Goal: Information Seeking & Learning: Learn about a topic

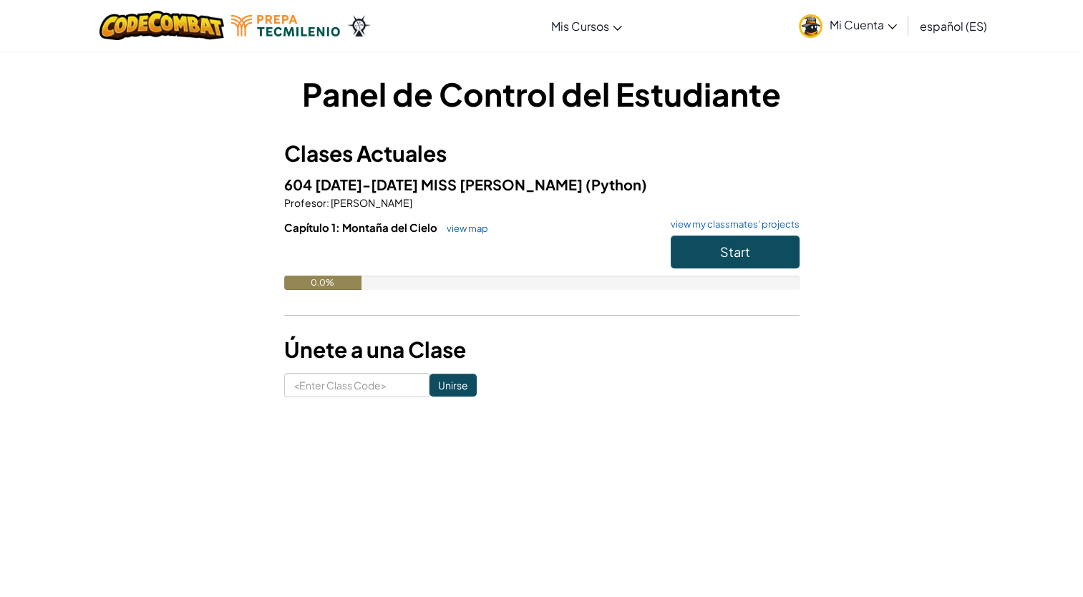
click at [875, 19] on span "Mi Cuenta" at bounding box center [863, 24] width 67 height 15
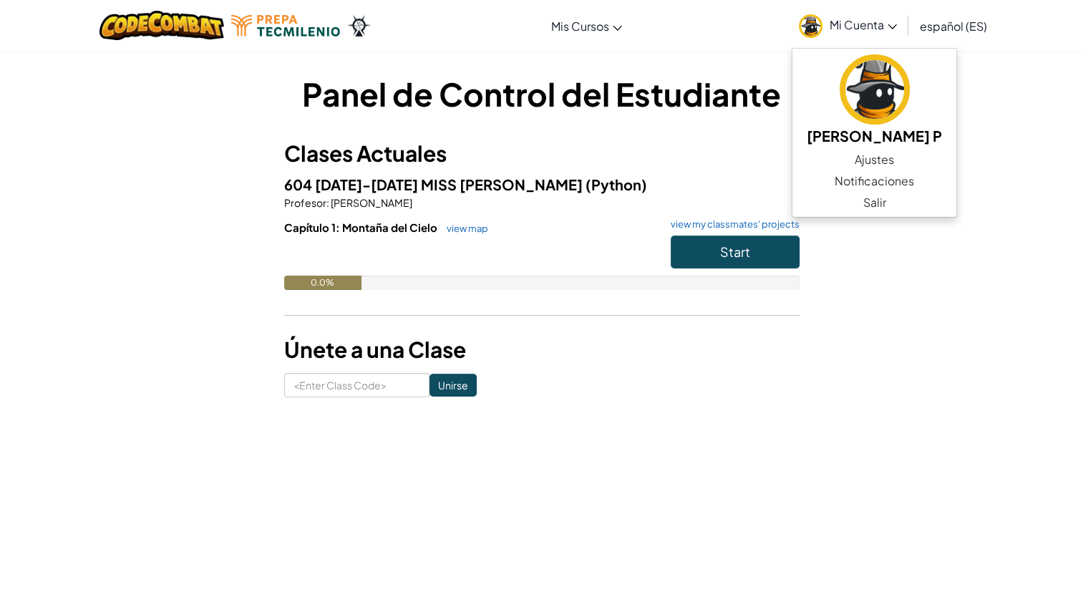
click at [1061, 163] on div "Panel de Control del Estudiante Clases Actuales 604 [DATE]-[DATE] MISS [PERSON_…" at bounding box center [541, 234] width 1083 height 369
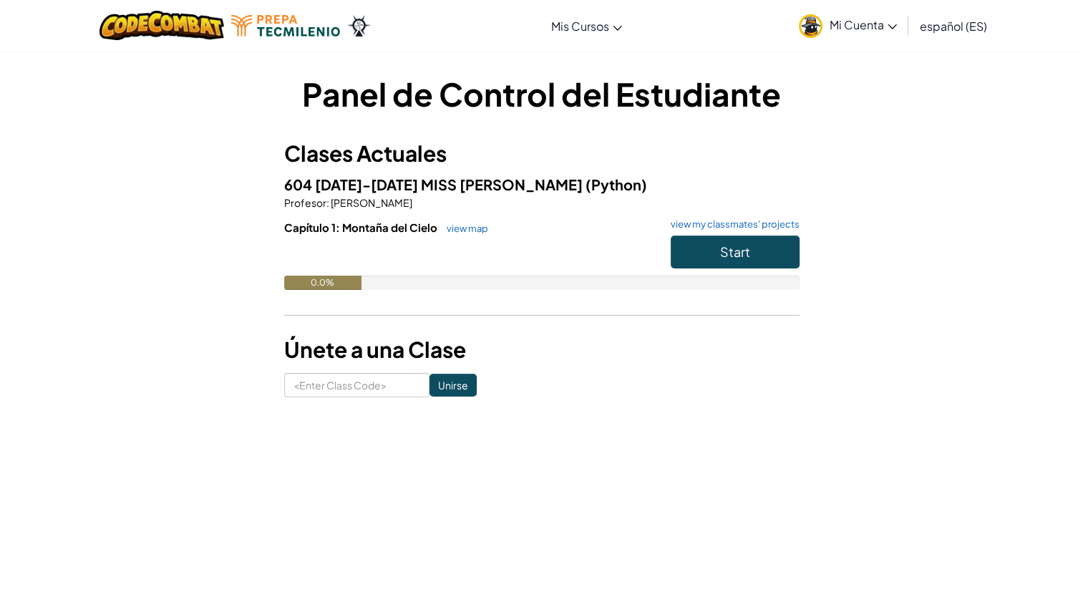
click at [801, 281] on div "Panel de Control del Estudiante Clases Actuales 604 [DATE]-[DATE] MISS [PERSON_…" at bounding box center [542, 235] width 838 height 326
click at [741, 248] on span "Start" at bounding box center [735, 251] width 30 height 16
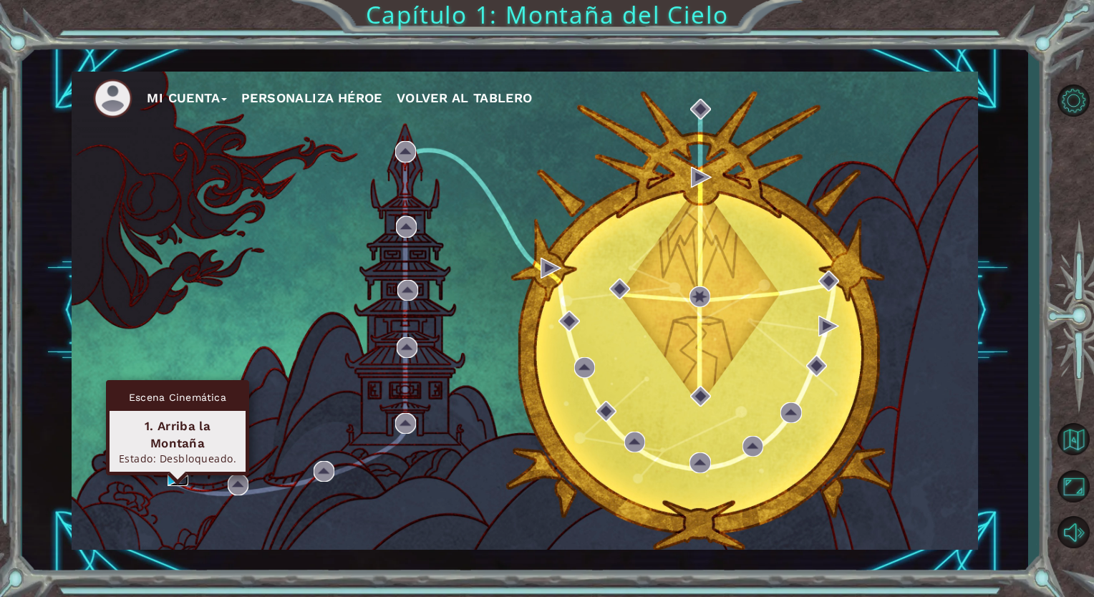
click at [173, 468] on img at bounding box center [178, 475] width 21 height 21
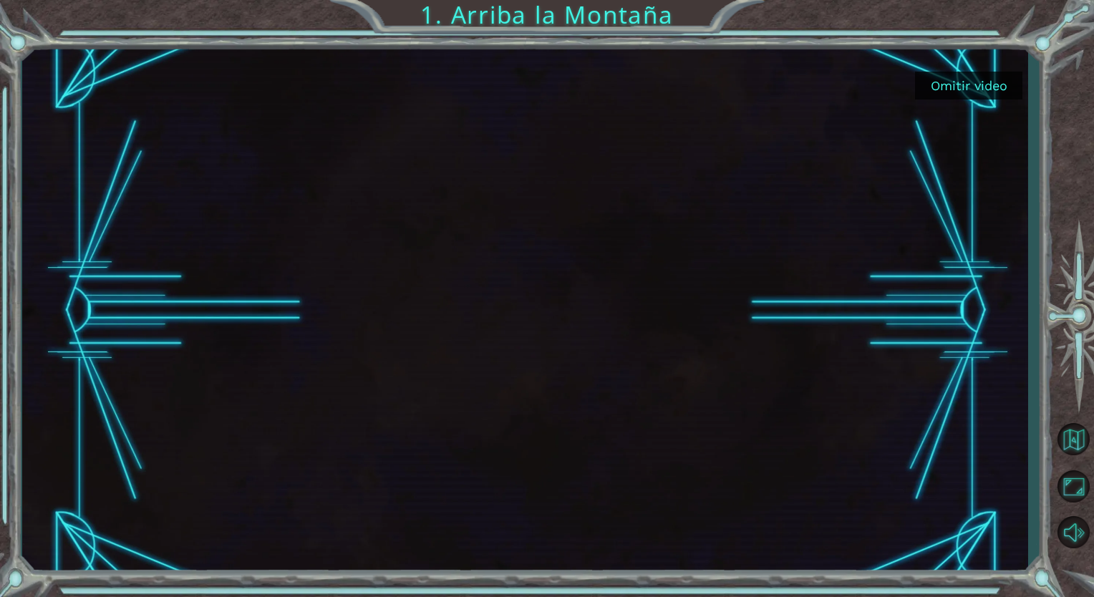
click at [989, 89] on button "Omitir video" at bounding box center [968, 86] width 107 height 28
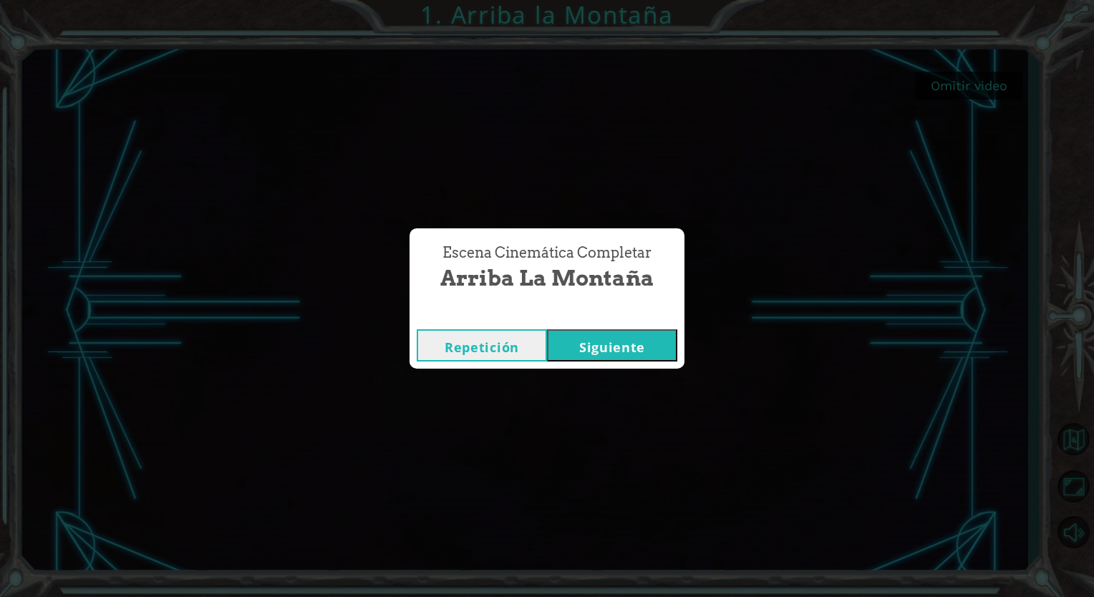
click at [583, 346] on button "Siguiente" at bounding box center [612, 345] width 130 height 32
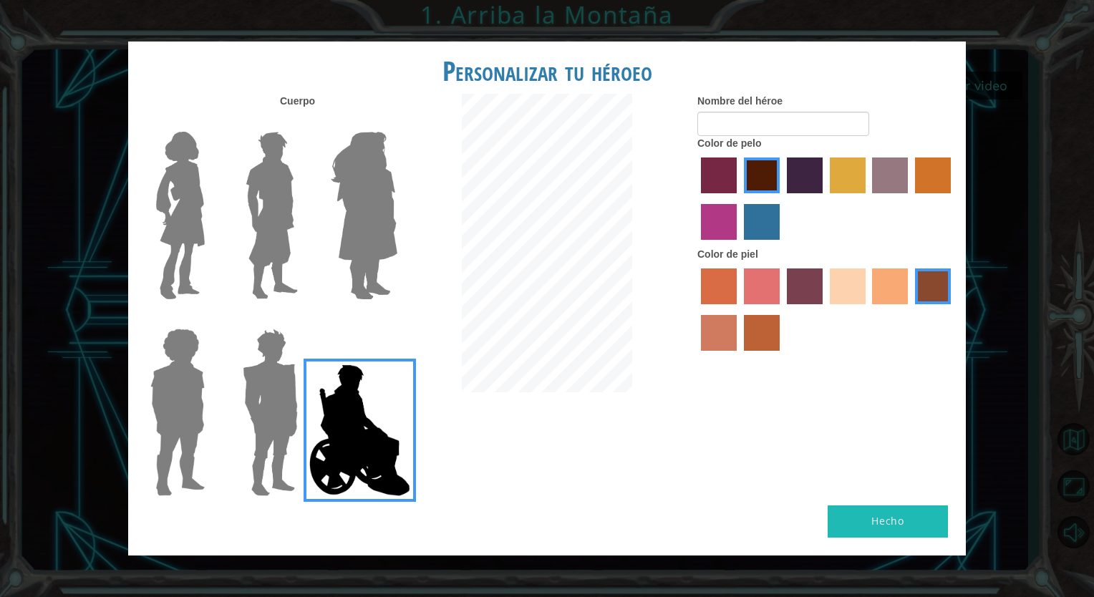
click at [278, 424] on img at bounding box center [270, 412] width 67 height 179
click at [304, 319] on input "Hero Garnet" at bounding box center [304, 319] width 0 height 0
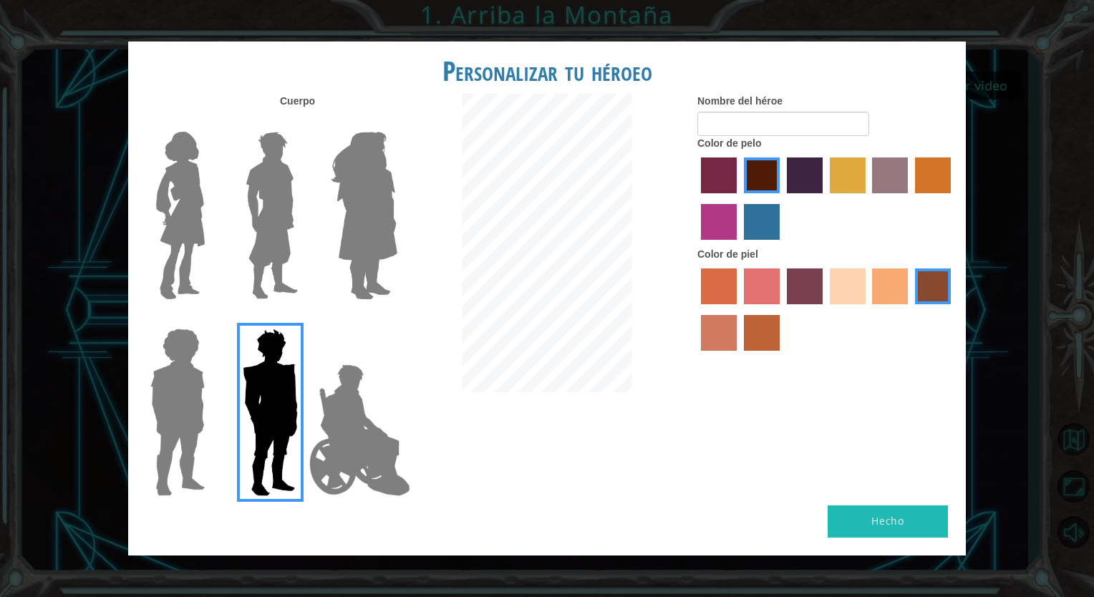
click at [198, 387] on img at bounding box center [178, 412] width 66 height 179
click at [210, 319] on input "Hero Steven" at bounding box center [210, 319] width 0 height 0
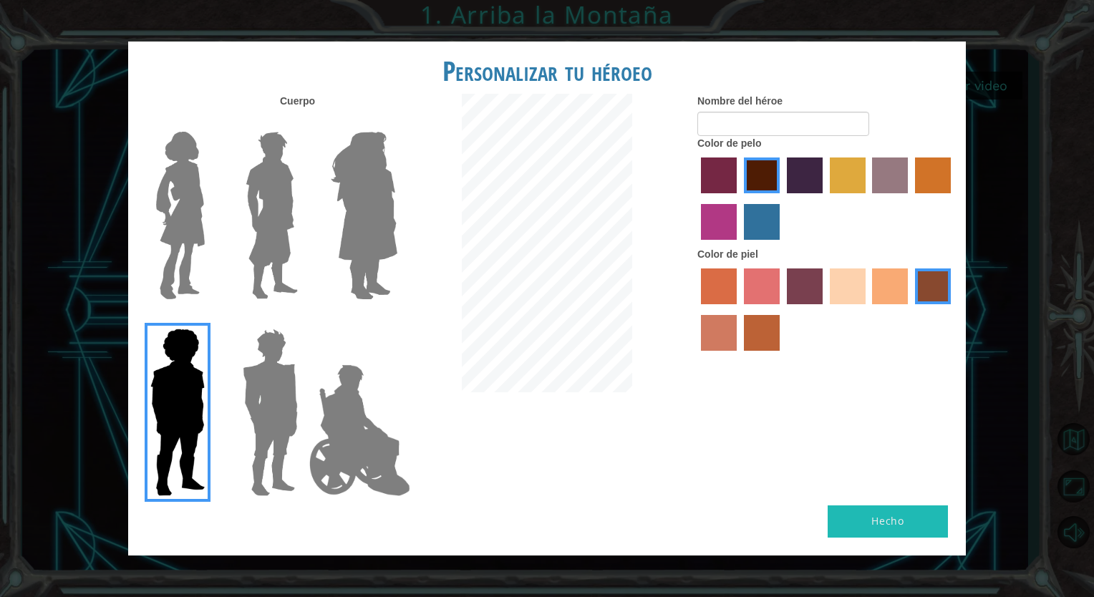
click at [240, 379] on img at bounding box center [270, 412] width 67 height 179
click at [304, 319] on input "Hero Garnet" at bounding box center [304, 319] width 0 height 0
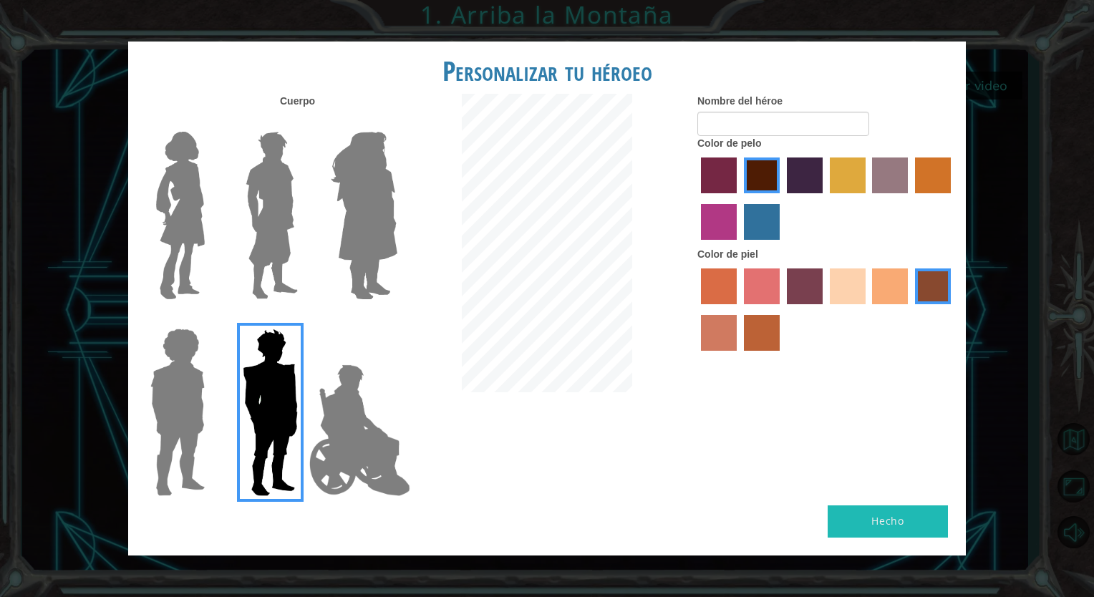
click at [175, 383] on img at bounding box center [178, 412] width 66 height 179
click at [210, 319] on input "Hero Steven" at bounding box center [210, 319] width 0 height 0
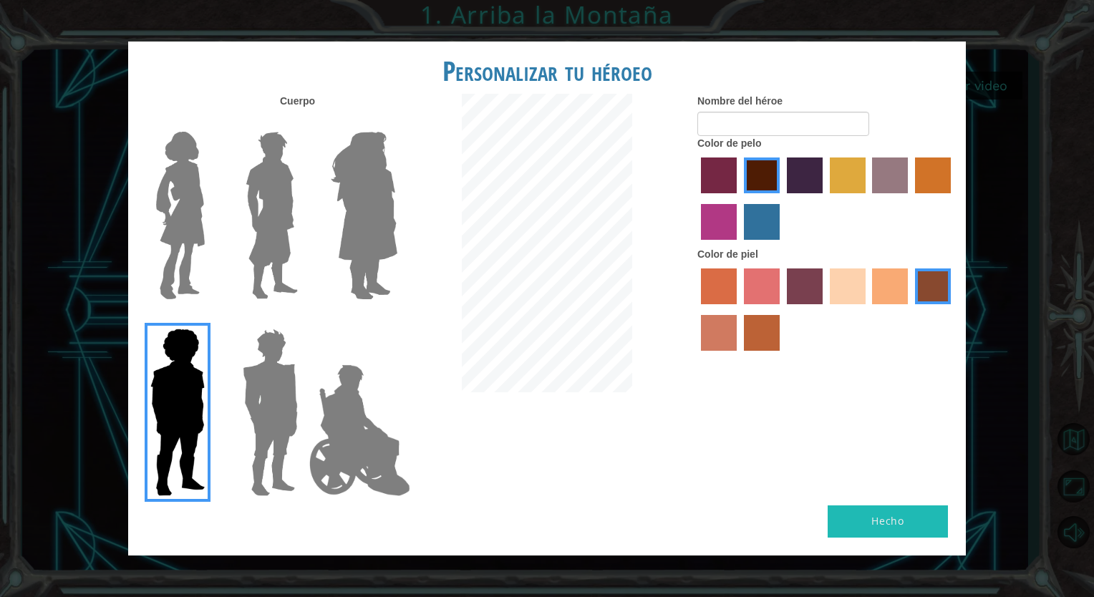
click at [261, 390] on img at bounding box center [270, 412] width 67 height 179
click at [304, 319] on input "Hero Garnet" at bounding box center [304, 319] width 0 height 0
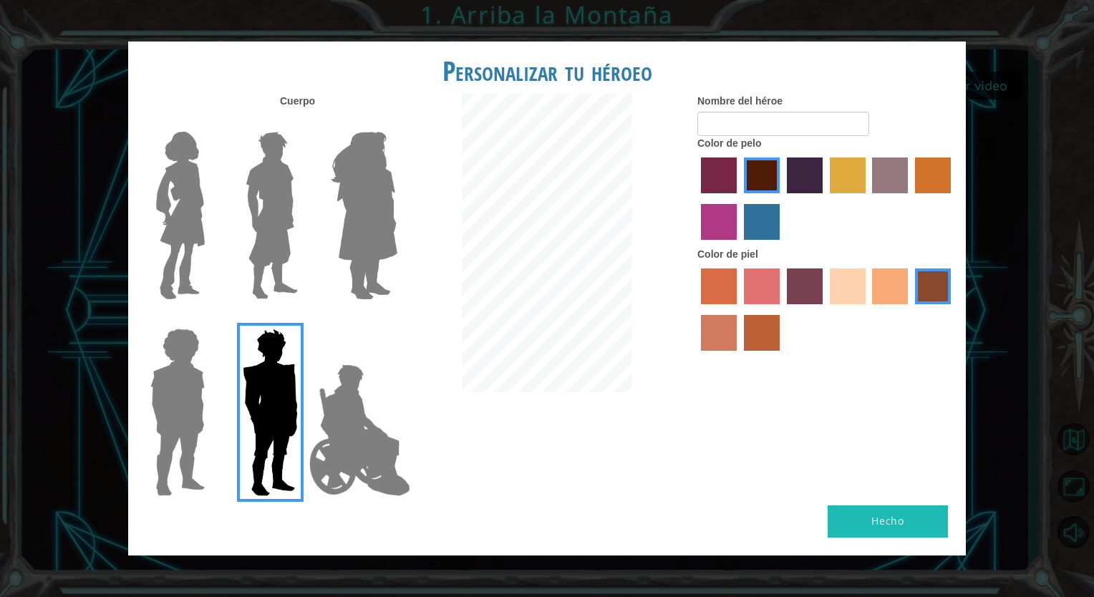
click at [208, 378] on img at bounding box center [178, 412] width 66 height 179
click at [210, 319] on input "Hero Steven" at bounding box center [210, 319] width 0 height 0
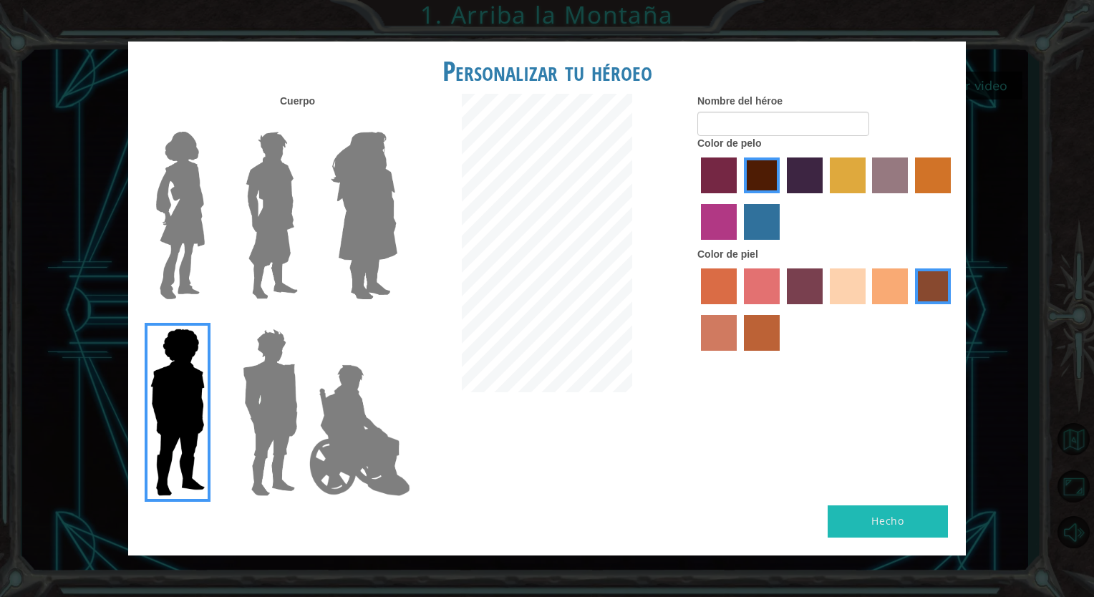
click at [714, 179] on label "paprika hair color" at bounding box center [719, 175] width 36 height 36
click at [696, 198] on input "paprika hair color" at bounding box center [696, 198] width 0 height 0
click at [158, 208] on img at bounding box center [180, 215] width 60 height 179
click at [210, 122] on input "Hero Connie" at bounding box center [210, 122] width 0 height 0
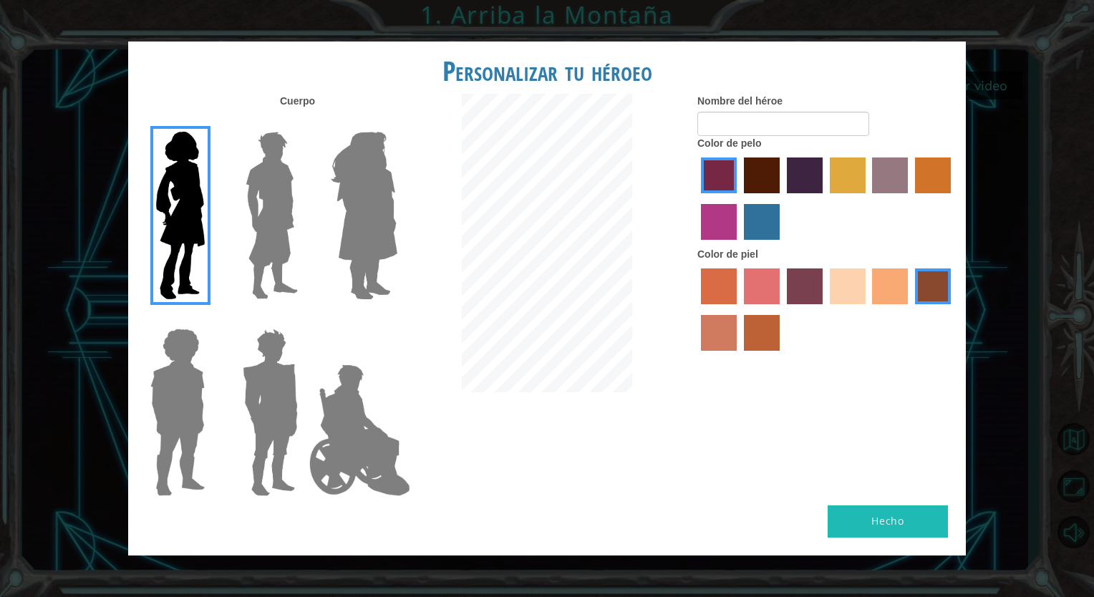
click at [278, 190] on img at bounding box center [272, 215] width 64 height 179
click at [304, 122] on input "Hero Lars" at bounding box center [304, 122] width 0 height 0
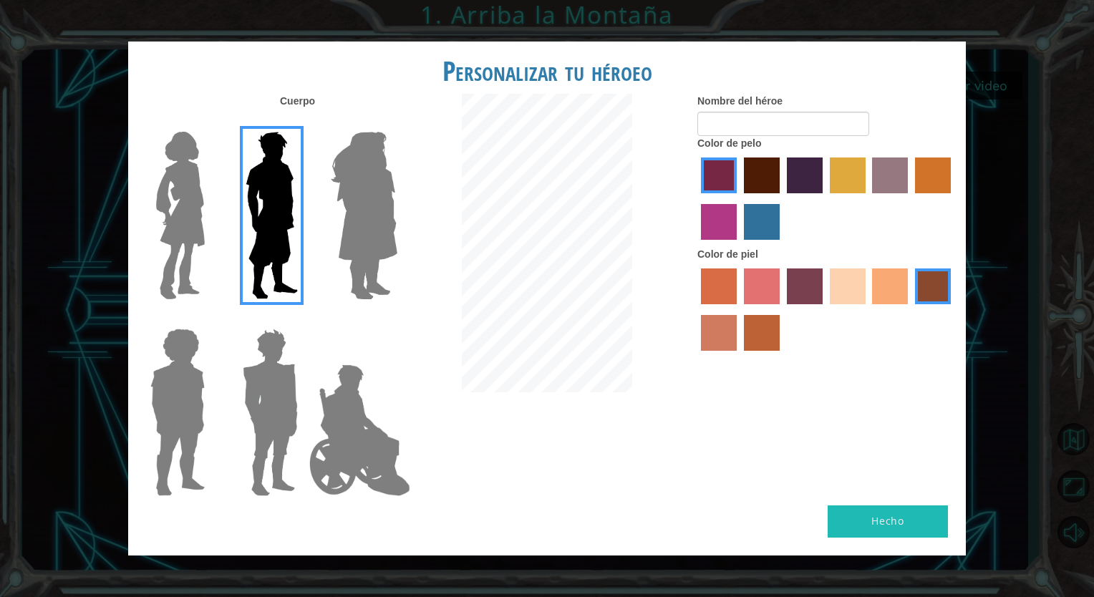
click at [311, 190] on div at bounding box center [267, 210] width 93 height 197
click at [321, 186] on div at bounding box center [360, 210] width 93 height 197
click at [344, 180] on img at bounding box center [364, 215] width 78 height 179
click at [397, 122] on input "Hero Amethyst" at bounding box center [397, 122] width 0 height 0
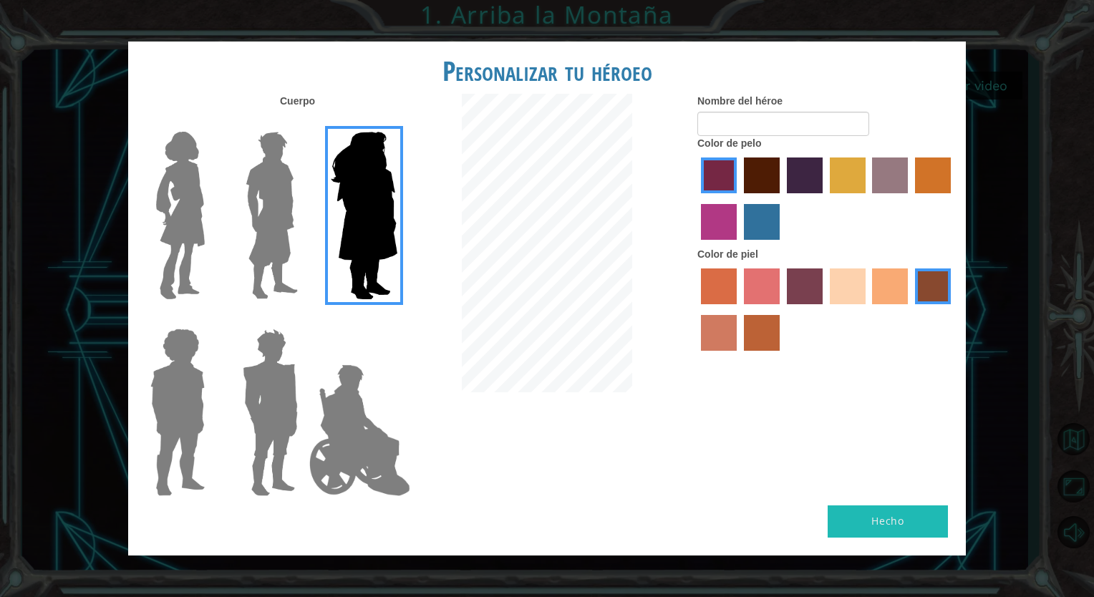
click at [286, 179] on img at bounding box center [272, 215] width 64 height 179
click at [304, 122] on input "Hero Lars" at bounding box center [304, 122] width 0 height 0
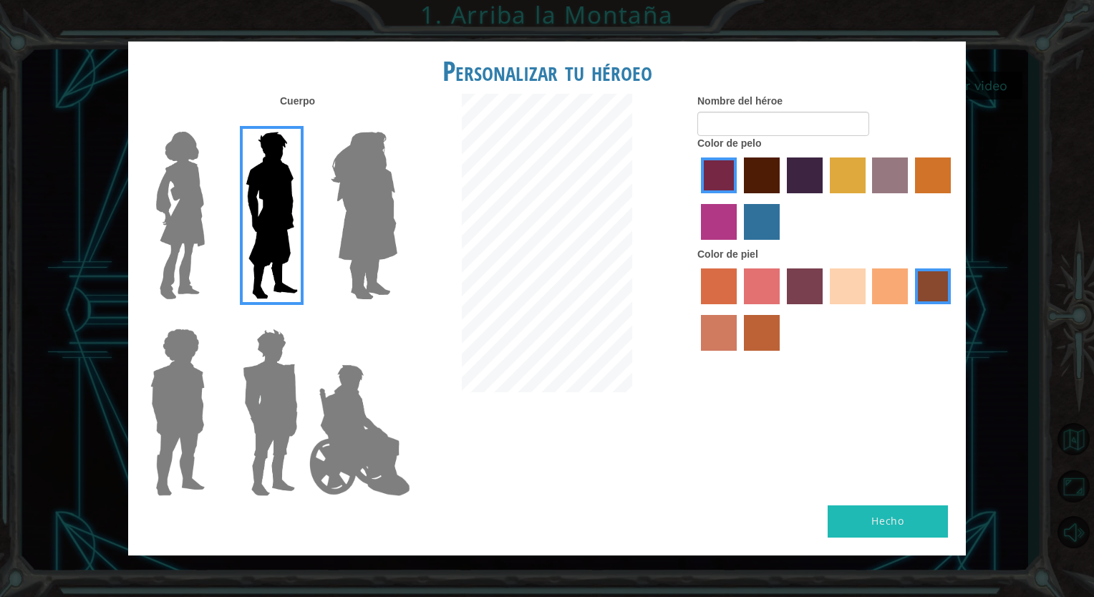
click at [289, 371] on img at bounding box center [270, 412] width 67 height 179
click at [304, 319] on input "Hero Garnet" at bounding box center [304, 319] width 0 height 0
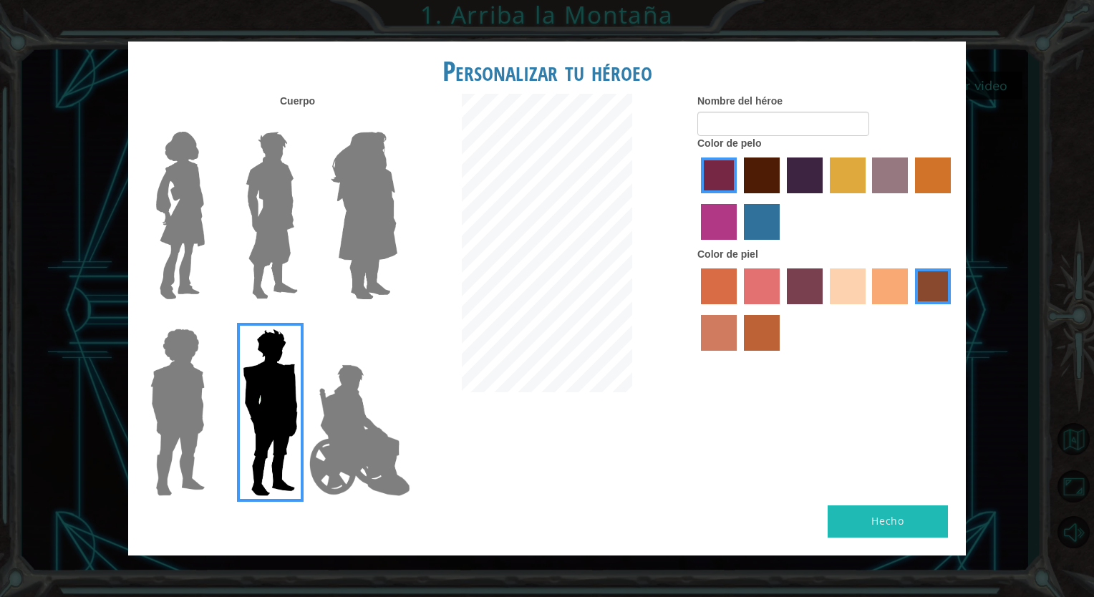
click at [183, 379] on img at bounding box center [178, 412] width 66 height 179
click at [210, 319] on input "Hero Steven" at bounding box center [210, 319] width 0 height 0
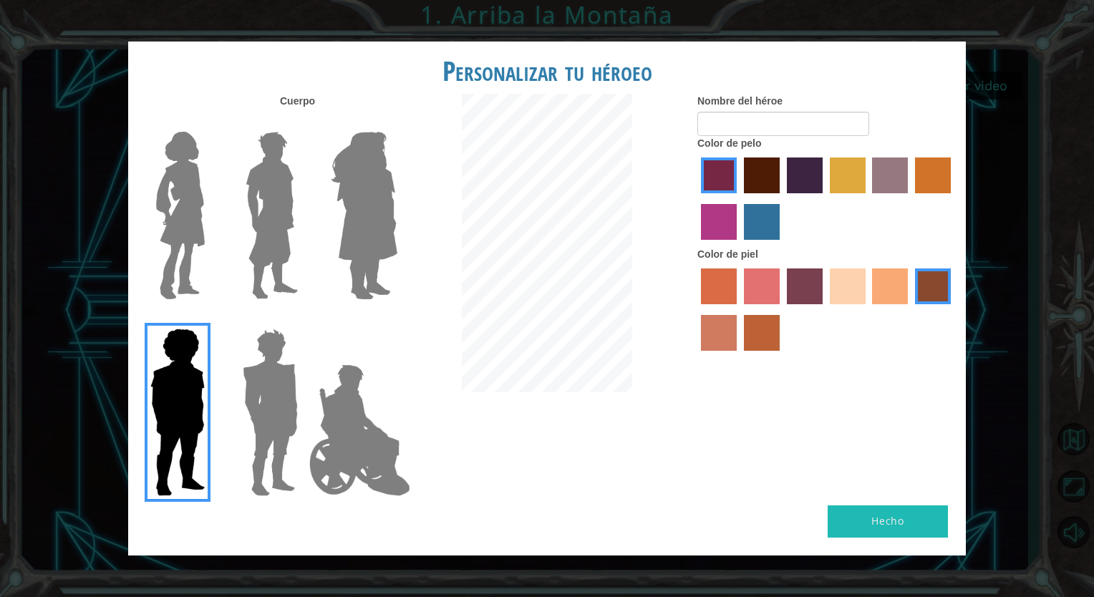
click at [755, 161] on label "maroon hair color" at bounding box center [762, 175] width 36 height 36
click at [739, 198] on input "maroon hair color" at bounding box center [739, 198] width 0 height 0
click at [757, 289] on label "froly skin color" at bounding box center [762, 286] width 36 height 36
click at [739, 309] on input "froly skin color" at bounding box center [739, 309] width 0 height 0
click at [727, 286] on label "sorbus skin color" at bounding box center [719, 286] width 36 height 36
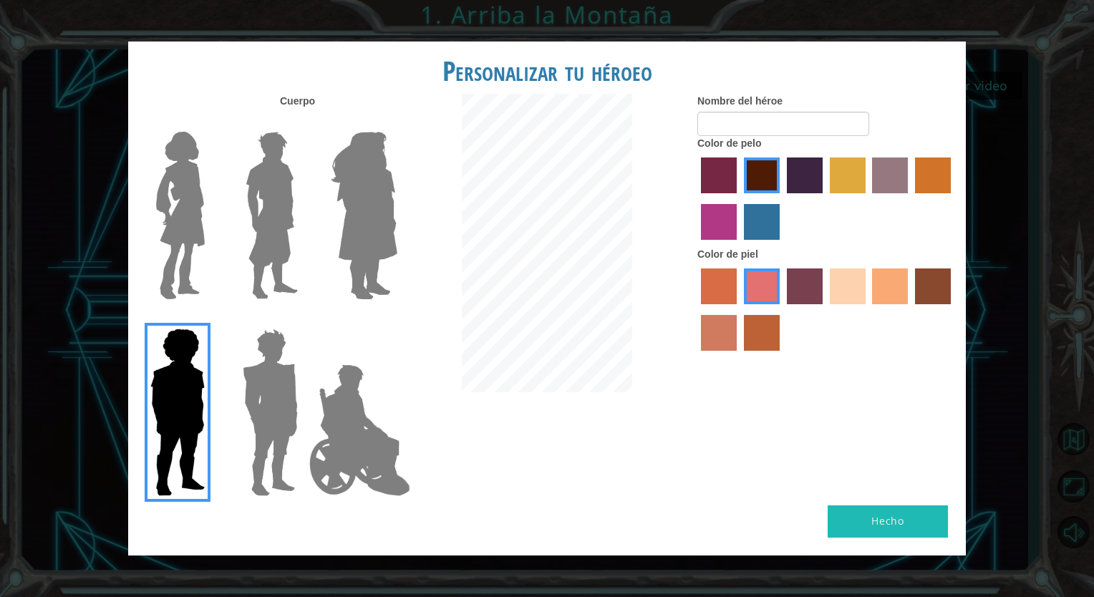
click at [696, 309] on input "sorbus skin color" at bounding box center [696, 309] width 0 height 0
click at [859, 283] on label "sandy beach skin color" at bounding box center [848, 286] width 36 height 36
click at [825, 309] on input "sandy beach skin color" at bounding box center [825, 309] width 0 height 0
click at [263, 368] on img at bounding box center [270, 412] width 67 height 179
click at [304, 319] on input "Hero Garnet" at bounding box center [304, 319] width 0 height 0
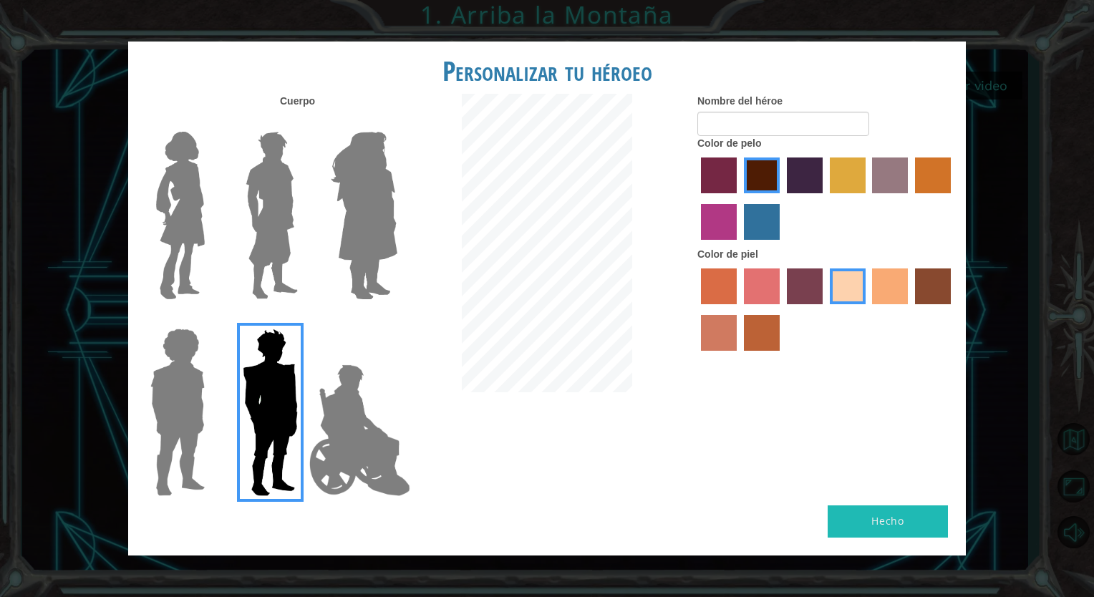
click at [299, 206] on img at bounding box center [272, 215] width 64 height 179
click at [304, 122] on input "Hero Lars" at bounding box center [304, 122] width 0 height 0
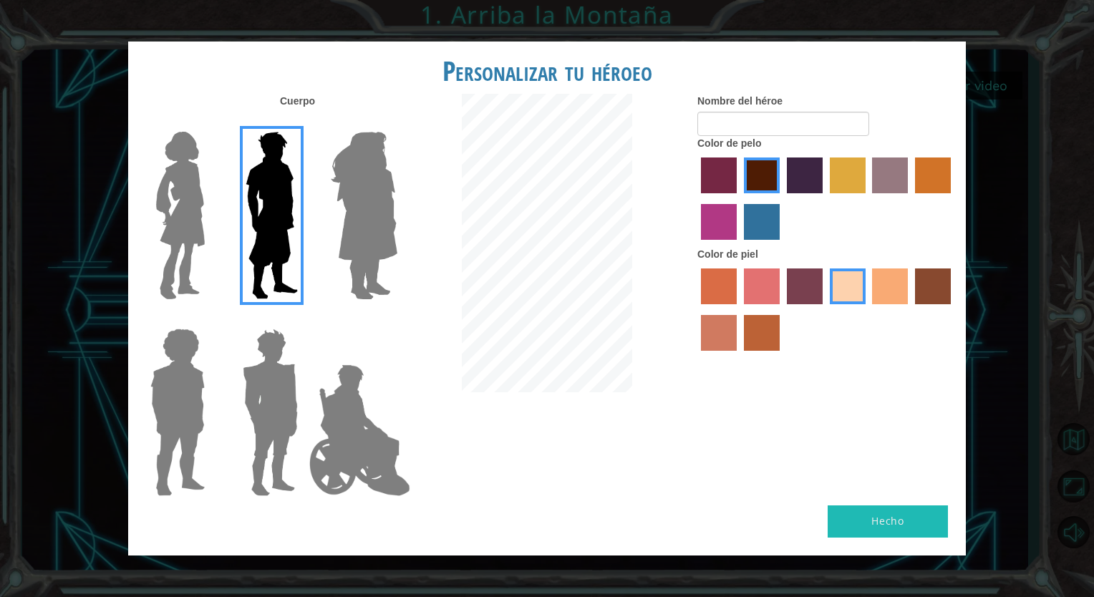
click at [684, 157] on div at bounding box center [546, 245] width 279 height 302
click at [702, 157] on label "paprika hair color" at bounding box center [719, 175] width 36 height 36
click at [696, 198] on input "paprika hair color" at bounding box center [696, 198] width 0 height 0
click at [745, 168] on label "maroon hair color" at bounding box center [762, 175] width 36 height 36
click at [739, 198] on input "maroon hair color" at bounding box center [739, 198] width 0 height 0
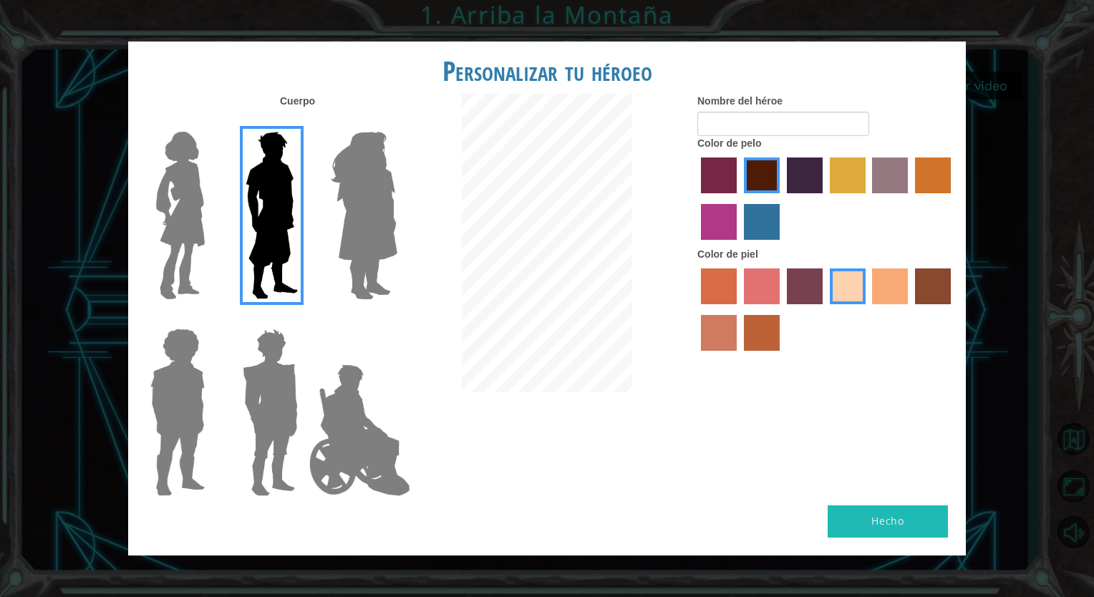
click at [931, 168] on label "gold drop hair color" at bounding box center [933, 175] width 36 height 36
click at [910, 198] on input "gold drop hair color" at bounding box center [910, 198] width 0 height 0
click at [761, 170] on label "maroon hair color" at bounding box center [762, 175] width 36 height 36
click at [739, 198] on input "maroon hair color" at bounding box center [739, 198] width 0 height 0
click at [725, 116] on input "Nombre del héroe" at bounding box center [783, 124] width 172 height 24
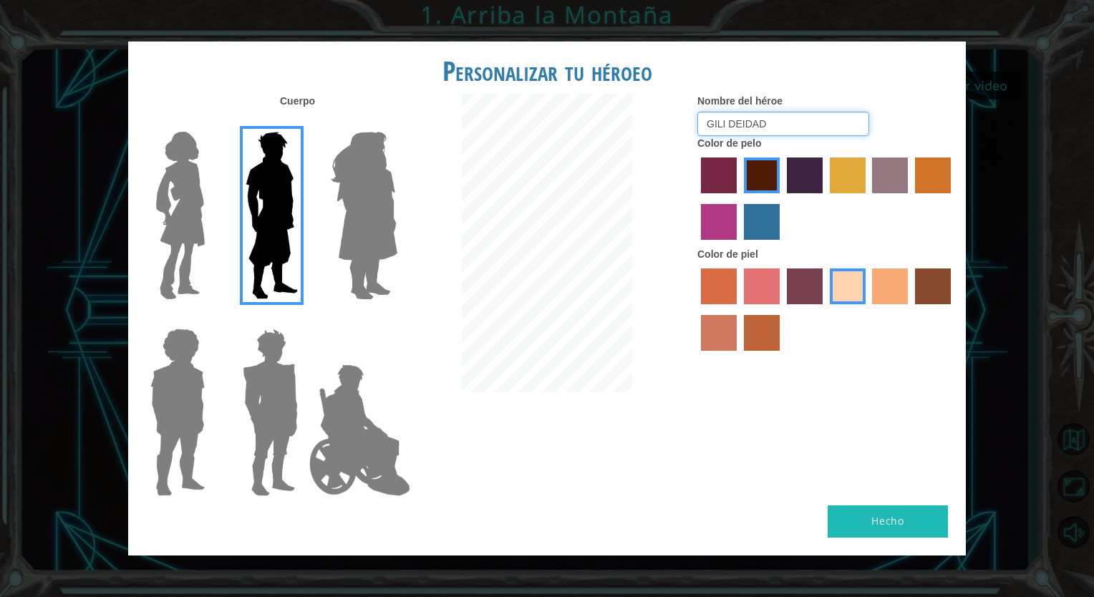
type input "GILI DEIDAD"
click at [896, 516] on button "Hecho" at bounding box center [888, 521] width 120 height 32
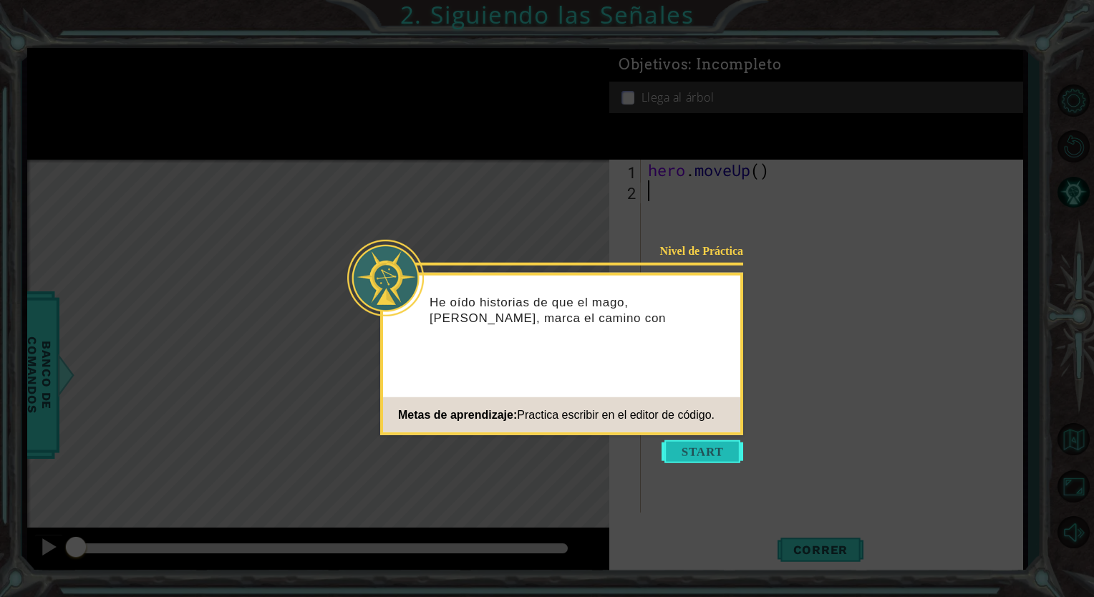
click at [708, 445] on button "Start" at bounding box center [702, 451] width 82 height 23
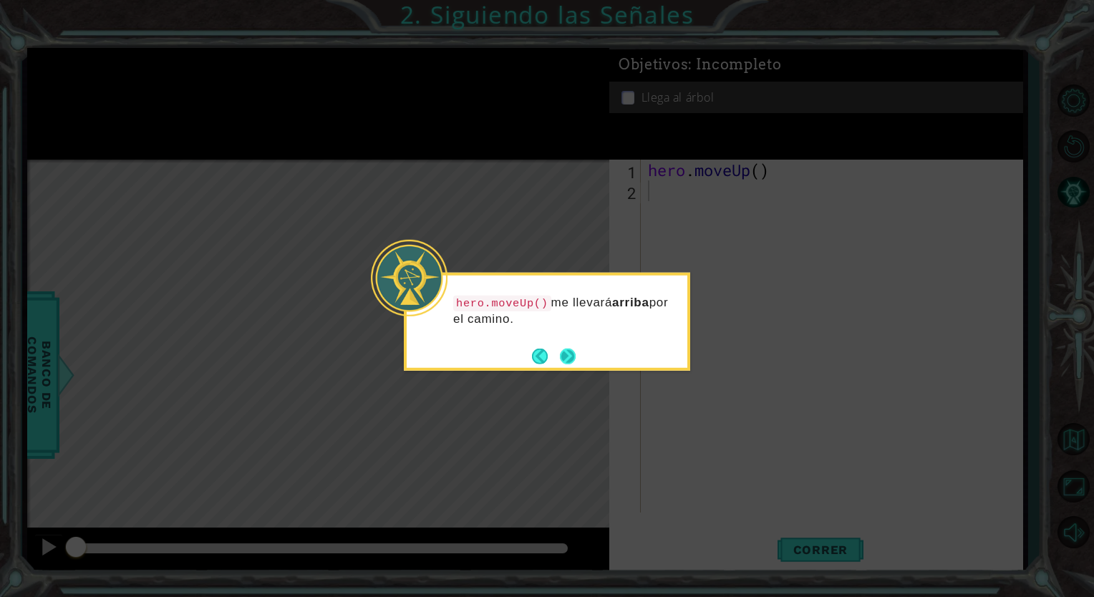
click at [573, 357] on button "Next" at bounding box center [567, 356] width 23 height 23
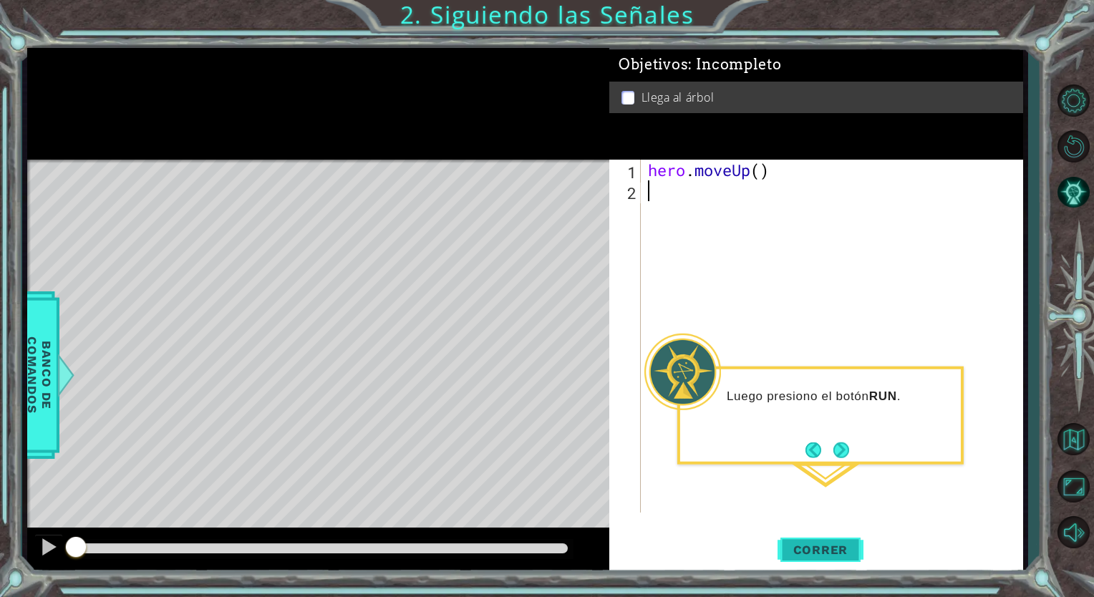
click at [785, 546] on span "Correr" at bounding box center [821, 550] width 84 height 14
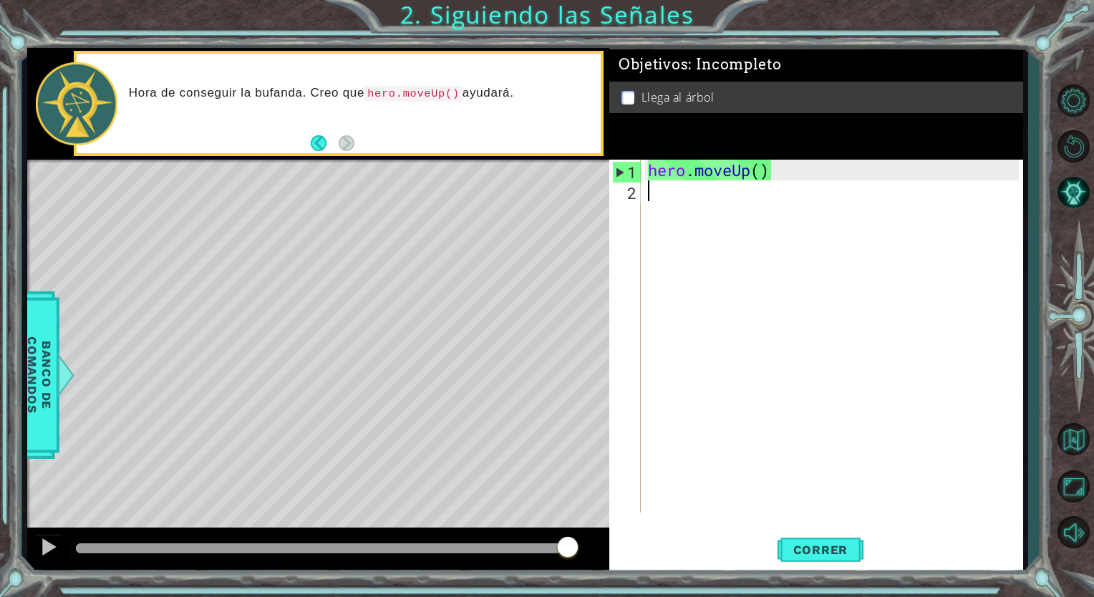
click at [672, 194] on div "hero . moveUp ( )" at bounding box center [835, 357] width 381 height 394
click at [842, 544] on span "Correr" at bounding box center [821, 550] width 84 height 14
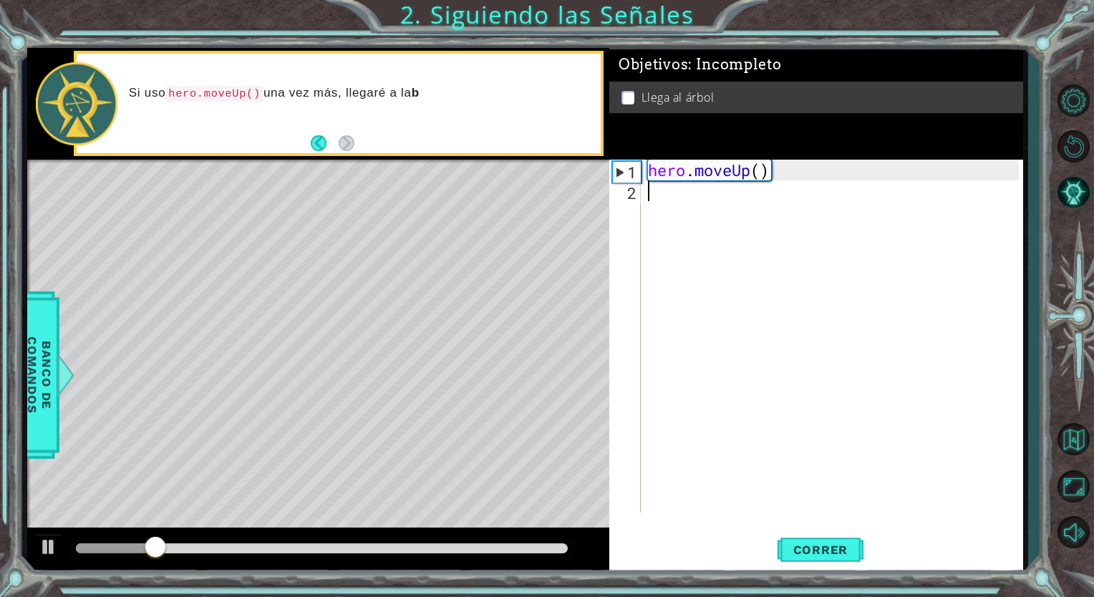
click at [669, 195] on div "hero . moveUp ( )" at bounding box center [835, 357] width 381 height 394
type textarea "h"
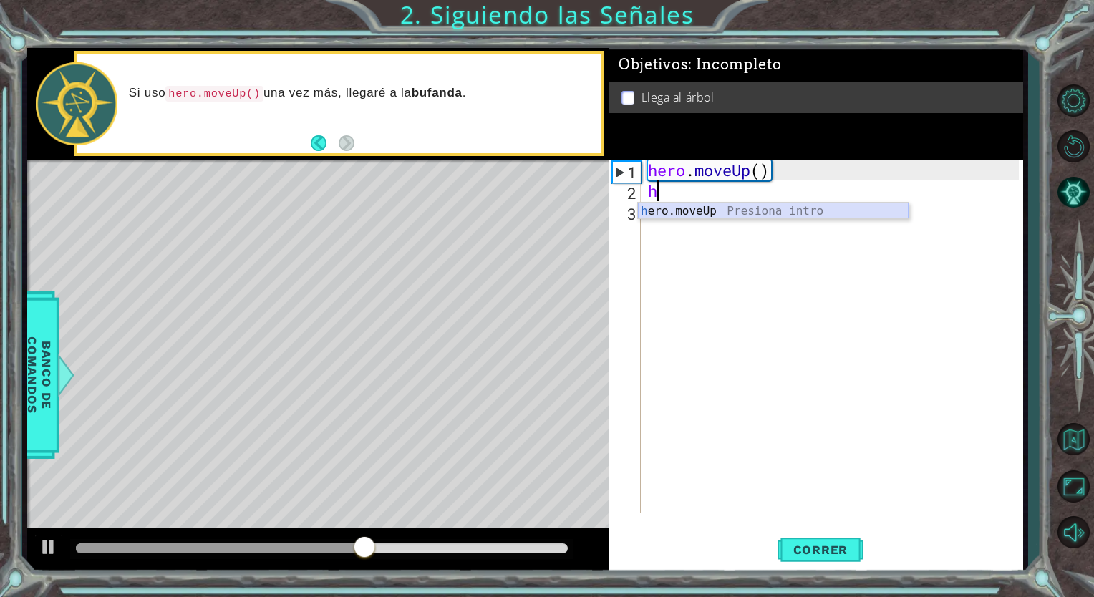
click at [724, 205] on div "h ero.moveUp Presiona intro" at bounding box center [773, 229] width 271 height 52
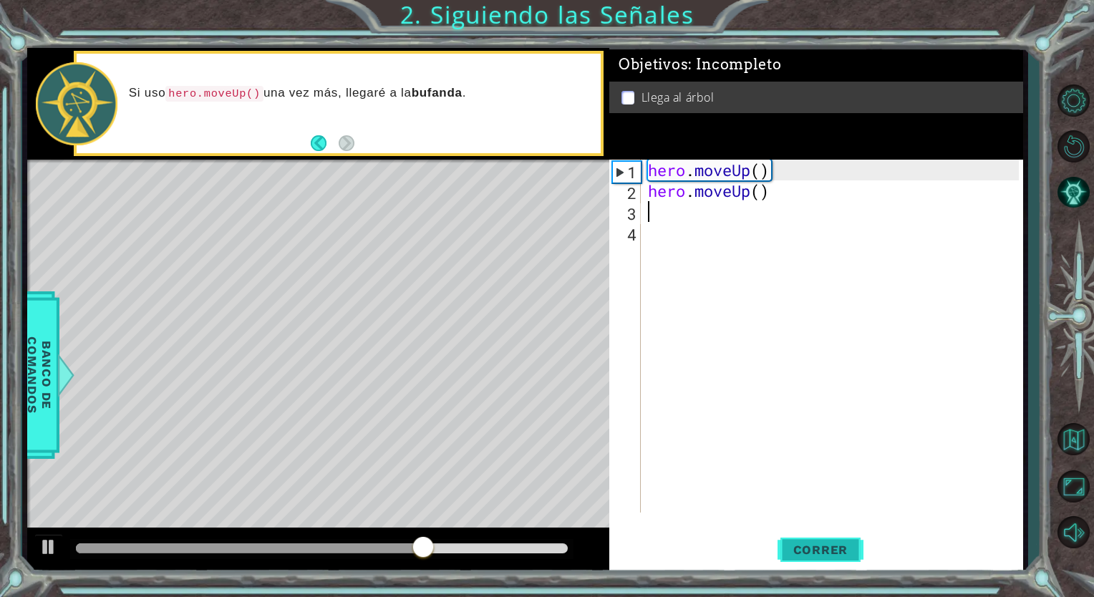
click at [817, 560] on button "Correr" at bounding box center [820, 550] width 86 height 42
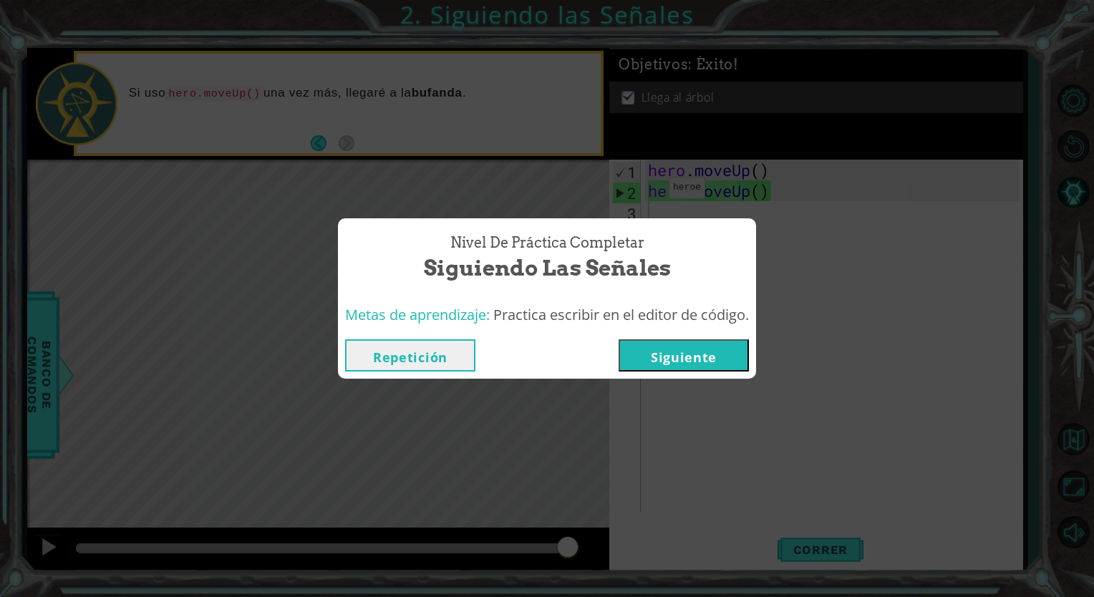
click at [680, 353] on button "Siguiente" at bounding box center [684, 355] width 130 height 32
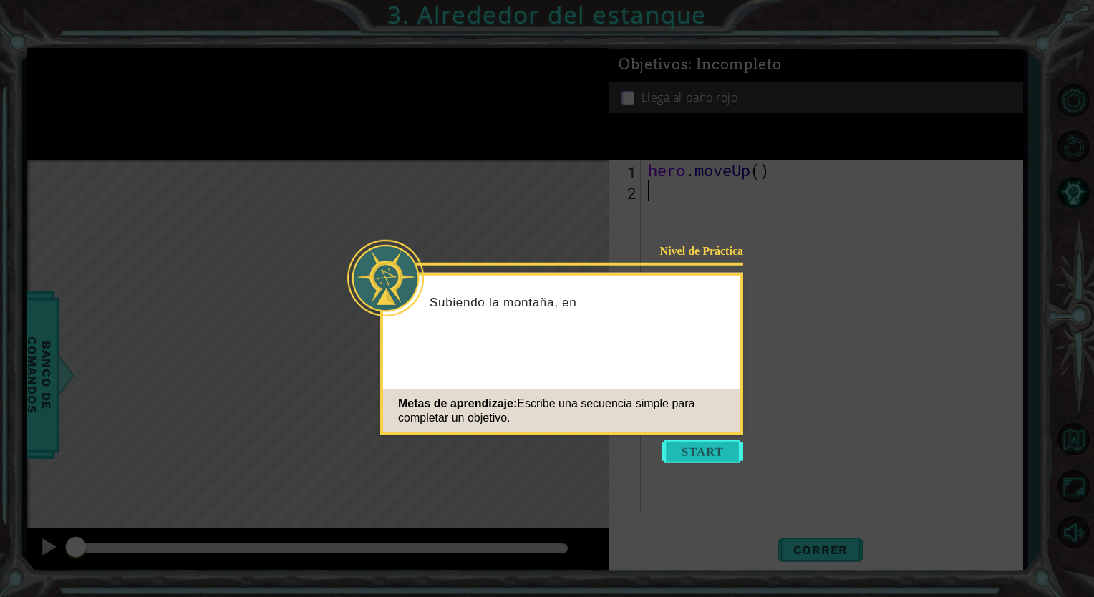
click at [712, 450] on button "Start" at bounding box center [702, 451] width 82 height 23
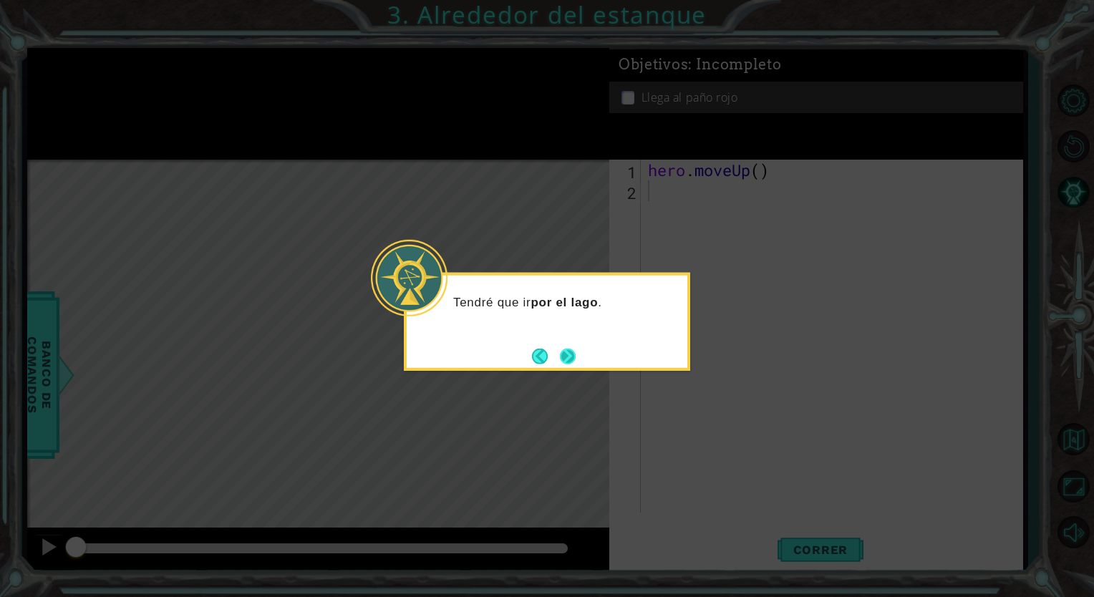
click at [564, 347] on button "Next" at bounding box center [568, 356] width 20 height 20
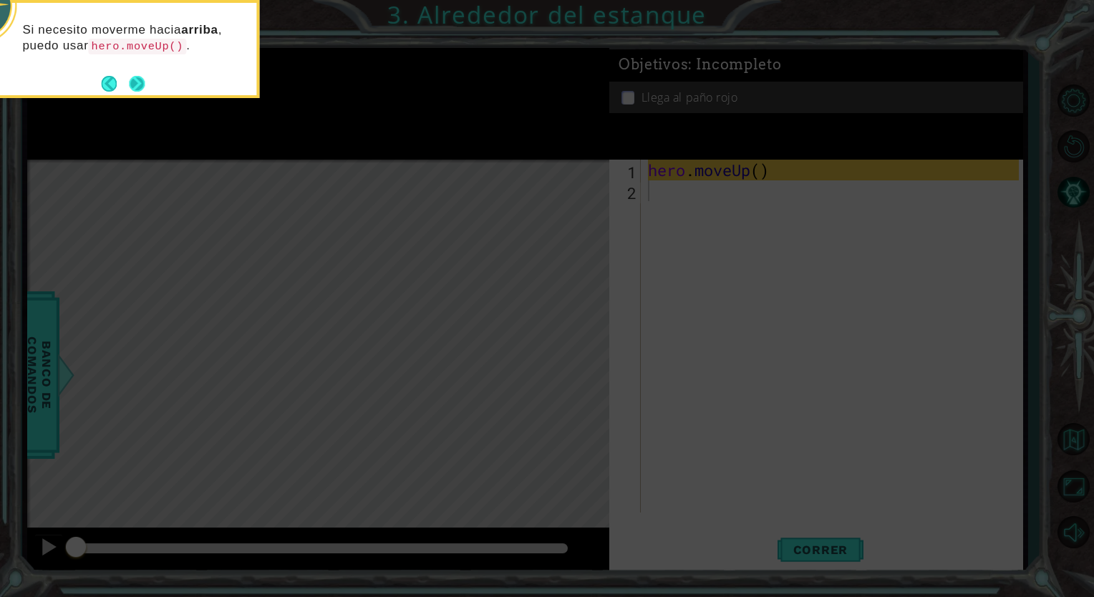
click at [137, 78] on button "Next" at bounding box center [136, 83] width 19 height 19
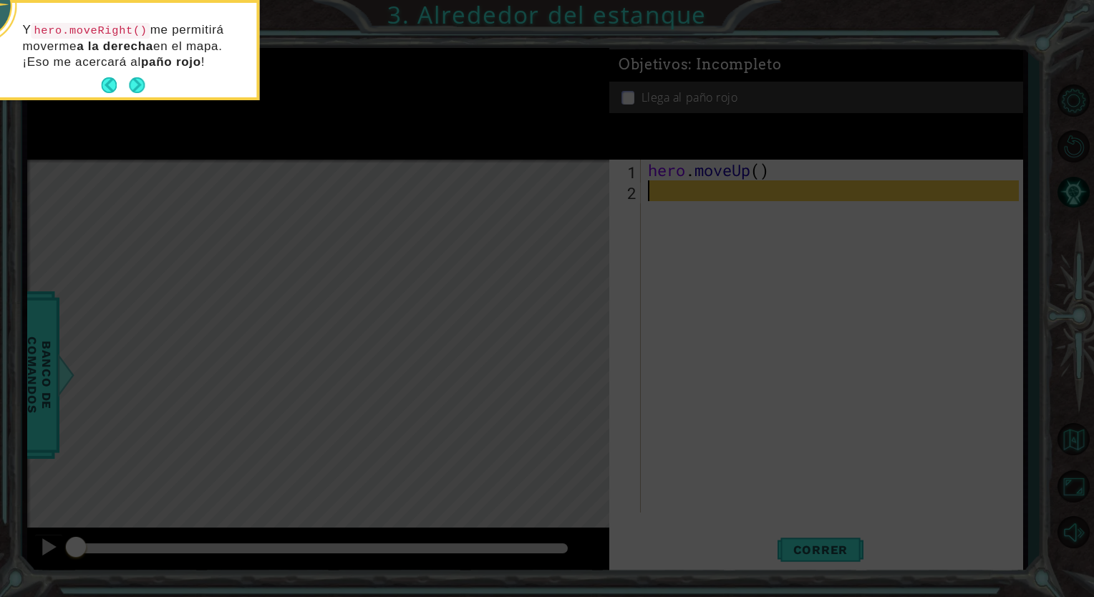
click at [137, 78] on button "Next" at bounding box center [136, 85] width 19 height 19
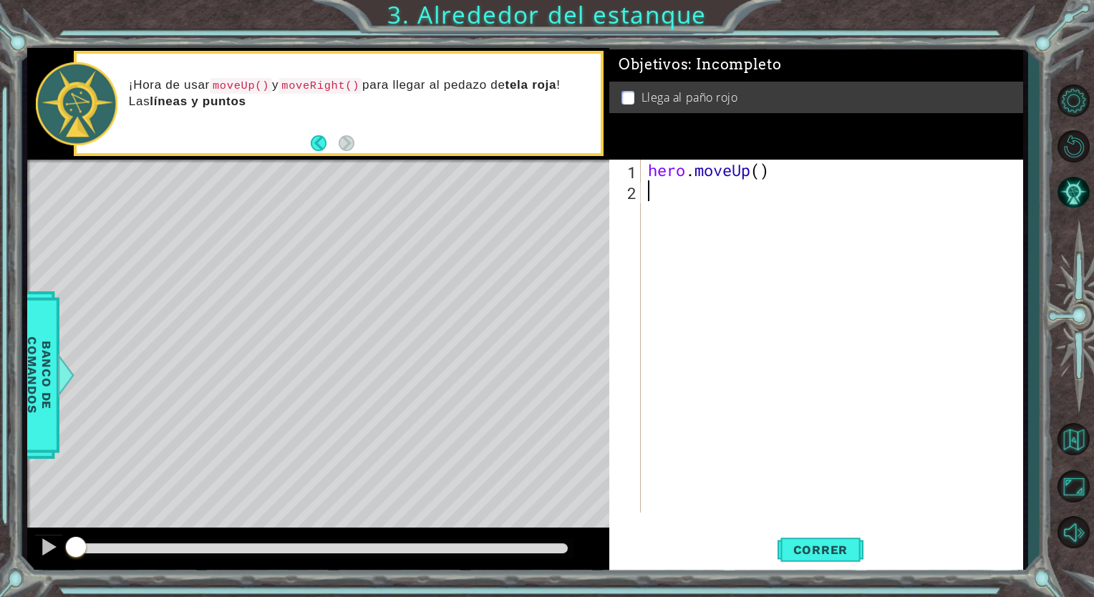
click at [665, 196] on div "hero . moveUp ( )" at bounding box center [835, 357] width 381 height 394
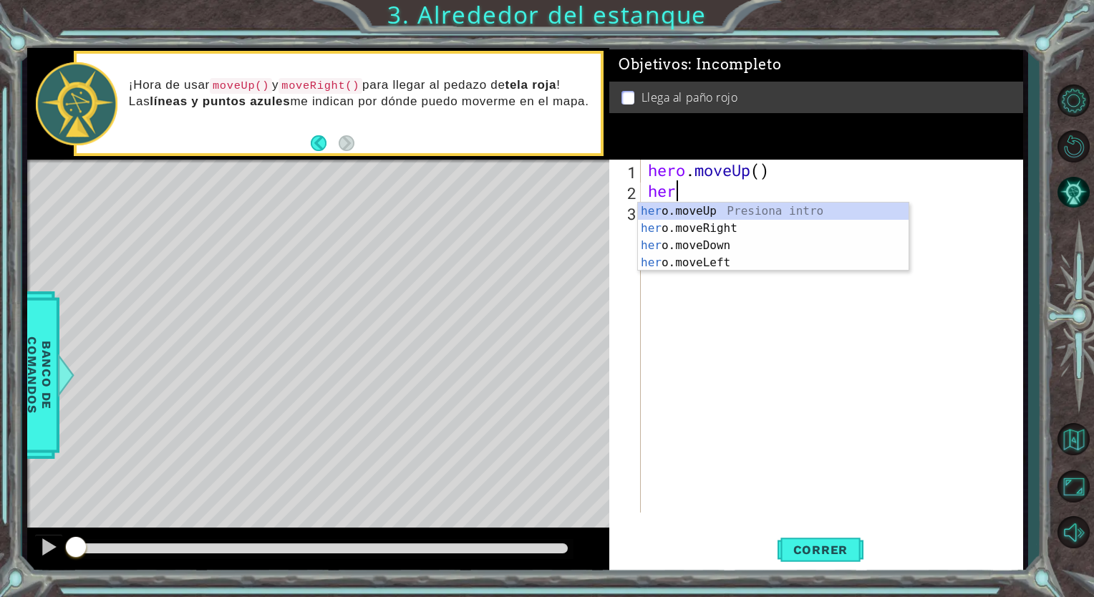
type textarea "hero"
click at [668, 213] on div "hero .moveUp Presiona intro hero .moveRight Presiona intro hero .moveDown Presi…" at bounding box center [773, 254] width 271 height 103
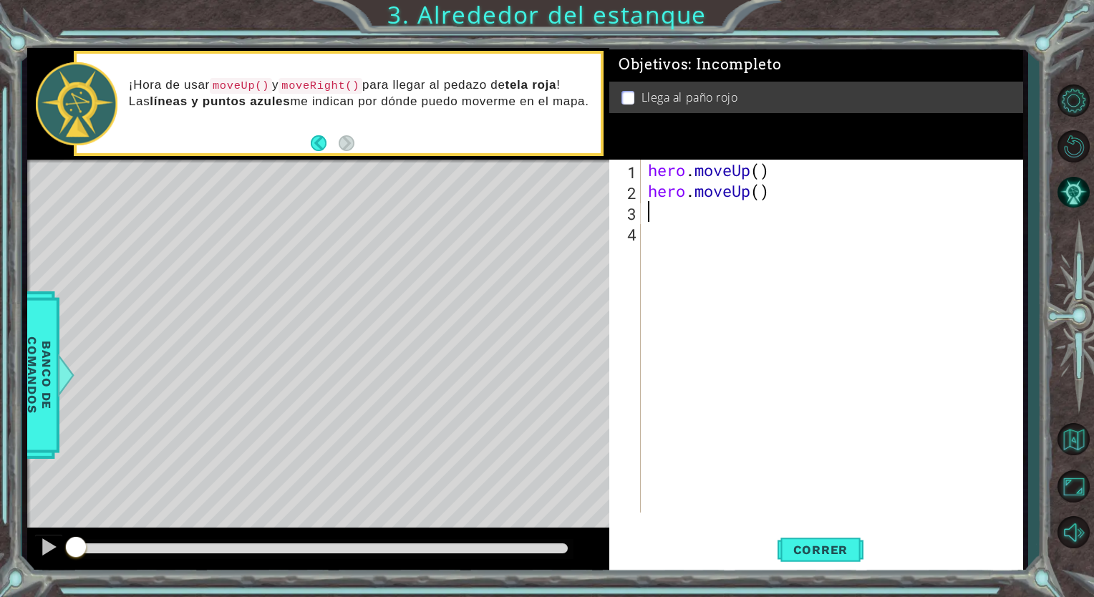
click at [659, 212] on div "hero . moveUp ( ) hero . moveUp ( )" at bounding box center [835, 357] width 381 height 394
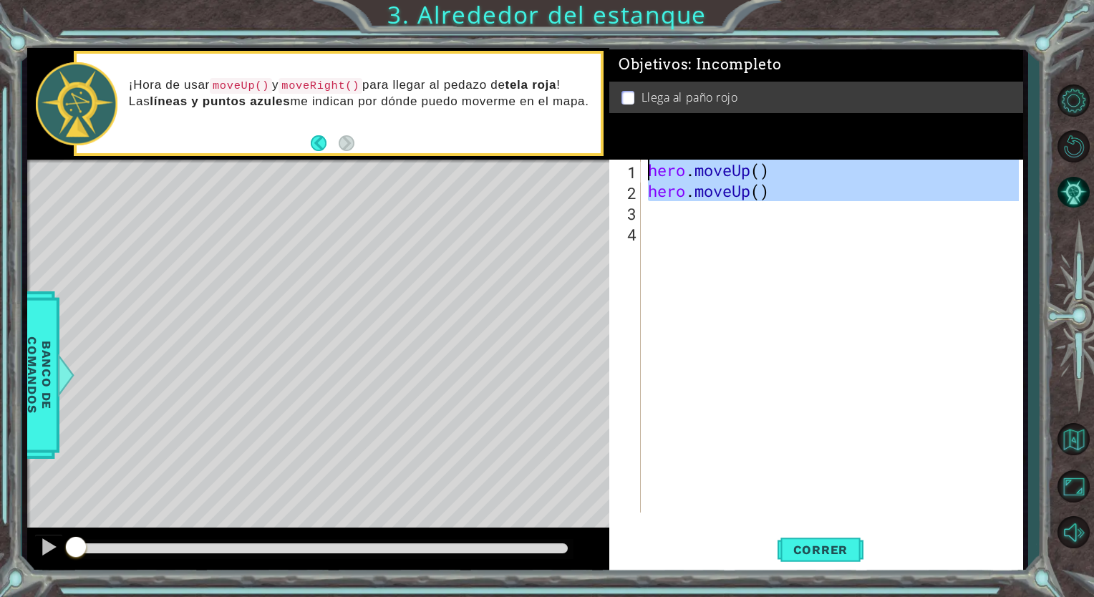
type textarea "hero.moveUp() hero.moveUp()"
click at [657, 205] on div "hero . moveUp ( ) hero . moveUp ( )" at bounding box center [832, 336] width 374 height 353
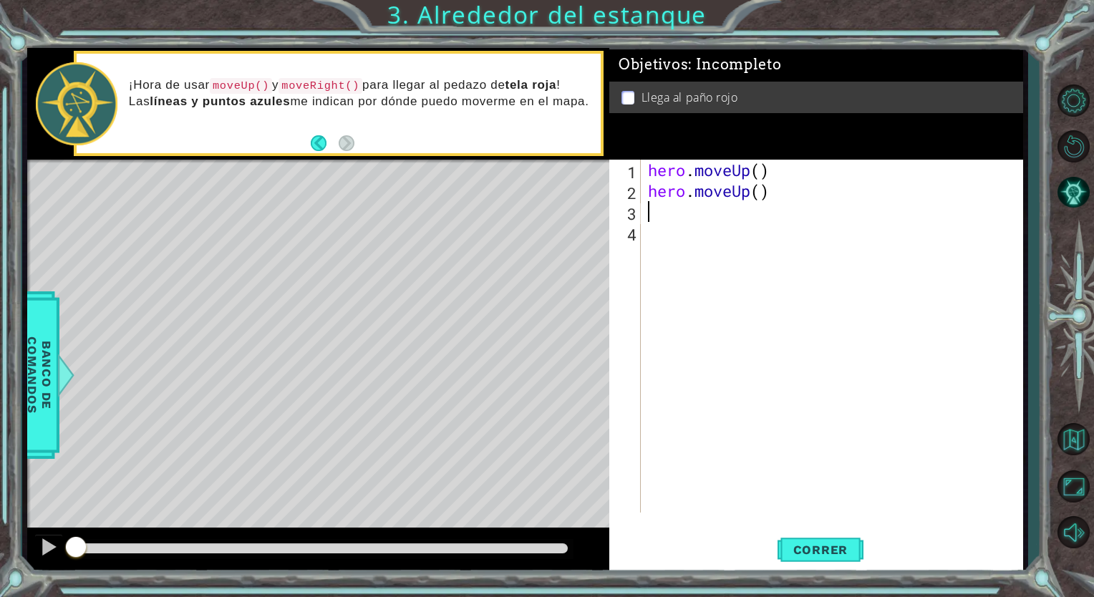
click at [649, 218] on div "hero . moveUp ( ) hero . moveUp ( )" at bounding box center [835, 357] width 381 height 394
type textarea "h"
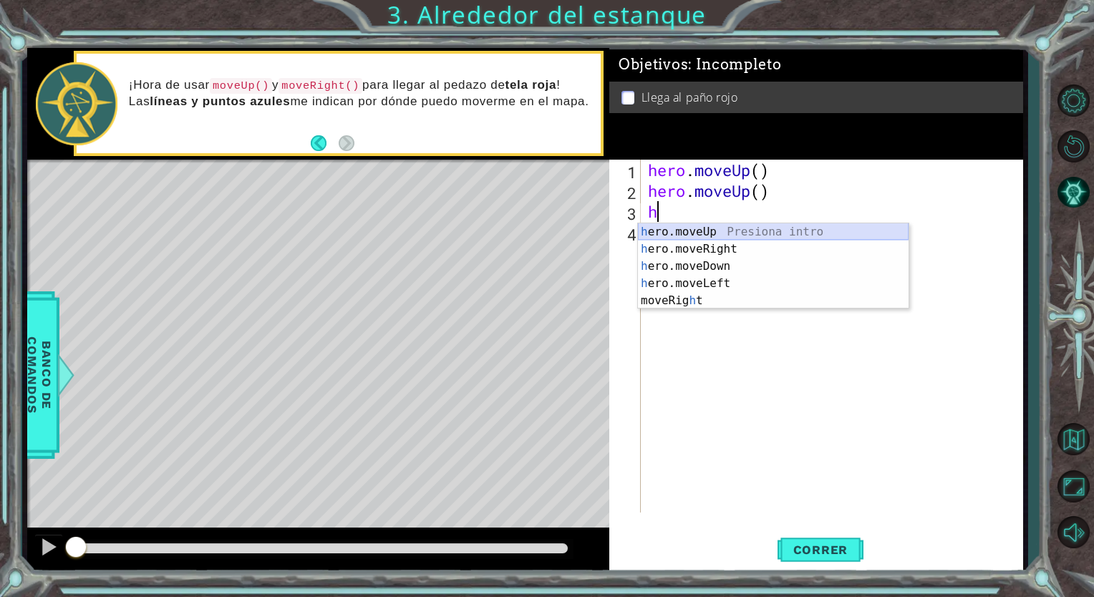
click at [718, 228] on div "h ero.moveUp Presiona intro h ero.moveRight Presiona intro h ero.moveDown Presi…" at bounding box center [773, 283] width 271 height 120
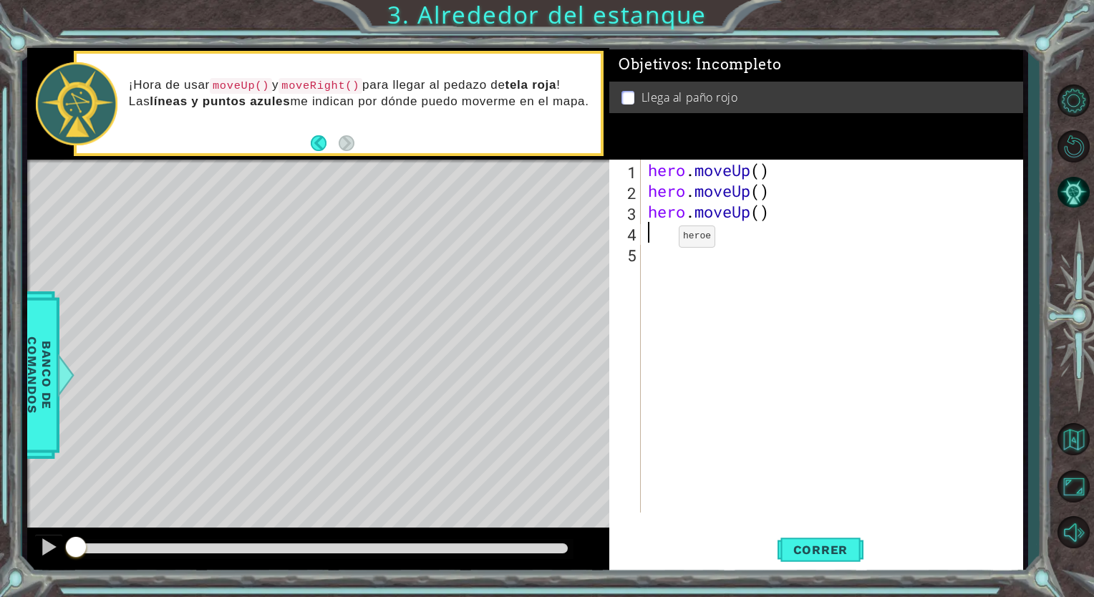
click at [659, 238] on div "hero . moveUp ( ) hero . moveUp ( ) hero . moveUp ( )" at bounding box center [835, 357] width 381 height 394
type textarea "h"
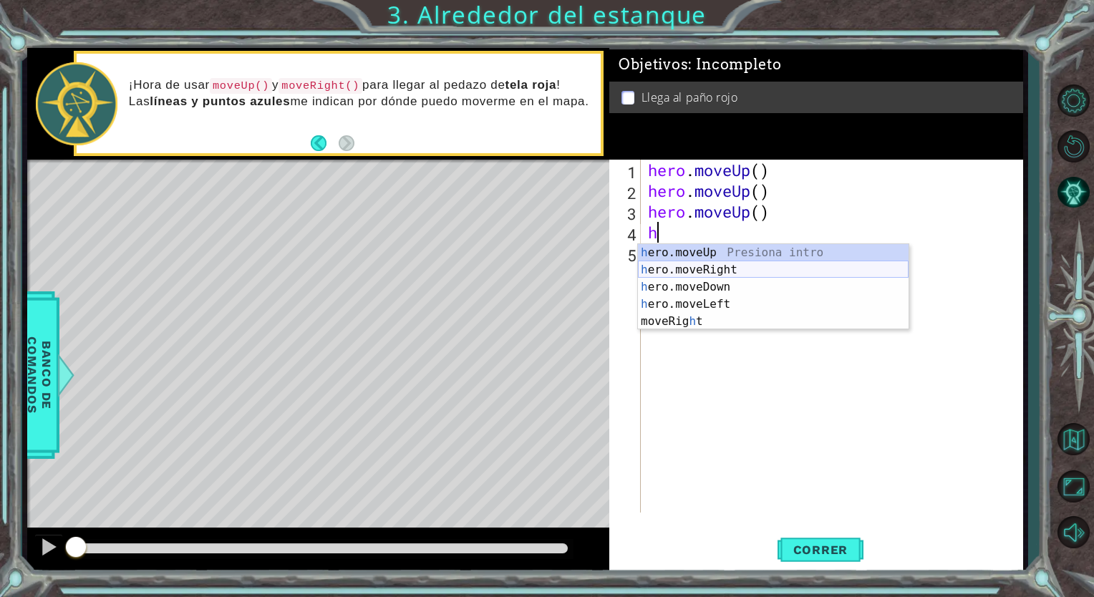
click at [704, 267] on div "h ero.moveUp Presiona intro h ero.moveRight Presiona intro h ero.moveDown Presi…" at bounding box center [773, 304] width 271 height 120
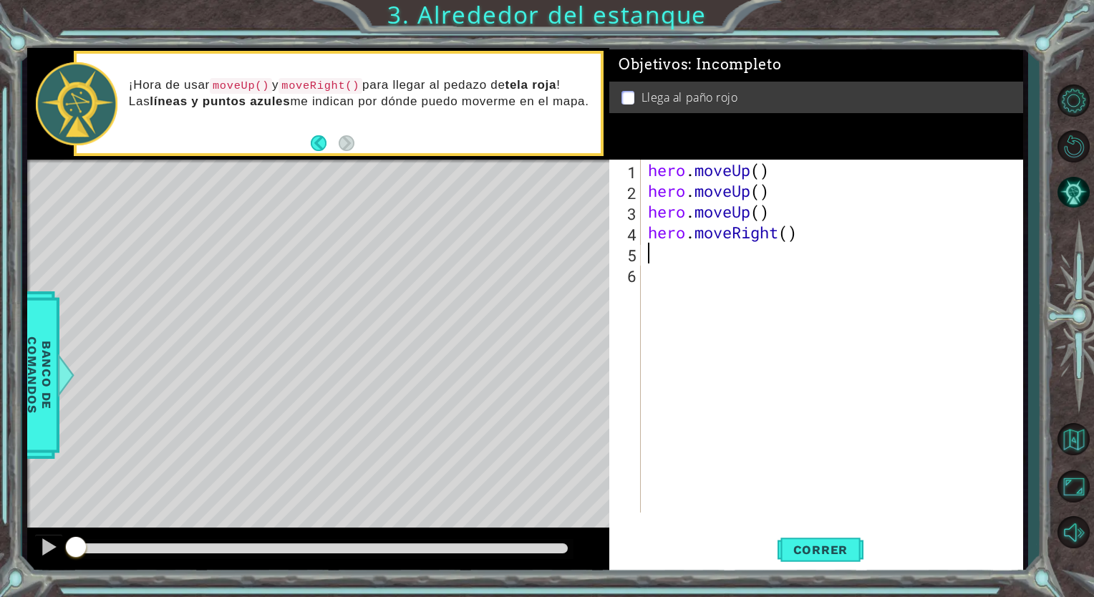
click at [656, 257] on div "hero . moveUp ( ) hero . moveUp ( ) hero . moveUp ( ) hero . moveRight ( )" at bounding box center [835, 357] width 381 height 394
type textarea "h"
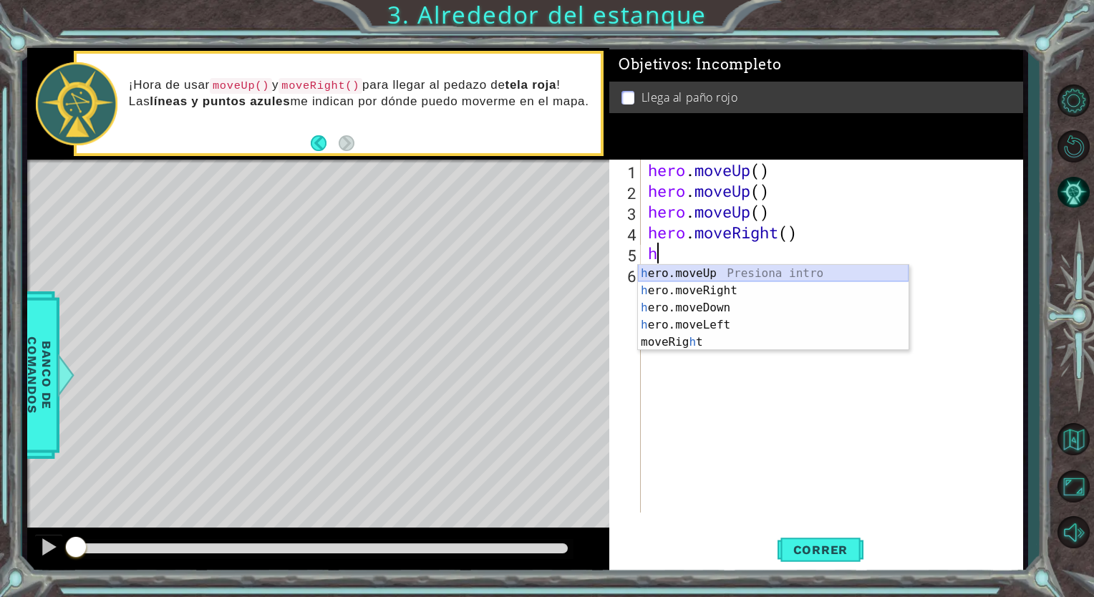
click at [676, 271] on div "h ero.moveUp Presiona intro h ero.moveRight Presiona intro h ero.moveDown Presi…" at bounding box center [773, 325] width 271 height 120
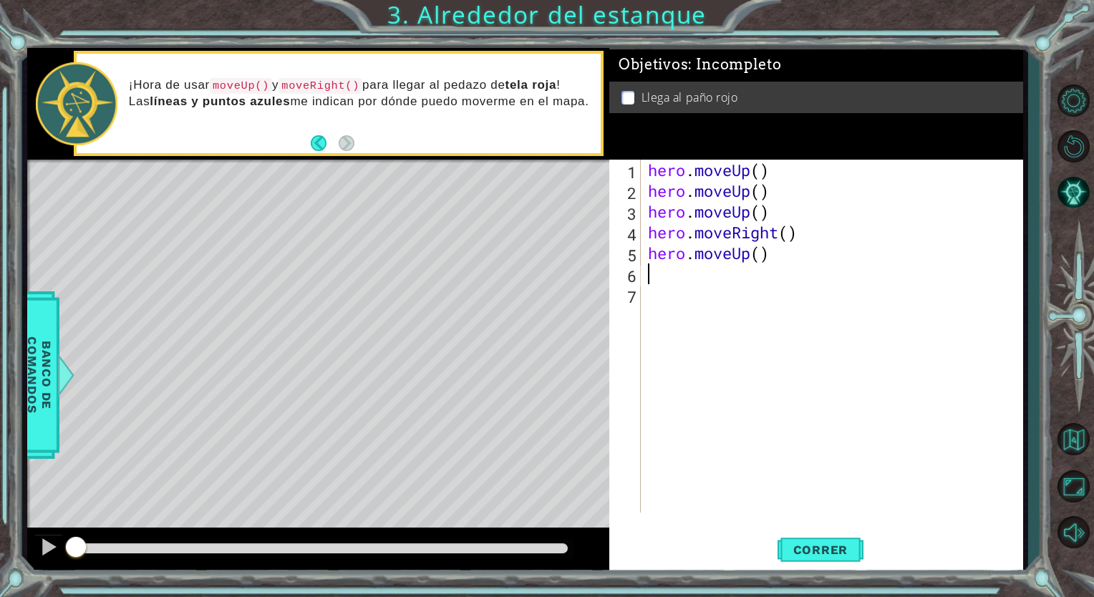
type textarea "h"
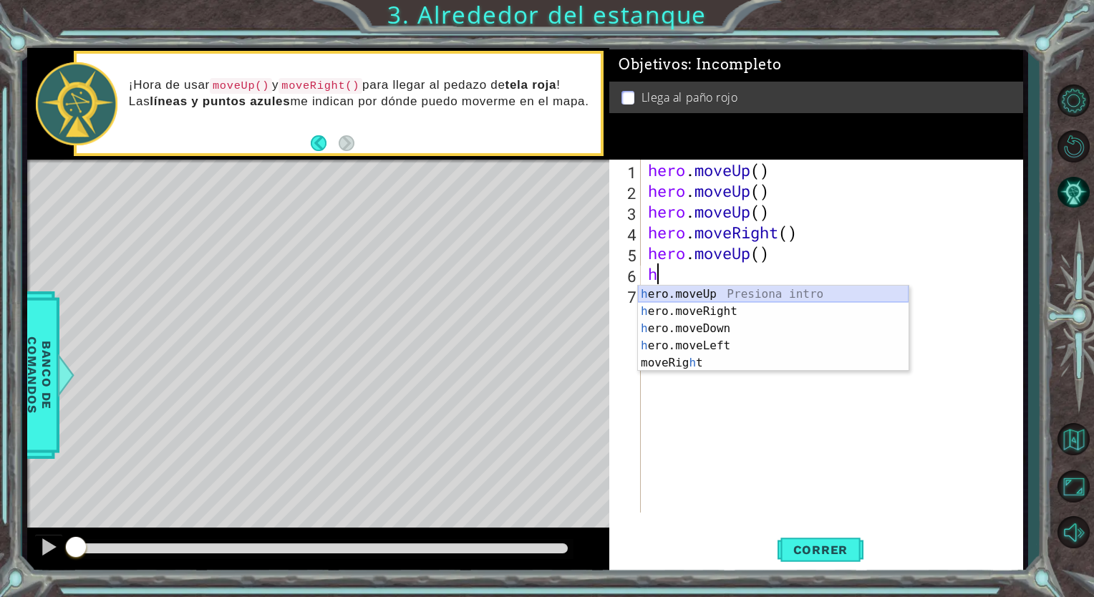
click at [672, 291] on div "h ero.moveUp Presiona intro h ero.moveRight Presiona intro h ero.moveDown Presi…" at bounding box center [773, 346] width 271 height 120
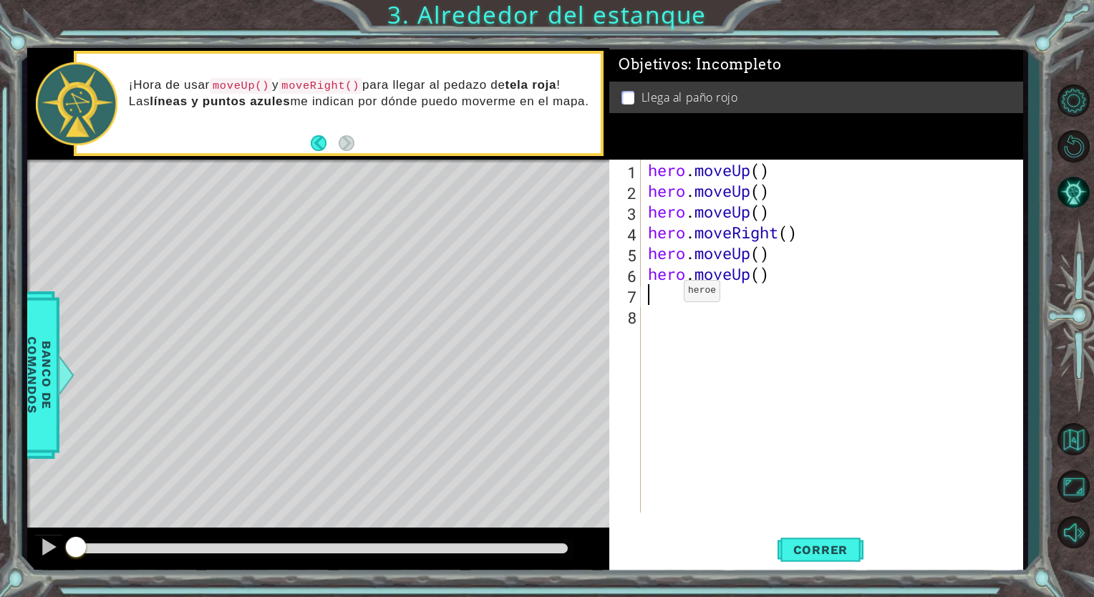
click at [661, 294] on div "hero . moveUp ( ) hero . moveUp ( ) hero . moveUp ( ) hero . moveRight ( ) hero…" at bounding box center [835, 357] width 381 height 394
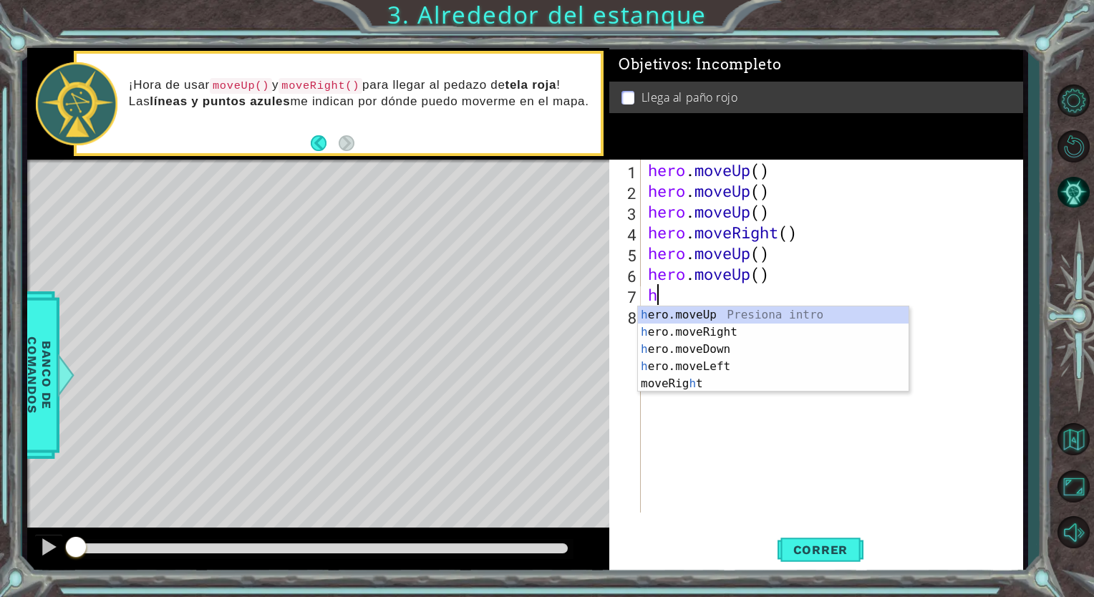
click at [909, 239] on div "hero . moveUp ( ) hero . moveUp ( ) hero . moveUp ( ) hero . moveRight ( ) hero…" at bounding box center [835, 357] width 381 height 394
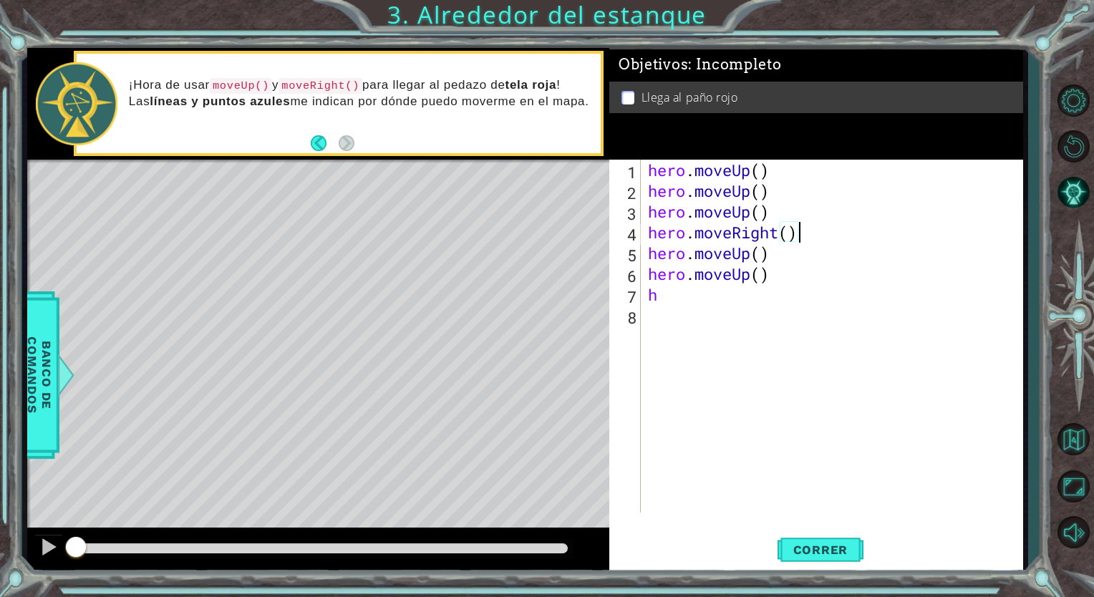
click at [682, 294] on div "hero . moveUp ( ) hero . moveUp ( ) hero . moveUp ( ) hero . moveRight ( ) hero…" at bounding box center [835, 357] width 381 height 394
type textarea "h"
click at [828, 556] on span "Correr" at bounding box center [821, 550] width 84 height 14
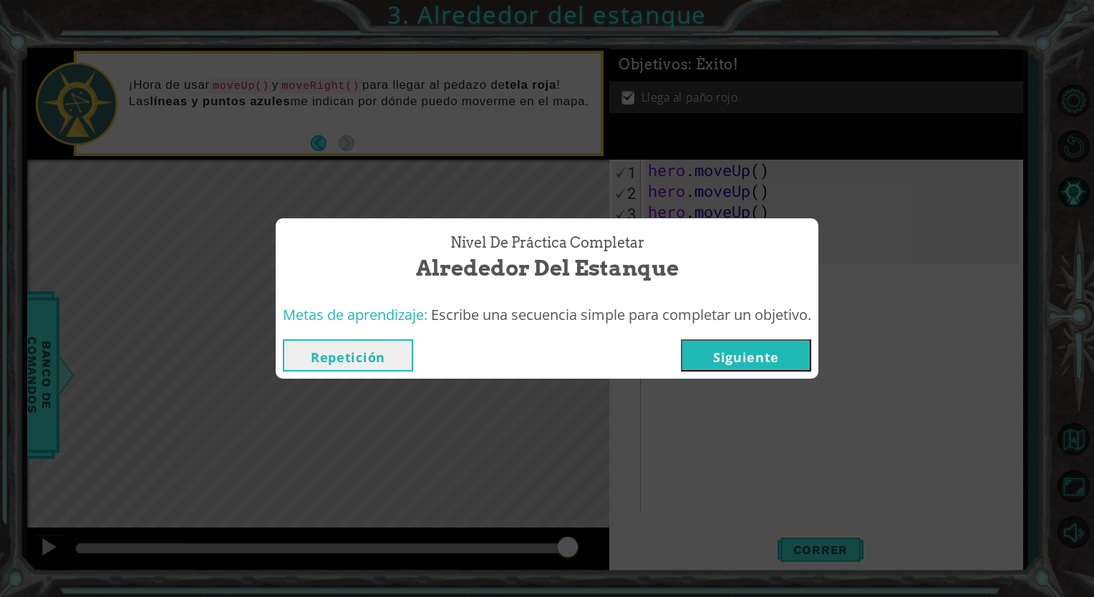
click at [756, 359] on button "Siguiente" at bounding box center [746, 355] width 130 height 32
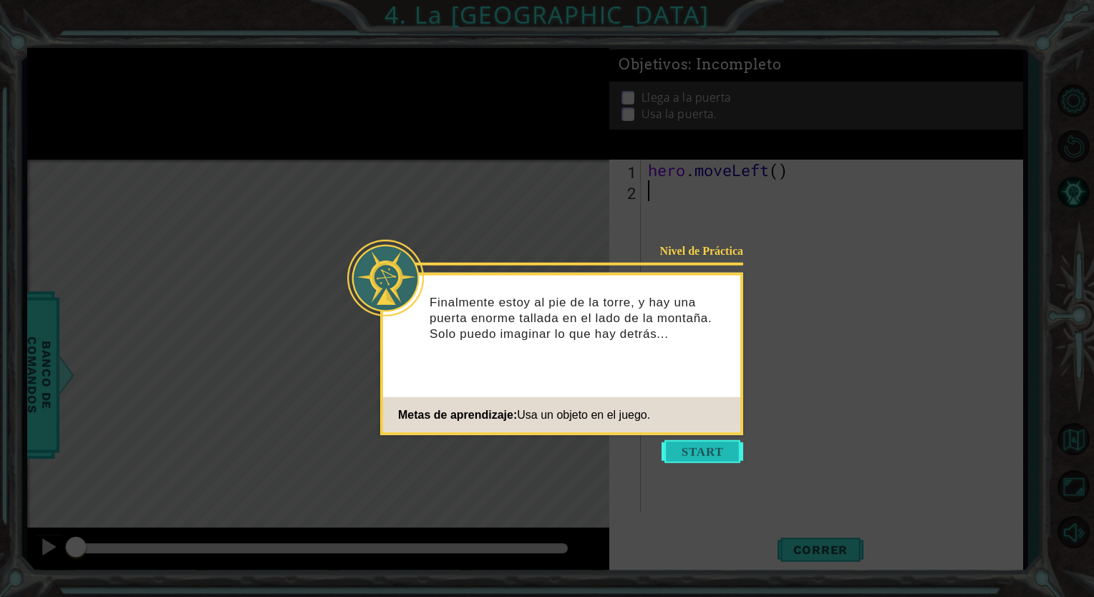
click at [702, 450] on button "Start" at bounding box center [702, 451] width 82 height 23
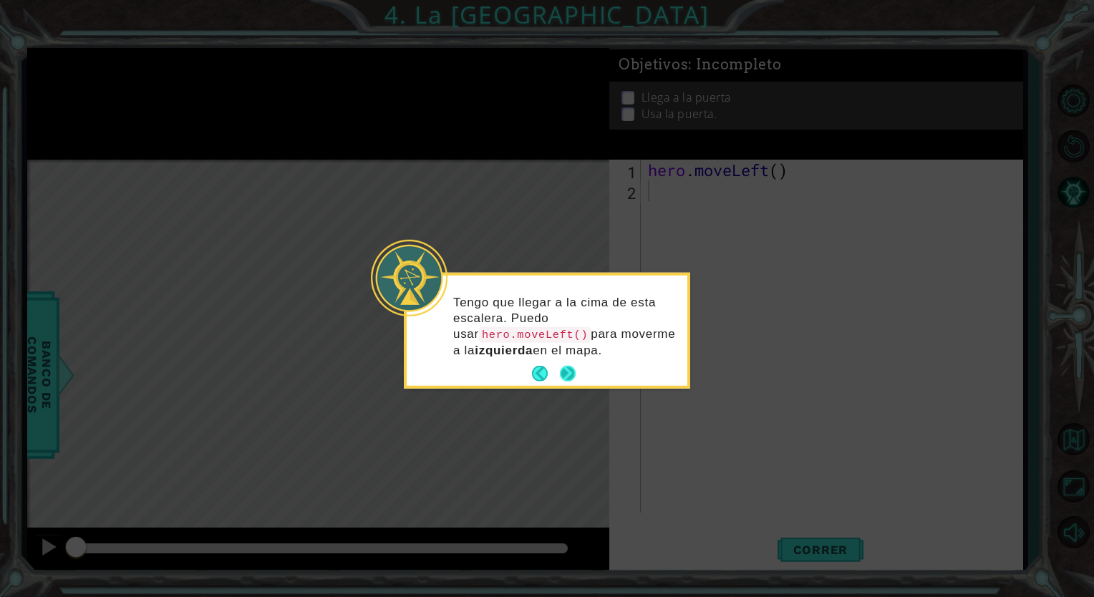
click at [573, 371] on button "Next" at bounding box center [568, 374] width 26 height 26
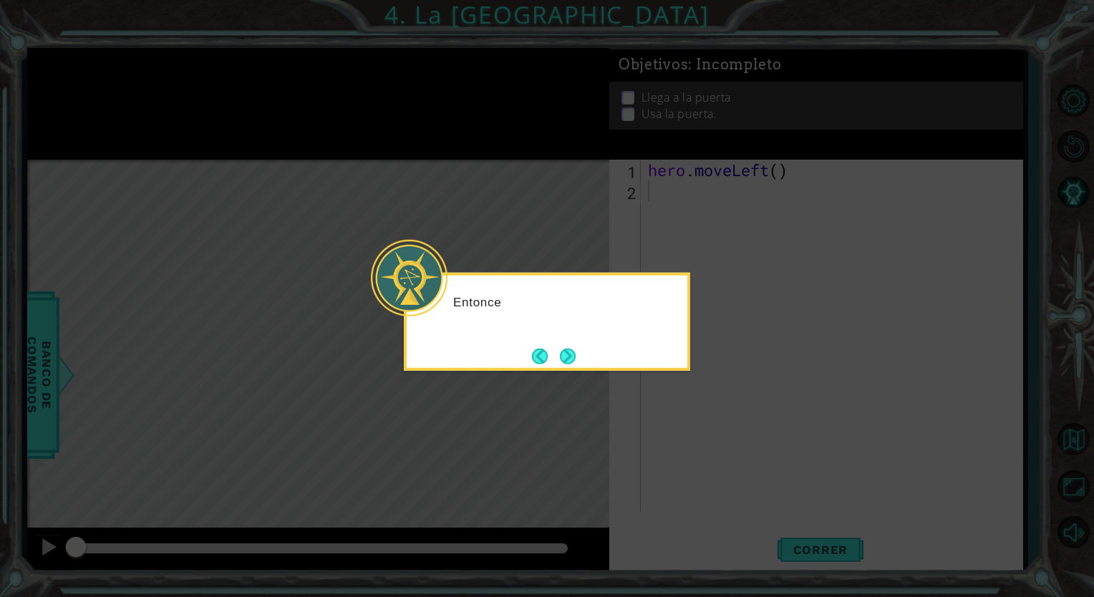
click at [573, 371] on icon at bounding box center [547, 298] width 1094 height 597
click at [570, 367] on button "Next" at bounding box center [567, 355] width 21 height 21
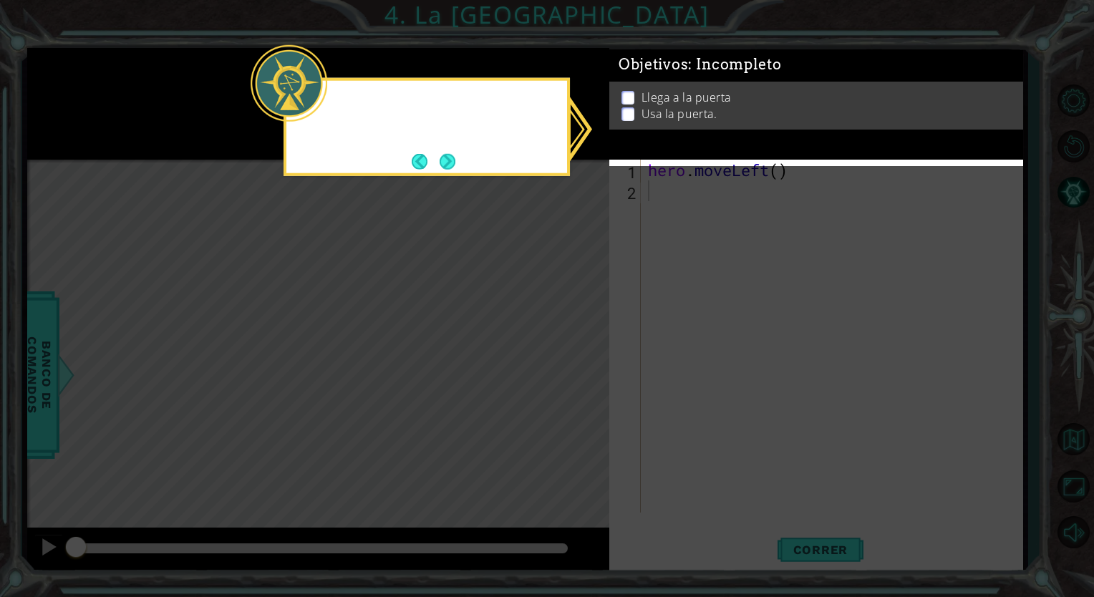
click at [570, 359] on icon at bounding box center [547, 298] width 1094 height 597
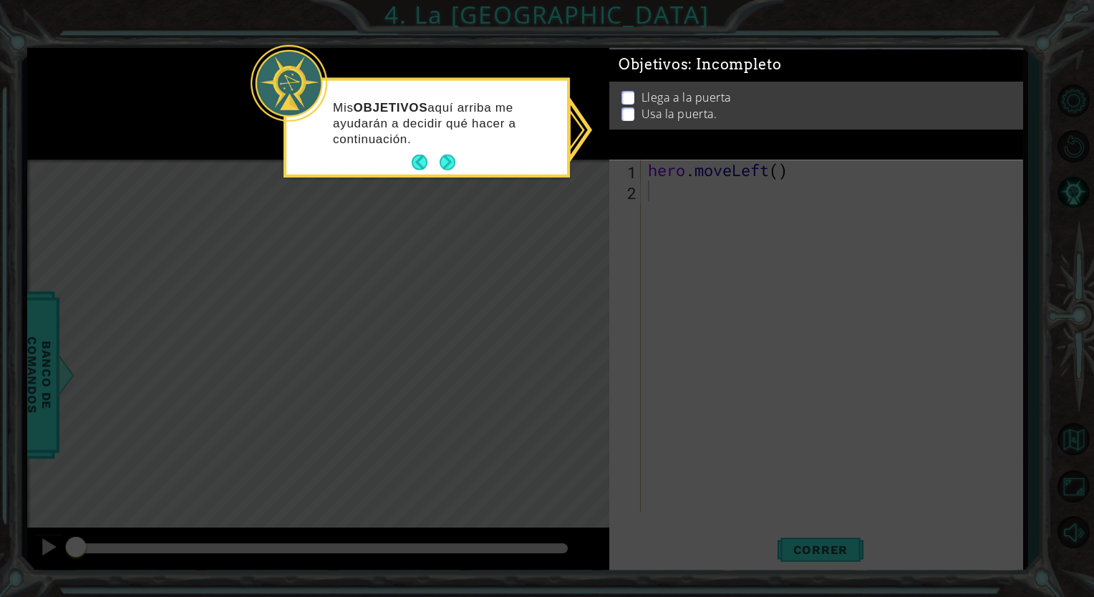
click at [452, 162] on button "Next" at bounding box center [448, 163] width 16 height 16
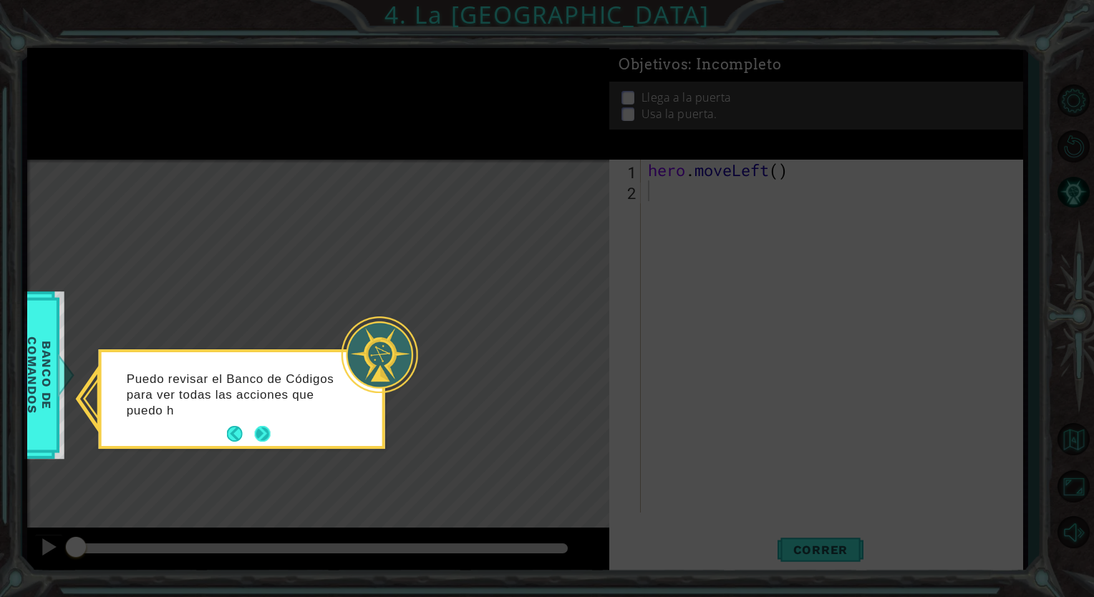
click at [263, 427] on button "Next" at bounding box center [262, 434] width 20 height 20
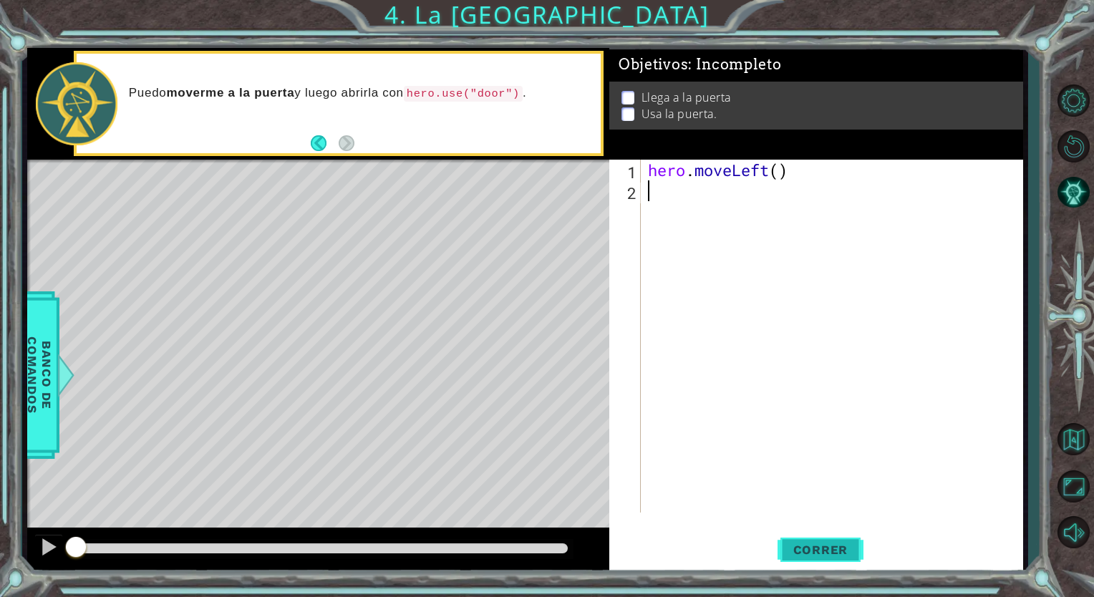
click at [836, 540] on button "Correr" at bounding box center [820, 550] width 86 height 42
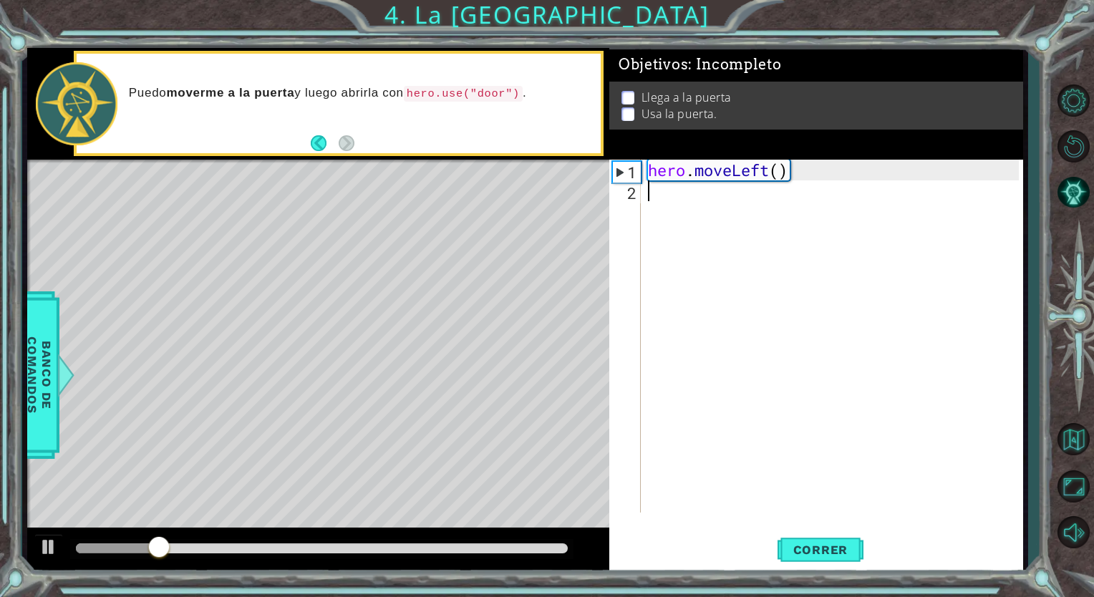
click at [668, 198] on div "hero . moveLeft ( )" at bounding box center [835, 357] width 381 height 394
type textarea "h"
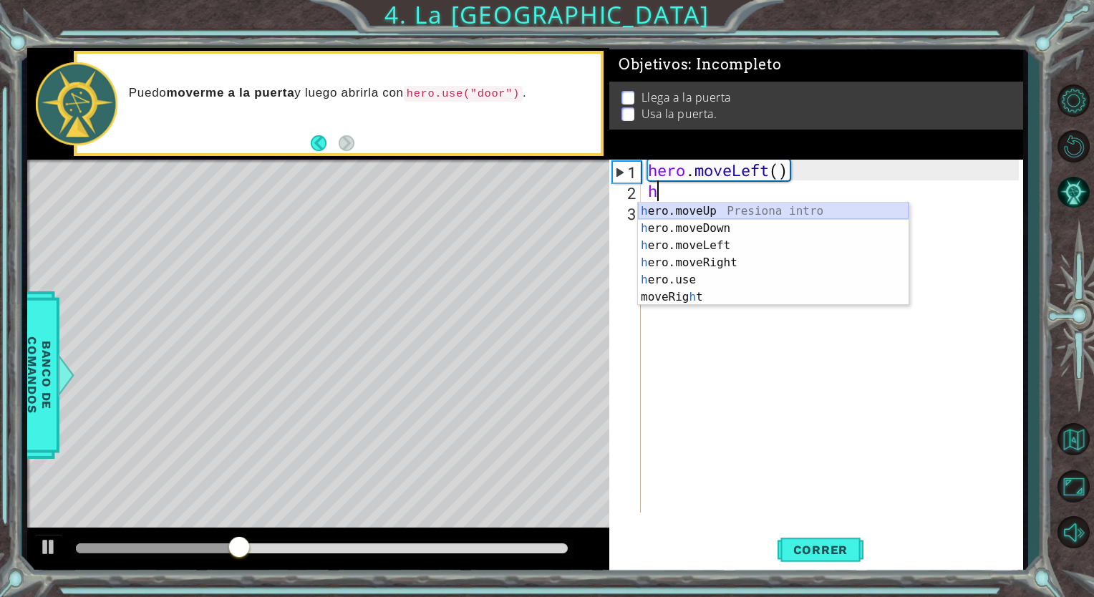
click at [690, 205] on div "h ero.moveUp Presiona intro h ero.moveDown Presiona intro h ero.moveLeft Presio…" at bounding box center [773, 271] width 271 height 137
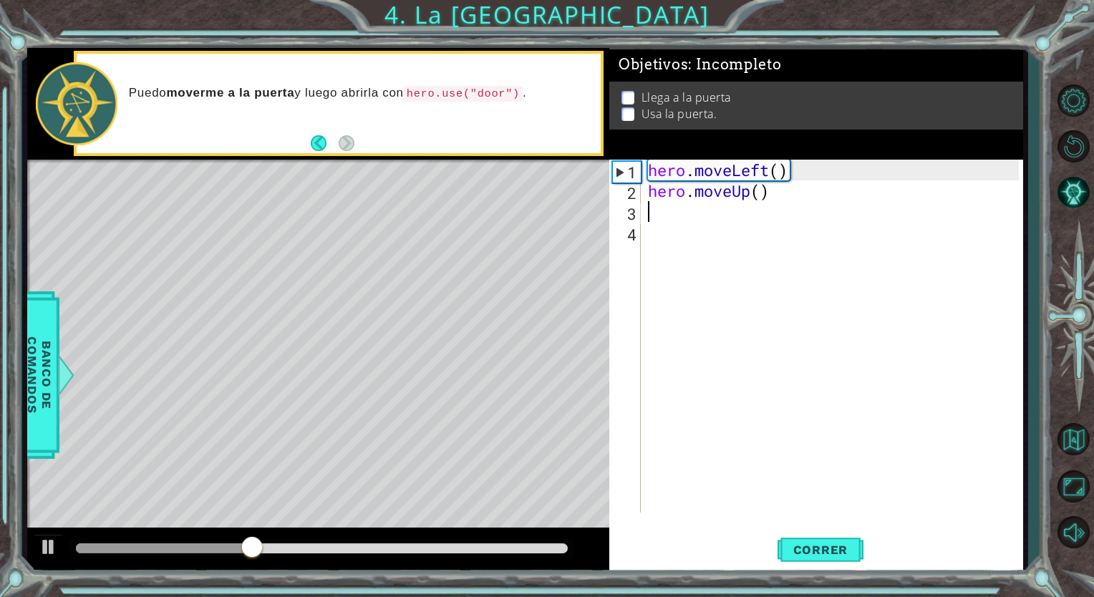
click at [669, 213] on div "hero . moveLeft ( ) hero . moveUp ( )" at bounding box center [835, 357] width 381 height 394
type textarea "h"
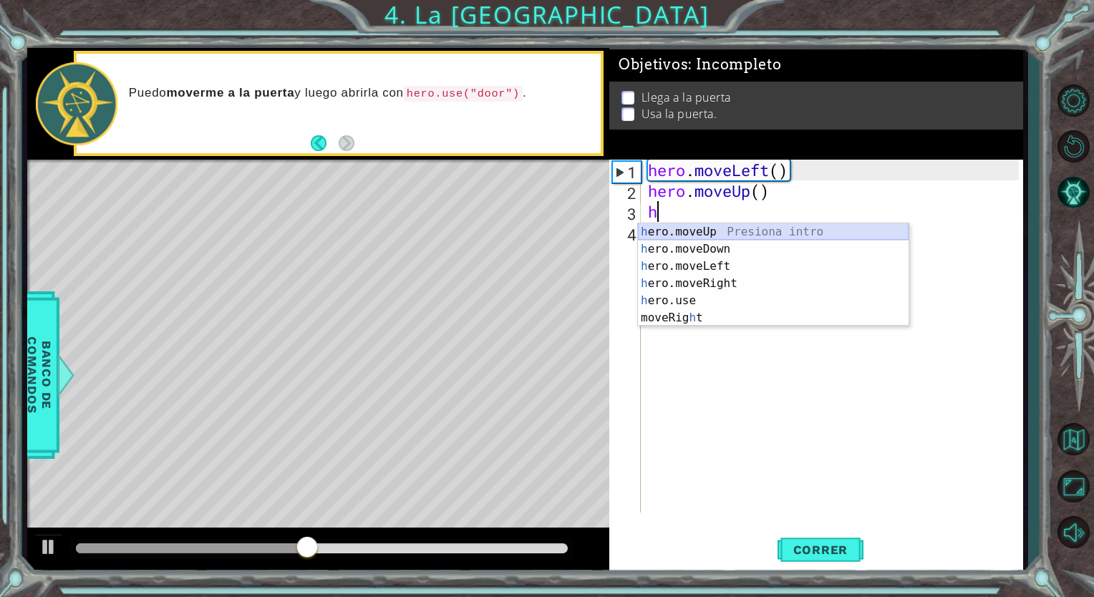
click at [679, 238] on div "h ero.moveUp Presiona intro h ero.moveDown Presiona intro h ero.moveLeft Presio…" at bounding box center [773, 291] width 271 height 137
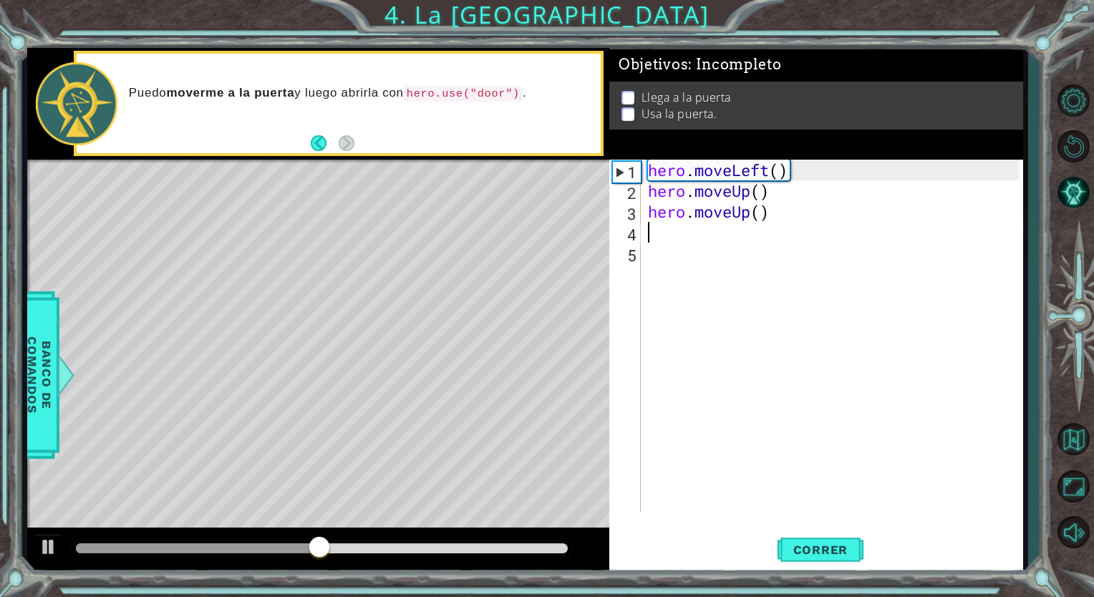
click at [670, 229] on div "hero . moveLeft ( ) hero . moveUp ( ) hero . moveUp ( )" at bounding box center [835, 357] width 381 height 394
click at [663, 233] on div "hero . moveLeft ( ) hero . moveUp ( ) hero . moveUp ( )" at bounding box center [835, 357] width 381 height 394
type textarea "h"
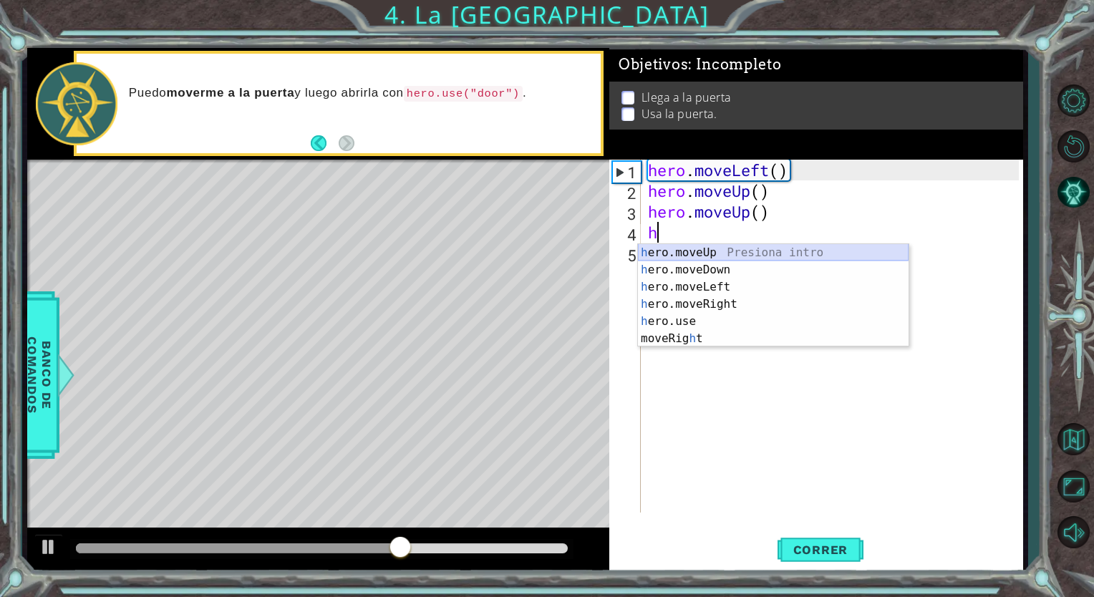
click at [661, 256] on div "h ero.moveUp Presiona intro h ero.moveDown Presiona intro h ero.moveLeft Presio…" at bounding box center [773, 312] width 271 height 137
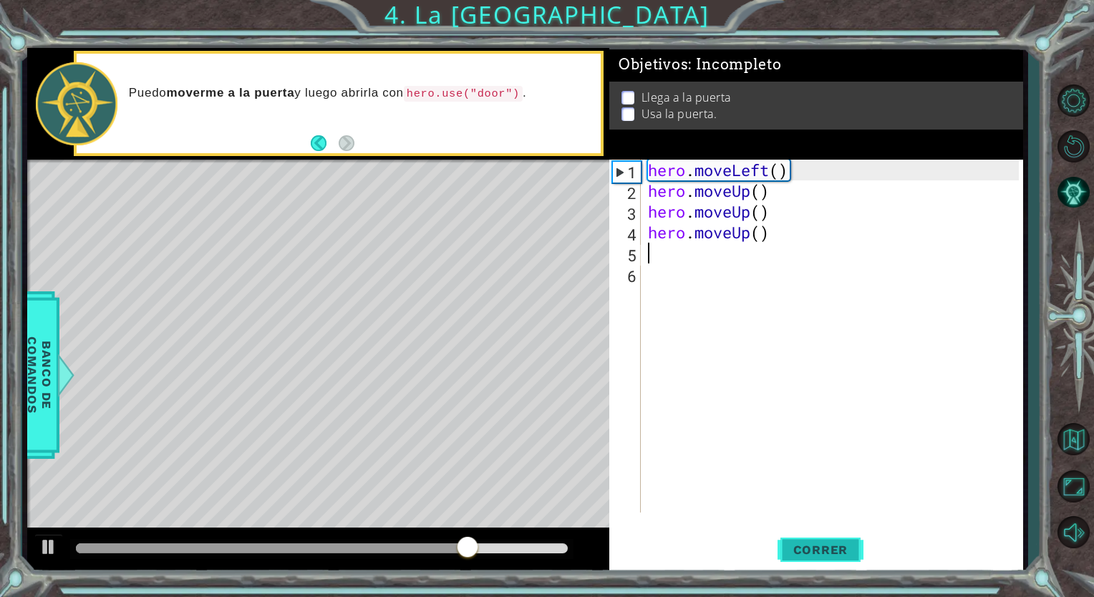
click at [826, 554] on span "Correr" at bounding box center [821, 550] width 84 height 14
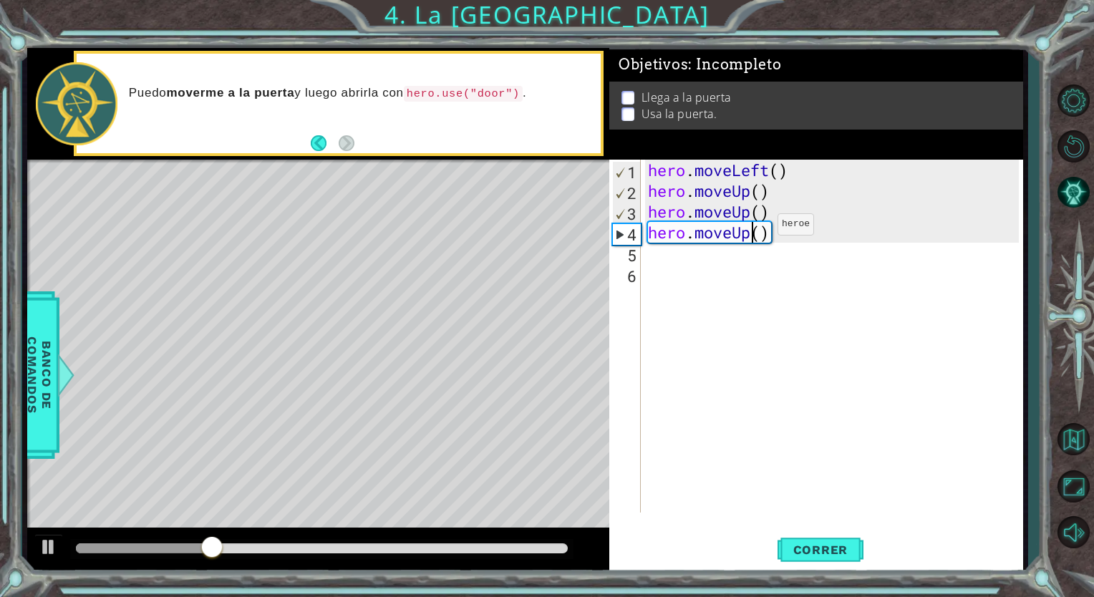
click at [756, 228] on div "hero . moveLeft ( ) hero . moveUp ( ) hero . moveUp ( ) hero . moveUp ( )" at bounding box center [835, 357] width 381 height 394
drag, startPoint x: 765, startPoint y: 228, endPoint x: 459, endPoint y: 253, distance: 306.7
click at [459, 253] on div "1 ההההההההההההההההההההההההההההההההההההההההההההההההההההההההההההההההההההההההההההה…" at bounding box center [525, 310] width 997 height 525
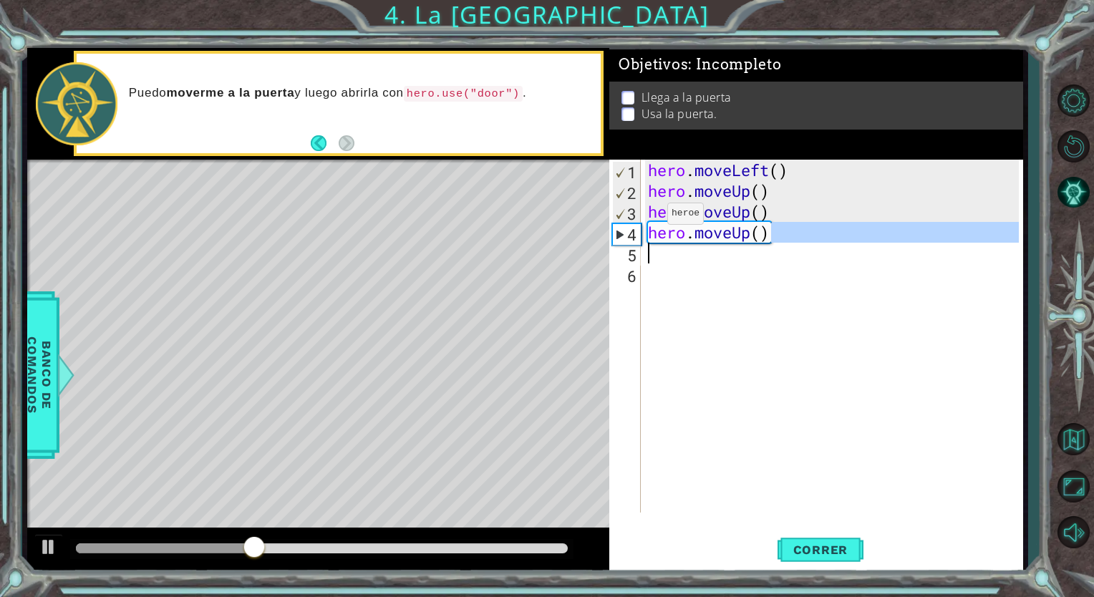
type textarea "hero.moveUp()"
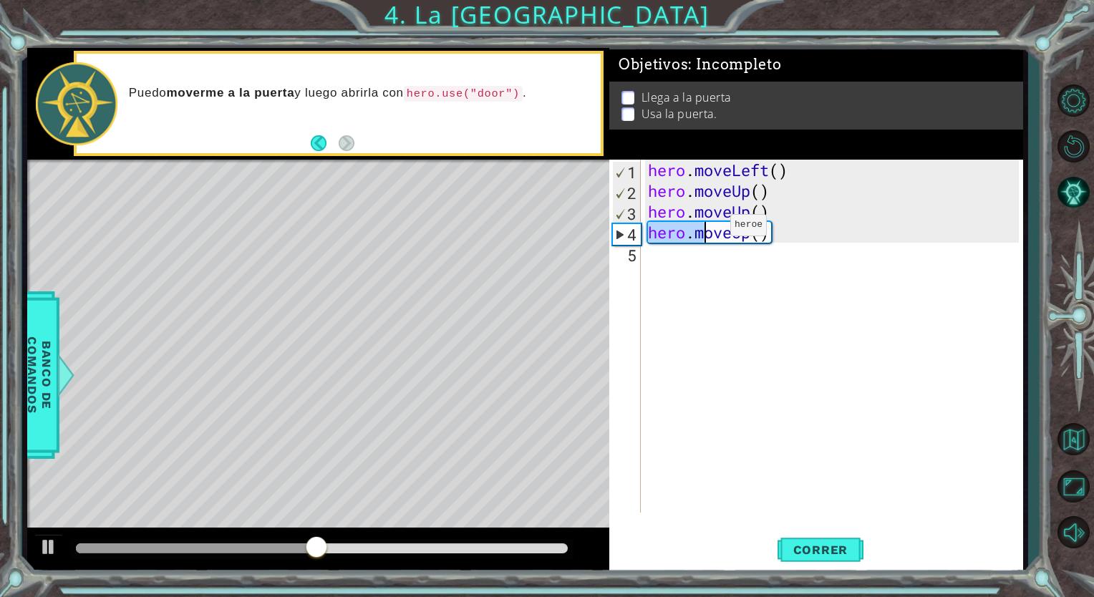
drag, startPoint x: 650, startPoint y: 226, endPoint x: 789, endPoint y: 233, distance: 139.1
click at [789, 233] on div "hero . moveLeft ( ) hero . moveUp ( ) hero . moveUp ( ) hero . moveUp ( )" at bounding box center [835, 357] width 381 height 394
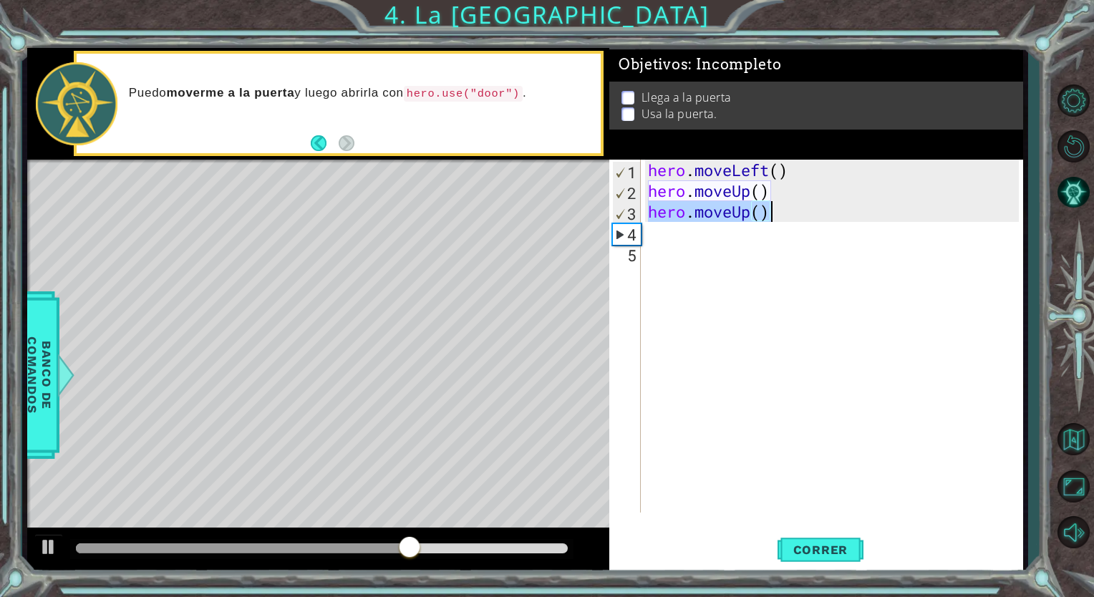
drag, startPoint x: 649, startPoint y: 208, endPoint x: 882, endPoint y: 211, distance: 232.7
click at [882, 211] on div "hero . moveLeft ( ) hero . moveUp ( ) hero . moveUp ( )" at bounding box center [835, 357] width 381 height 394
type textarea "hero.moveUp()"
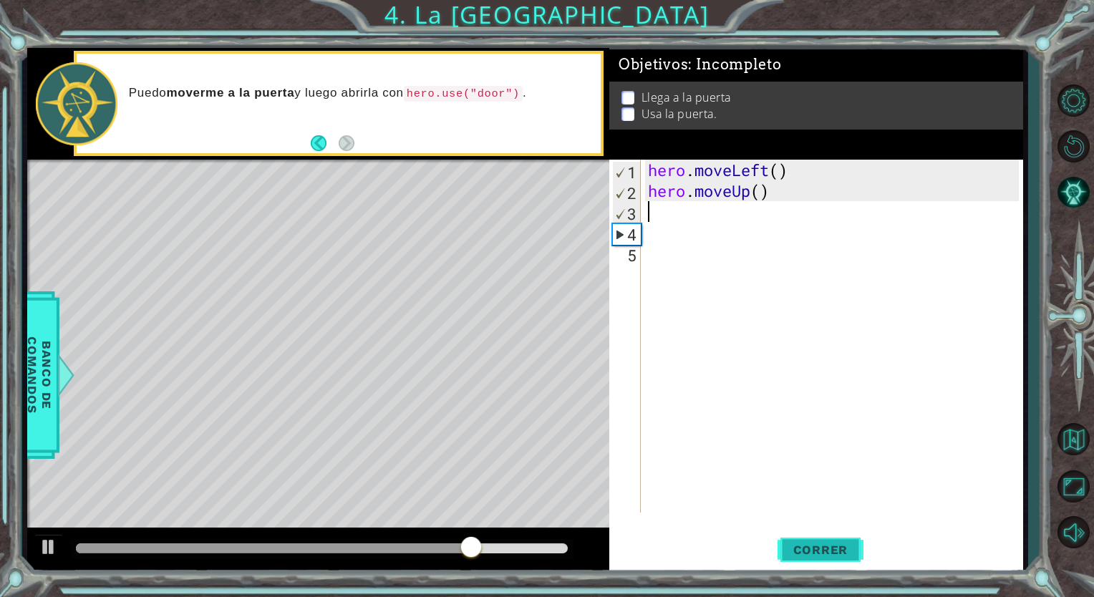
click at [856, 548] on span "Correr" at bounding box center [821, 550] width 84 height 14
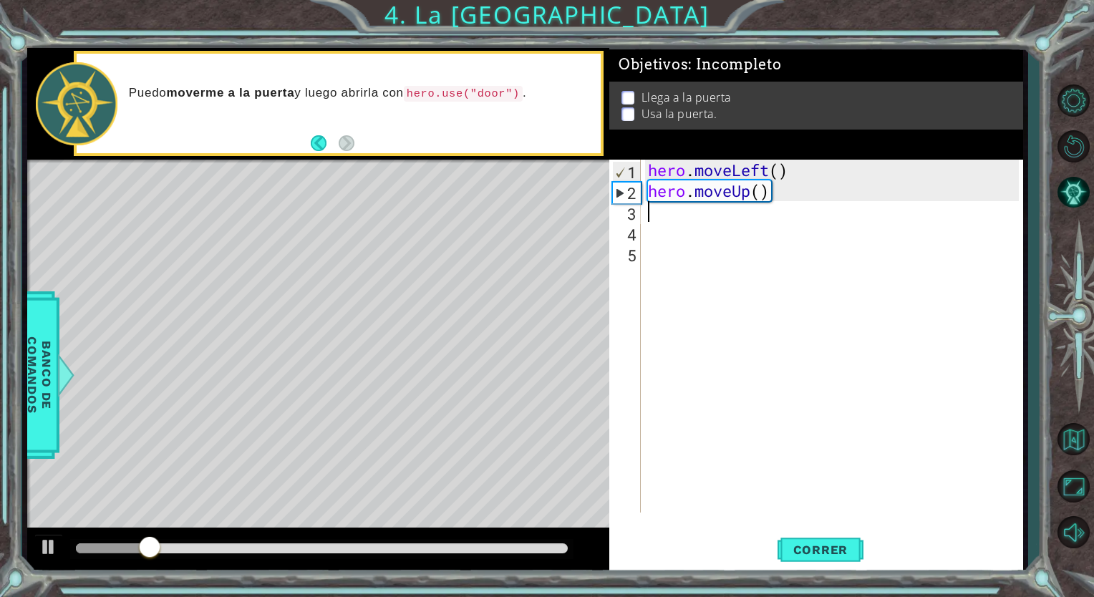
click at [796, 196] on div "hero . moveLeft ( ) hero . moveUp ( )" at bounding box center [835, 357] width 381 height 394
click at [756, 196] on div "hero . moveLeft ( ) hero . moveUp ( )" at bounding box center [835, 357] width 381 height 394
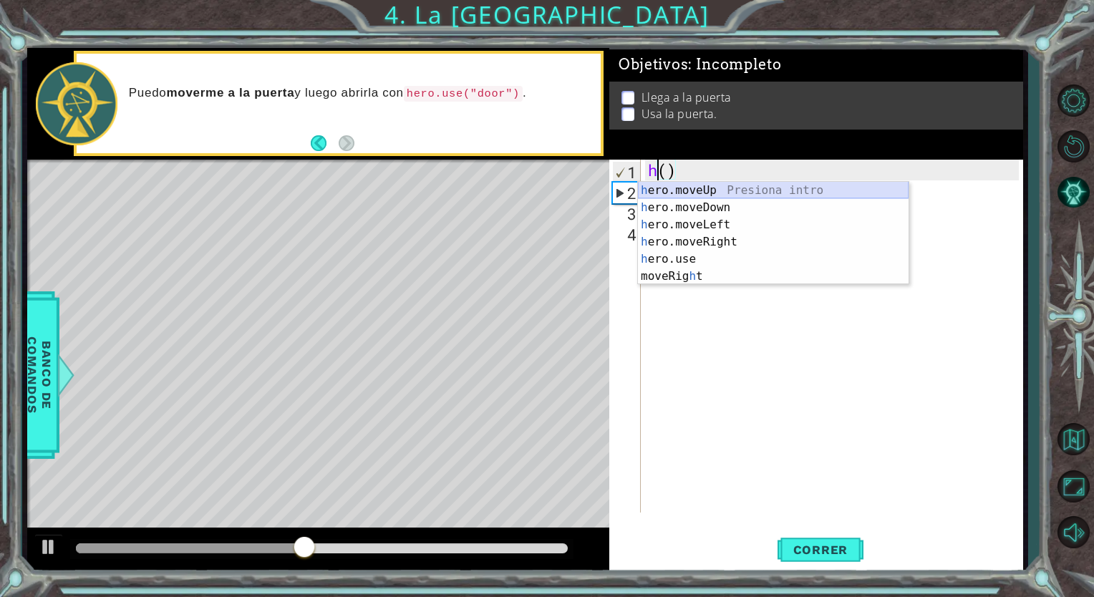
click at [763, 185] on div "h ero.moveUp Presiona intro h ero.moveDown Presiona intro h ero.moveLeft Presio…" at bounding box center [773, 250] width 271 height 137
type textarea "hero.moveUp"
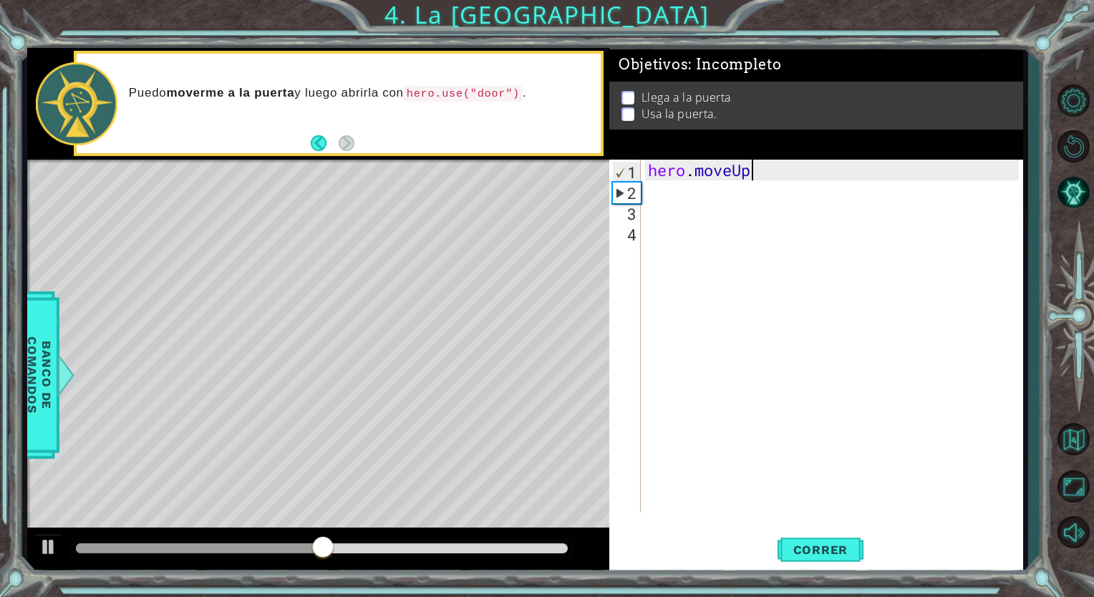
click at [670, 190] on div "hero . moveUp" at bounding box center [835, 357] width 381 height 394
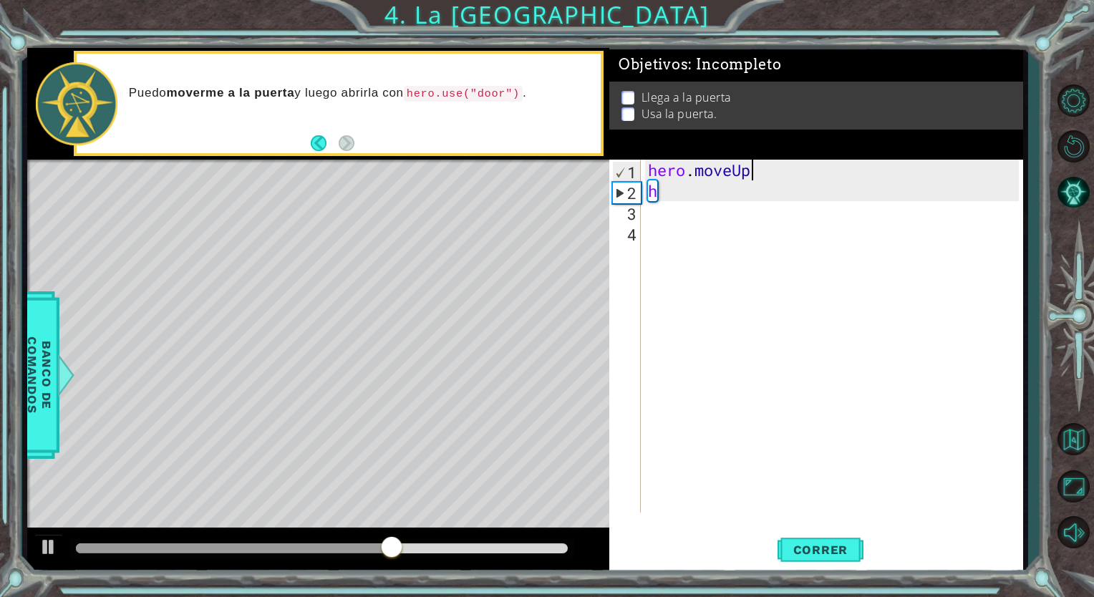
click at [770, 165] on div "hero . moveUp h" at bounding box center [835, 357] width 381 height 394
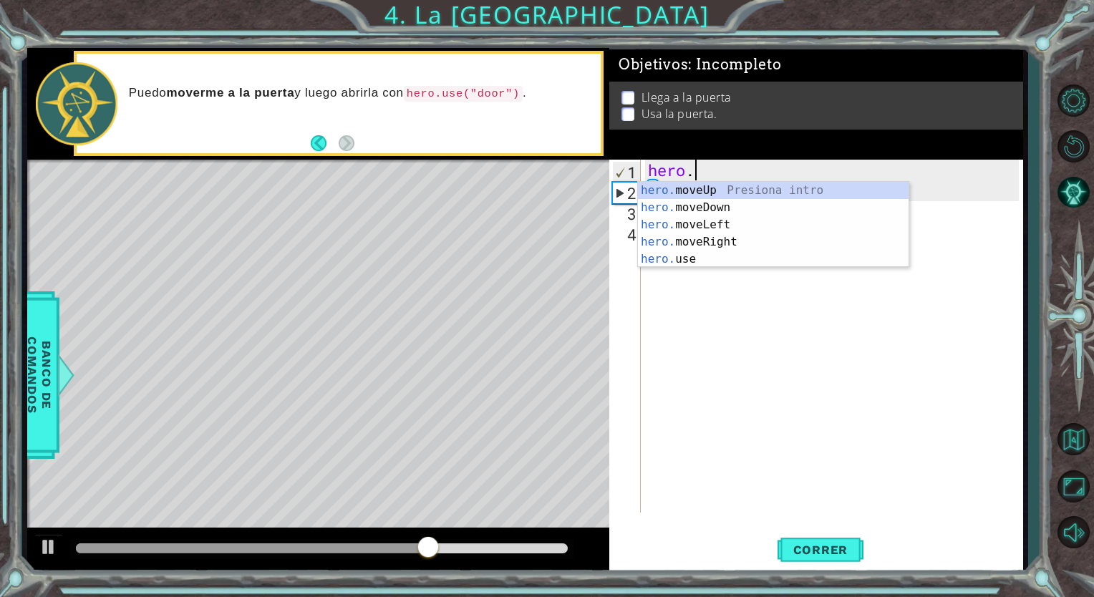
type textarea "hero"
click at [750, 226] on div "hero .moveUp Presiona intro hero .moveDown Presiona intro hero .moveLeft Presio…" at bounding box center [773, 242] width 271 height 120
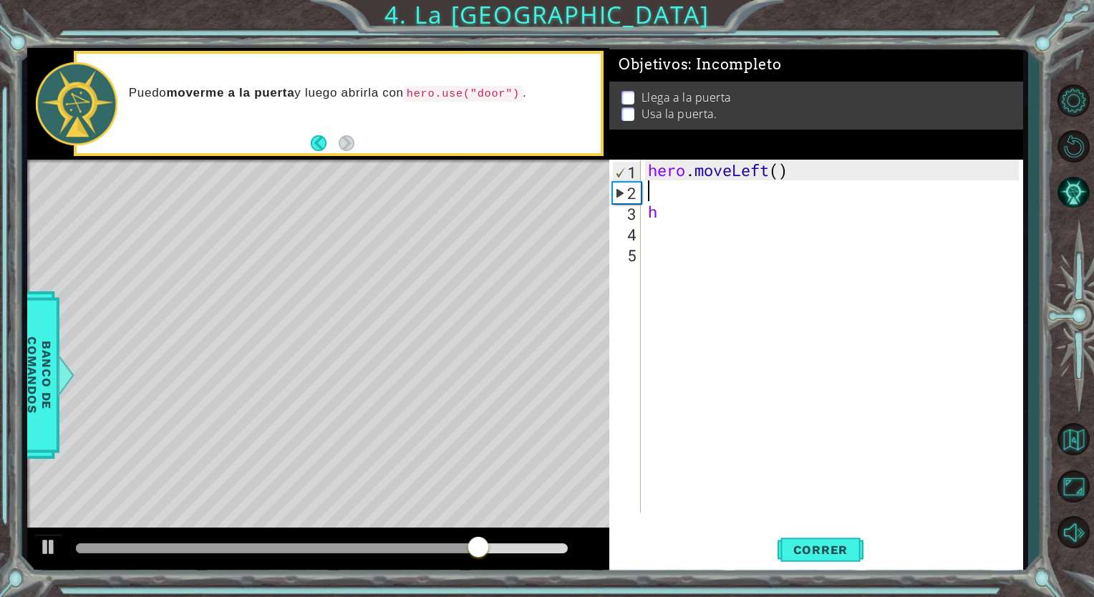
click at [690, 196] on div "hero . moveLeft ( ) h" at bounding box center [835, 357] width 381 height 394
type textarea "h"
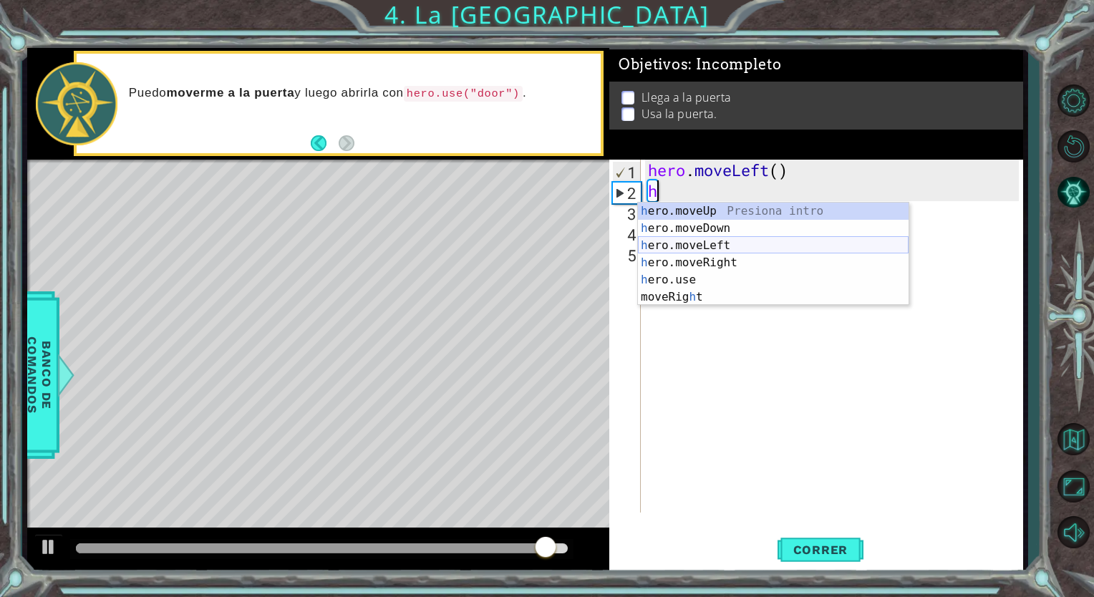
click at [707, 245] on div "h ero.moveUp Presiona intro h ero.moveDown Presiona intro h ero.moveLeft Presio…" at bounding box center [773, 271] width 271 height 137
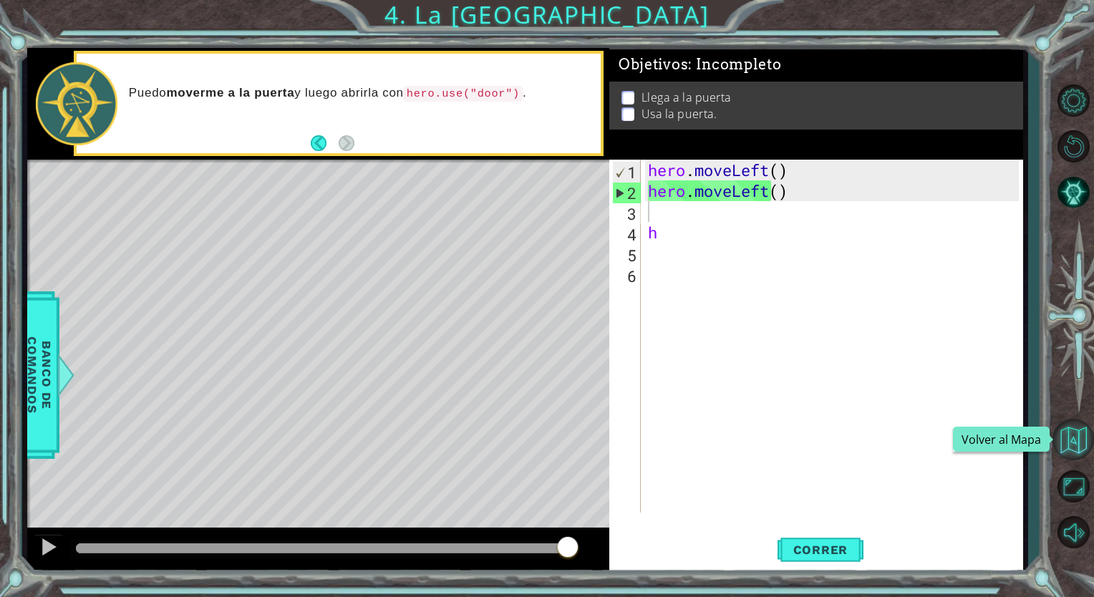
click at [1071, 451] on button "Volver al Mapa" at bounding box center [1073, 440] width 42 height 42
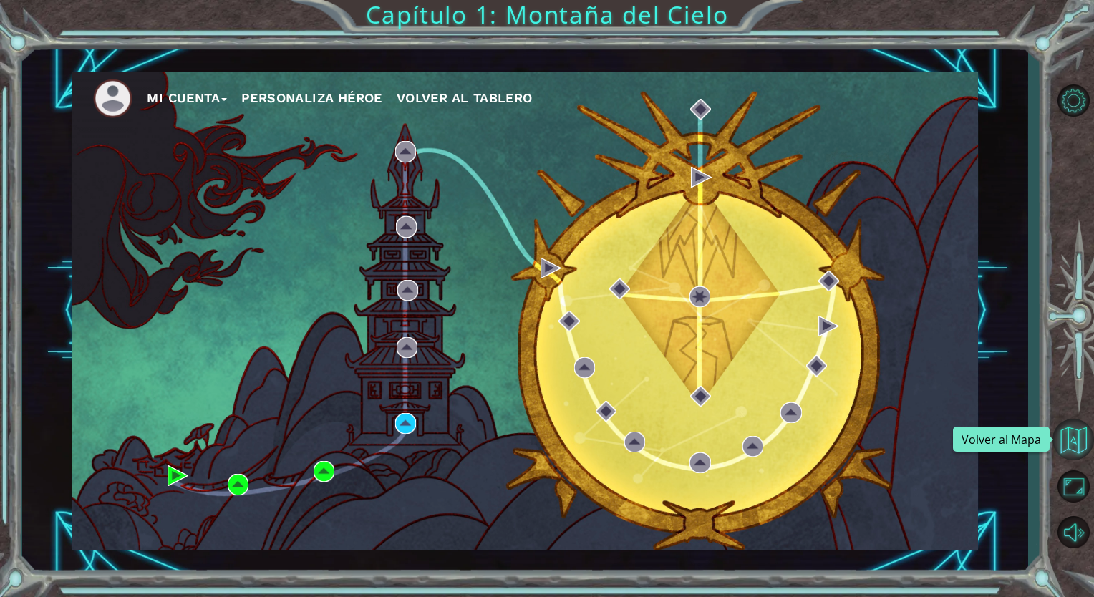
click at [1062, 439] on button "Volver al Mapa" at bounding box center [1073, 440] width 42 height 42
click at [485, 96] on span "Volver al Tablero" at bounding box center [465, 97] width 136 height 15
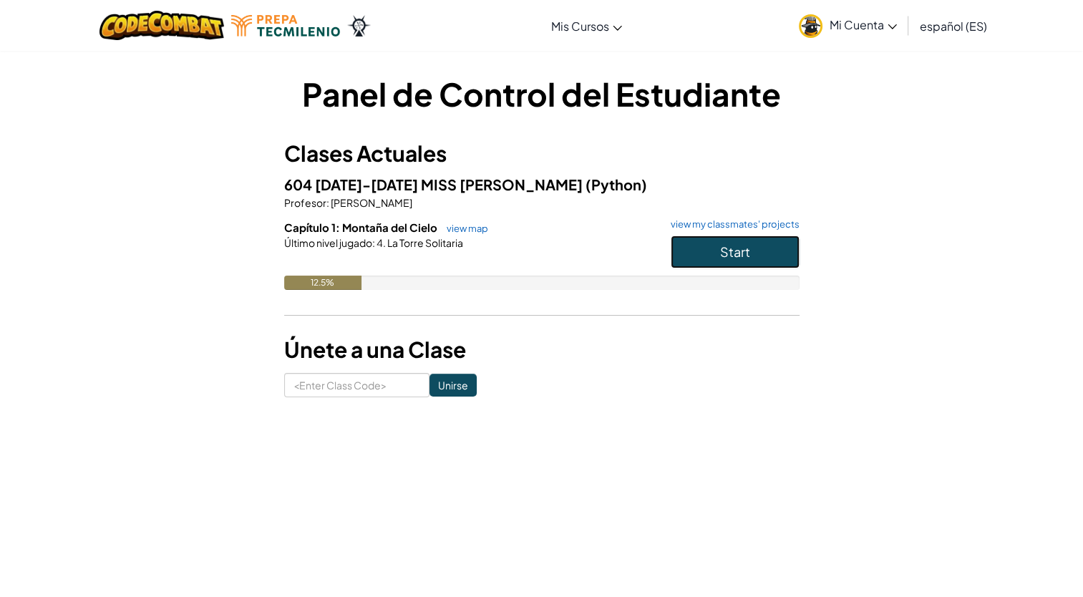
click at [717, 248] on button "Start" at bounding box center [735, 252] width 129 height 33
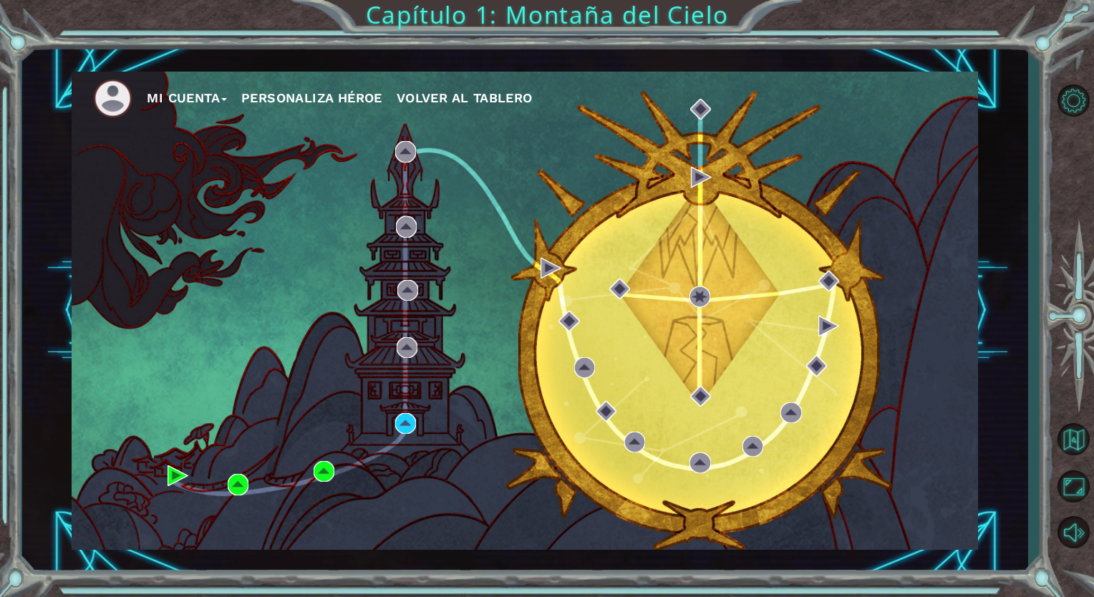
click at [183, 91] on button "Mi Cuenta" at bounding box center [187, 97] width 80 height 21
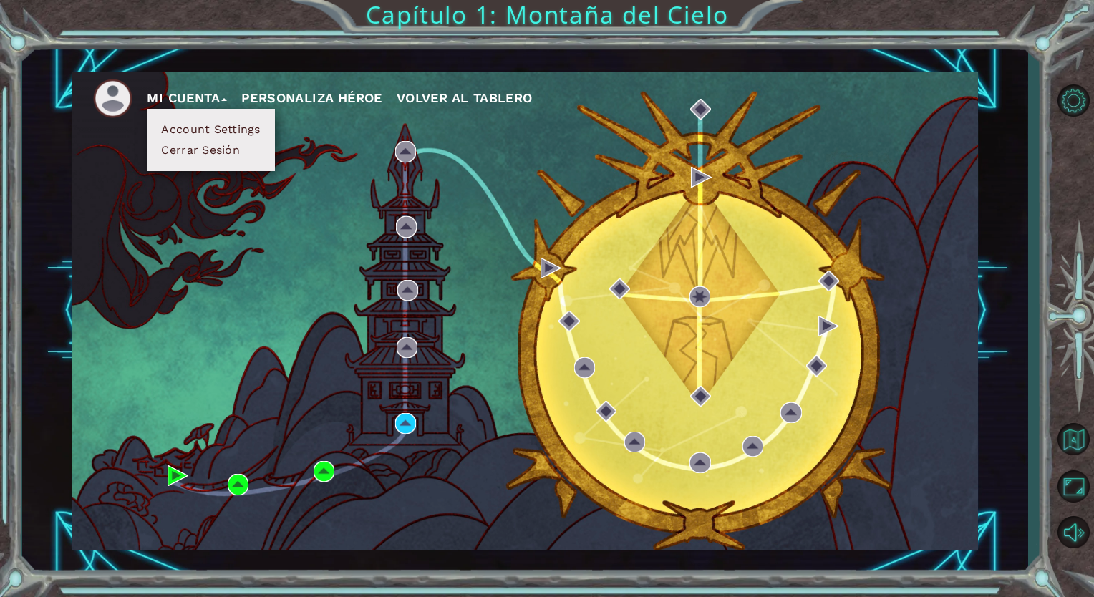
click at [498, 135] on div "Mi Cuenta Account Settings Cerrar Sesión Personaliza Héroe Volver al Tablero" at bounding box center [525, 311] width 906 height 478
click at [611, 81] on ul "Mi Cuenta Account Settings Cerrar Sesión Personaliza Héroe Volver al Tablero" at bounding box center [535, 98] width 885 height 39
click at [206, 92] on button "Mi Cuenta" at bounding box center [187, 97] width 80 height 21
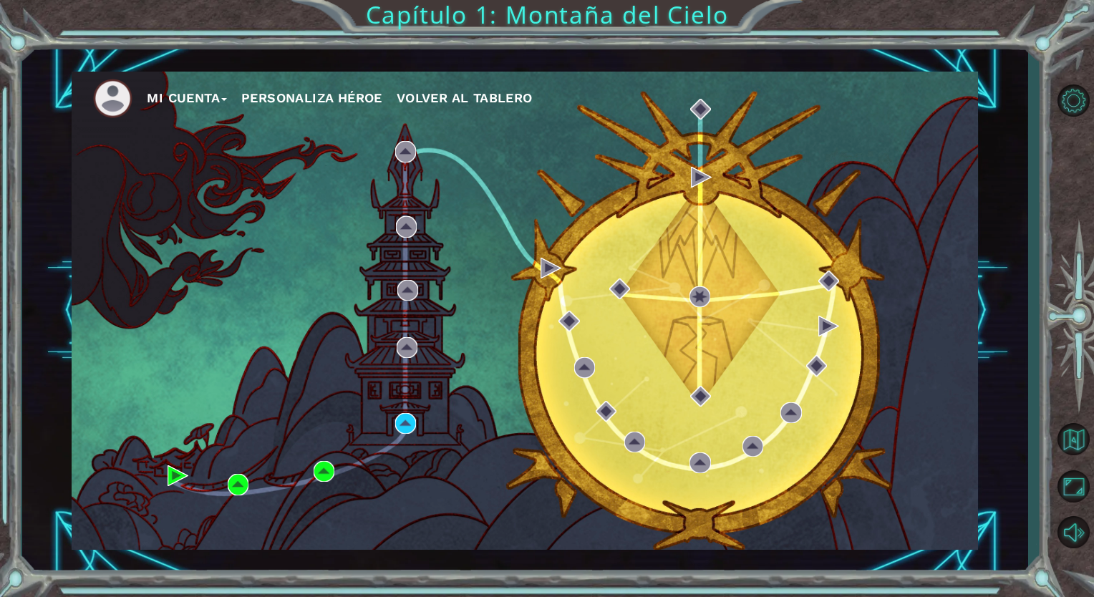
click at [419, 415] on div "Mi Cuenta Personaliza Héroe Volver al Tablero" at bounding box center [525, 311] width 906 height 478
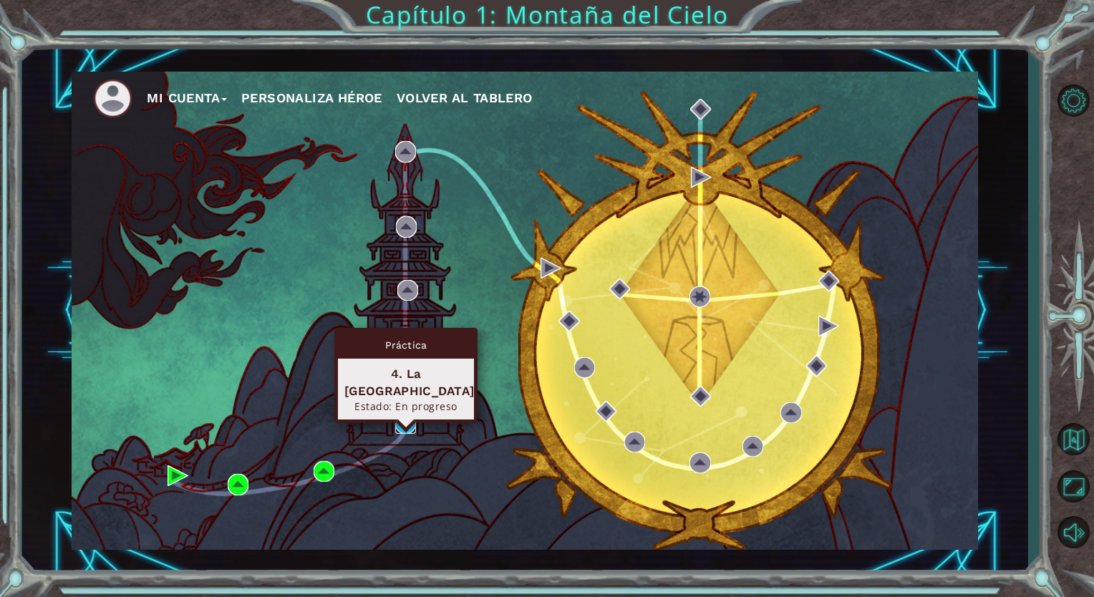
click at [407, 426] on img at bounding box center [405, 423] width 21 height 21
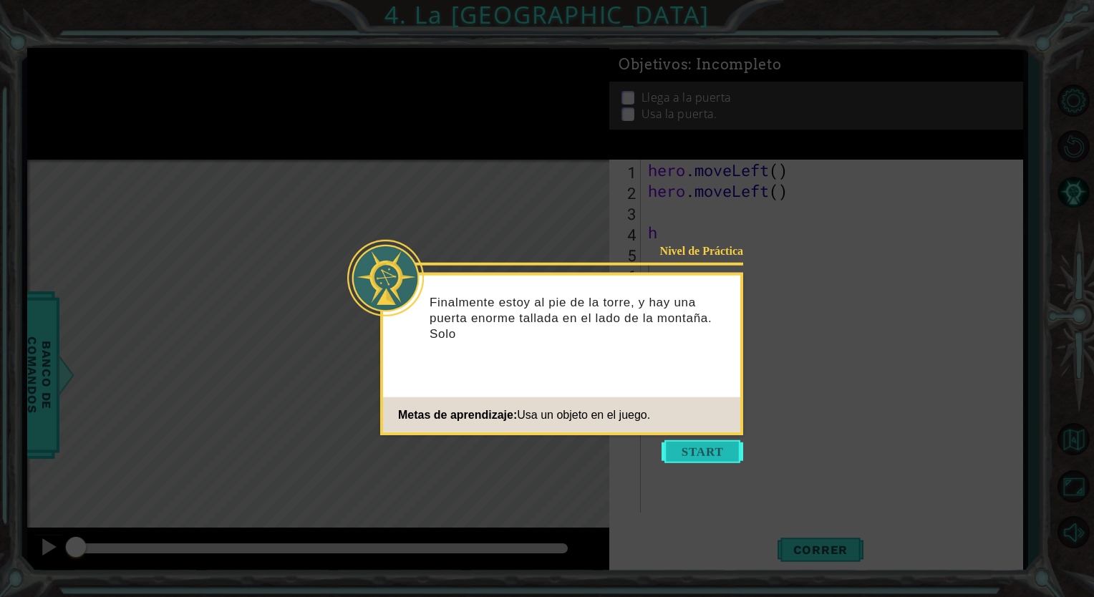
click at [714, 447] on button "Start" at bounding box center [702, 451] width 82 height 23
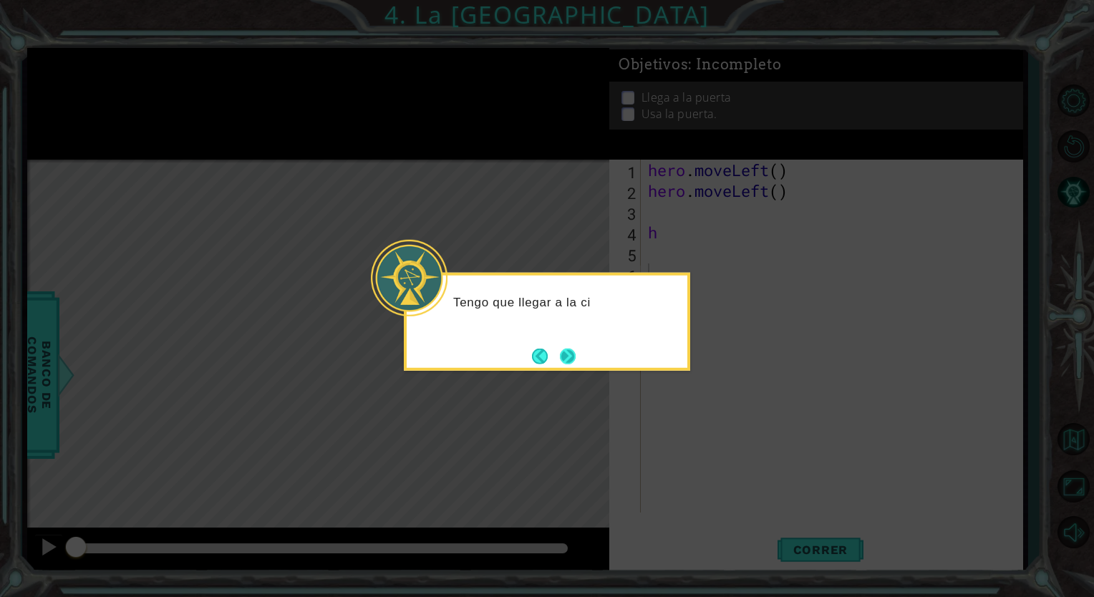
click at [568, 354] on button "Next" at bounding box center [567, 356] width 21 height 21
click at [561, 359] on button "Next" at bounding box center [567, 355] width 19 height 19
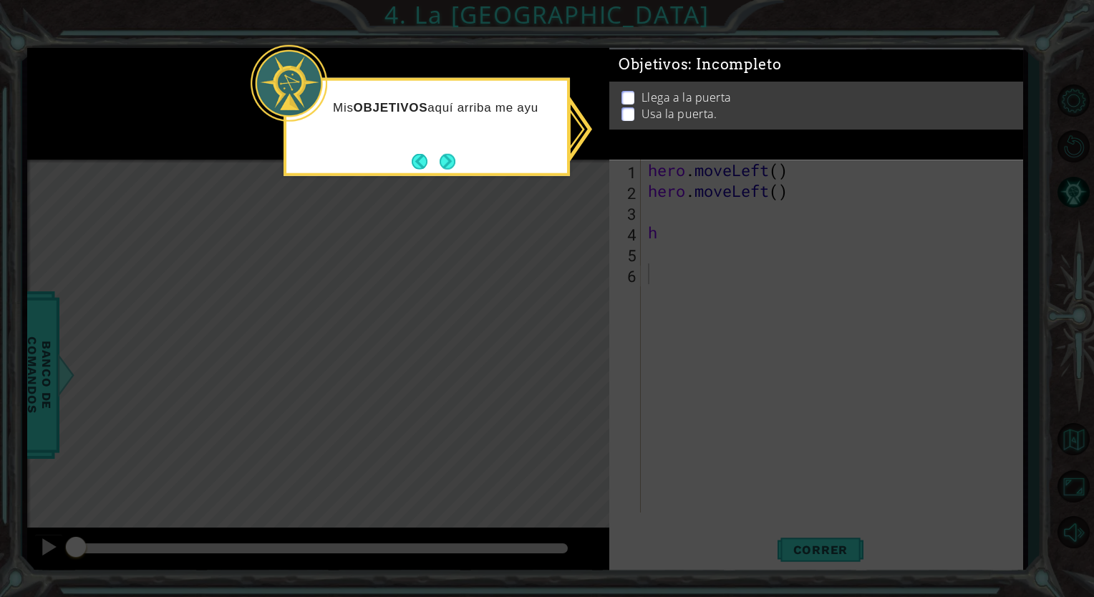
click at [674, 273] on icon at bounding box center [547, 298] width 1094 height 597
click at [450, 159] on button "Next" at bounding box center [447, 161] width 25 height 25
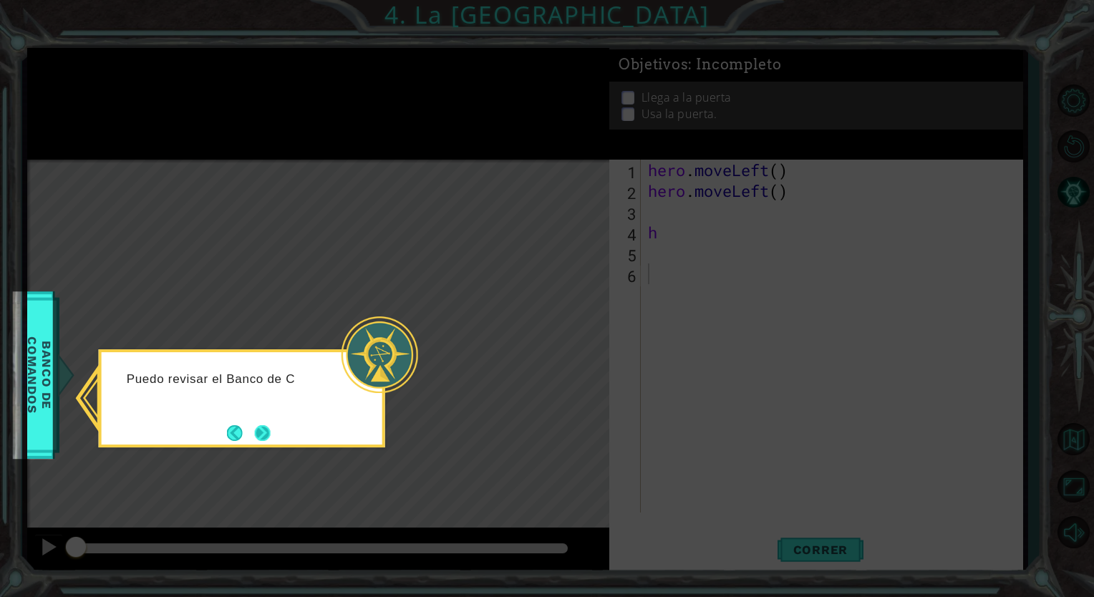
click at [274, 439] on button "Next" at bounding box center [263, 433] width 24 height 24
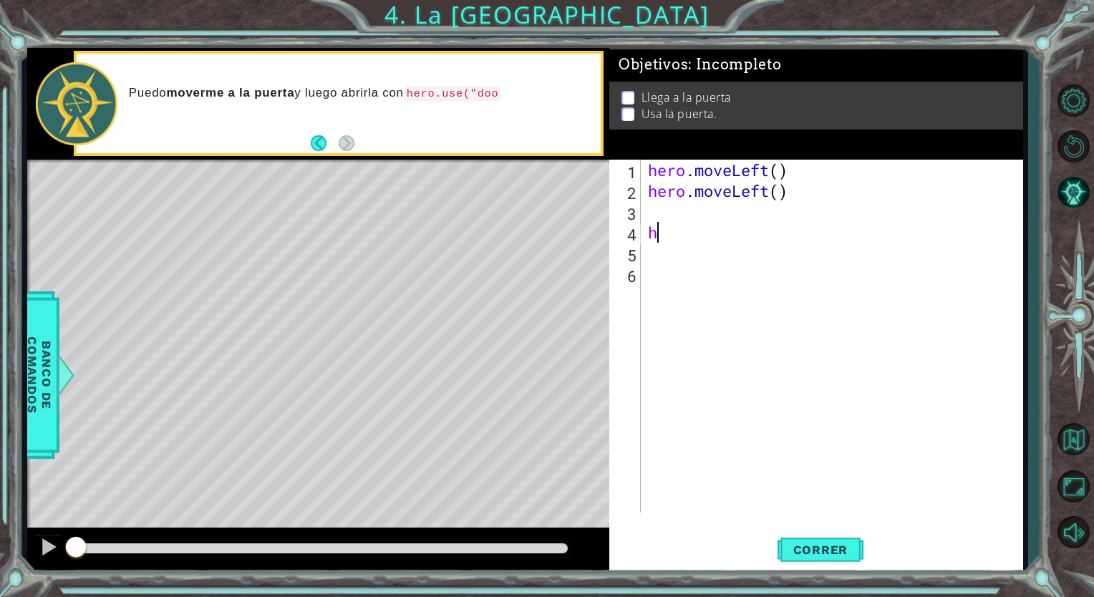
click at [661, 231] on div "hero . moveLeft ( ) hero . moveLeft ( ) h" at bounding box center [835, 357] width 381 height 394
type textarea "h"
click at [852, 537] on button "Correr" at bounding box center [820, 550] width 86 height 42
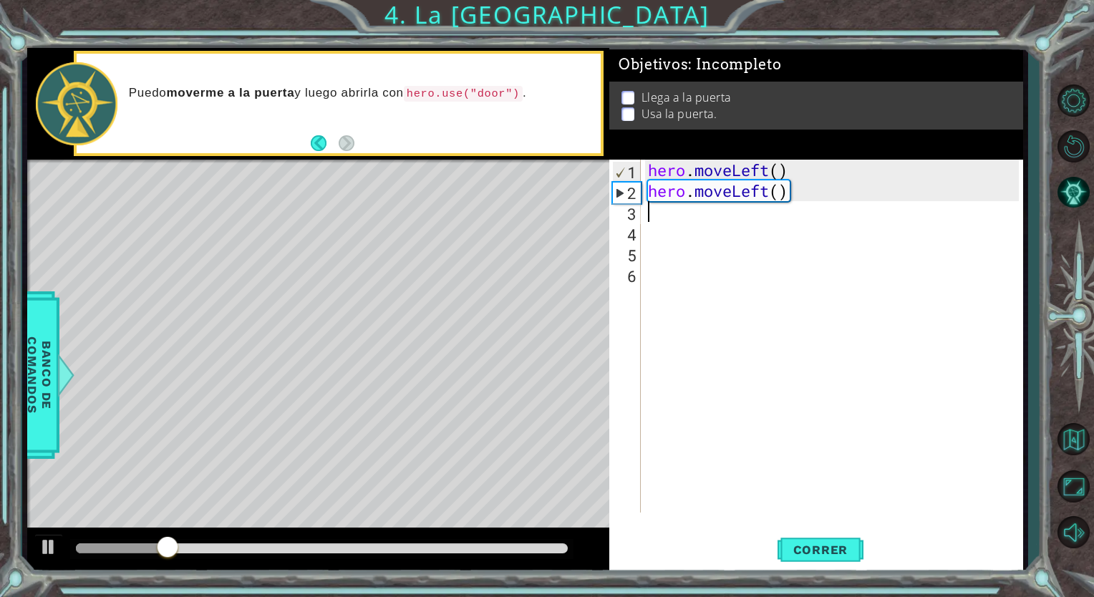
click at [656, 210] on div "hero . moveLeft ( ) hero . moveLeft ( )" at bounding box center [835, 357] width 381 height 394
type textarea "h"
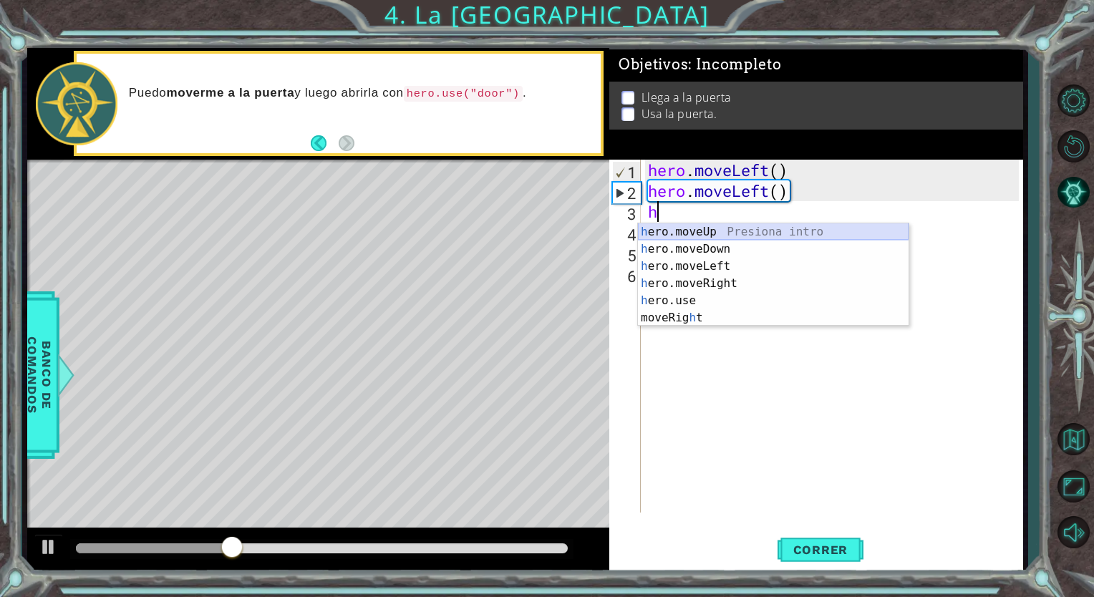
click at [749, 235] on div "h ero.moveUp Presiona intro h ero.moveDown Presiona intro h ero.moveLeft Presio…" at bounding box center [773, 291] width 271 height 137
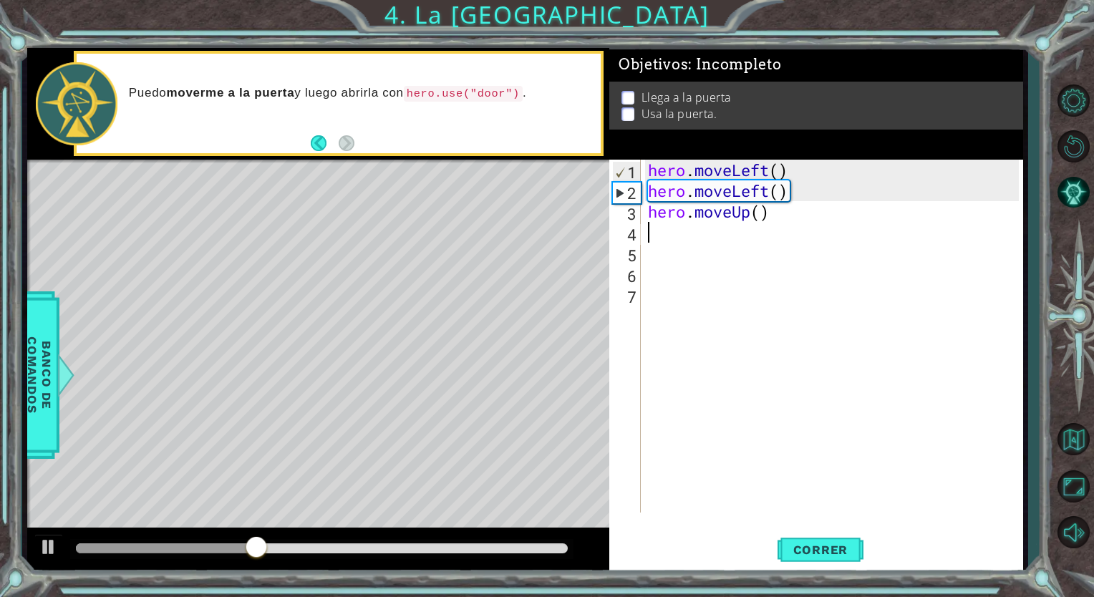
click at [662, 241] on div "hero . moveLeft ( ) hero . moveLeft ( ) hero . moveUp ( )" at bounding box center [835, 357] width 381 height 394
type textarea "h"
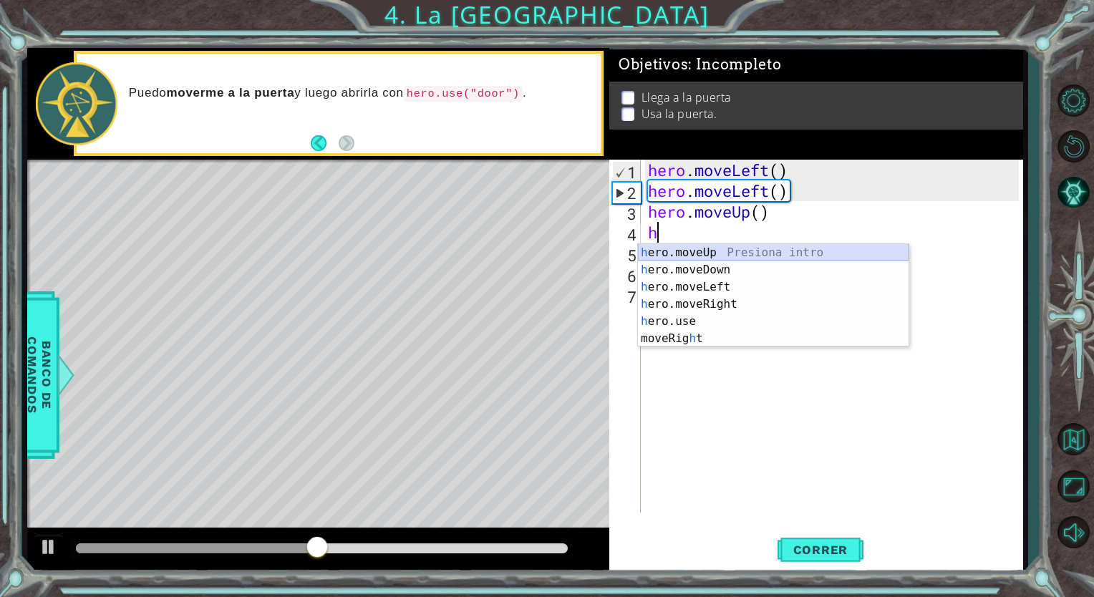
click at [677, 250] on div "h ero.moveUp Presiona intro h ero.moveDown Presiona intro h ero.moveLeft Presio…" at bounding box center [773, 312] width 271 height 137
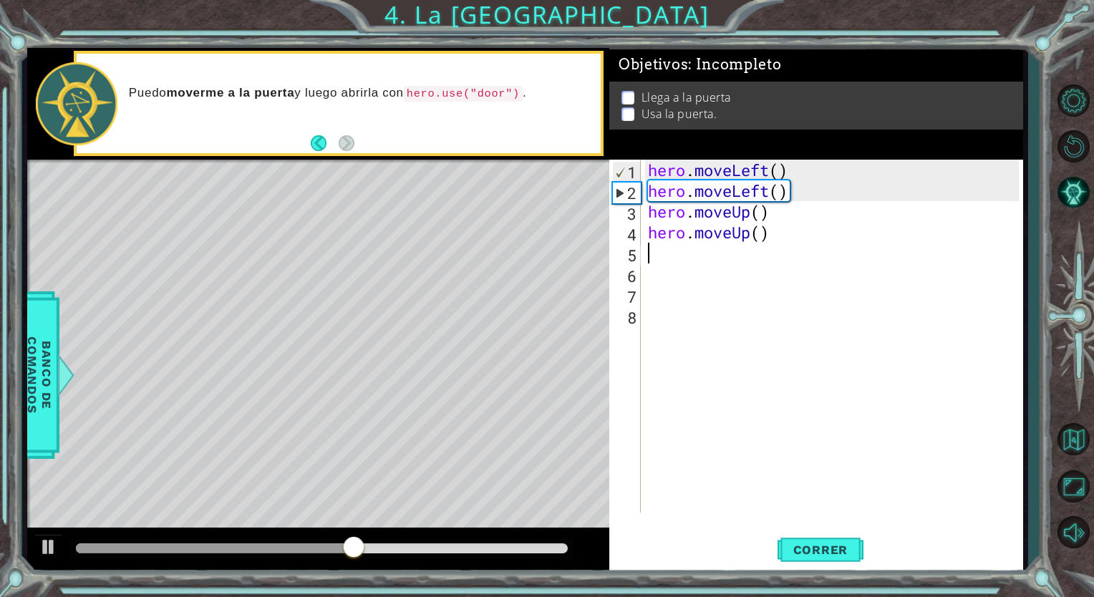
click at [651, 257] on div "hero . moveLeft ( ) hero . moveLeft ( ) hero . moveUp ( ) hero . moveUp ( )" at bounding box center [835, 357] width 381 height 394
type textarea "h"
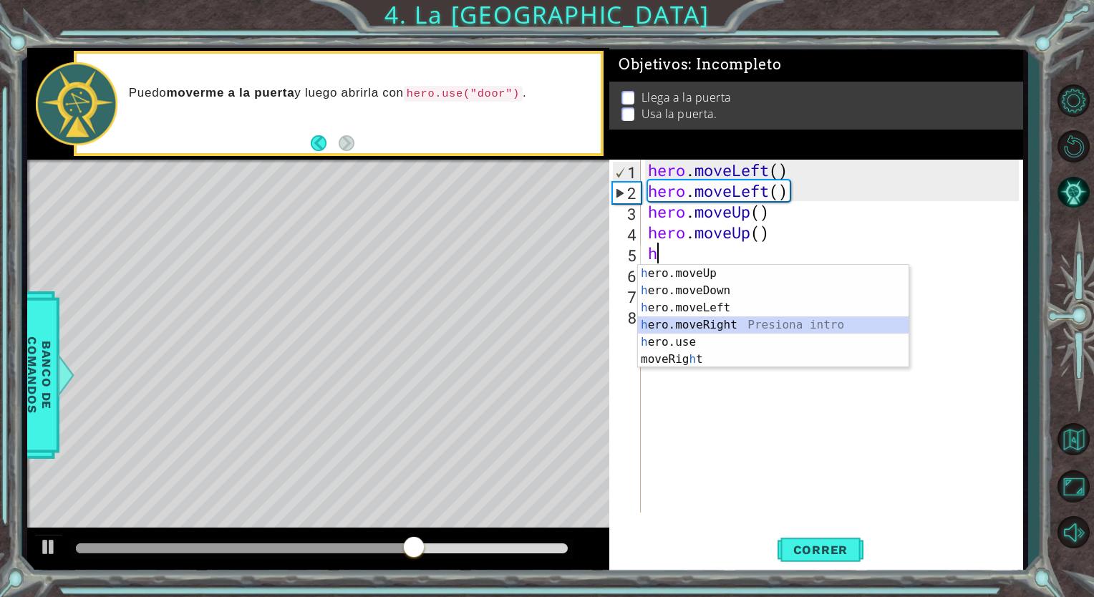
click at [718, 324] on div "h ero.moveUp Presiona intro h ero.moveDown Presiona intro h ero.moveLeft Presio…" at bounding box center [773, 333] width 271 height 137
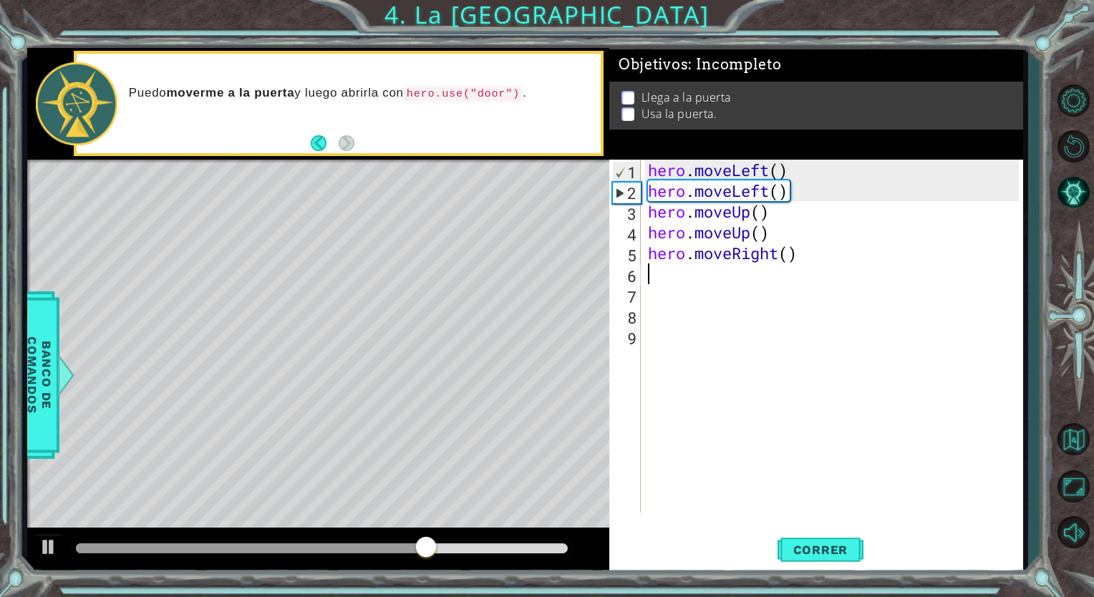
click at [661, 277] on div "hero . moveLeft ( ) hero . moveLeft ( ) hero . moveUp ( ) hero . moveUp ( ) her…" at bounding box center [835, 357] width 381 height 394
type textarea "h"
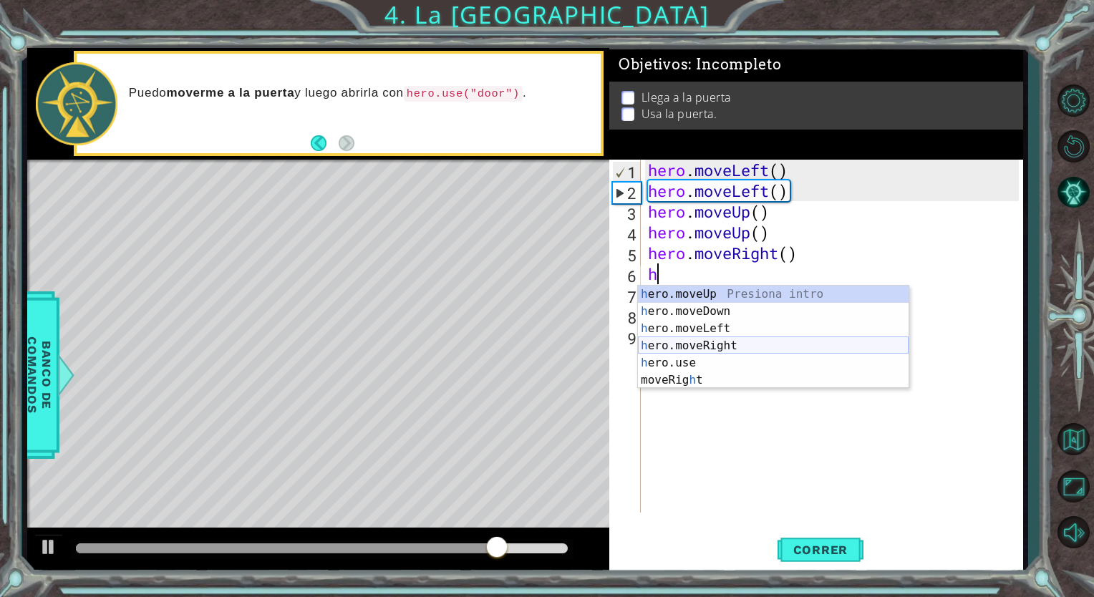
click at [717, 343] on div "h ero.moveUp Presiona intro h ero.moveDown Presiona intro h ero.moveLeft Presio…" at bounding box center [773, 354] width 271 height 137
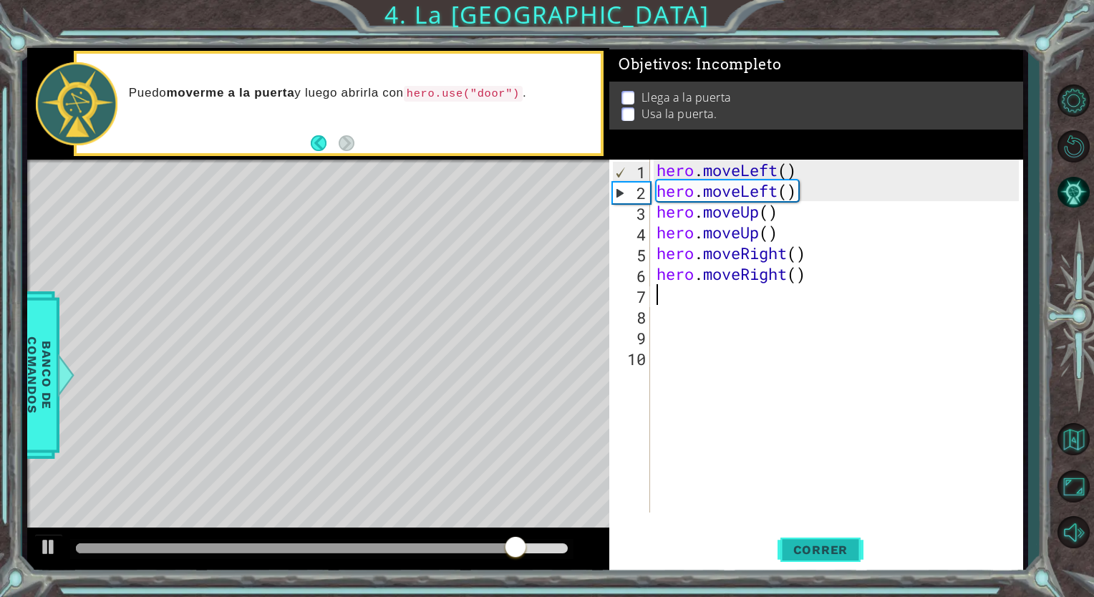
click at [822, 550] on span "Correr" at bounding box center [821, 550] width 84 height 14
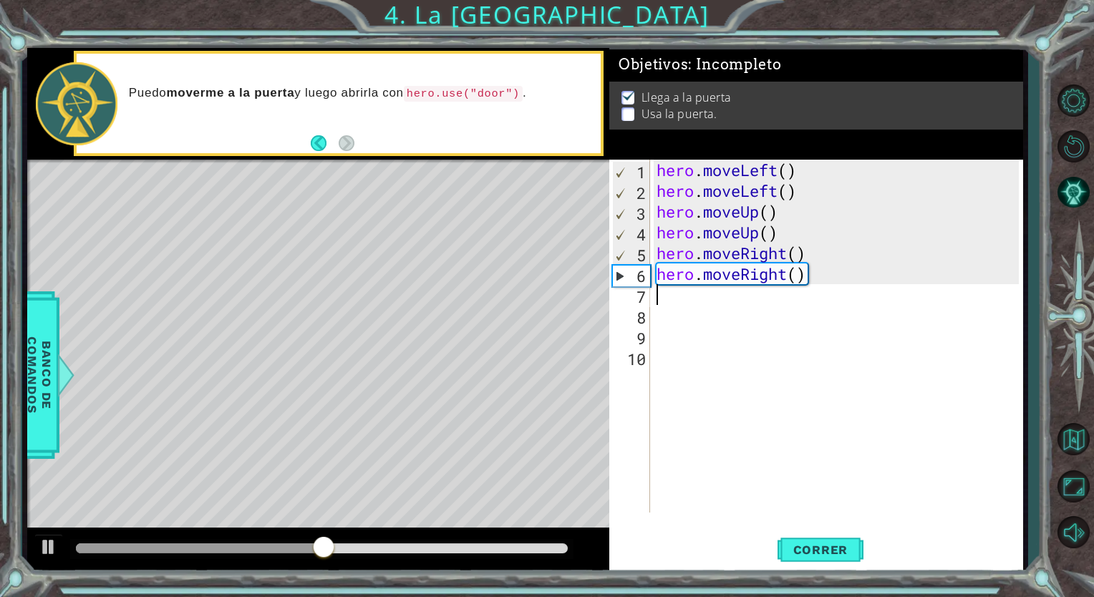
click at [670, 305] on div "hero . moveLeft ( ) hero . moveLeft ( ) hero . moveUp ( ) hero . moveUp ( ) her…" at bounding box center [840, 357] width 372 height 394
type textarea "h"
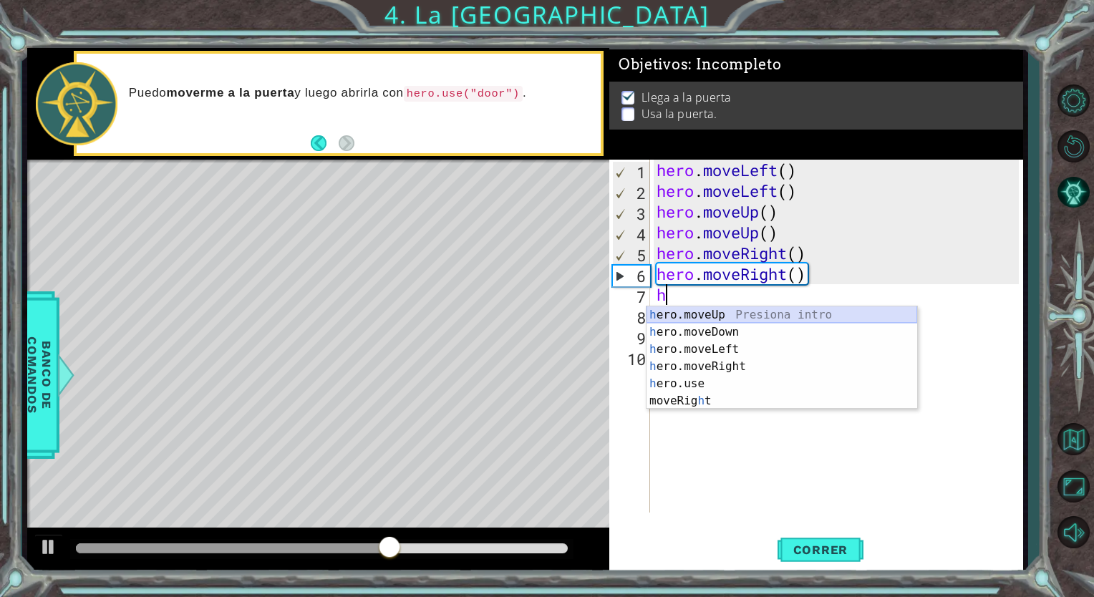
click at [700, 306] on div "h ero.moveUp Presiona intro h ero.moveDown Presiona intro h ero.moveLeft Presio…" at bounding box center [781, 374] width 271 height 137
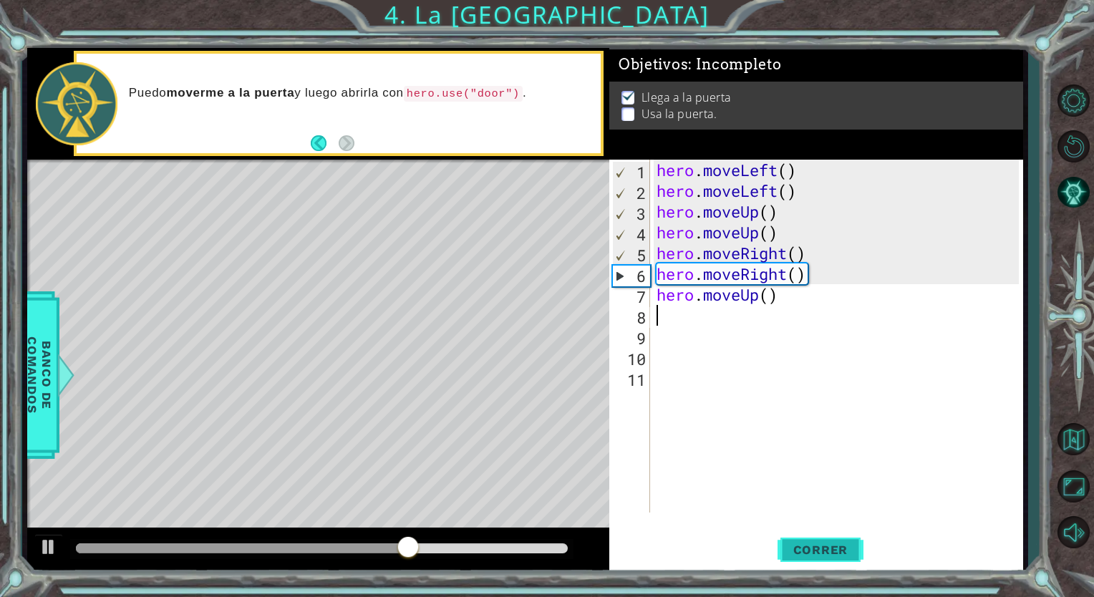
click at [829, 546] on span "Correr" at bounding box center [821, 550] width 84 height 14
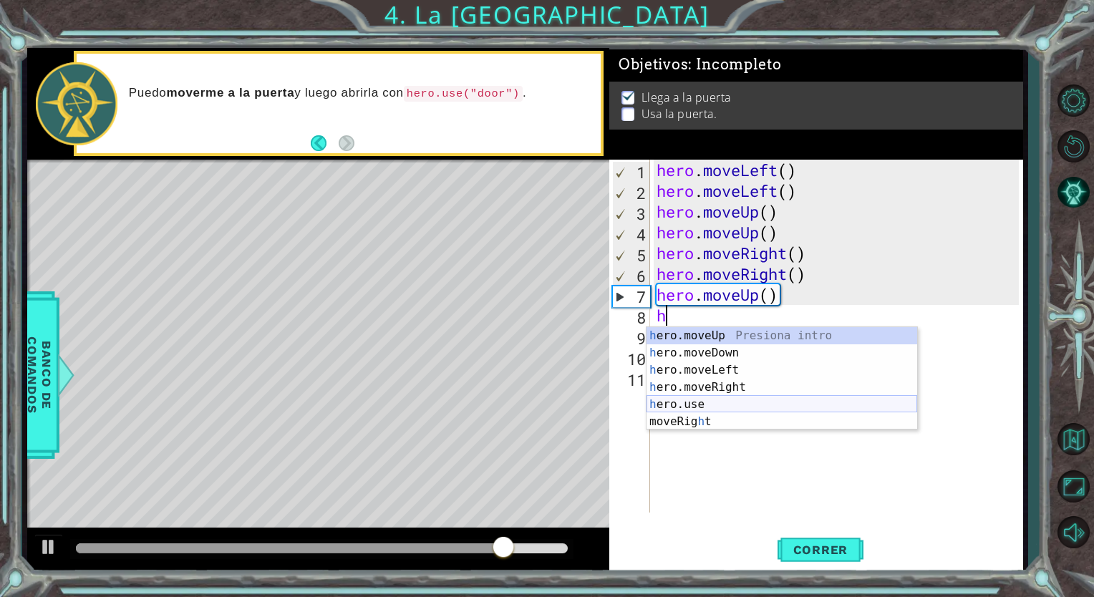
click at [674, 402] on div "h ero.moveUp Presiona intro h ero.moveDown Presiona intro h ero.moveLeft Presio…" at bounding box center [781, 395] width 271 height 137
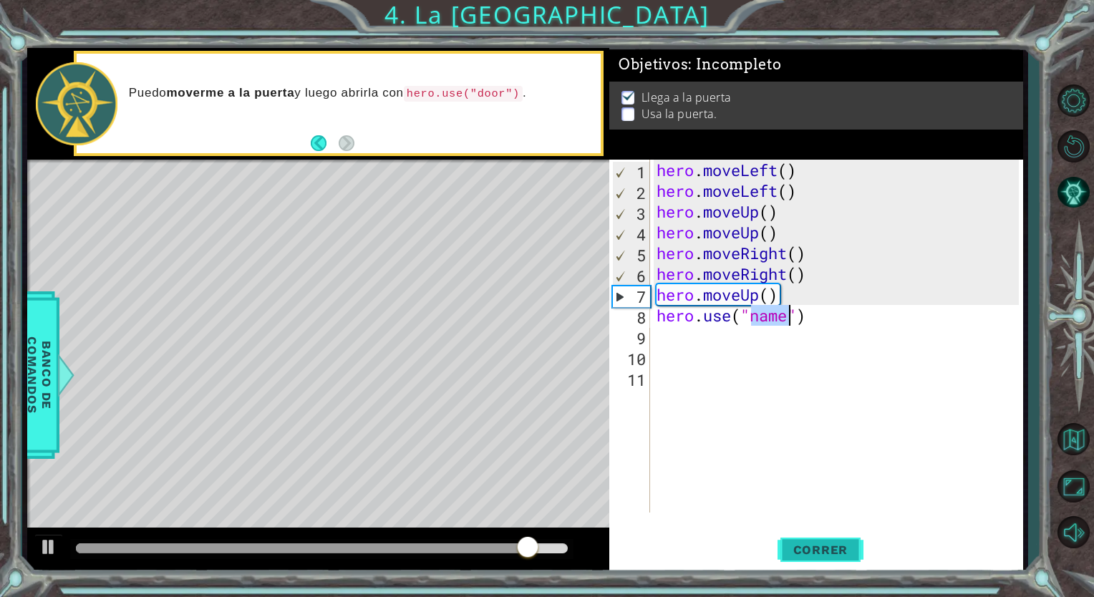
click at [833, 538] on button "Correr" at bounding box center [820, 550] width 86 height 42
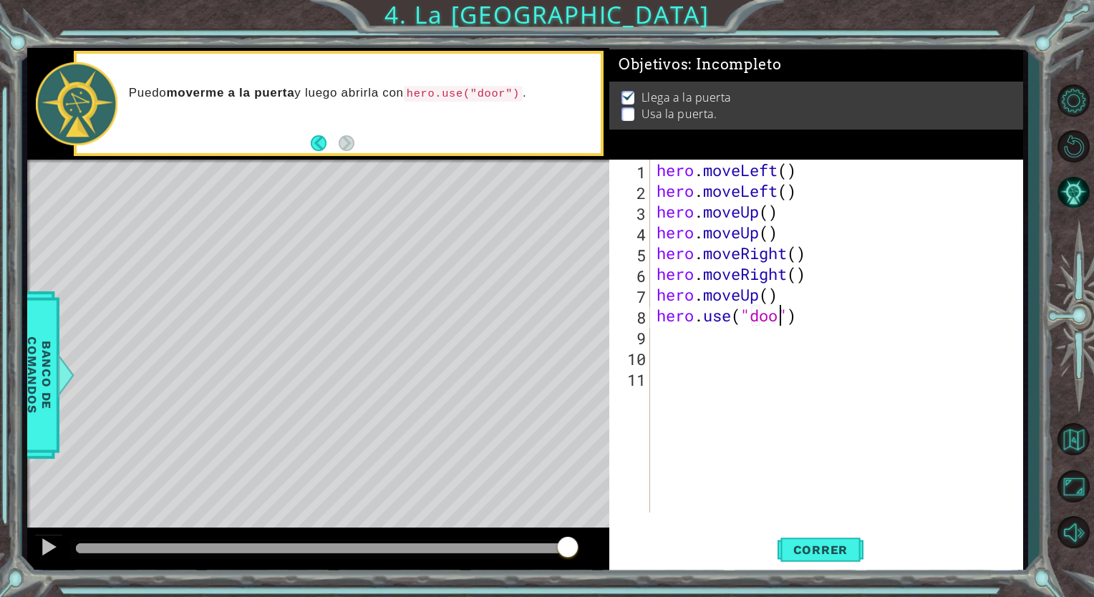
scroll to position [0, 6]
click at [825, 537] on button "Correr" at bounding box center [820, 550] width 86 height 42
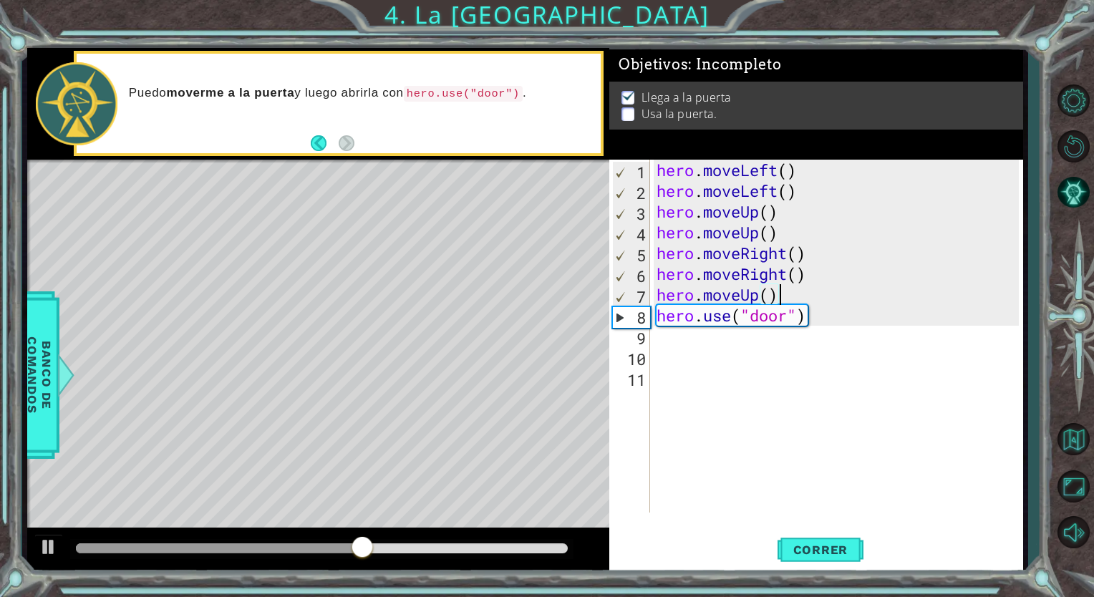
click at [782, 294] on div "hero . moveLeft ( ) hero . moveLeft ( ) hero . moveUp ( ) hero . moveUp ( ) her…" at bounding box center [840, 357] width 372 height 394
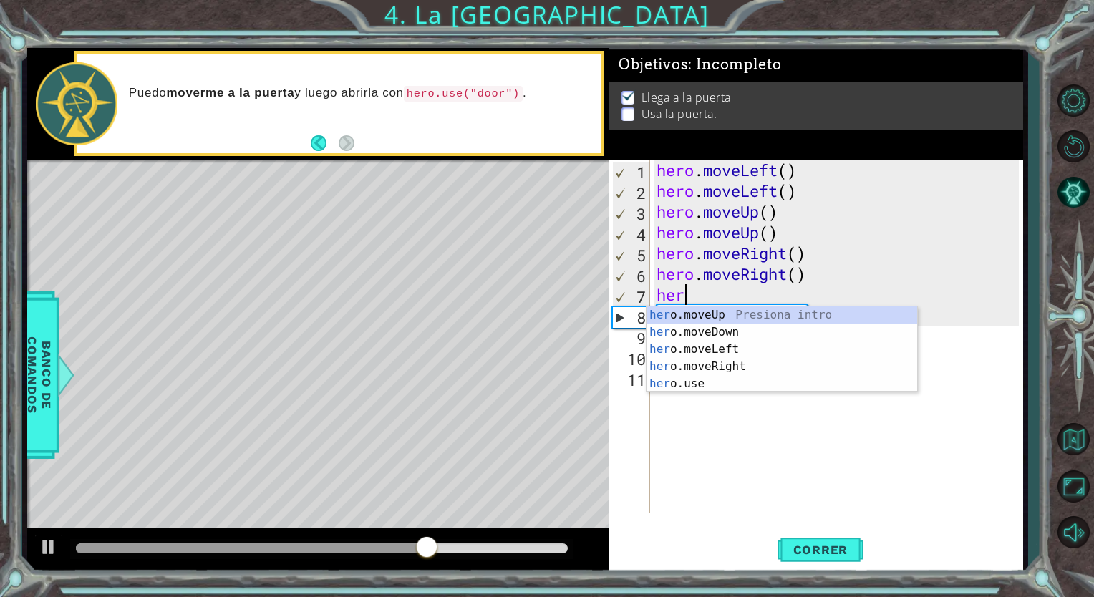
scroll to position [0, 0]
type textarea "h"
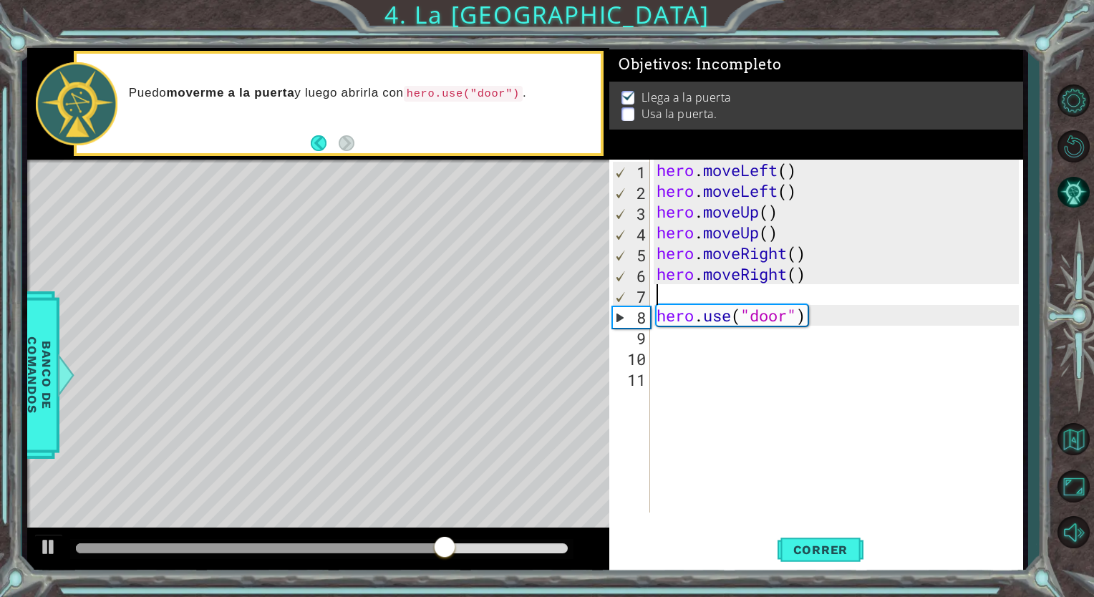
type textarea "hero.moveRight()"
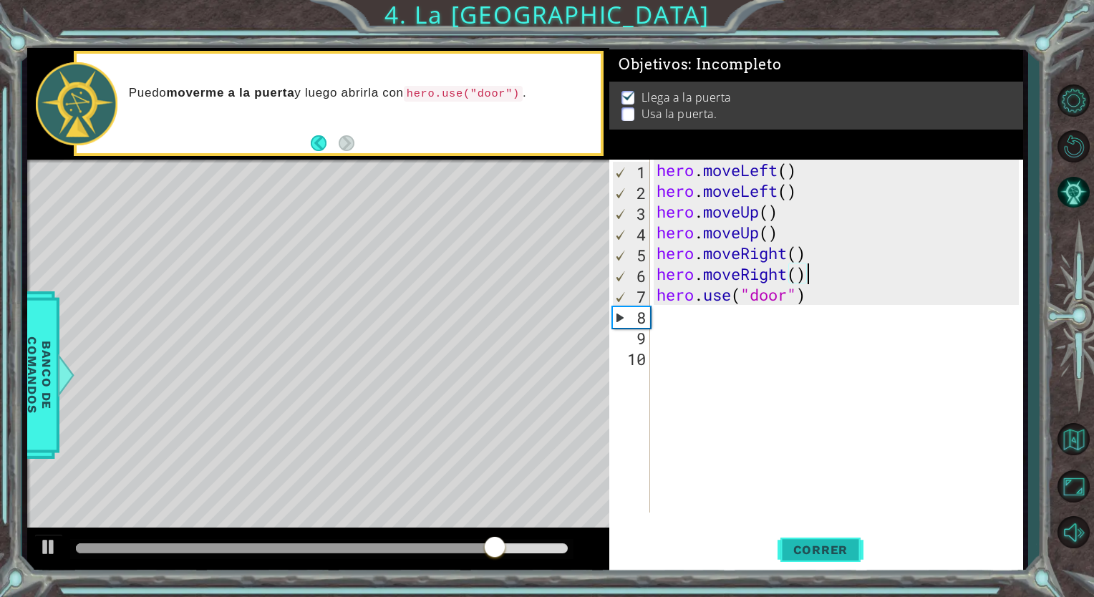
click at [839, 558] on button "Correr" at bounding box center [820, 550] width 86 height 42
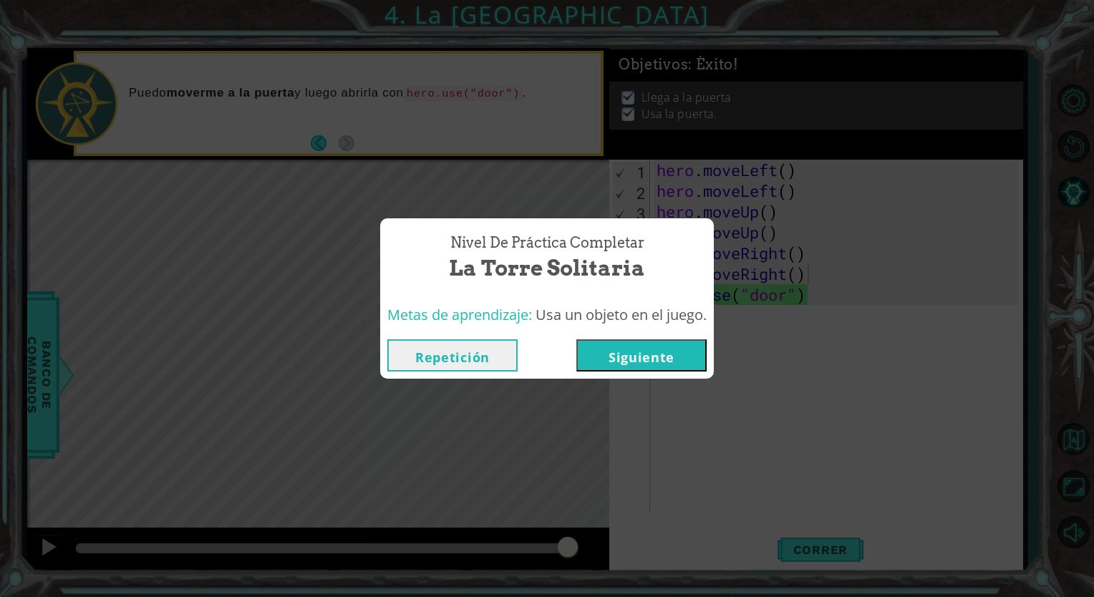
click at [664, 372] on div "Repetición [GEOGRAPHIC_DATA]" at bounding box center [547, 355] width 334 height 47
click at [661, 360] on button "Siguiente" at bounding box center [641, 355] width 130 height 32
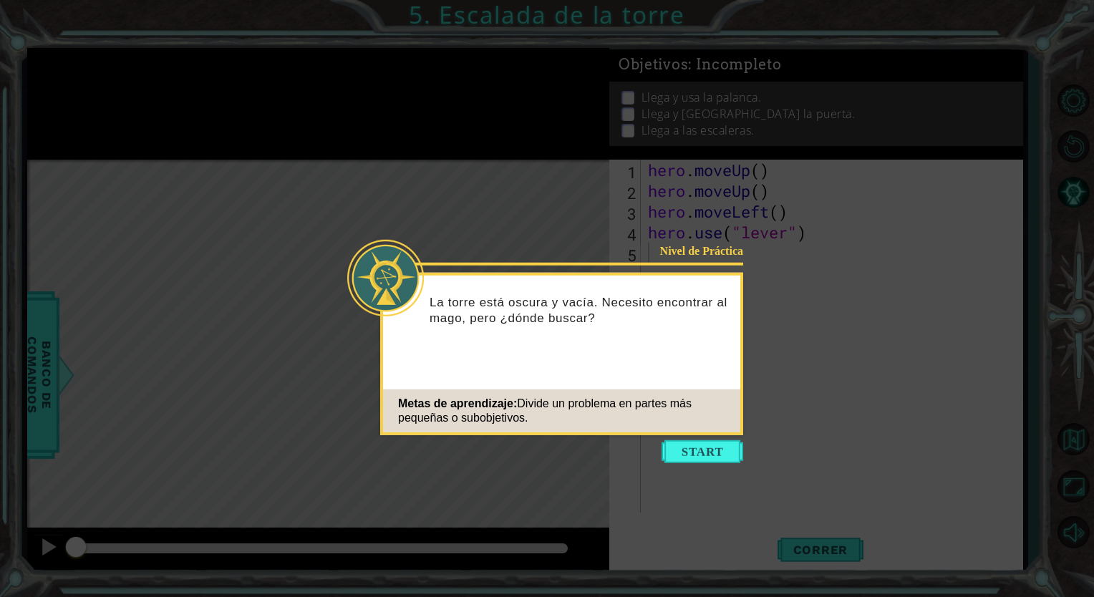
click at [706, 456] on button "Start" at bounding box center [702, 451] width 82 height 23
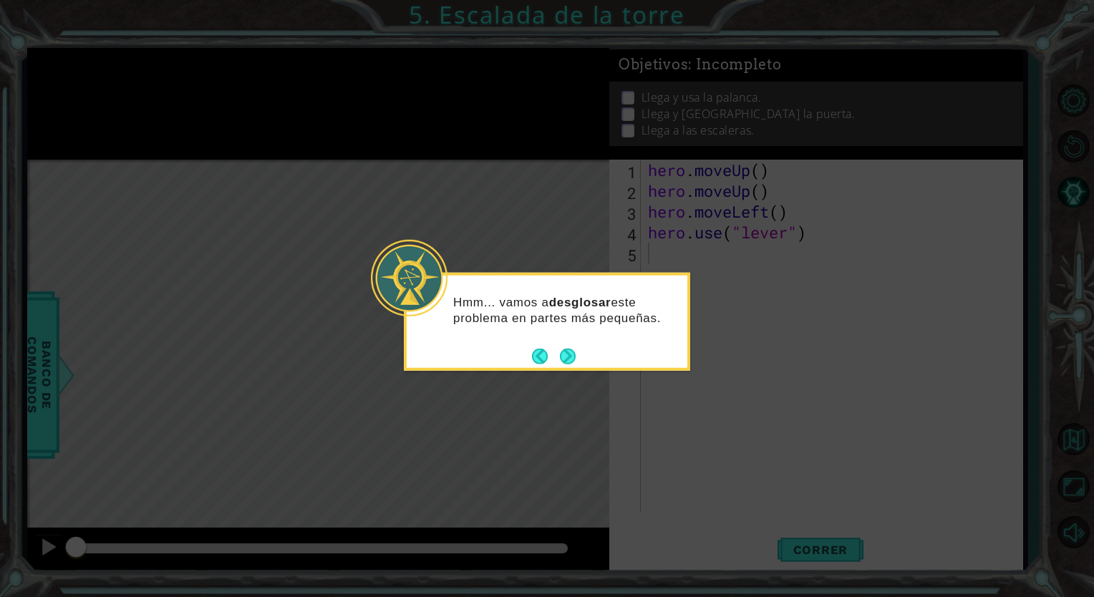
click at [570, 355] on button "Next" at bounding box center [568, 356] width 26 height 26
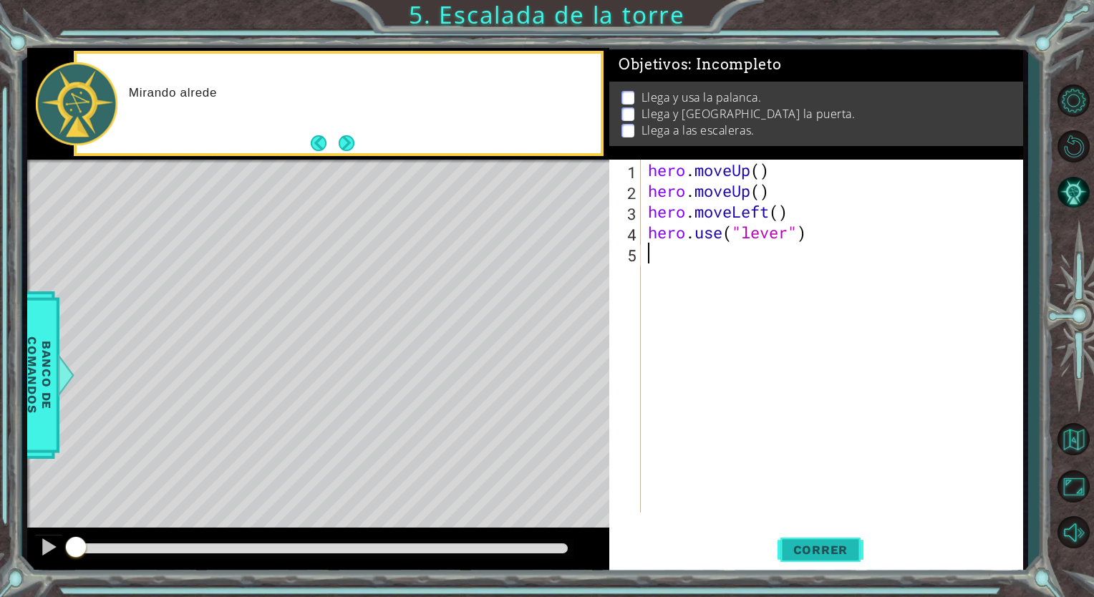
click at [813, 546] on span "Correr" at bounding box center [821, 550] width 84 height 14
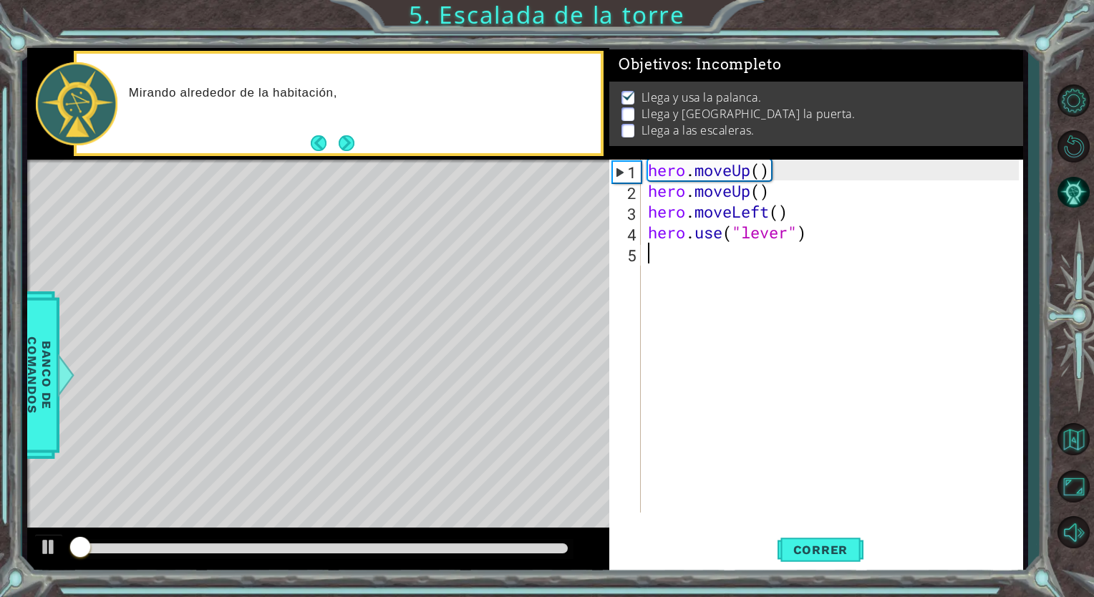
scroll to position [2, 0]
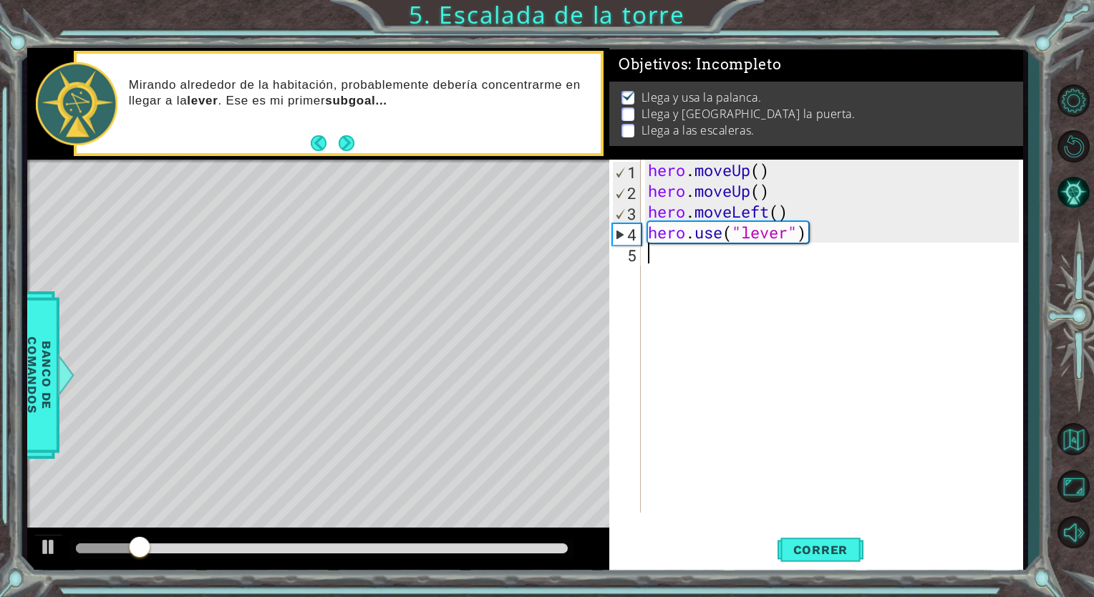
click at [340, 133] on footer at bounding box center [333, 142] width 44 height 21
click at [346, 145] on button "Next" at bounding box center [347, 143] width 26 height 26
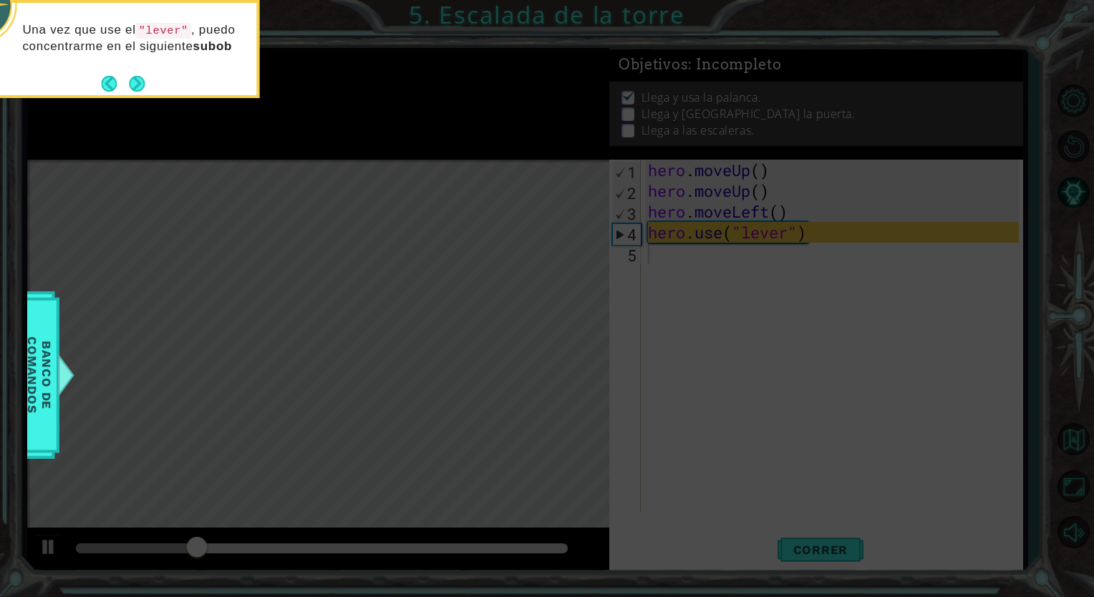
click at [145, 81] on div "Una vez que use el "lever" , puedo concentrarme en el siguiente subob" at bounding box center [116, 49] width 286 height 98
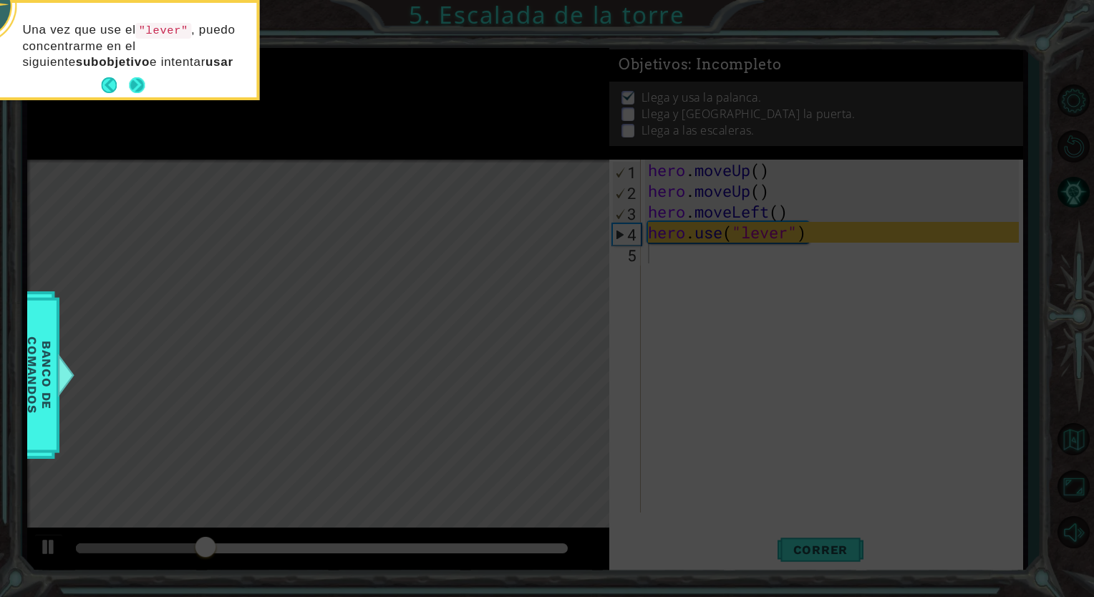
click at [142, 81] on button "Next" at bounding box center [136, 85] width 17 height 17
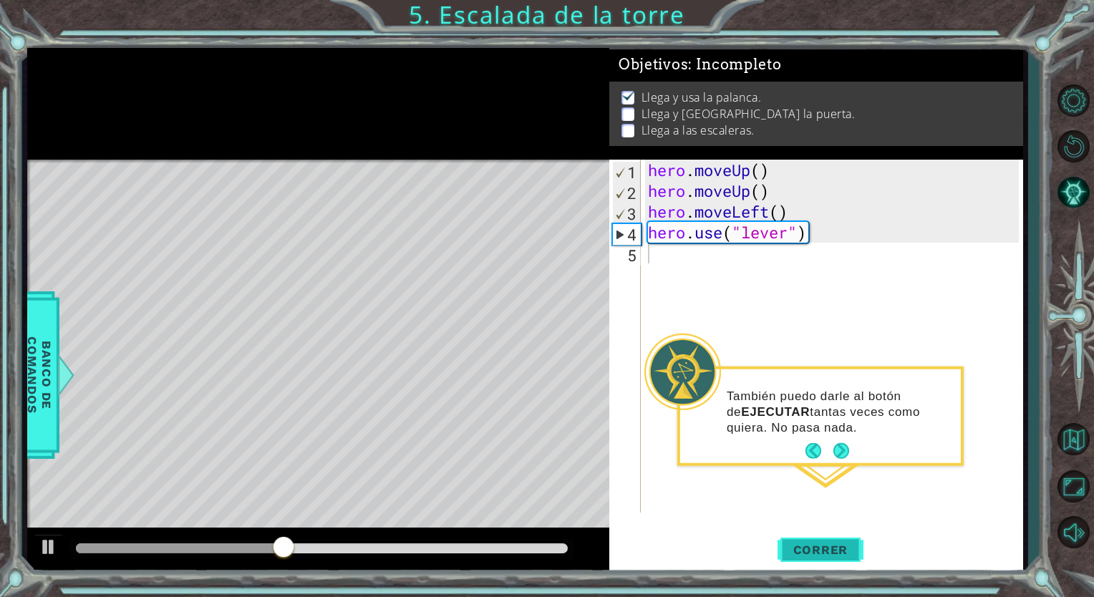
click at [827, 552] on span "Correr" at bounding box center [821, 550] width 84 height 14
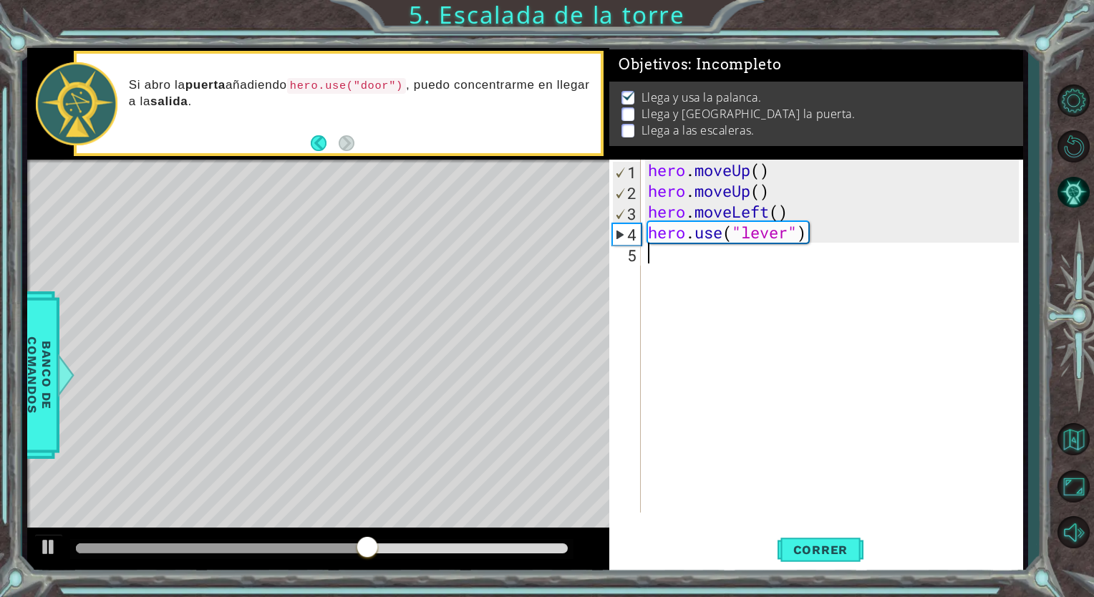
type textarea "h"
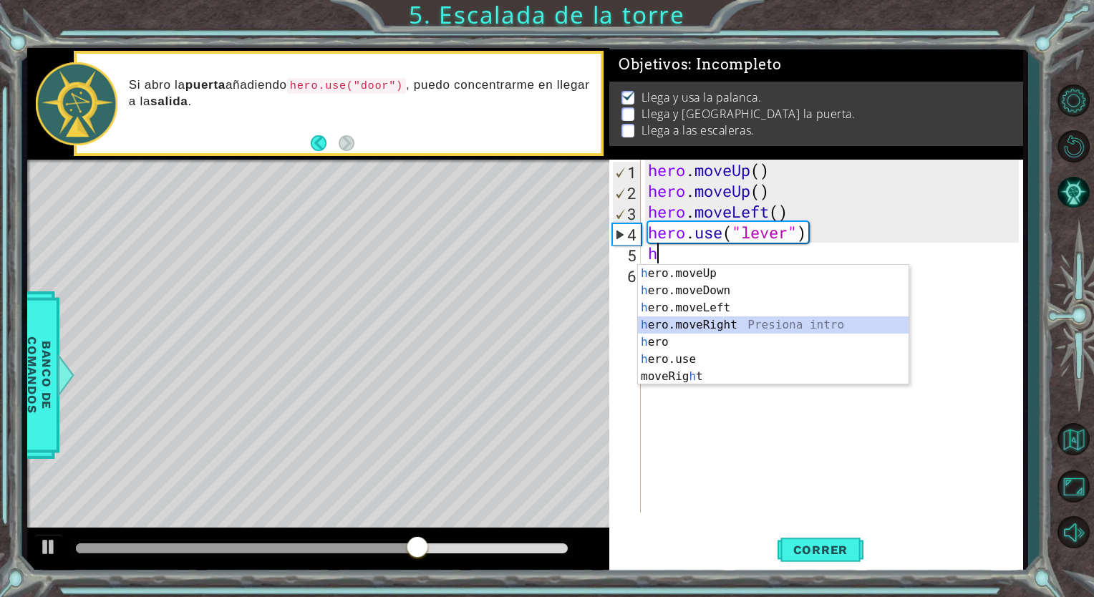
click at [733, 328] on div "h ero.moveUp Presiona intro h ero.moveDown Presiona intro h ero.moveLeft Presio…" at bounding box center [773, 342] width 271 height 155
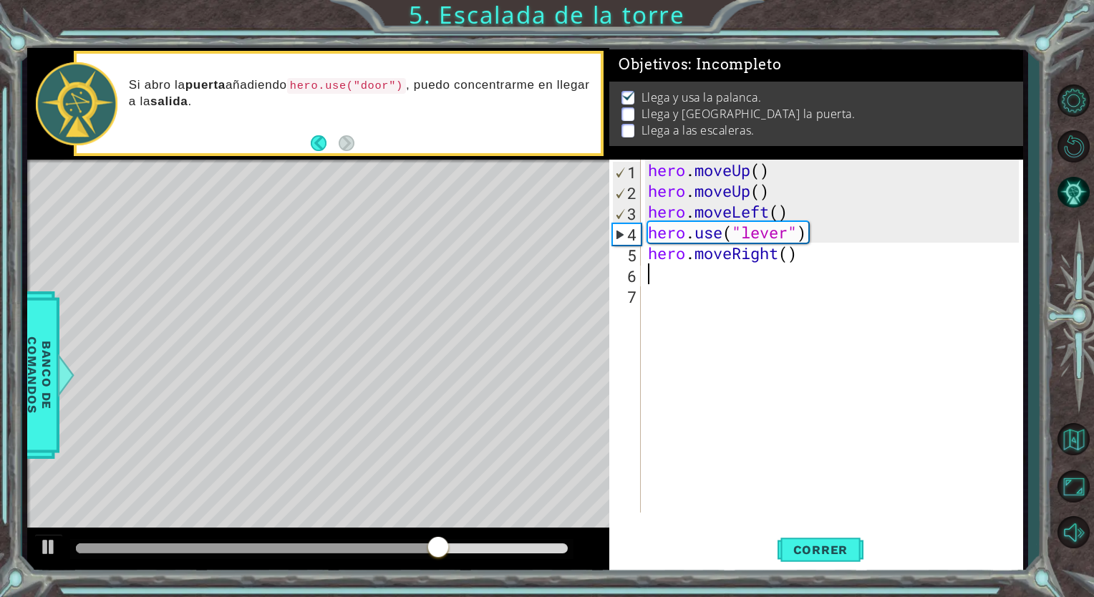
click at [691, 281] on div "hero . moveUp ( ) hero . moveUp ( ) hero . moveLeft ( ) hero . use ( "lever" ) …" at bounding box center [835, 357] width 381 height 394
type textarea "h"
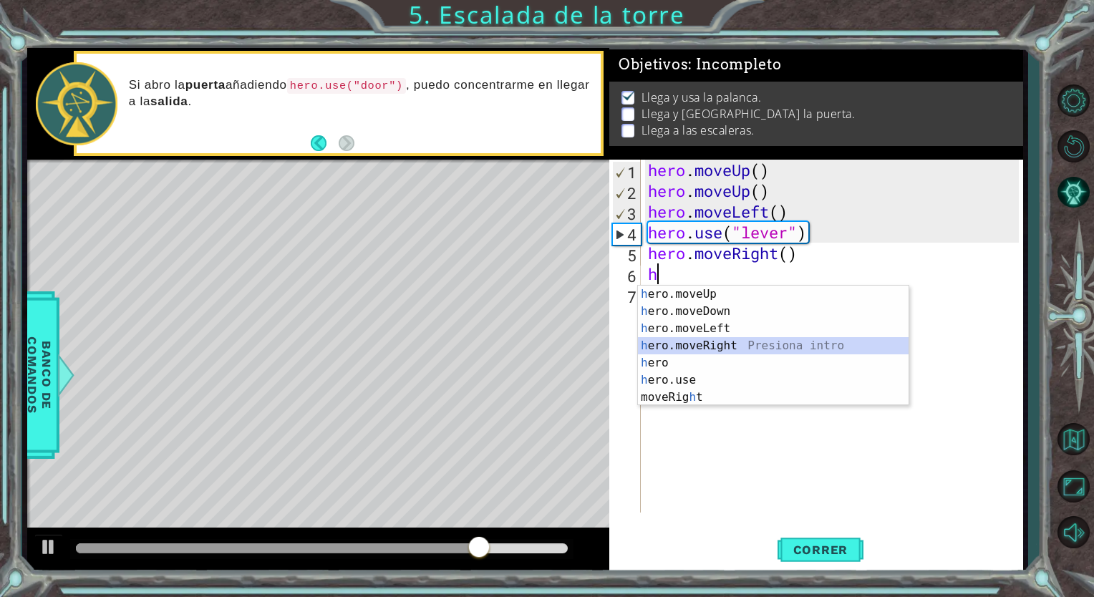
click at [694, 338] on div "h ero.moveUp Presiona intro h ero.moveDown Presiona intro h ero.moveLeft Presio…" at bounding box center [773, 363] width 271 height 155
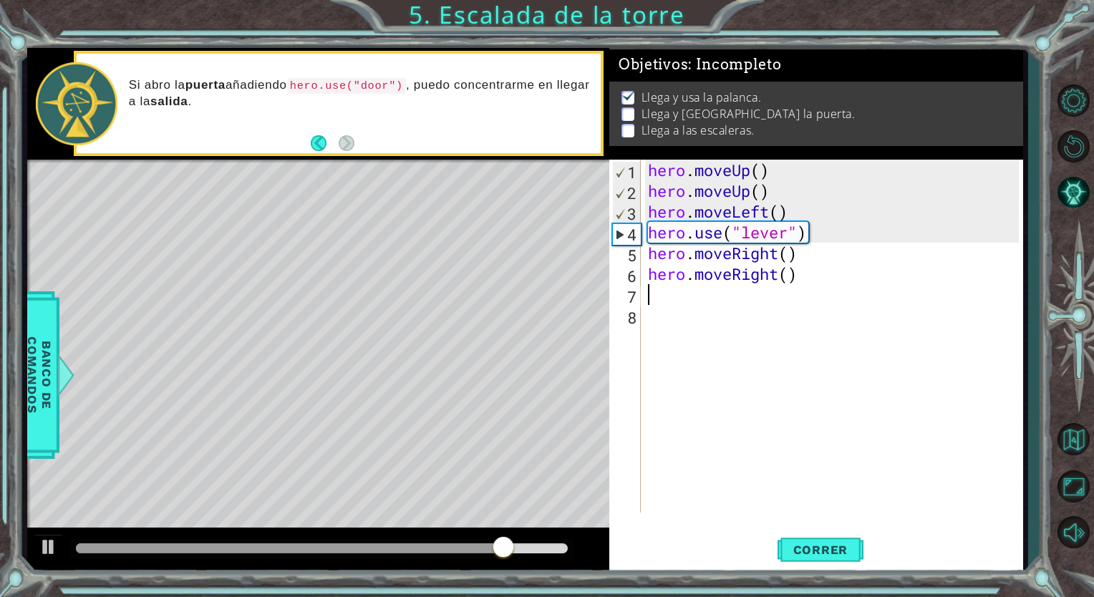
click at [661, 294] on div "hero . moveUp ( ) hero . moveUp ( ) hero . moveLeft ( ) hero . use ( "lever" ) …" at bounding box center [835, 357] width 381 height 394
type textarea "h"
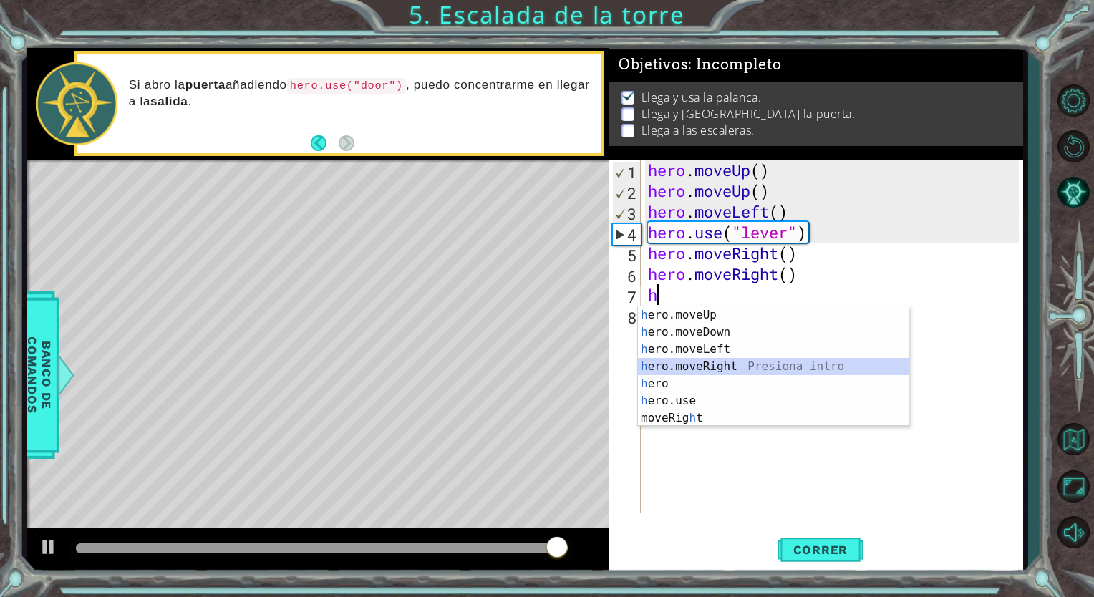
click at [698, 359] on div "h ero.moveUp Presiona intro h ero.moveDown Presiona intro h ero.moveLeft Presio…" at bounding box center [773, 383] width 271 height 155
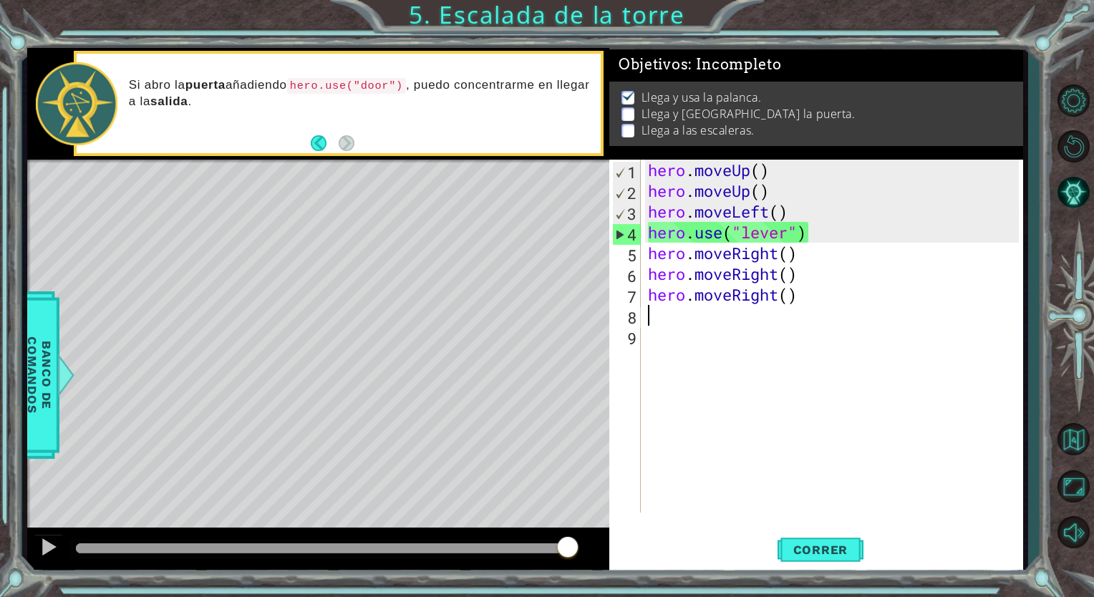
click at [665, 321] on div "hero . moveUp ( ) hero . moveUp ( ) hero . moveLeft ( ) hero . use ( "lever" ) …" at bounding box center [835, 357] width 381 height 394
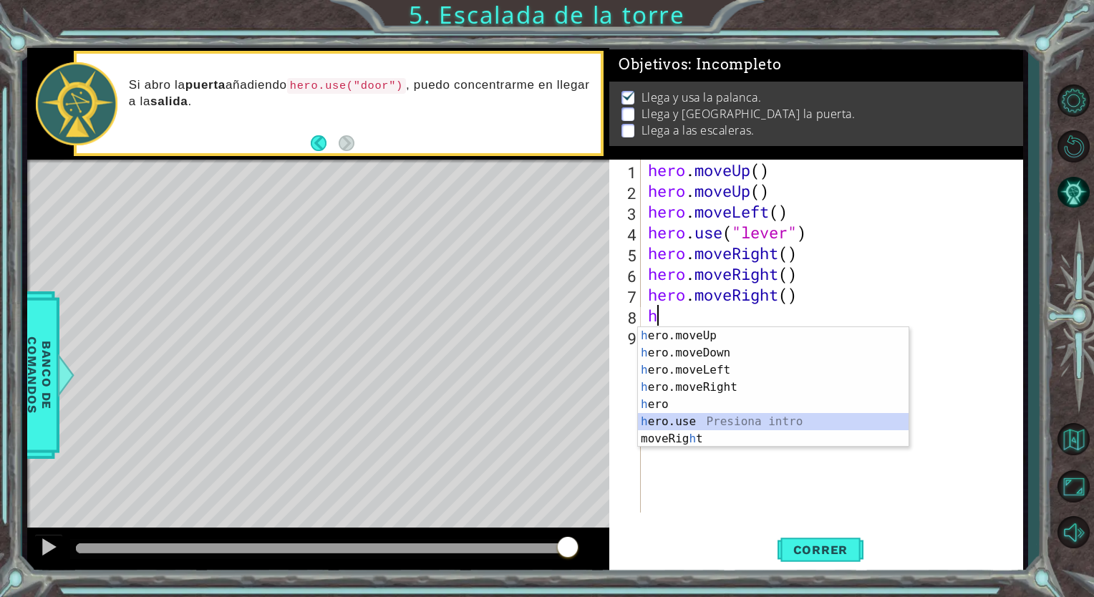
click at [704, 423] on div "h ero.moveUp Presiona intro h ero.moveDown Presiona intro h ero.moveLeft Presio…" at bounding box center [773, 404] width 271 height 155
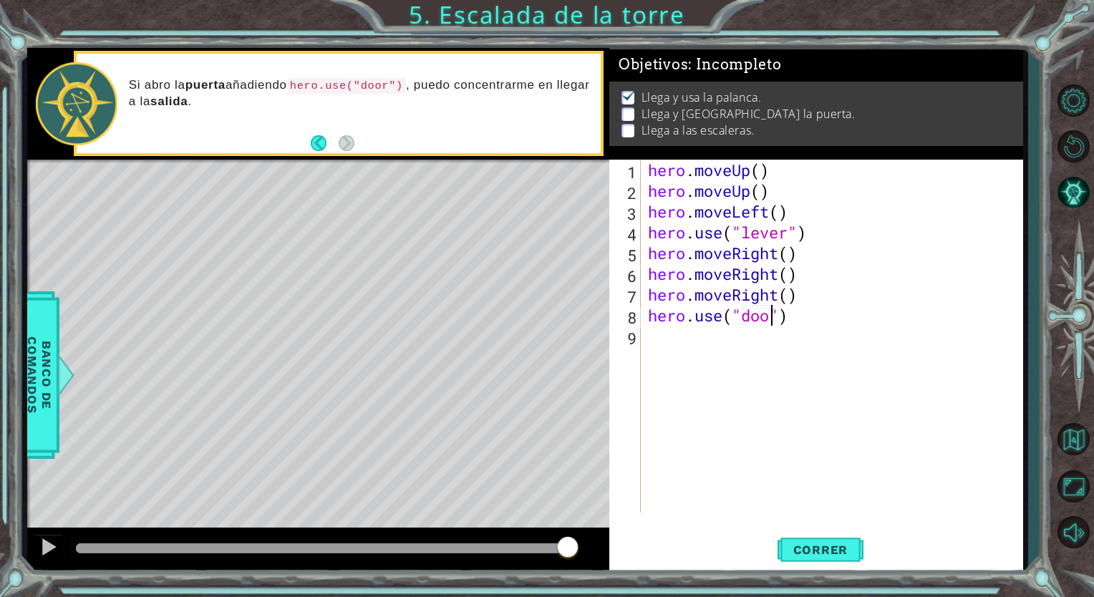
scroll to position [0, 6]
type textarea "hero.use("door")"
click at [825, 531] on button "Correr" at bounding box center [820, 550] width 86 height 42
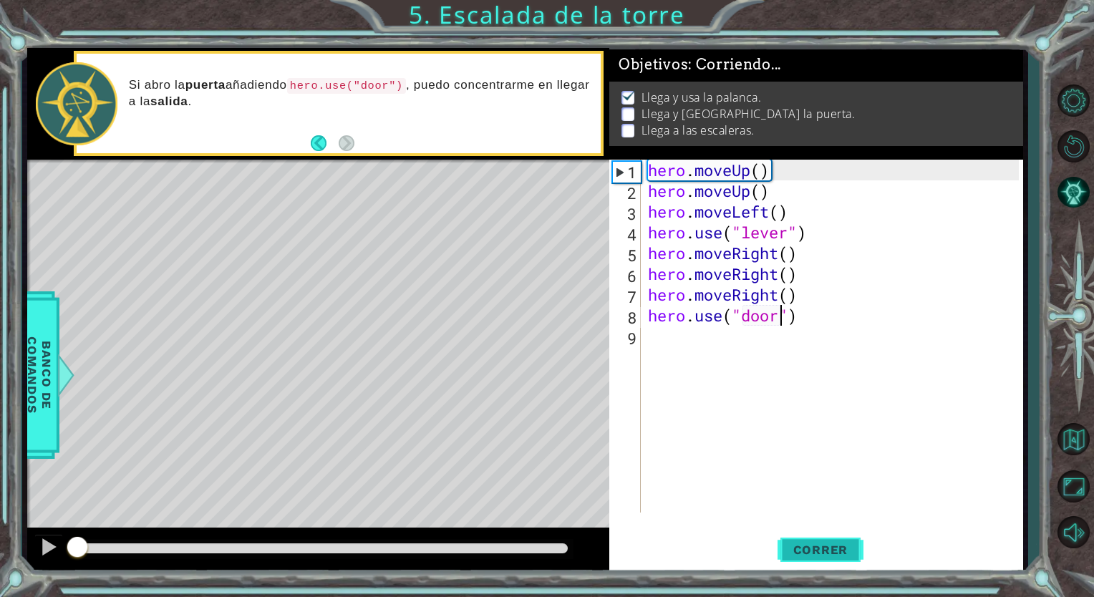
click at [825, 540] on button "Correr" at bounding box center [820, 550] width 86 height 42
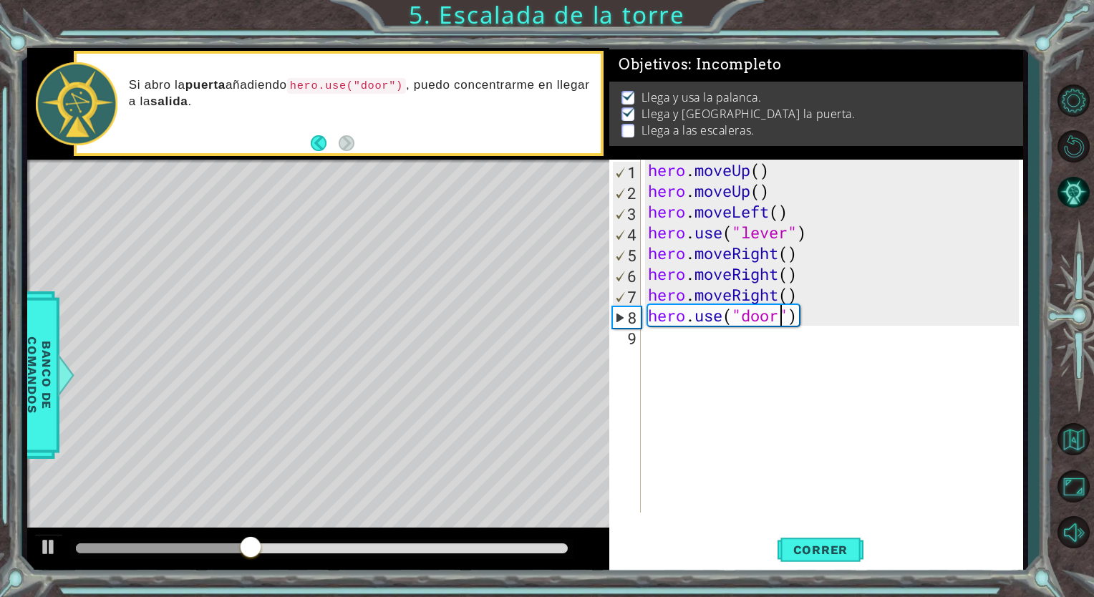
click at [656, 336] on div "hero . moveUp ( ) hero . moveUp ( ) hero . moveLeft ( ) hero . use ( "lever" ) …" at bounding box center [835, 357] width 381 height 394
type textarea "h"
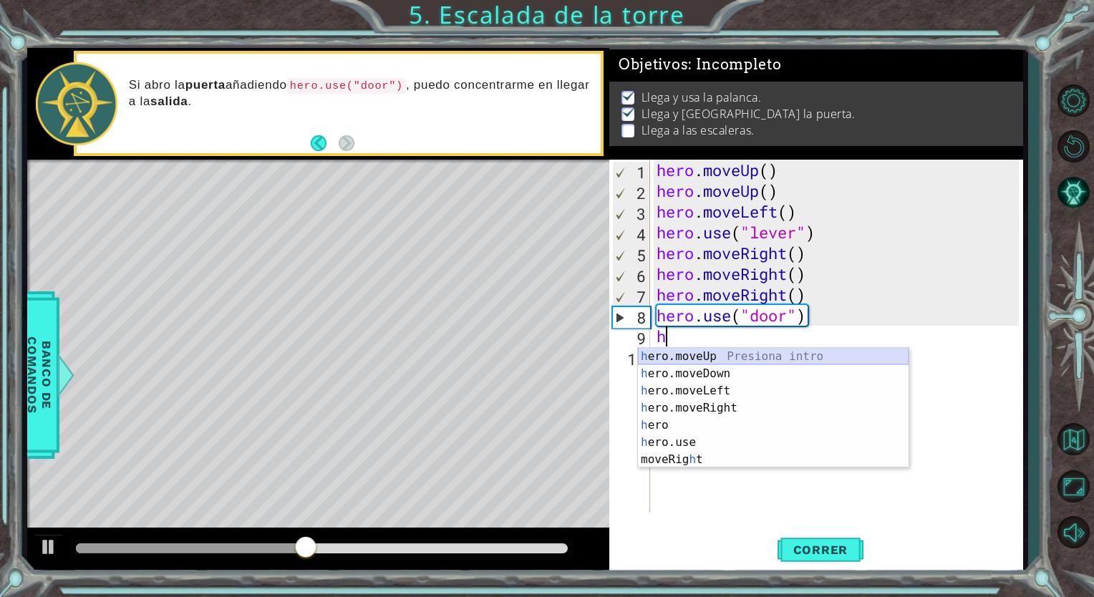
click at [698, 352] on div "h ero.moveUp Presiona intro h ero.moveDown Presiona intro h ero.moveLeft Presio…" at bounding box center [773, 425] width 271 height 155
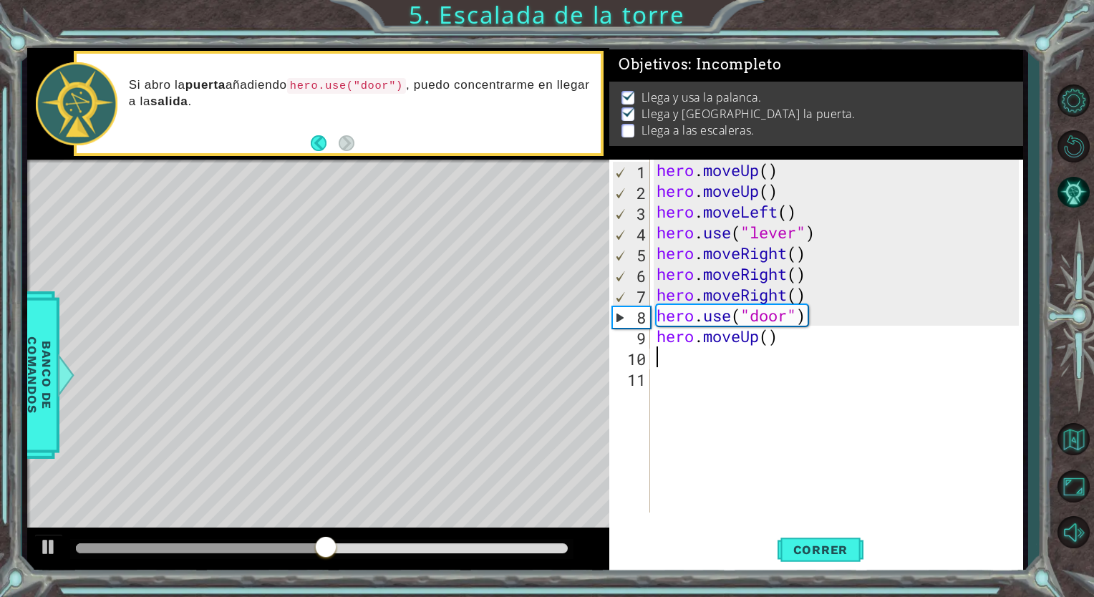
click at [663, 357] on div "hero . moveUp ( ) hero . moveUp ( ) hero . moveLeft ( ) hero . use ( "lever" ) …" at bounding box center [840, 357] width 372 height 394
type textarea "h"
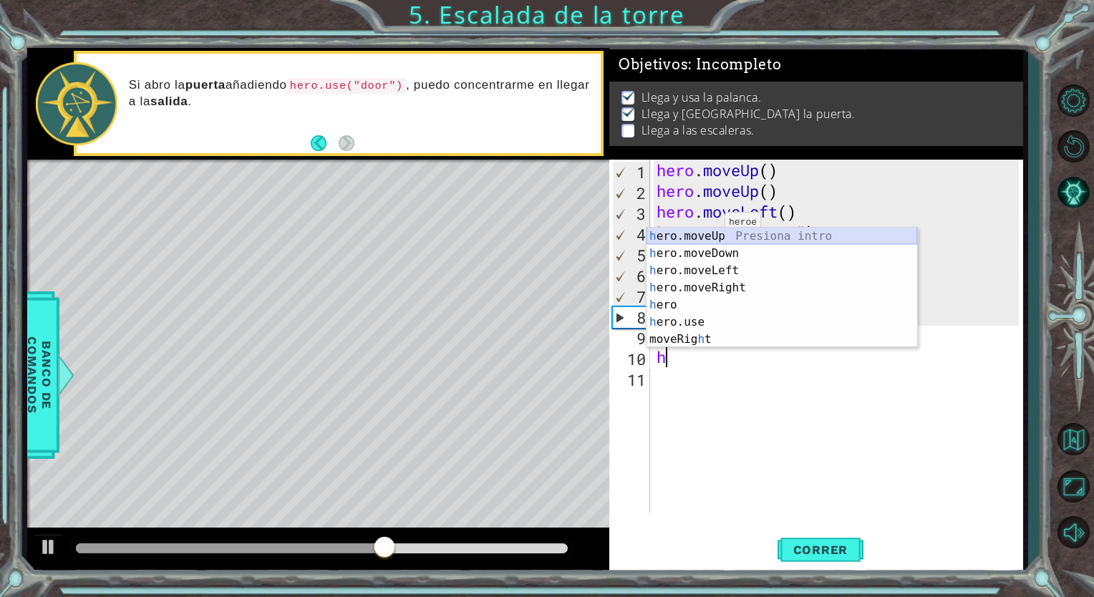
click at [718, 236] on div "h ero.moveUp Presiona intro h ero.moveDown Presiona intro h ero.moveLeft Presio…" at bounding box center [781, 305] width 271 height 155
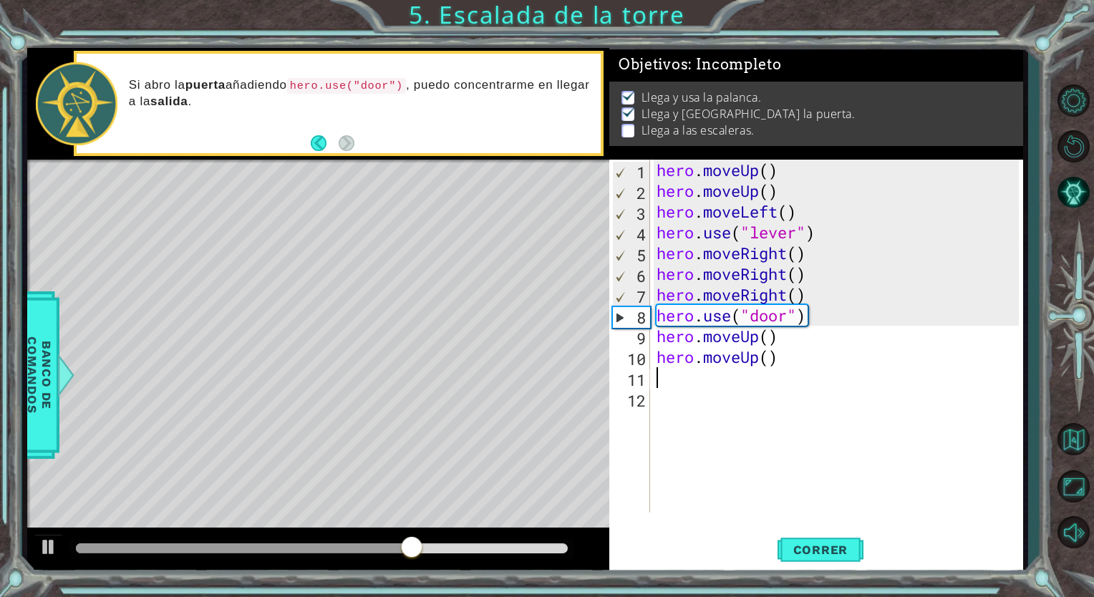
click at [673, 382] on div "hero . moveUp ( ) hero . moveUp ( ) hero . moveLeft ( ) hero . use ( "lever" ) …" at bounding box center [840, 357] width 372 height 394
type textarea "h"
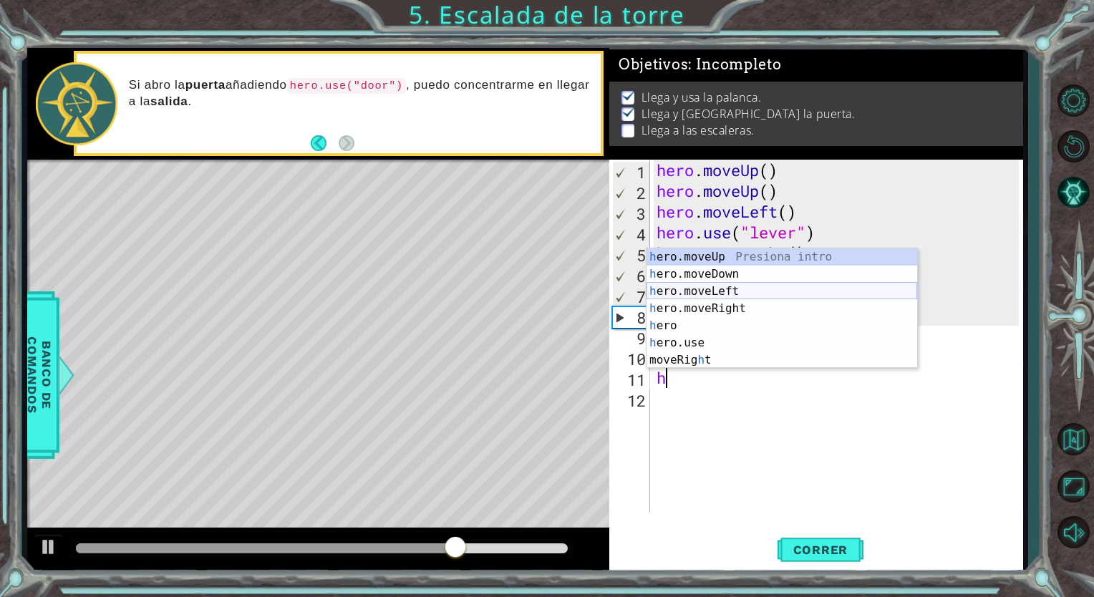
click at [729, 289] on div "h ero.moveUp Presiona intro h ero.moveDown Presiona intro h ero.moveLeft Presio…" at bounding box center [781, 325] width 271 height 155
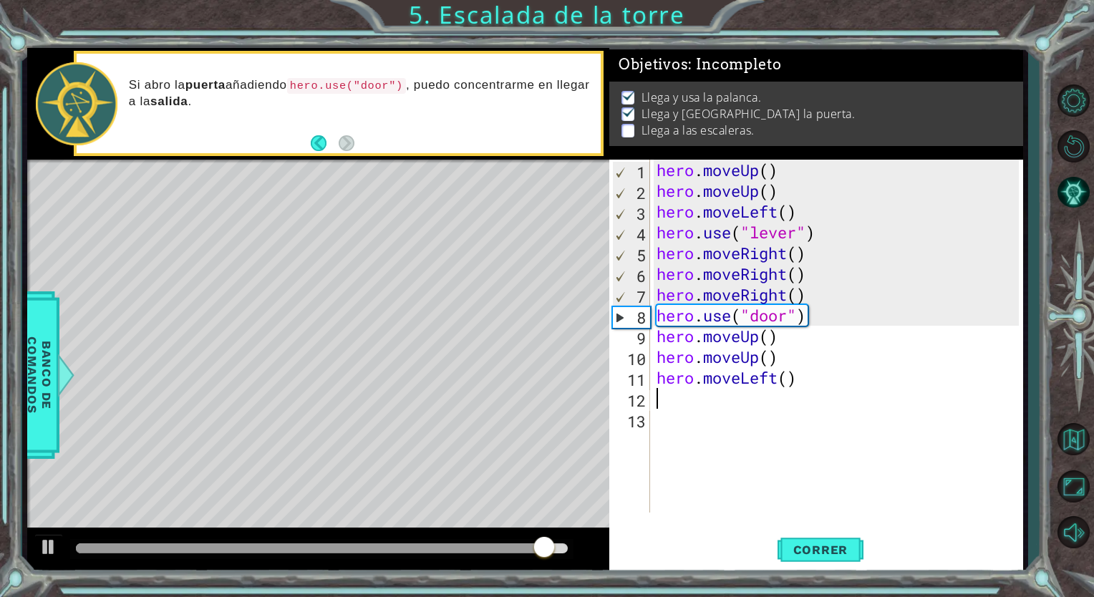
click at [676, 397] on div "hero . moveUp ( ) hero . moveUp ( ) hero . moveLeft ( ) hero . use ( "lever" ) …" at bounding box center [840, 357] width 372 height 394
type textarea "h"
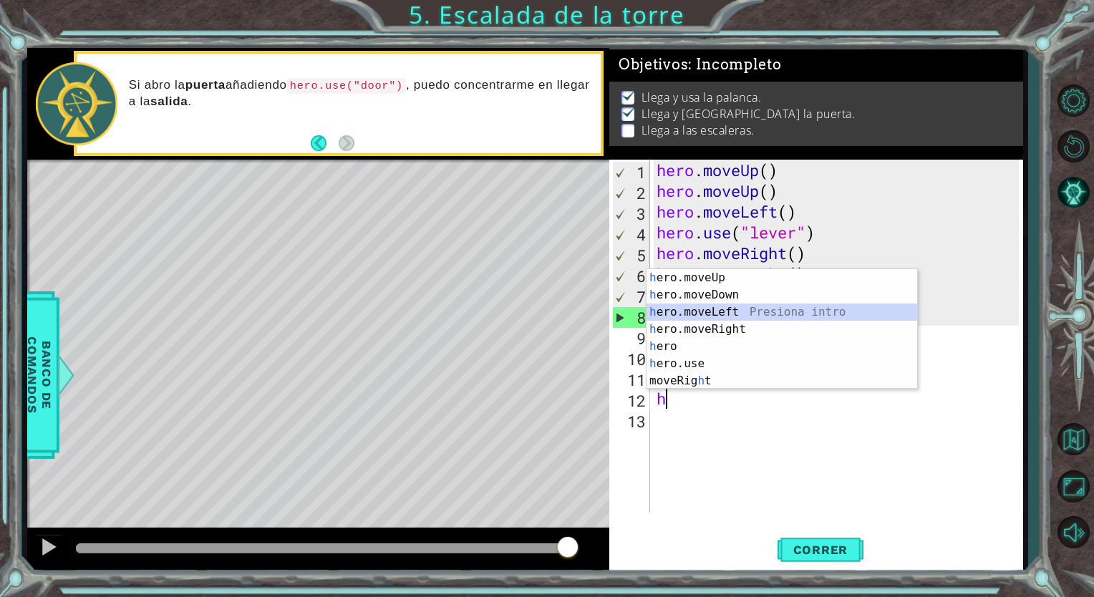
click at [710, 309] on div "h ero.moveUp Presiona intro h ero.moveDown Presiona intro h ero.moveLeft Presio…" at bounding box center [781, 346] width 271 height 155
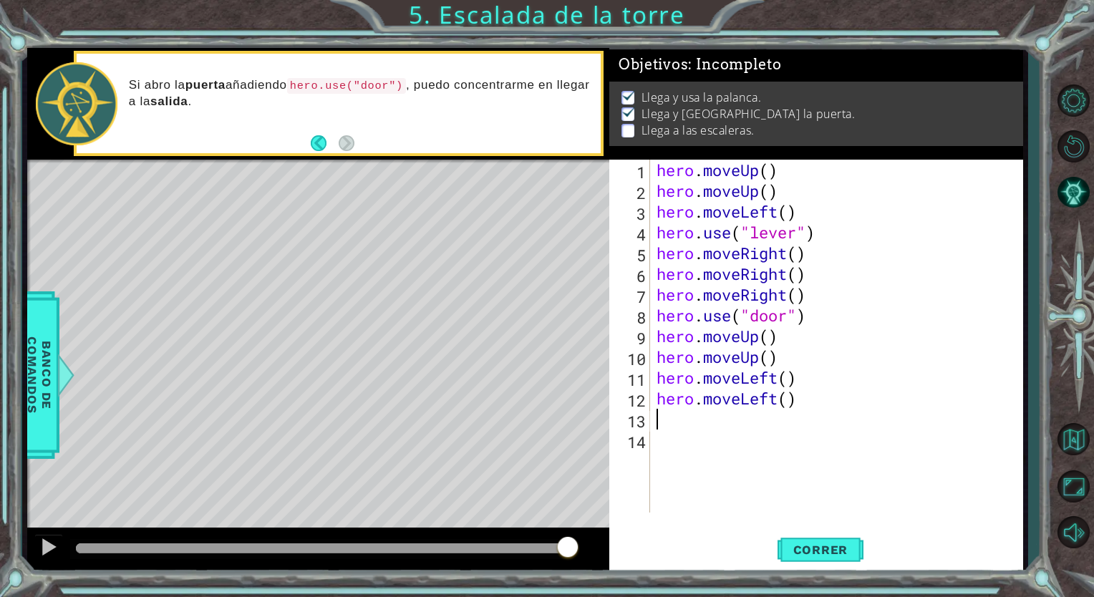
type textarea "h"
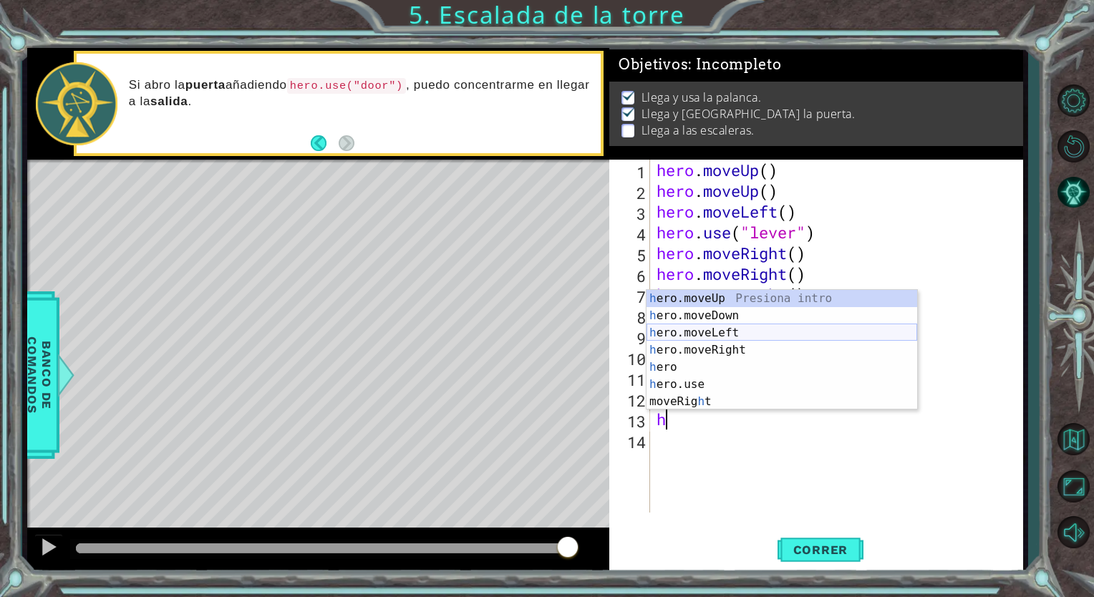
click at [745, 332] on div "h ero.moveUp Presiona intro h ero.moveDown Presiona intro h ero.moveLeft Presio…" at bounding box center [781, 367] width 271 height 155
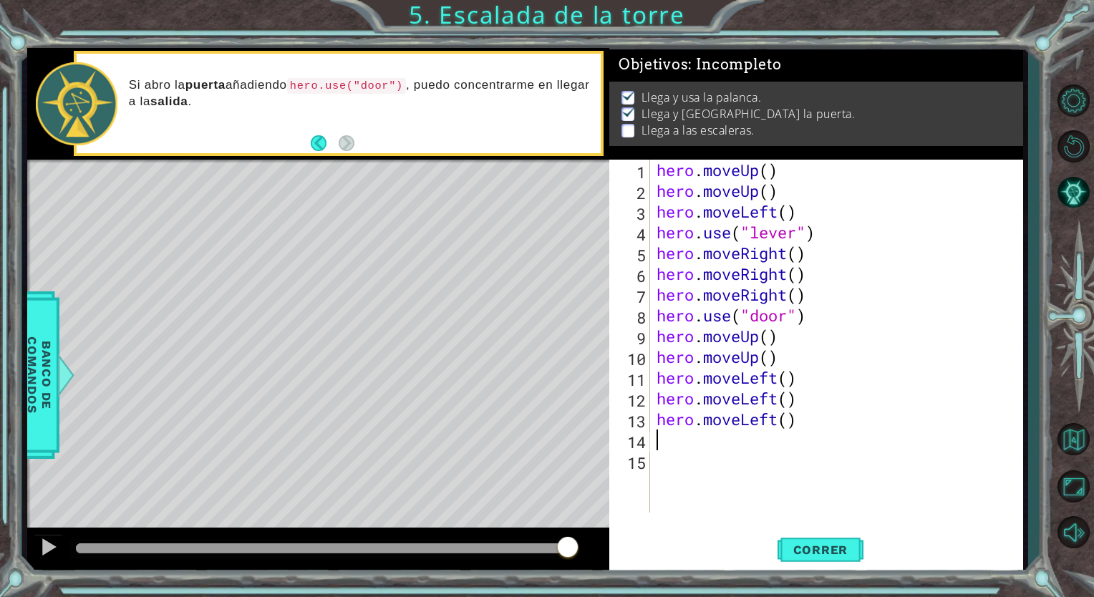
type textarea "u"
type textarea "h"
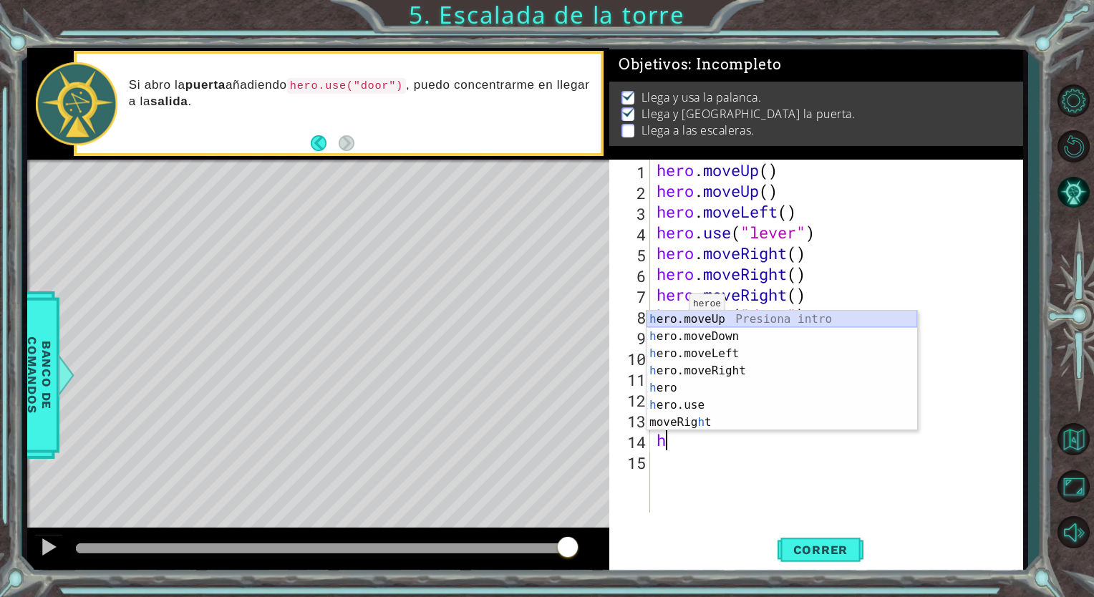
click at [700, 318] on div "h ero.moveUp Presiona intro h ero.moveDown Presiona intro h ero.moveLeft Presio…" at bounding box center [781, 388] width 271 height 155
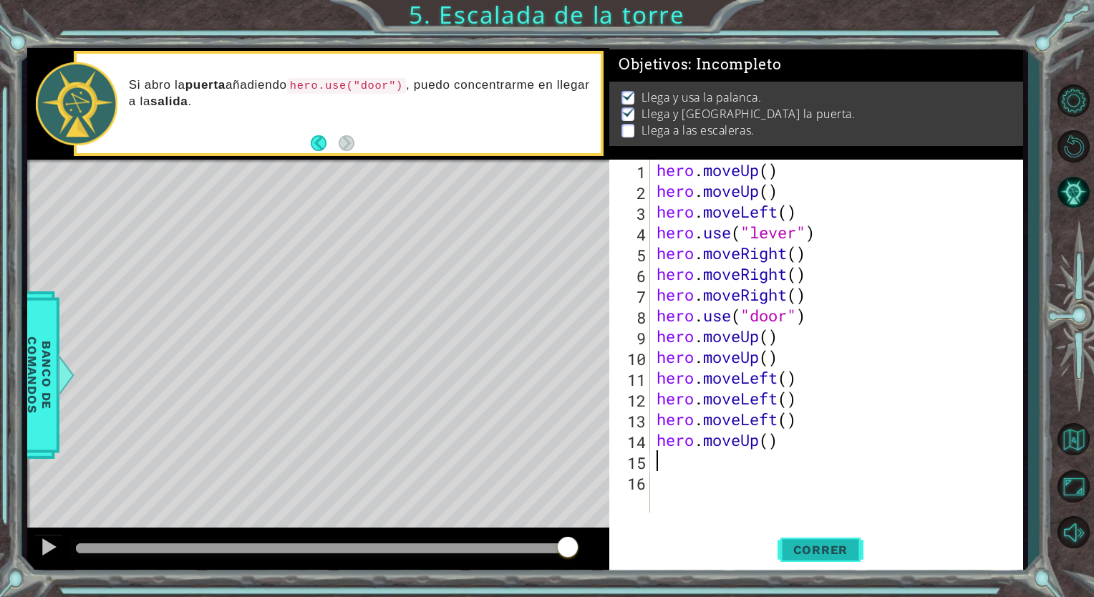
click at [816, 546] on span "Correr" at bounding box center [821, 550] width 84 height 14
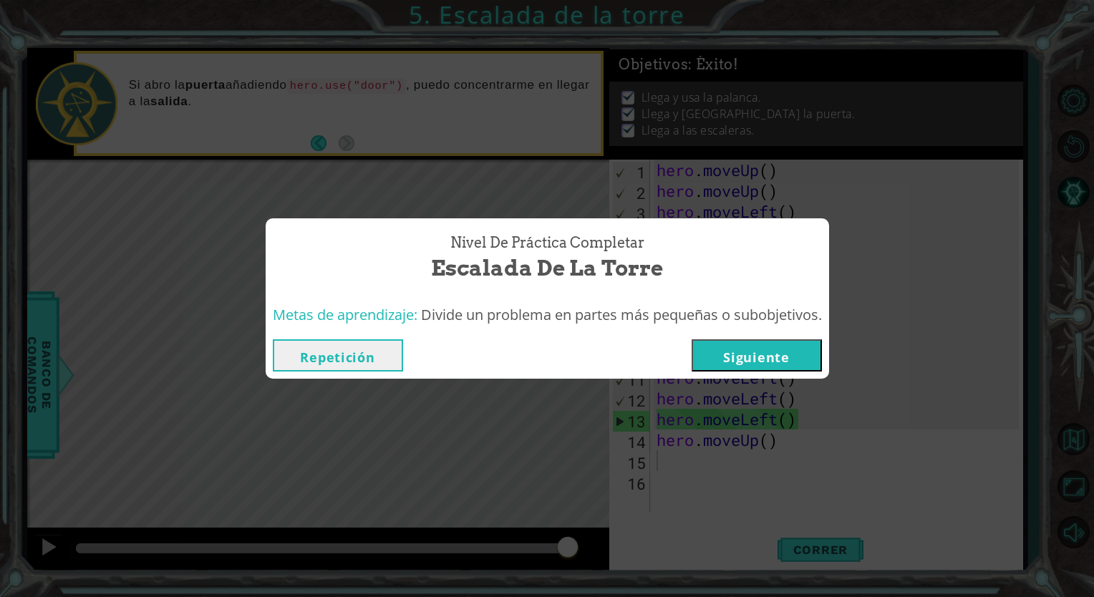
click at [750, 359] on button "Siguiente" at bounding box center [757, 355] width 130 height 32
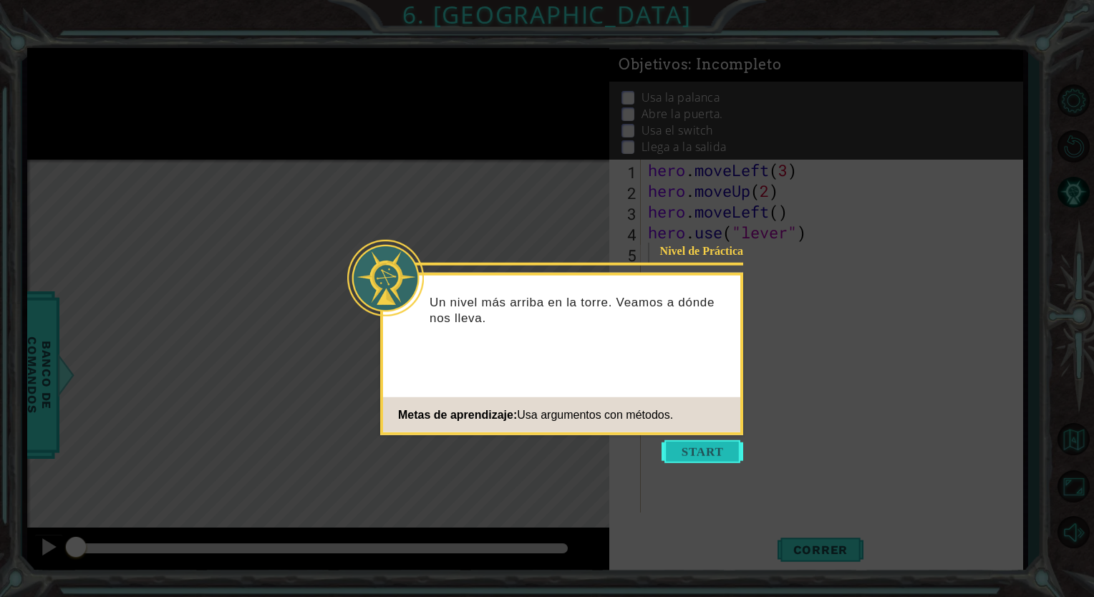
click at [685, 451] on button "Start" at bounding box center [702, 451] width 82 height 23
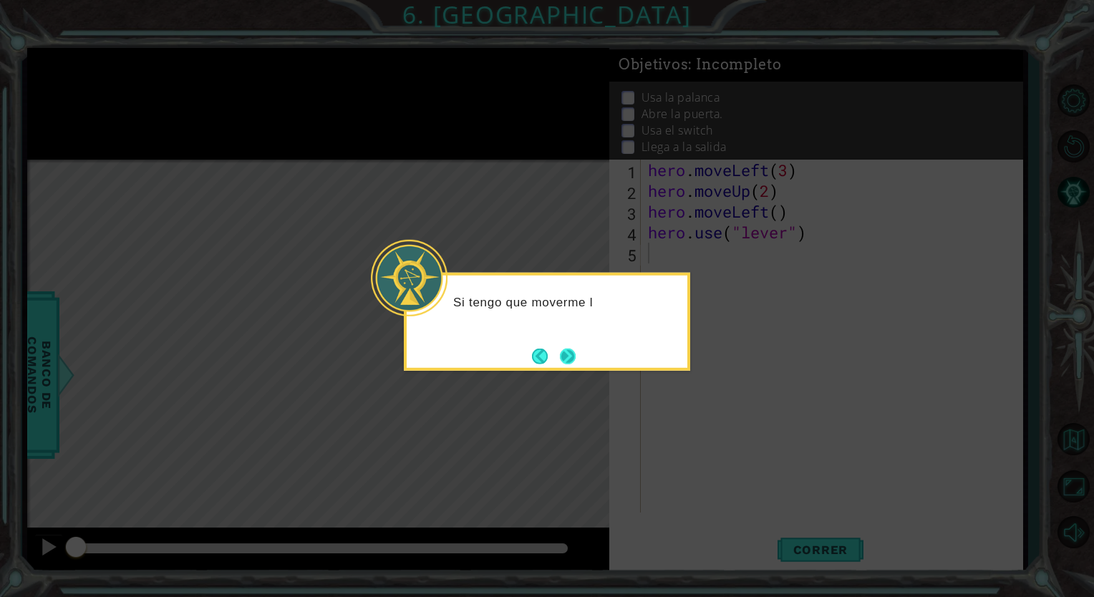
click at [577, 365] on button "Next" at bounding box center [568, 356] width 18 height 18
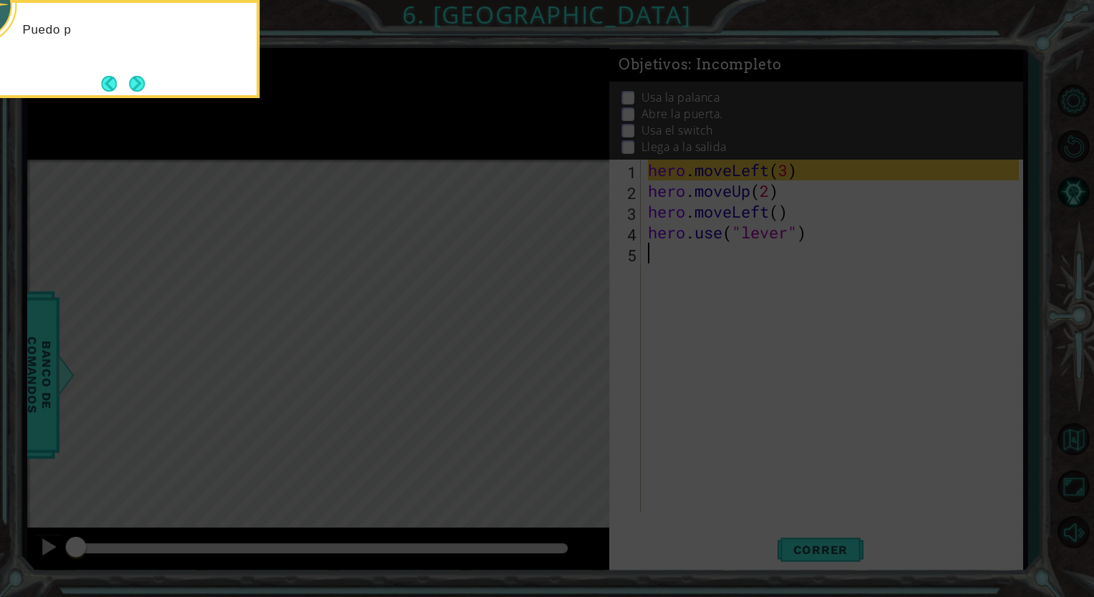
click at [661, 304] on icon at bounding box center [547, 89] width 1094 height 1016
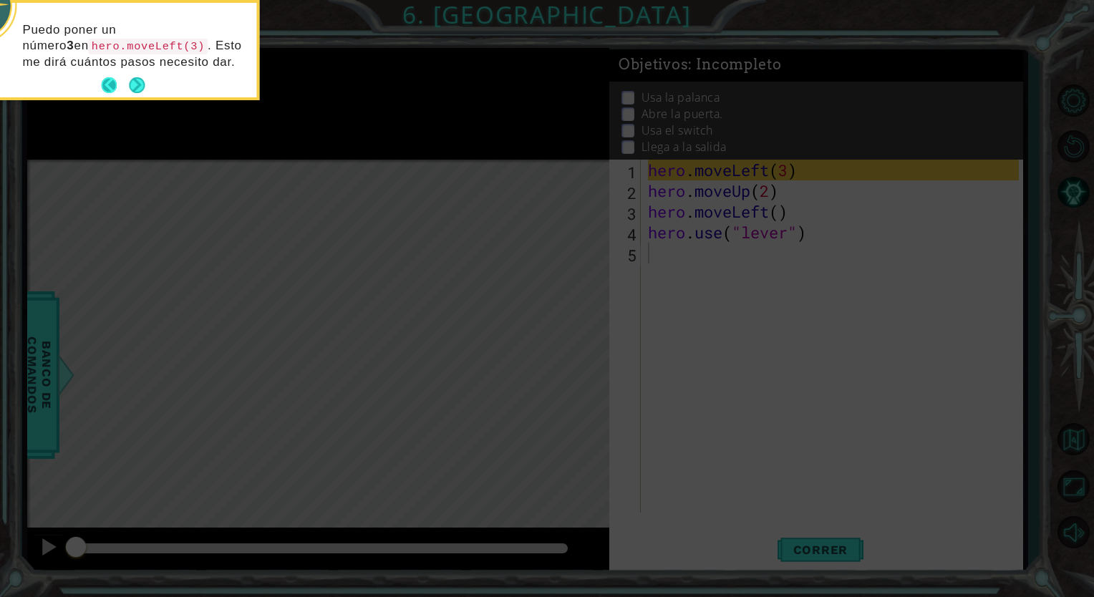
drag, startPoint x: 132, startPoint y: 82, endPoint x: 105, endPoint y: 82, distance: 27.2
click at [105, 82] on footer at bounding box center [123, 84] width 44 height 21
click at [128, 82] on footer at bounding box center [123, 84] width 44 height 21
click at [131, 79] on button "Next" at bounding box center [137, 85] width 21 height 21
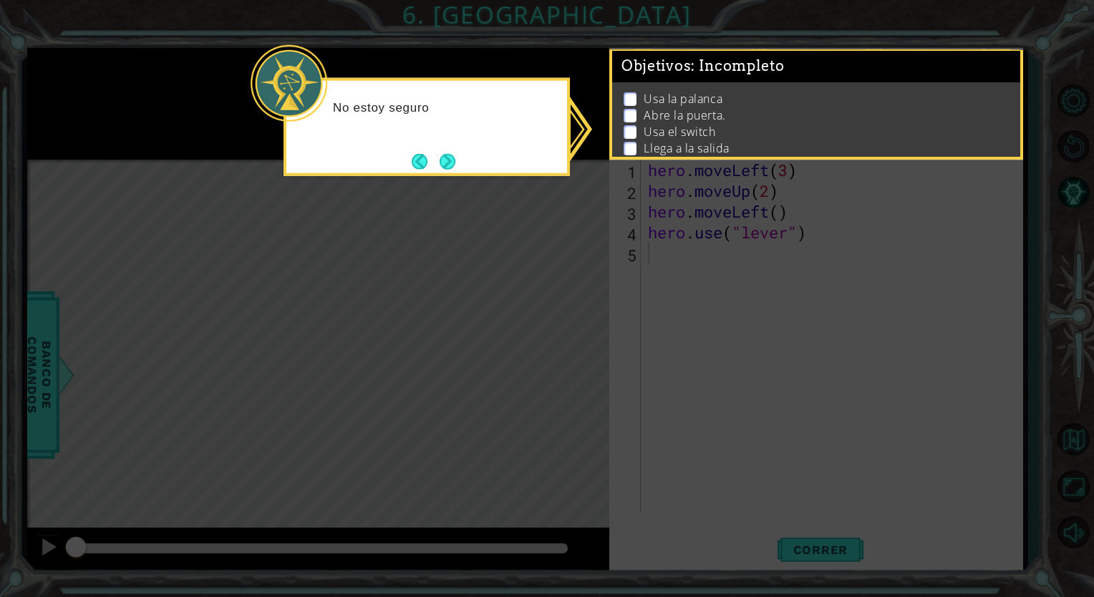
click at [384, 112] on p "No estoy seguro" at bounding box center [445, 108] width 224 height 16
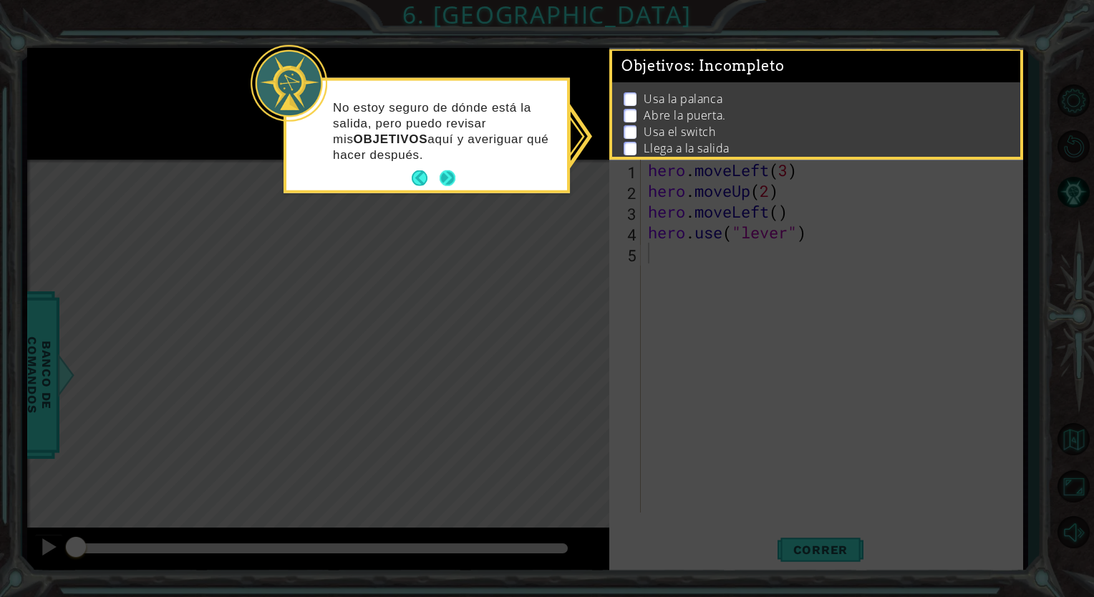
click at [450, 170] on button "Next" at bounding box center [447, 178] width 21 height 21
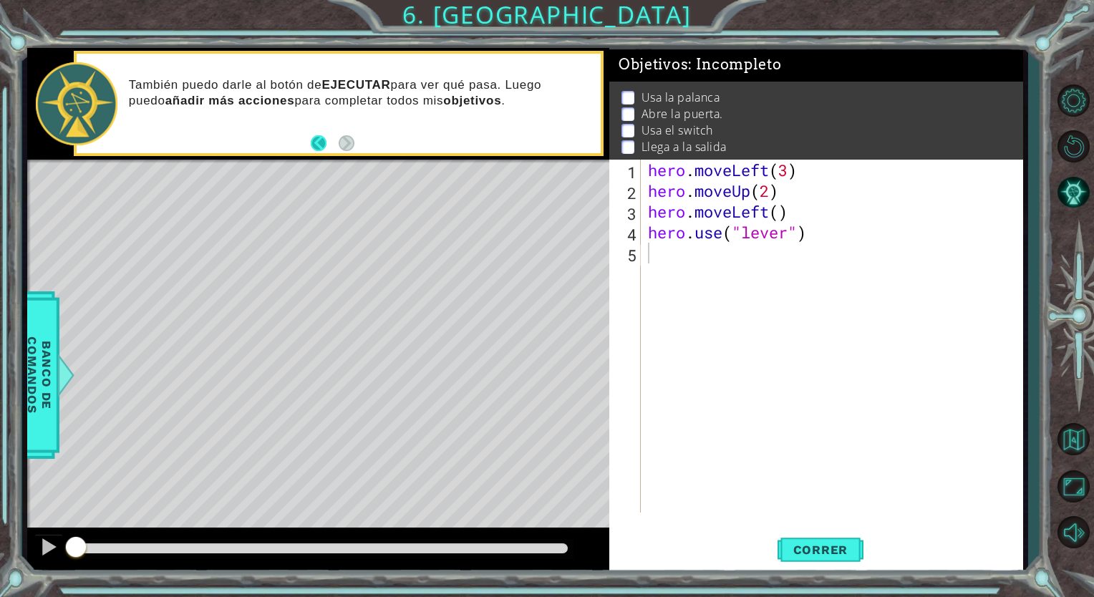
click at [324, 145] on button "Back" at bounding box center [325, 143] width 28 height 16
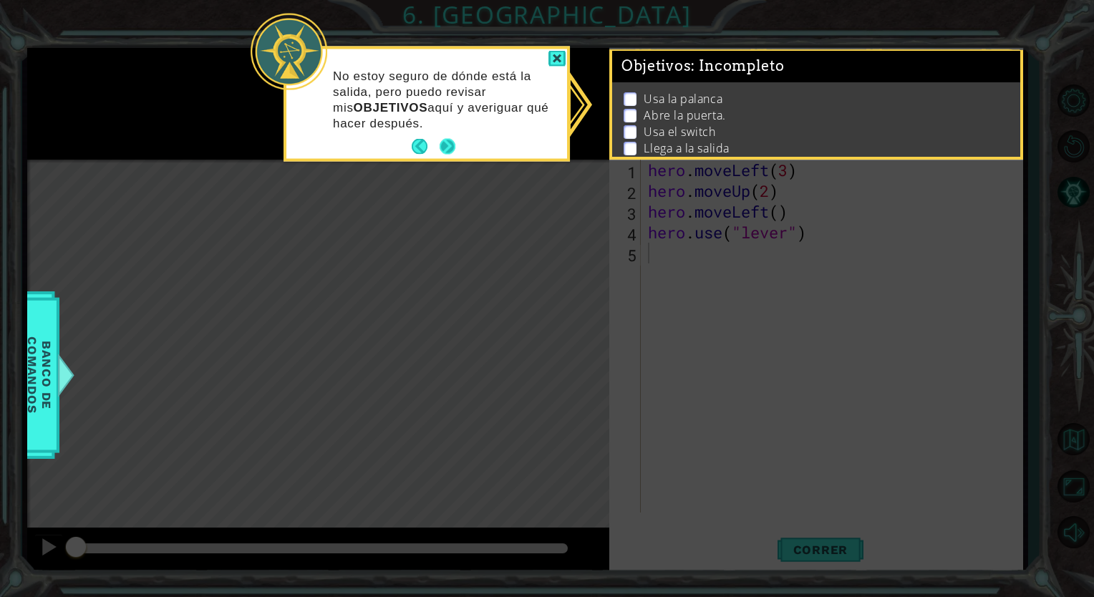
click at [440, 150] on button "Next" at bounding box center [448, 146] width 22 height 22
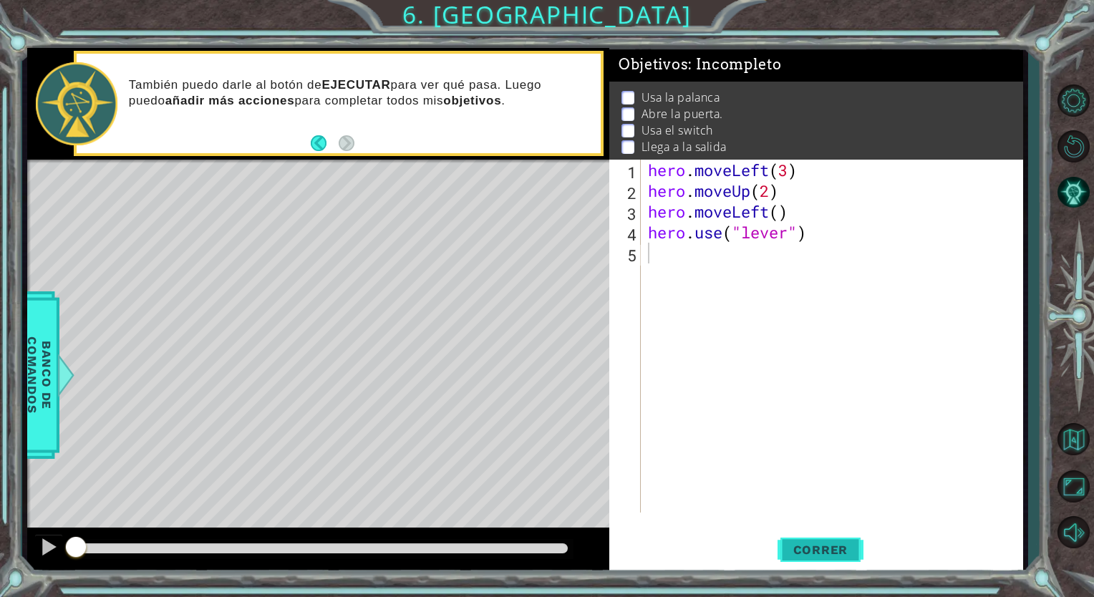
click at [801, 543] on span "Correr" at bounding box center [821, 550] width 84 height 14
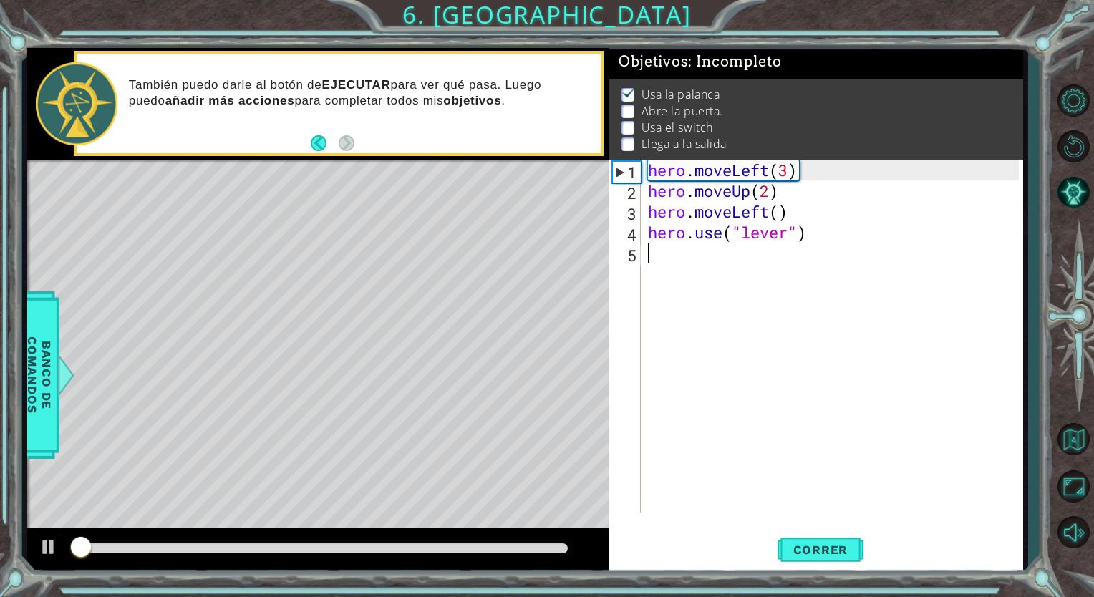
scroll to position [11, 0]
click at [664, 257] on div "hero . moveLeft ( 3 ) hero . moveUp ( 2 ) hero . moveLeft ( ) hero . use ( "lev…" at bounding box center [835, 357] width 381 height 394
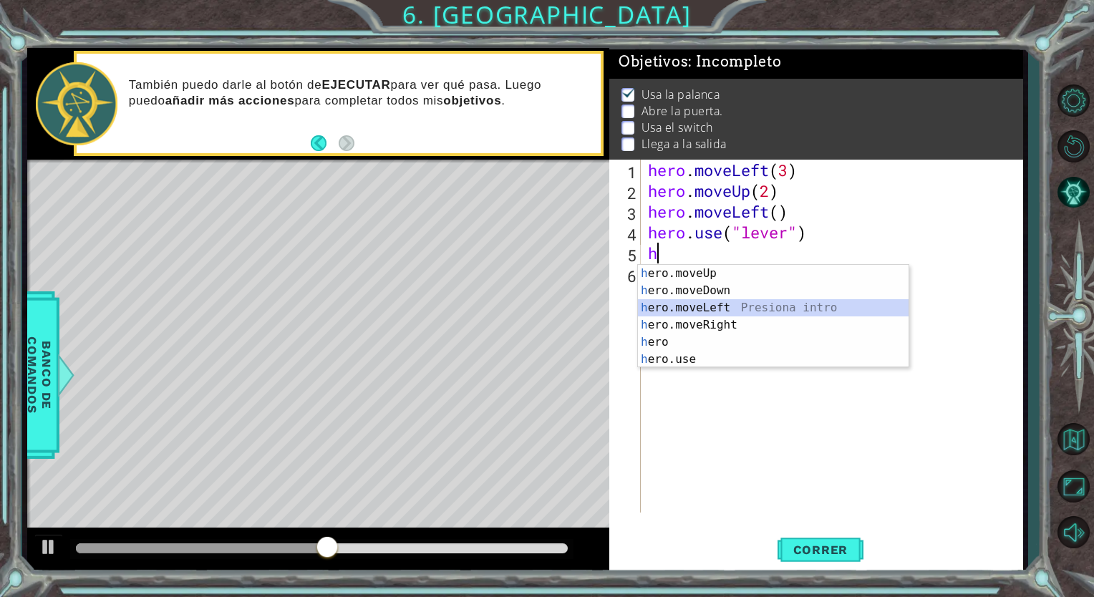
click at [687, 304] on div "h ero.moveUp Presiona intro h ero.moveDown Presiona intro h ero.moveLeft Presio…" at bounding box center [773, 333] width 271 height 137
type textarea "hero.moveLeft(1)"
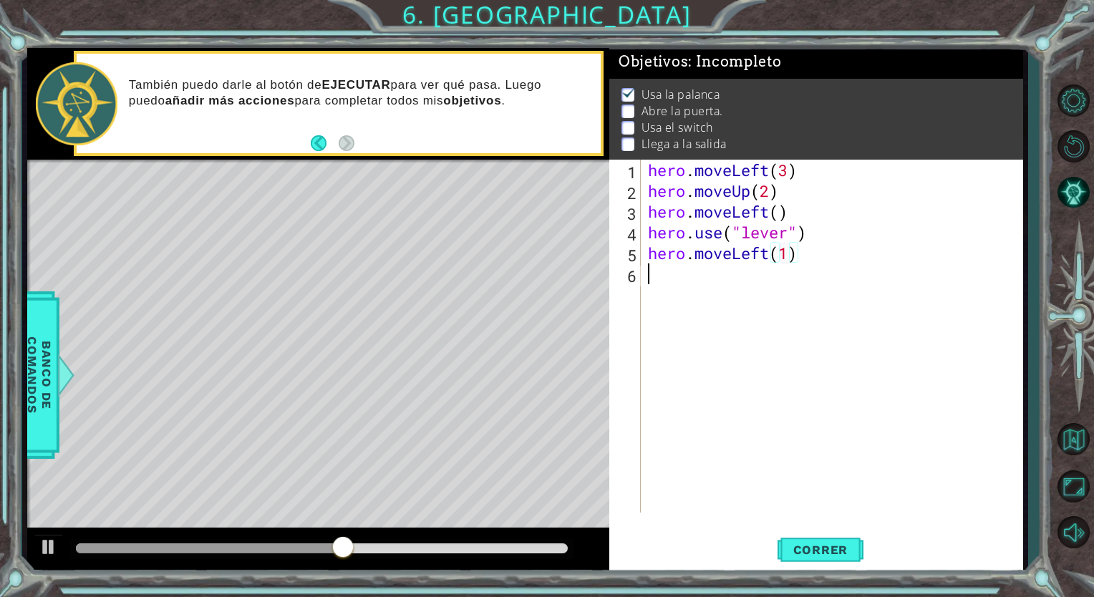
click at [648, 288] on div "hero . moveLeft ( 3 ) hero . moveUp ( 2 ) hero . moveLeft ( ) hero . use ( "lev…" at bounding box center [835, 357] width 381 height 394
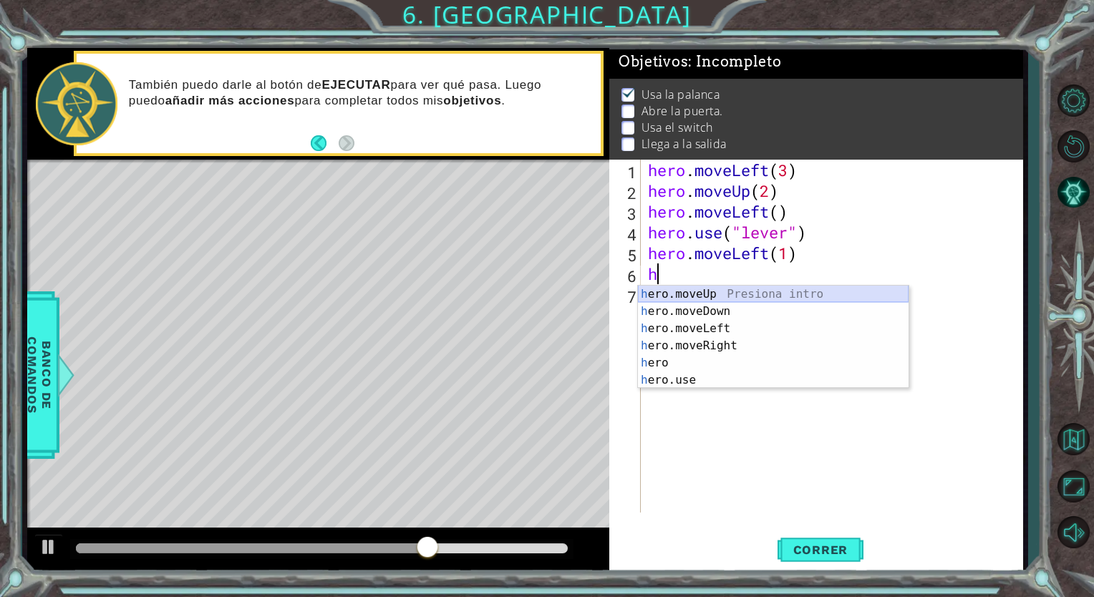
click at [719, 291] on div "h ero.moveUp Presiona intro h ero.moveDown Presiona intro h ero.moveLeft Presio…" at bounding box center [773, 354] width 271 height 137
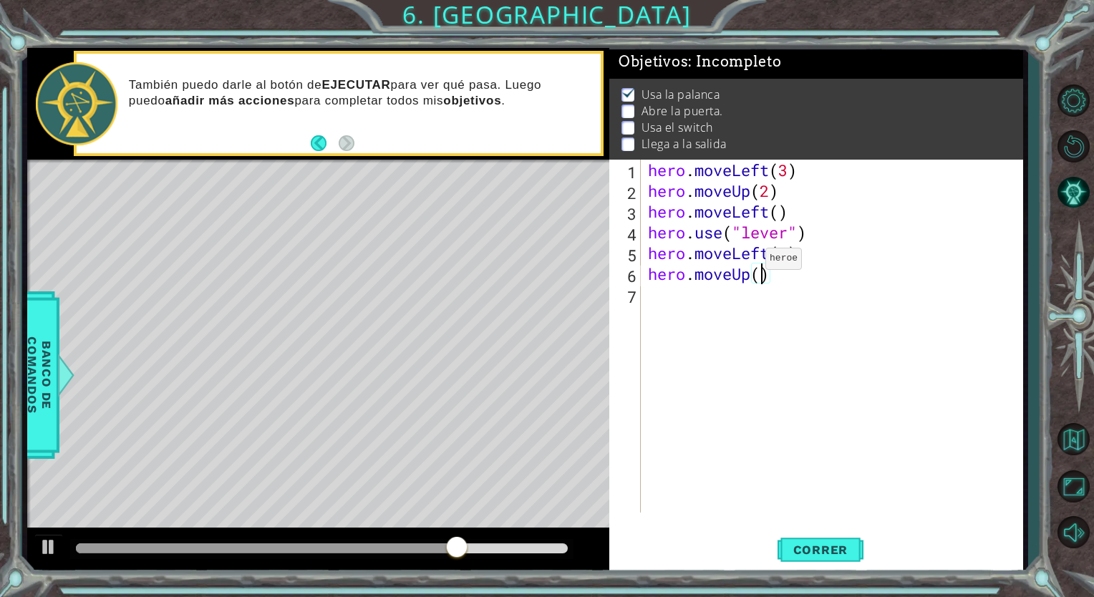
scroll to position [0, 5]
click at [843, 548] on span "Correr" at bounding box center [821, 550] width 84 height 14
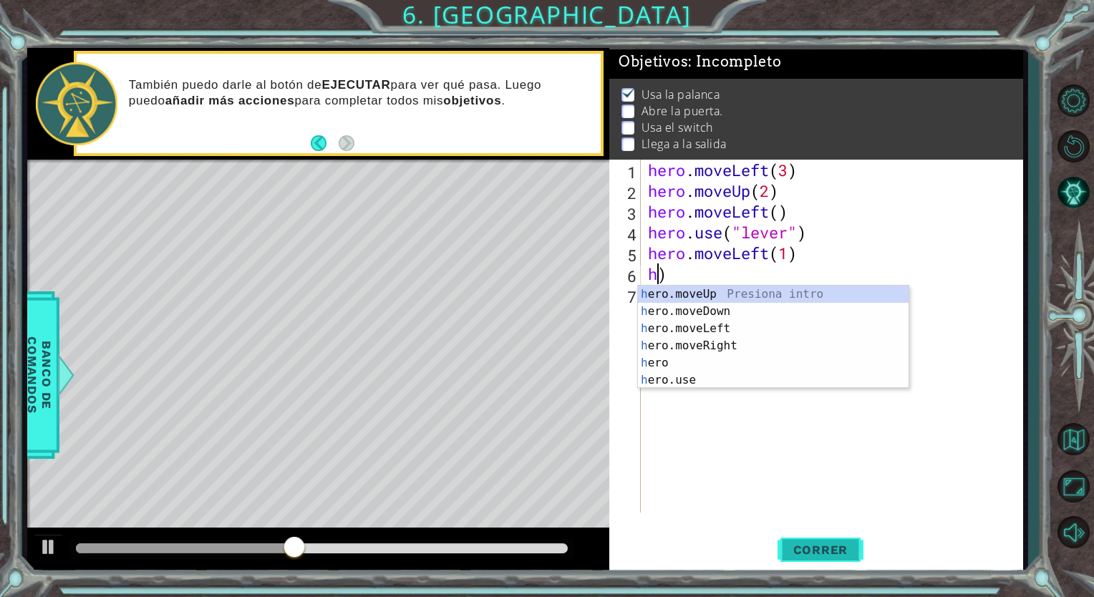
scroll to position [0, 0]
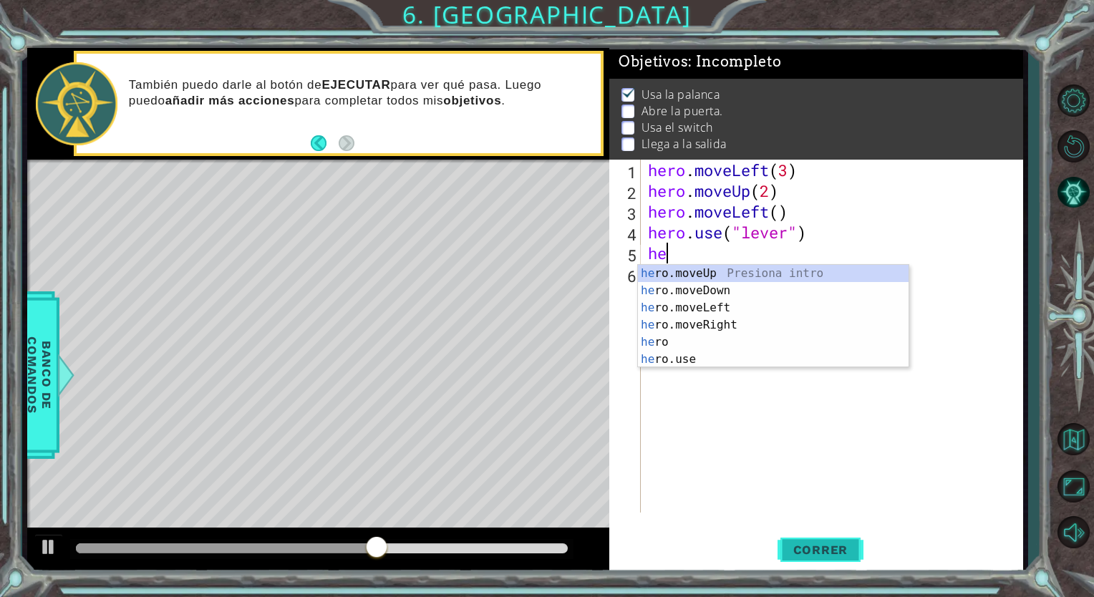
type textarea "h"
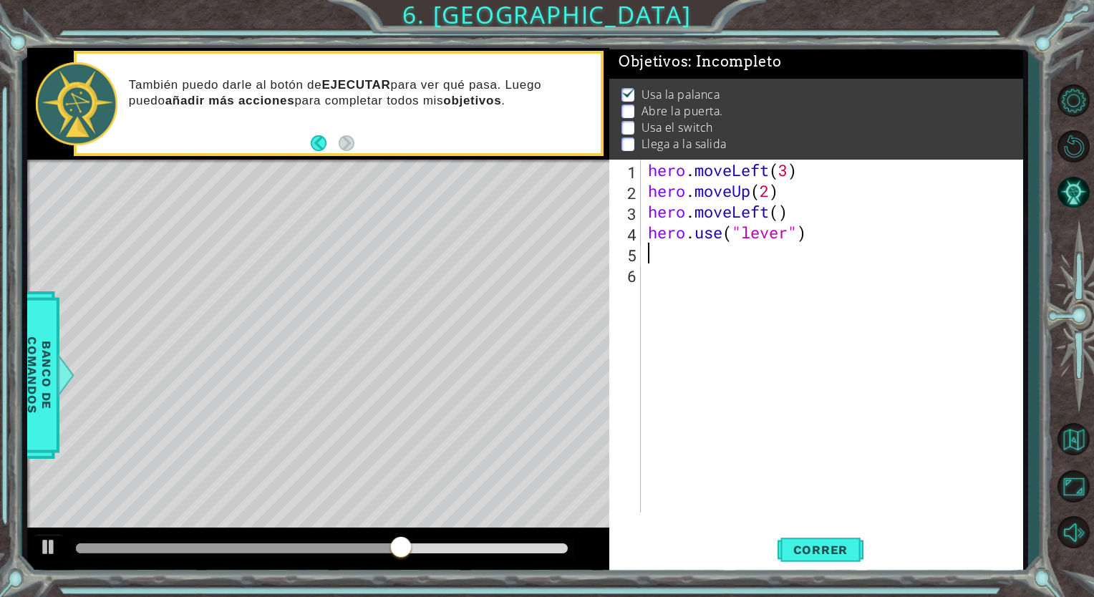
click at [665, 251] on div "hero . moveLeft ( 3 ) hero . moveUp ( 2 ) hero . moveLeft ( ) hero . use ( "lev…" at bounding box center [835, 357] width 381 height 394
drag, startPoint x: 661, startPoint y: 258, endPoint x: 647, endPoint y: 251, distance: 16.0
click at [647, 251] on div "hero . moveLeft ( 3 ) hero . moveUp ( 2 ) hero . moveLeft ( ) hero . use ( "lev…" at bounding box center [835, 357] width 381 height 394
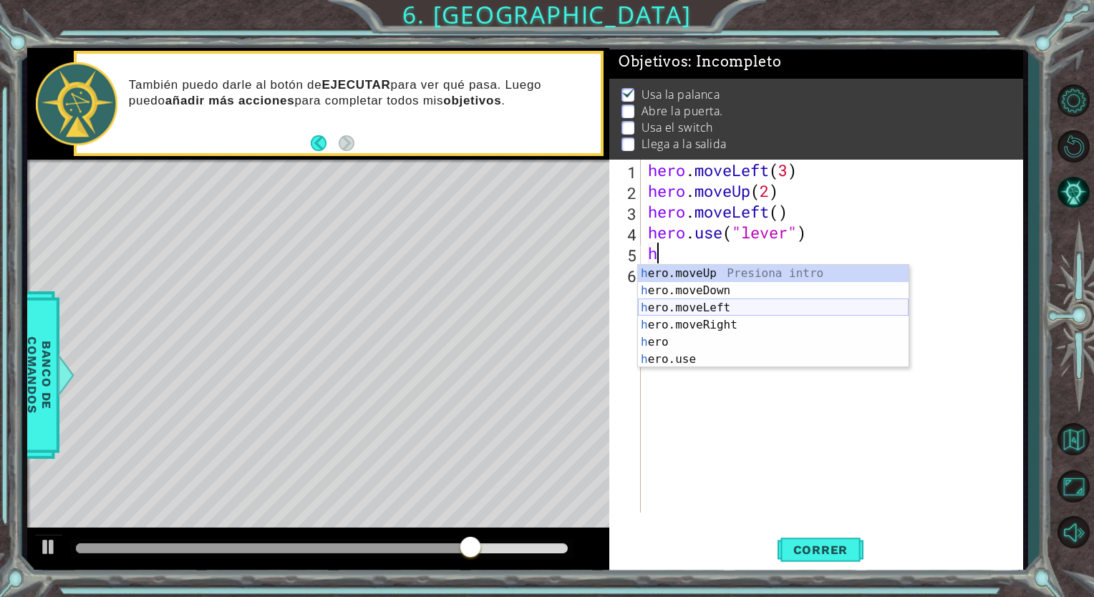
click at [725, 300] on div "h ero.moveUp Presiona intro h ero.moveDown Presiona intro h ero.moveLeft Presio…" at bounding box center [773, 333] width 271 height 137
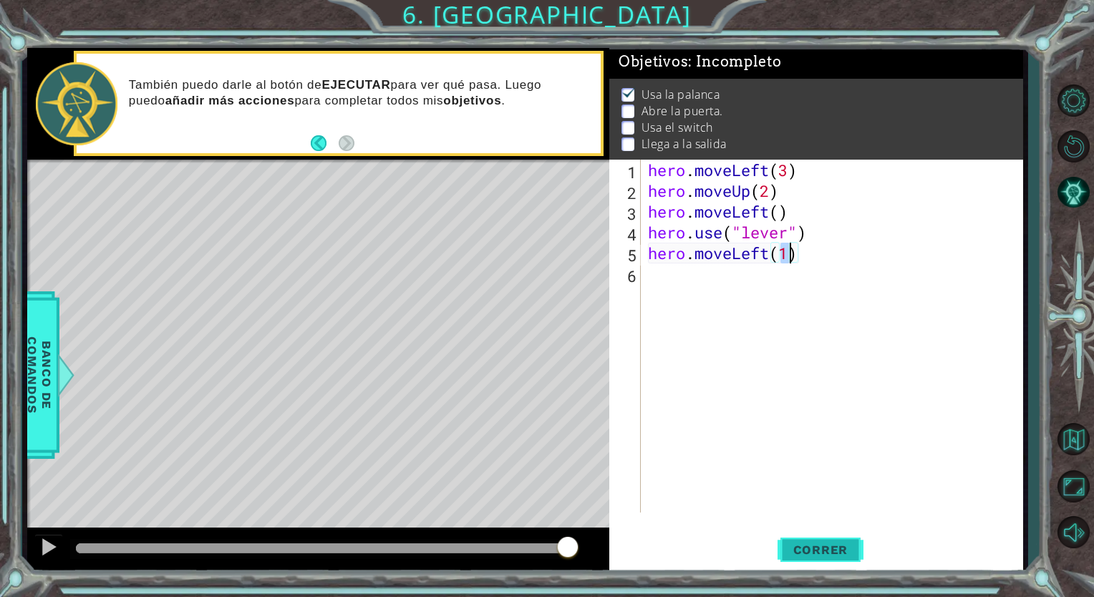
type textarea "hero.moveLeft(1)"
click at [834, 542] on button "Correr" at bounding box center [820, 550] width 86 height 42
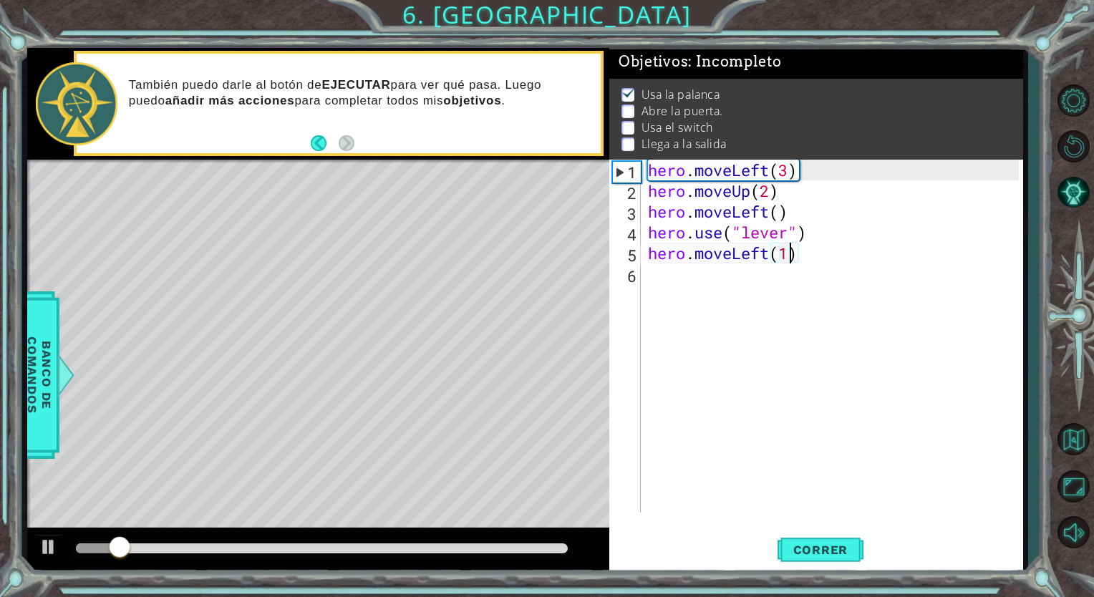
click at [644, 282] on div "hero.moveLeft(1) 1 2 3 4 5 6 hero . moveLeft ( 3 ) hero . moveUp ( 2 ) hero . m…" at bounding box center [813, 336] width 409 height 353
click at [648, 276] on div "hero . moveLeft ( 3 ) hero . moveUp ( 2 ) hero . moveLeft ( ) hero . use ( "lev…" at bounding box center [835, 357] width 381 height 394
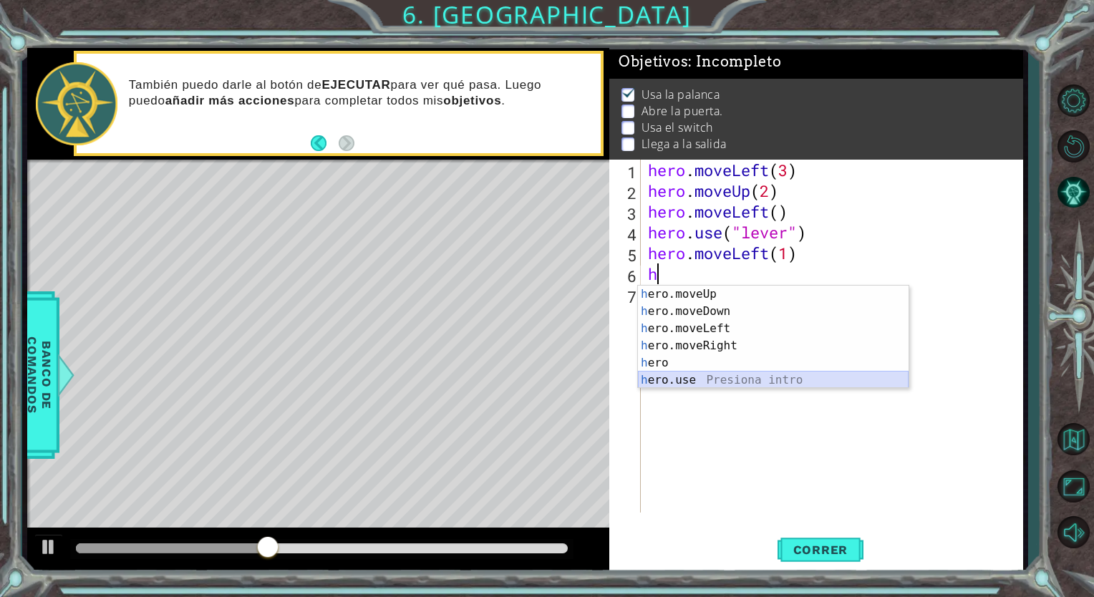
click at [693, 379] on div "h ero.moveUp Presiona intro h ero.moveDown Presiona intro h ero.moveLeft Presio…" at bounding box center [773, 354] width 271 height 137
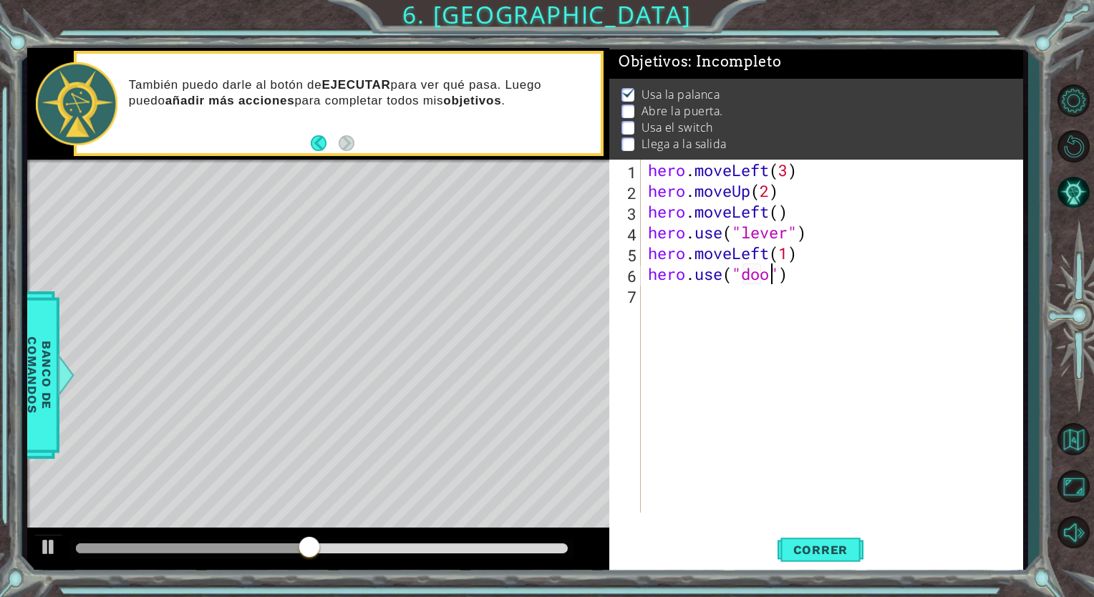
type textarea "hero.use("door")"
click at [681, 297] on div "hero . moveLeft ( 3 ) hero . moveUp ( 2 ) hero . moveLeft ( ) hero . use ( "lev…" at bounding box center [835, 357] width 381 height 394
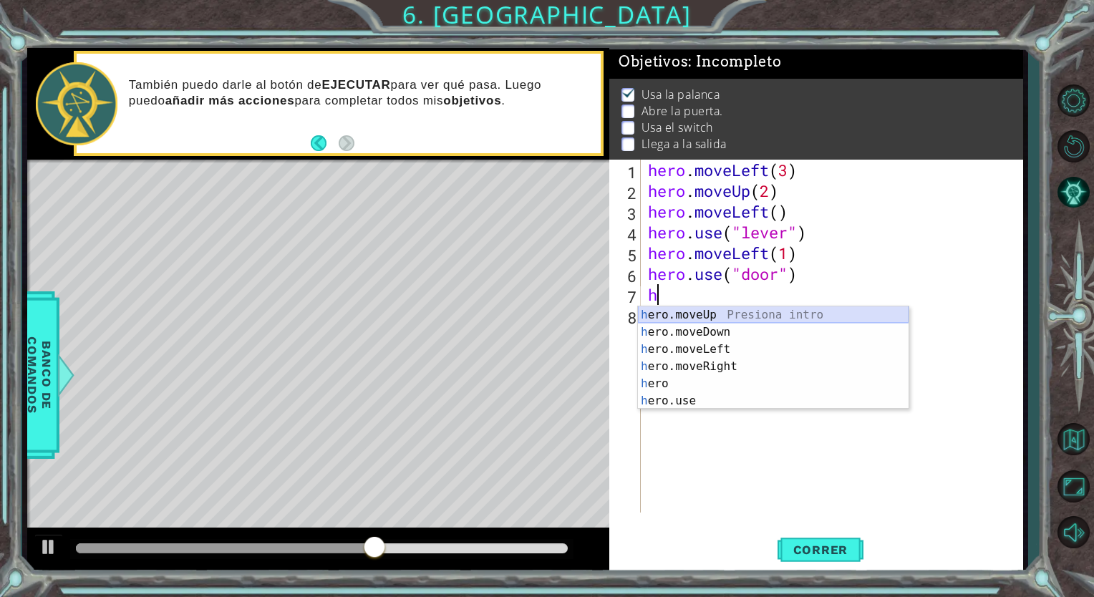
click at [696, 310] on div "h ero.moveUp Presiona intro h ero.moveDown Presiona intro h ero.moveLeft Presio…" at bounding box center [773, 374] width 271 height 137
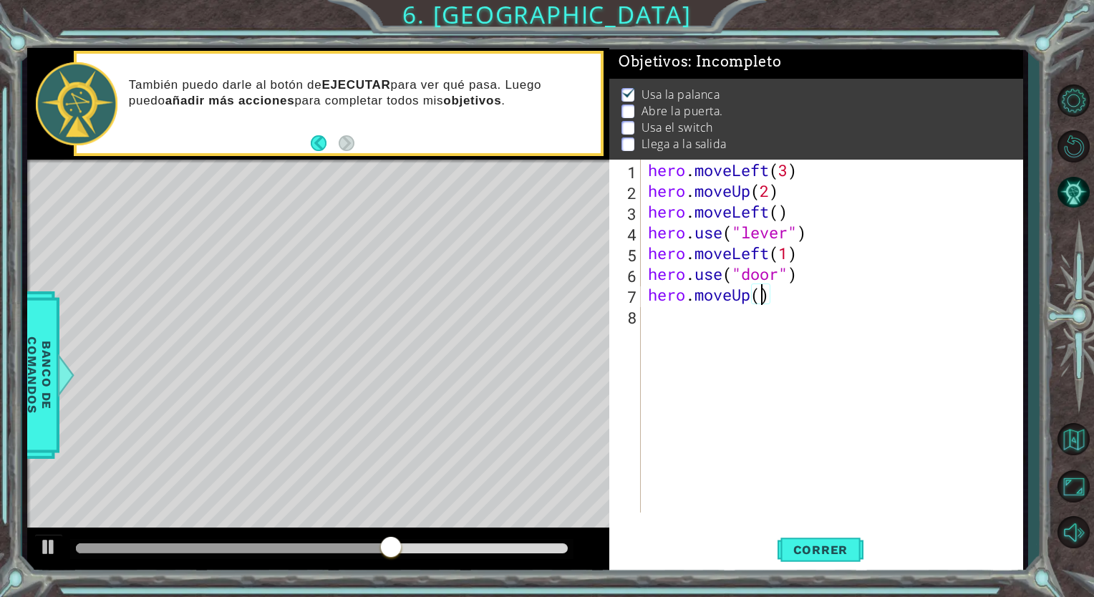
type textarea "hero.moveUp(2)"
click at [648, 321] on div "hero . moveLeft ( 3 ) hero . moveUp ( 2 ) hero . moveLeft ( ) hero . use ( "lev…" at bounding box center [835, 357] width 381 height 394
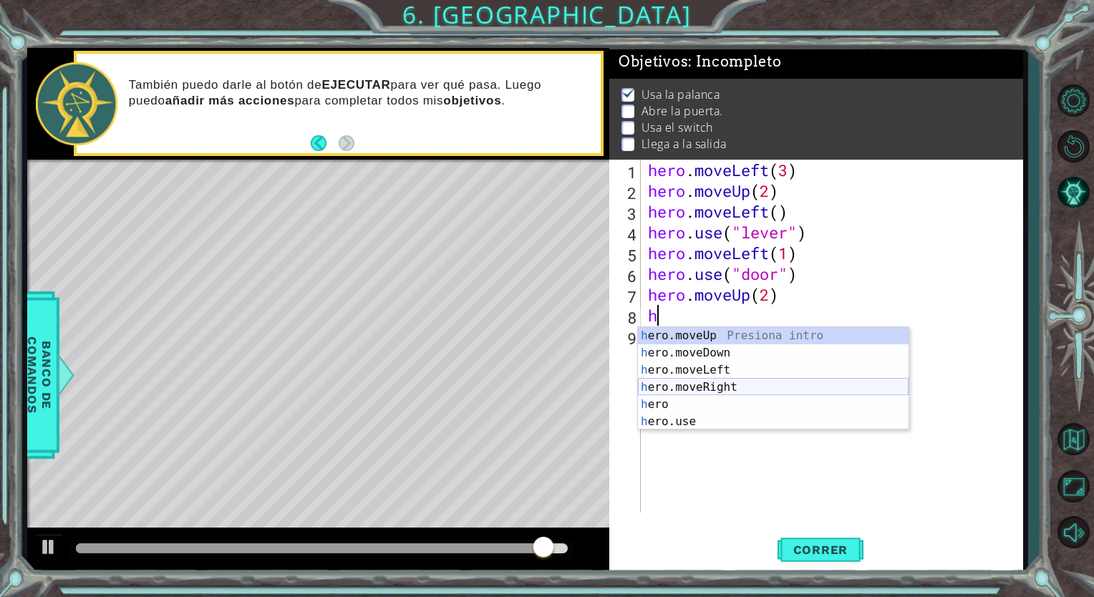
click at [718, 382] on div "h ero.moveUp Presiona intro h ero.moveDown Presiona intro h ero.moveLeft Presio…" at bounding box center [773, 395] width 271 height 137
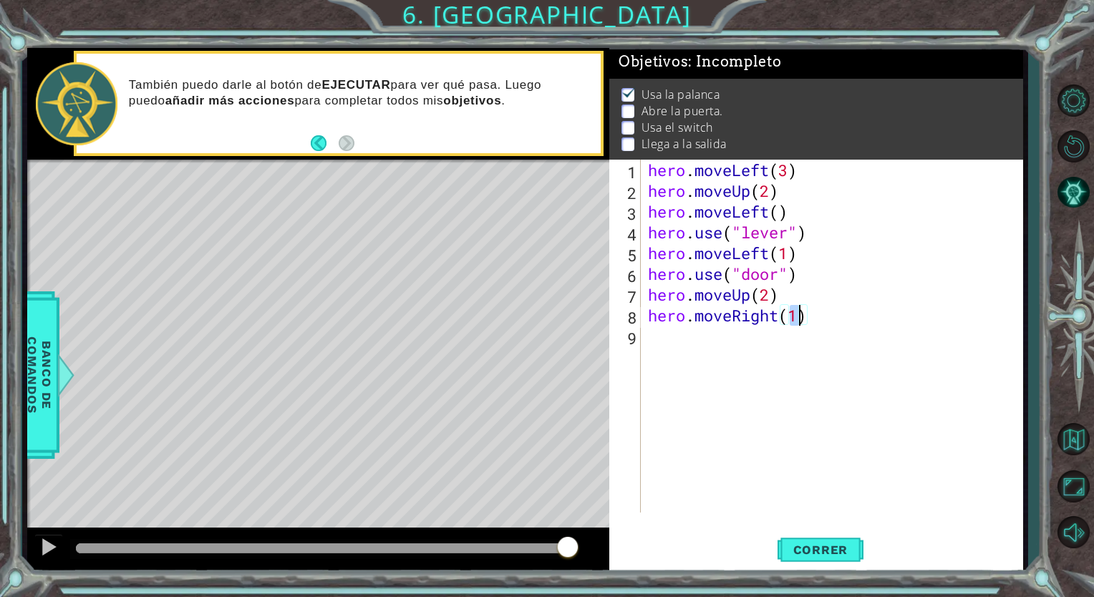
type textarea "hero.moveRight(3)"
click at [654, 339] on div "hero . moveLeft ( 3 ) hero . moveUp ( 2 ) hero . moveLeft ( ) hero . use ( "lev…" at bounding box center [835, 357] width 381 height 394
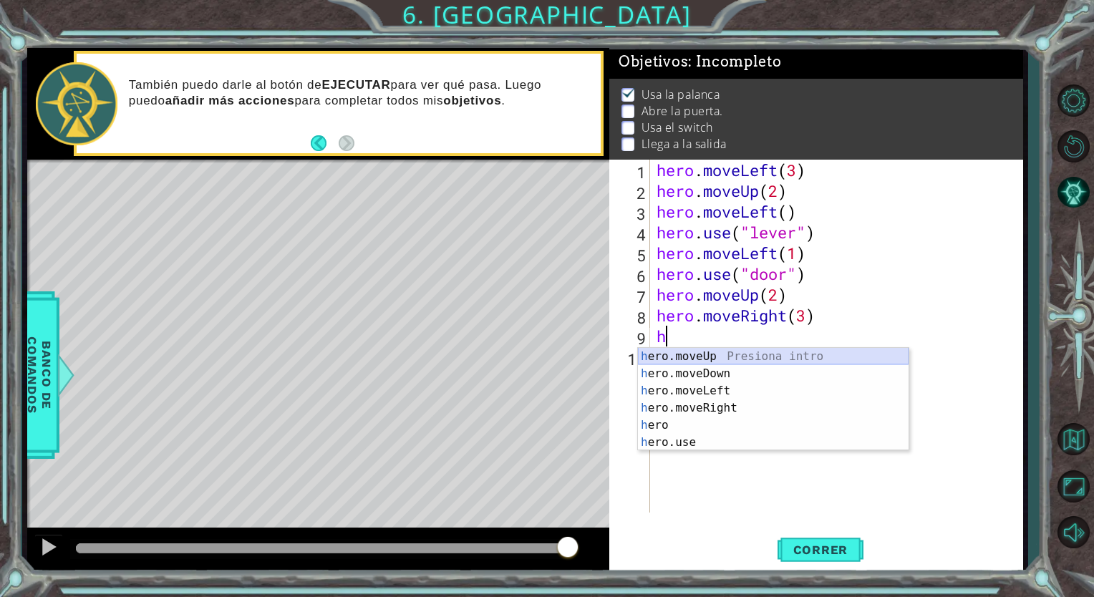
click at [702, 353] on div "h ero.moveUp Presiona intro h ero.moveDown Presiona intro h ero.moveLeft Presio…" at bounding box center [773, 416] width 271 height 137
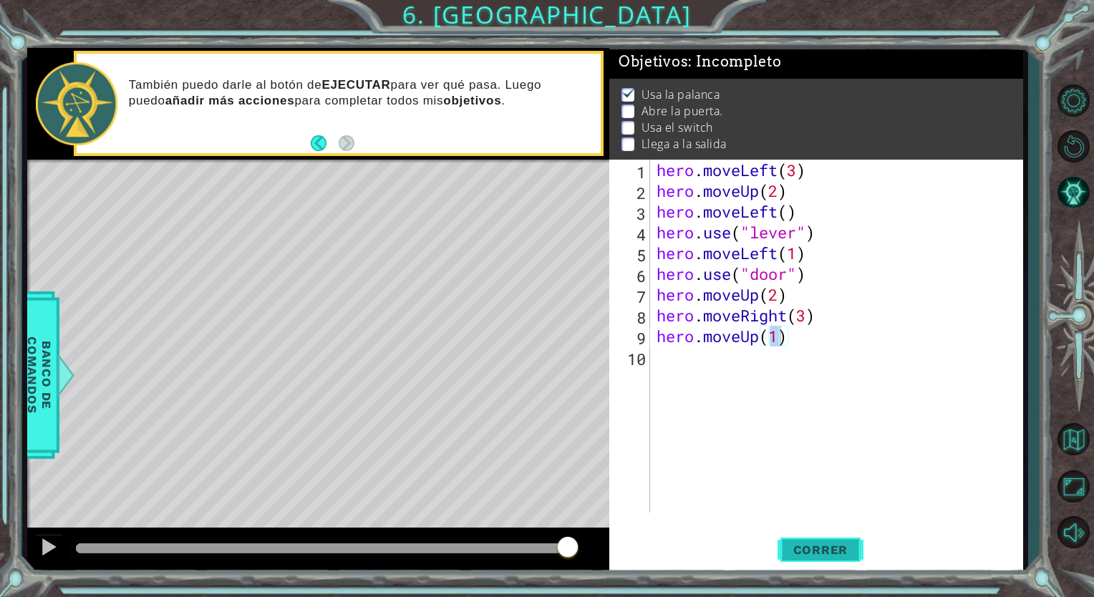
click at [832, 548] on span "Correr" at bounding box center [821, 550] width 84 height 14
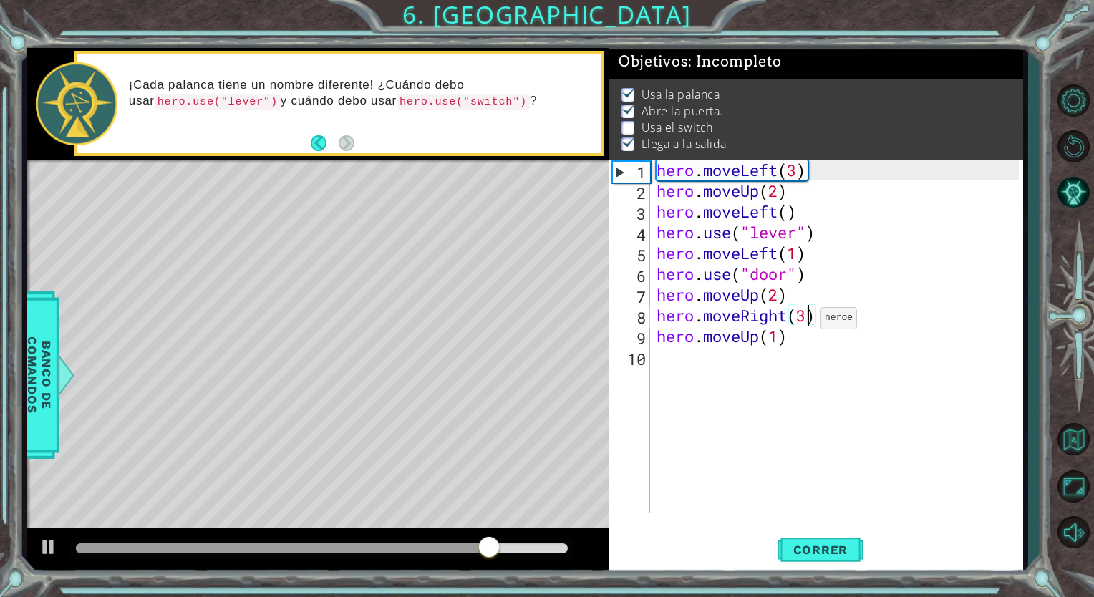
click at [808, 321] on div "hero . moveLeft ( 3 ) hero . moveUp ( 2 ) hero . moveLeft ( ) hero . use ( "lev…" at bounding box center [840, 357] width 372 height 394
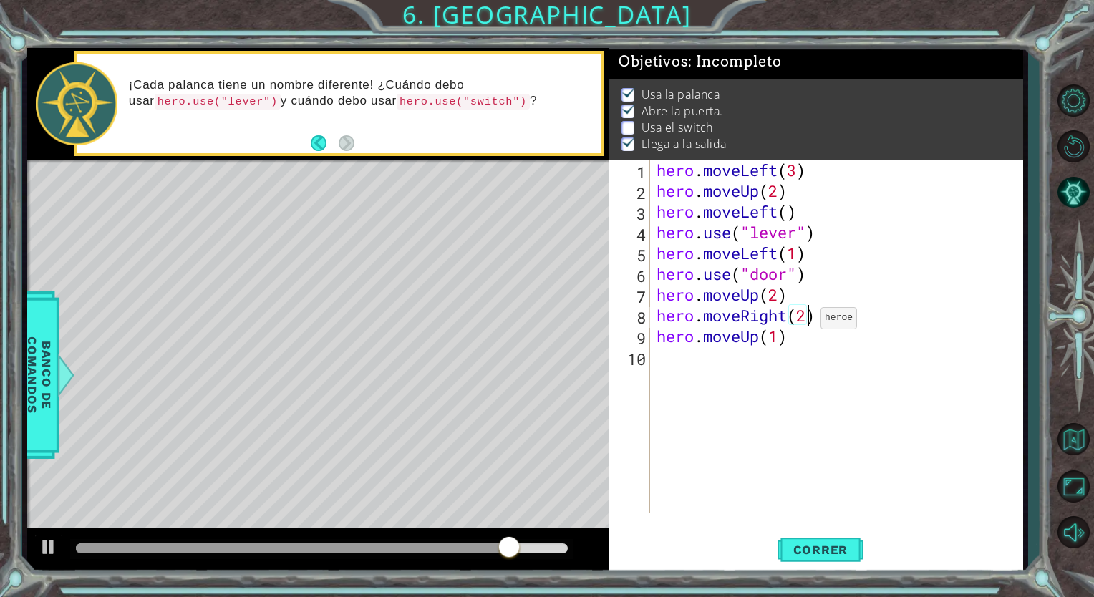
scroll to position [0, 6]
click at [789, 339] on div "hero . moveLeft ( 3 ) hero . moveUp ( 2 ) hero . moveLeft ( ) hero . use ( "lev…" at bounding box center [840, 357] width 372 height 394
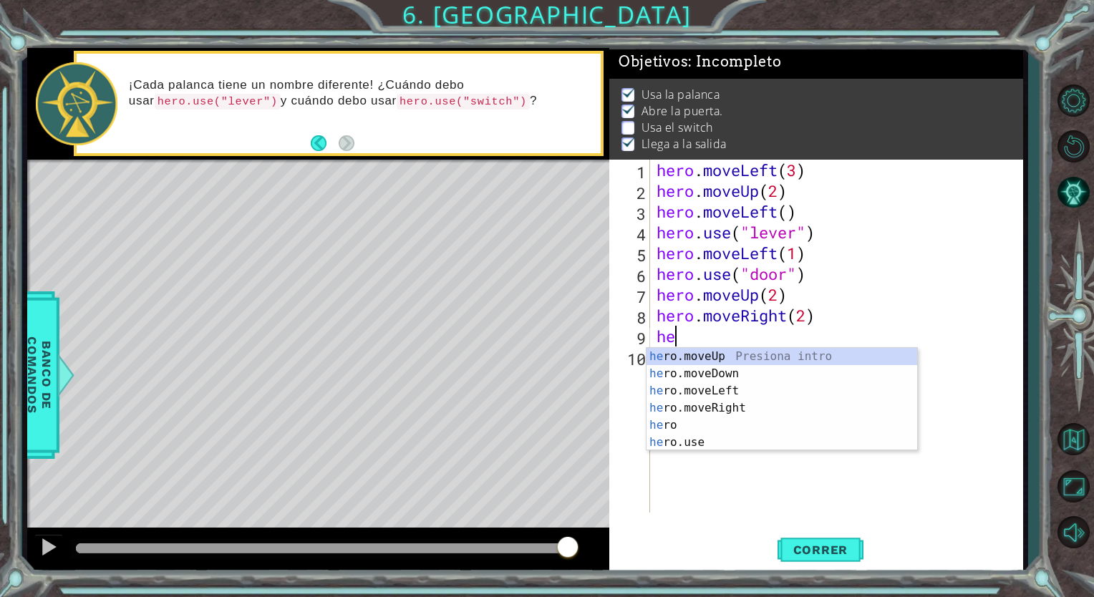
scroll to position [0, 0]
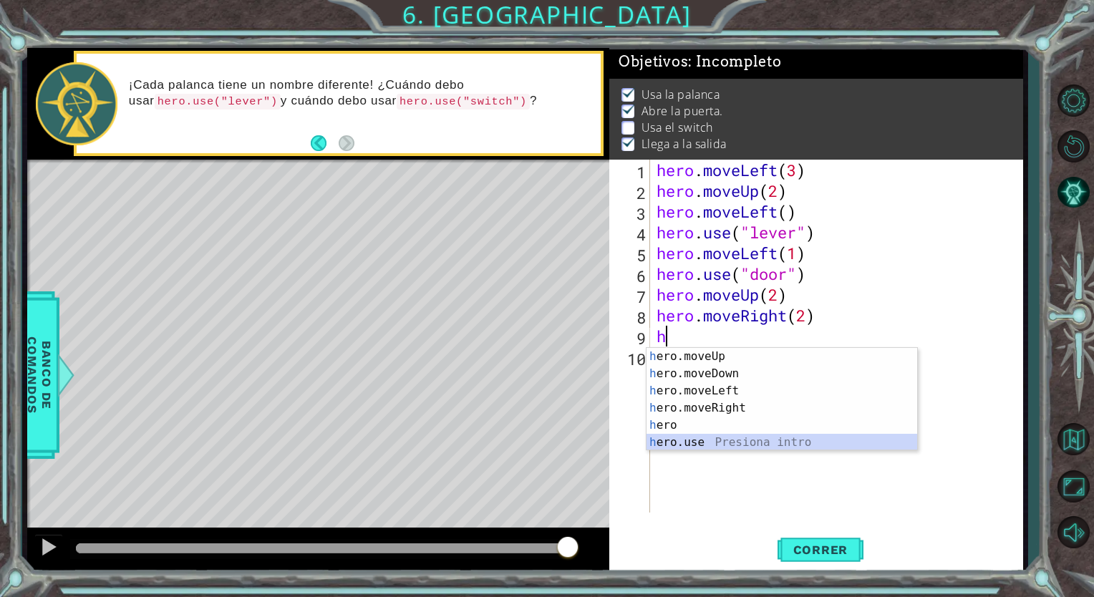
click at [679, 442] on div "h ero.moveUp Presiona intro h ero.moveDown Presiona intro h ero.moveLeft Presio…" at bounding box center [781, 416] width 271 height 137
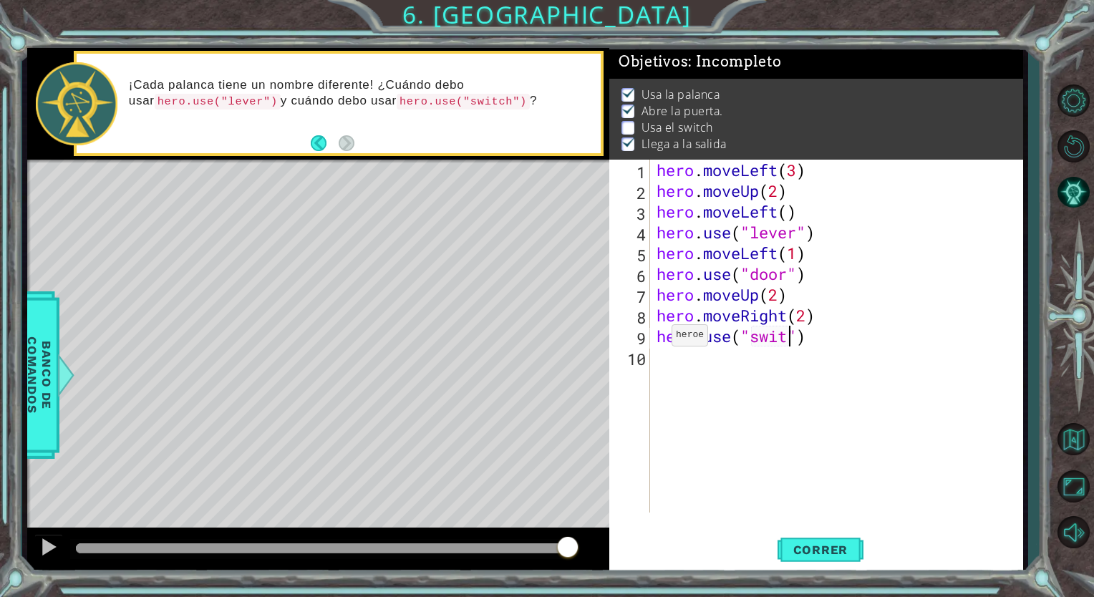
scroll to position [0, 6]
type textarea "hero.use("switch")"
click at [842, 539] on button "Correr" at bounding box center [820, 550] width 86 height 42
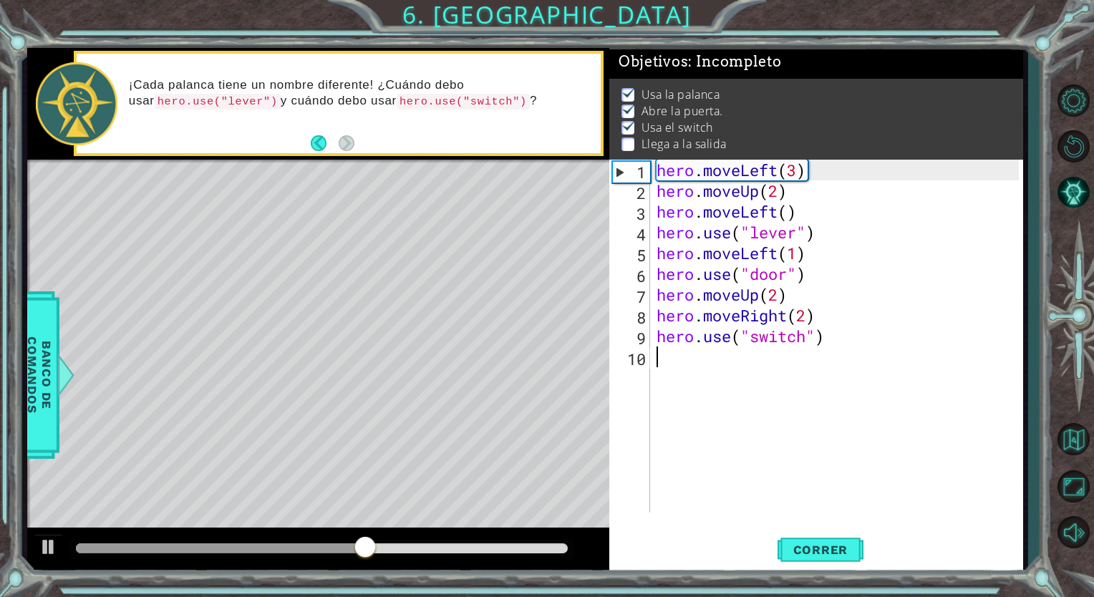
click at [684, 368] on div "hero . moveLeft ( 3 ) hero . moveUp ( 2 ) hero . moveLeft ( ) hero . use ( "lev…" at bounding box center [840, 357] width 372 height 394
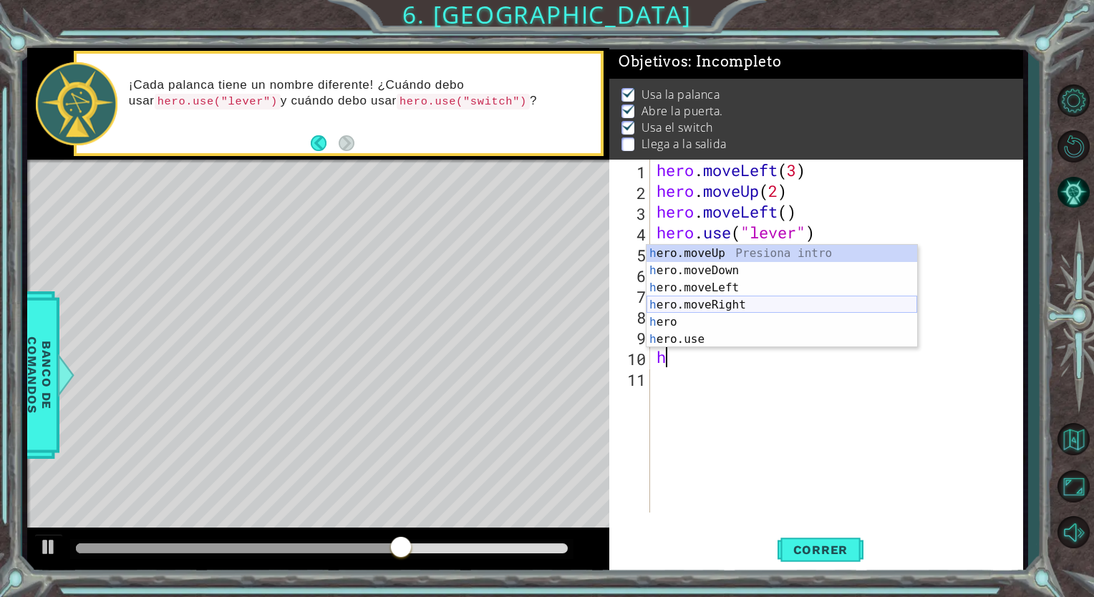
click at [727, 305] on div "h ero.moveUp Presiona intro h ero.moveDown Presiona intro h ero.moveLeft Presio…" at bounding box center [781, 313] width 271 height 137
type textarea "hero.moveRight(1)"
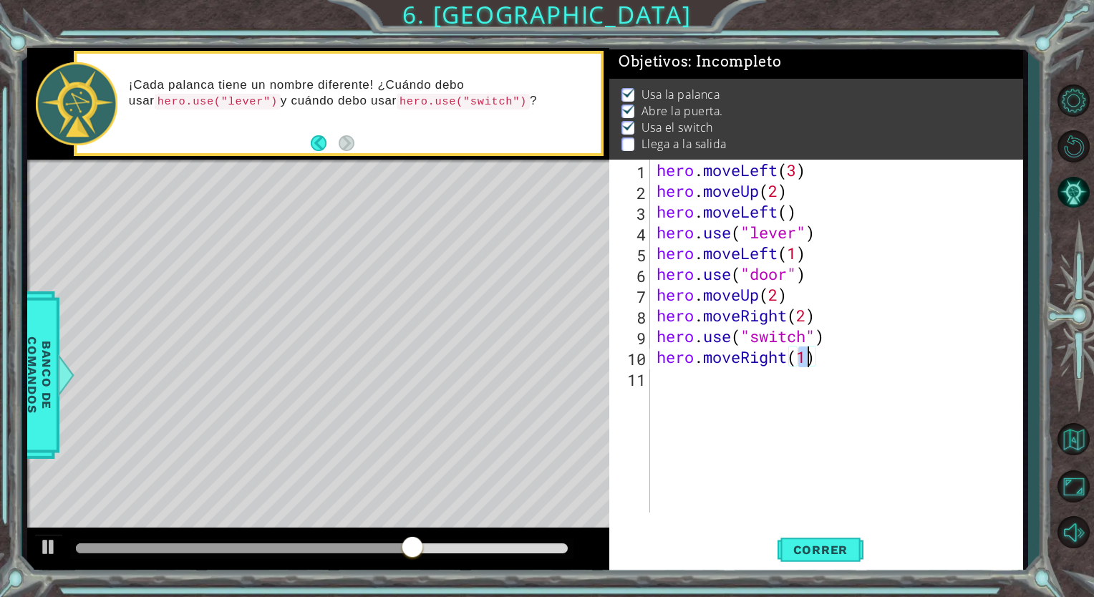
click at [656, 395] on div "hero . moveLeft ( 3 ) hero . moveUp ( 2 ) hero . moveLeft ( ) hero . use ( "lev…" at bounding box center [840, 357] width 372 height 394
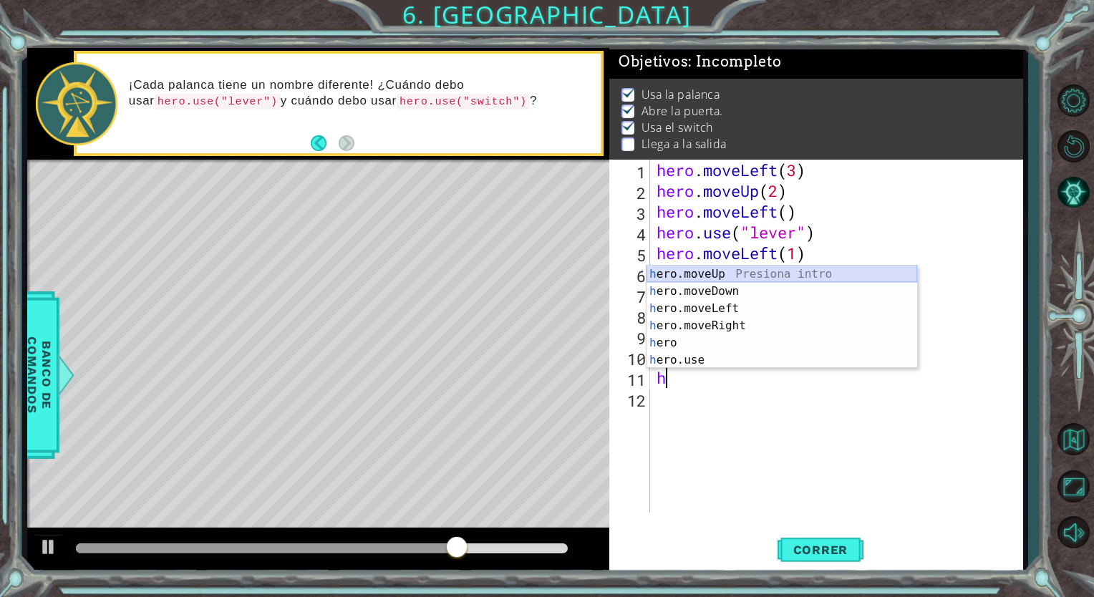
click at [696, 273] on div "h ero.moveUp Presiona intro h ero.moveDown Presiona intro h ero.moveLeft Presio…" at bounding box center [781, 334] width 271 height 137
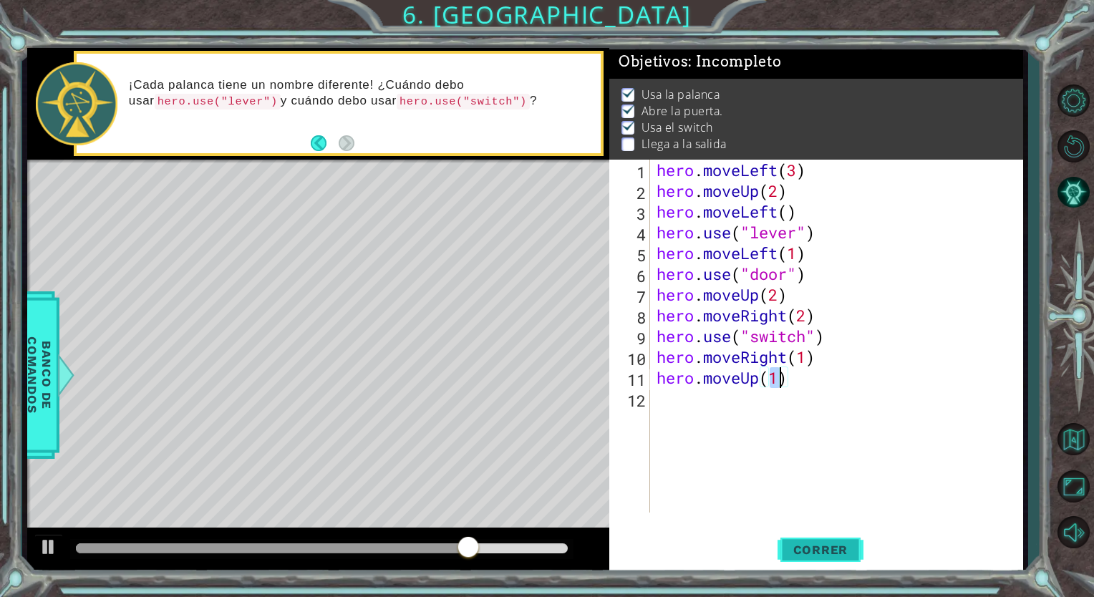
type textarea "hero.moveUp(1)"
click at [811, 560] on button "Correr" at bounding box center [820, 550] width 86 height 42
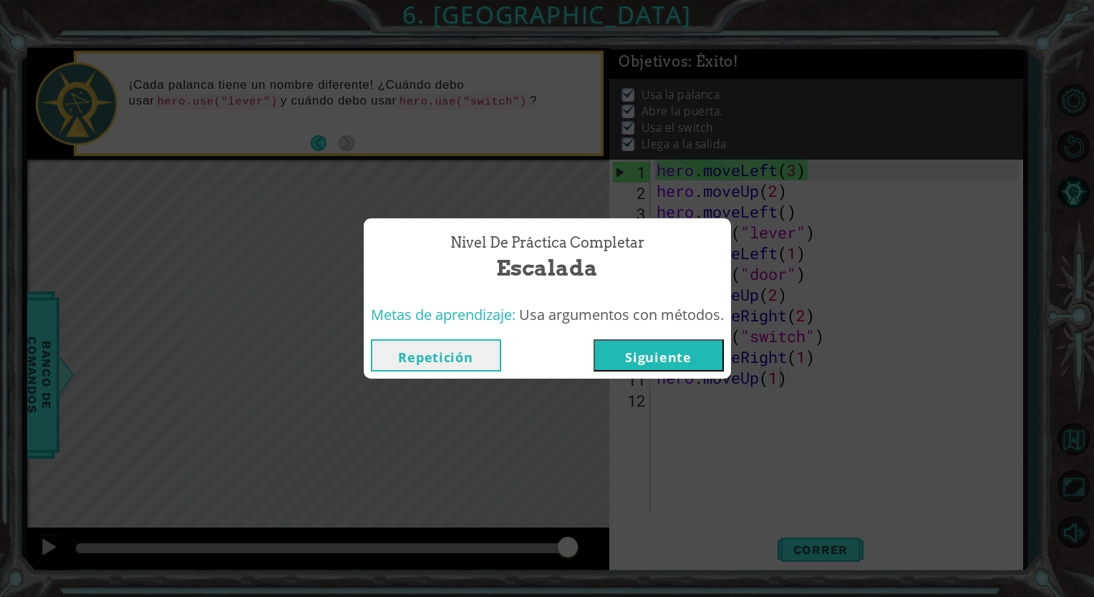
click at [670, 359] on button "Siguiente" at bounding box center [658, 355] width 130 height 32
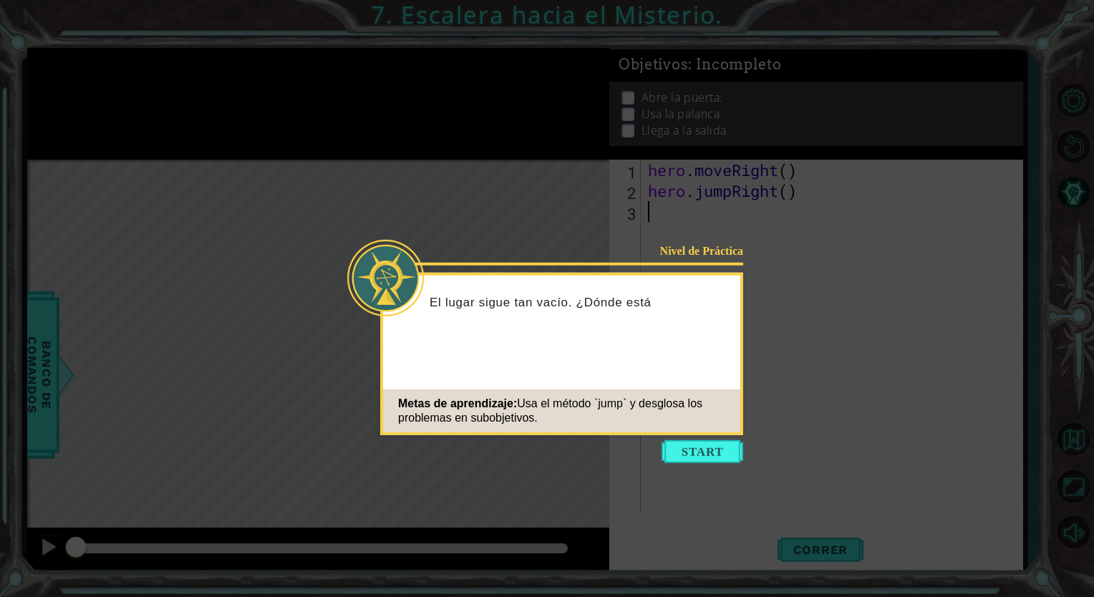
click at [772, 365] on icon at bounding box center [547, 298] width 1094 height 597
click at [716, 446] on button "Start" at bounding box center [702, 451] width 82 height 23
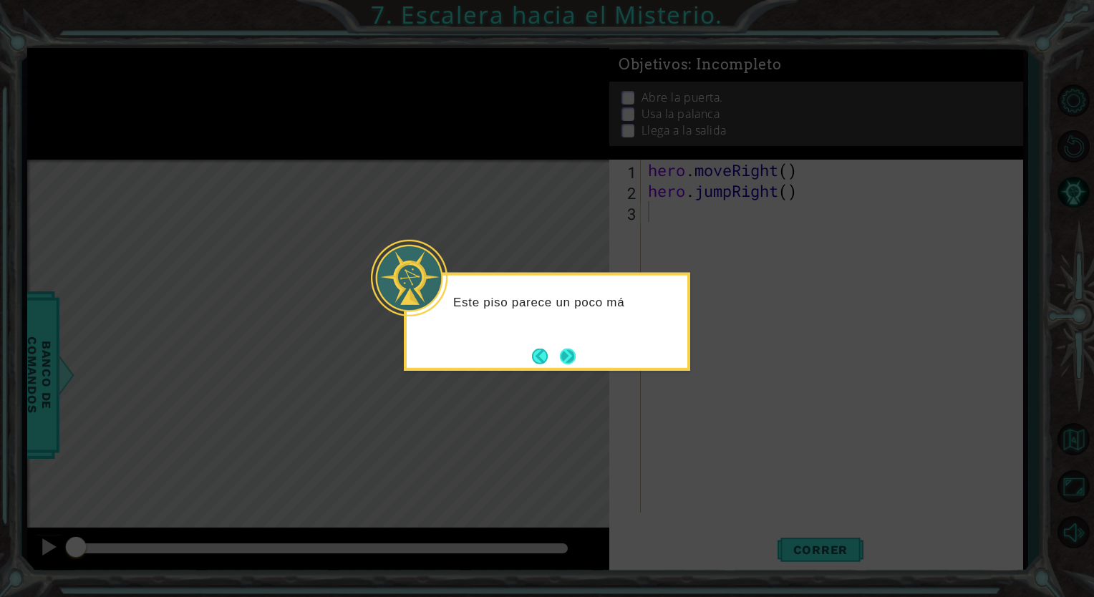
click at [565, 355] on button "Next" at bounding box center [568, 356] width 22 height 22
click at [565, 355] on div "Level Map" at bounding box center [357, 371] width 661 height 422
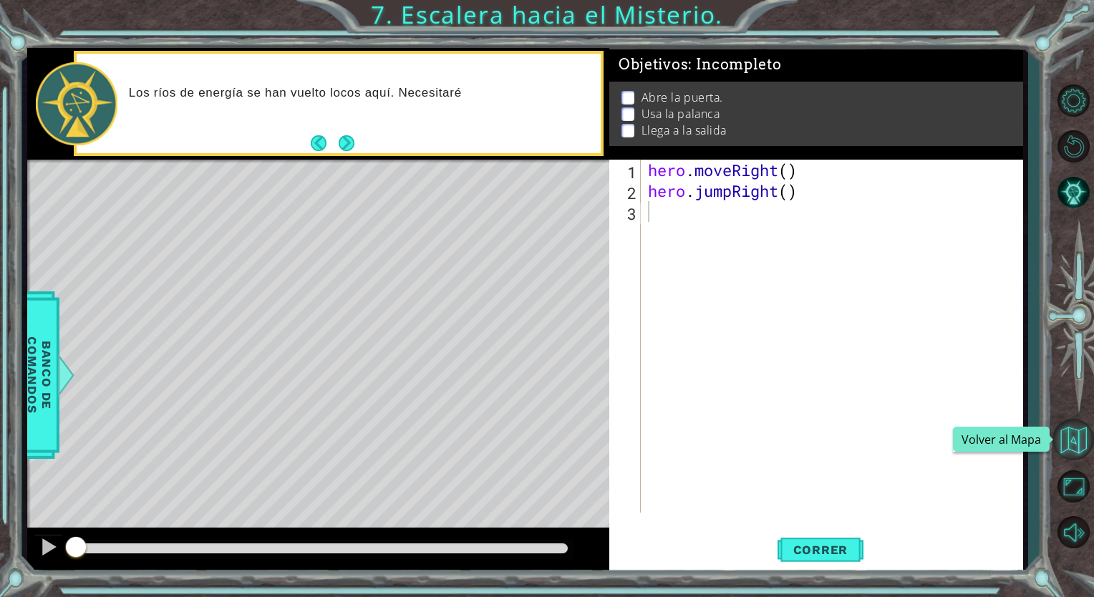
click at [1072, 435] on button "Volver al Mapa" at bounding box center [1073, 440] width 42 height 42
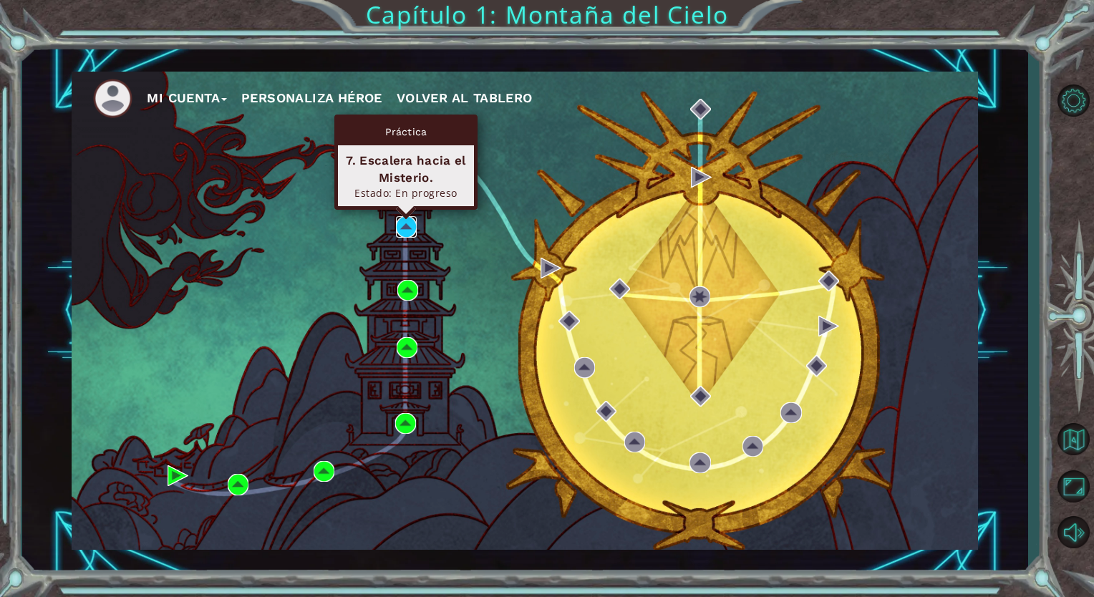
click at [404, 231] on img at bounding box center [406, 226] width 21 height 21
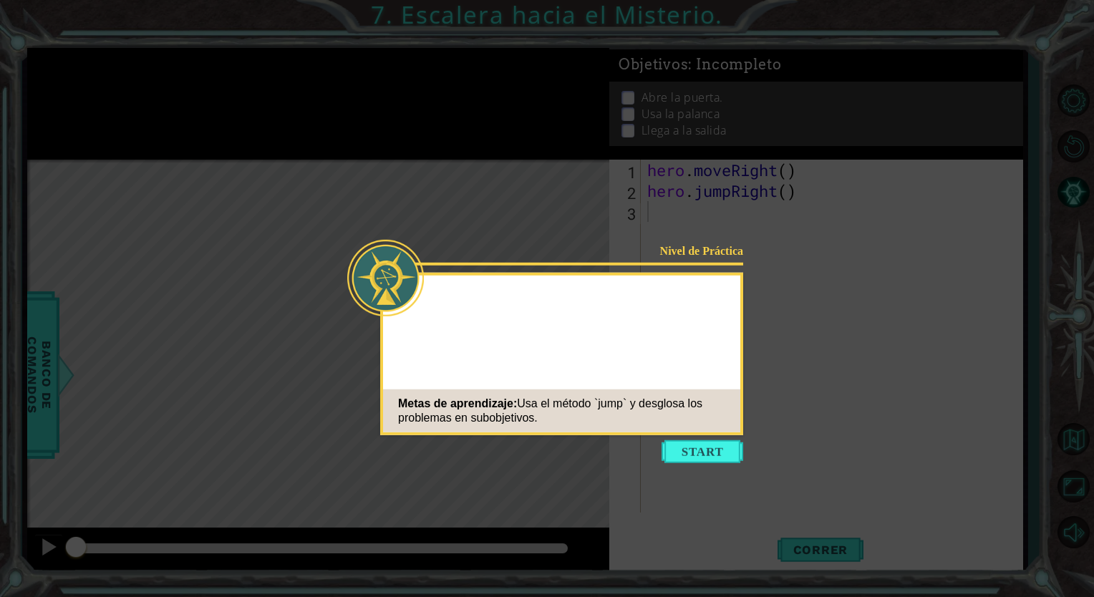
click at [683, 450] on button "Start" at bounding box center [702, 451] width 82 height 23
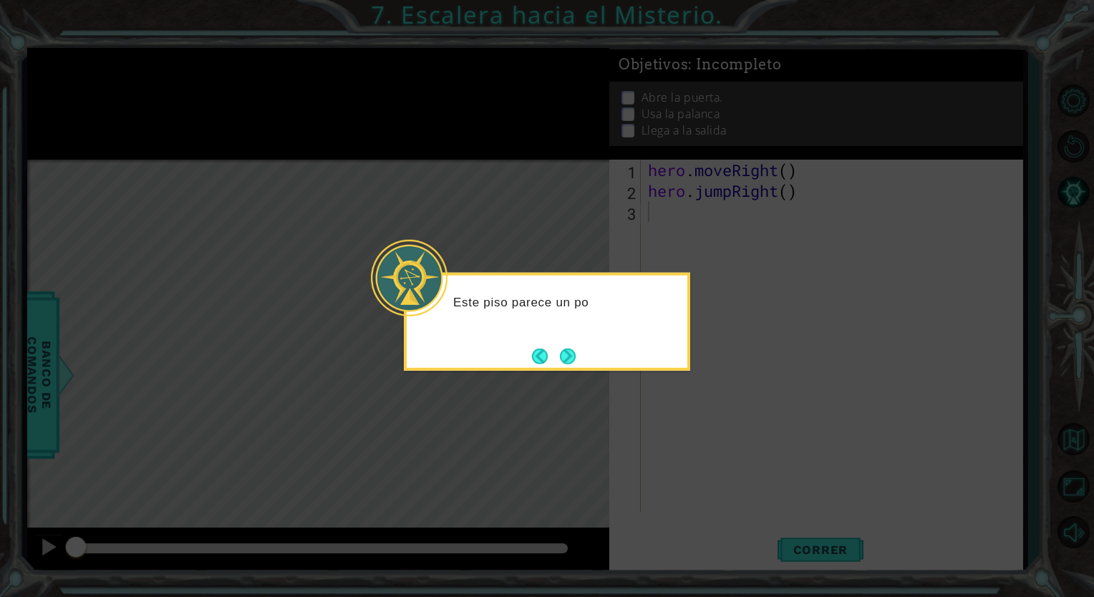
click at [582, 358] on div "Este piso parece un po" at bounding box center [547, 322] width 286 height 98
drag, startPoint x: 582, startPoint y: 358, endPoint x: 574, endPoint y: 358, distance: 7.9
click at [574, 358] on button "Next" at bounding box center [567, 356] width 16 height 16
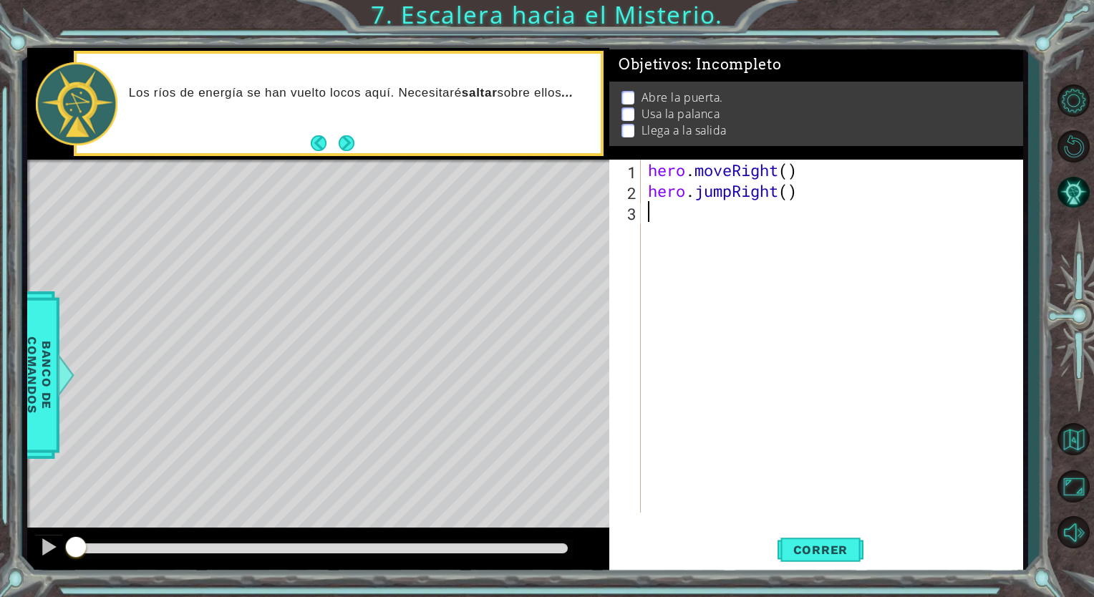
click at [673, 227] on div "hero . moveRight ( ) hero . jumpRight ( )" at bounding box center [835, 357] width 381 height 394
click at [668, 221] on div "hero . moveRight ( ) hero . jumpRight ( )" at bounding box center [835, 357] width 381 height 394
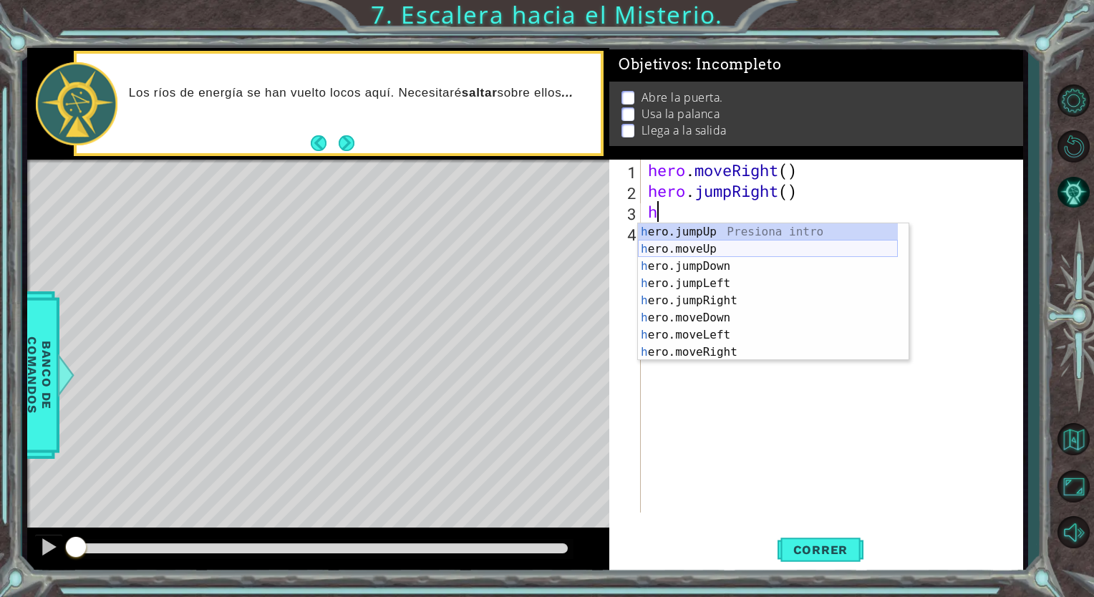
click at [708, 250] on div "h ero.jumpUp Presiona intro h ero.moveUp Presiona intro h ero.jumpDown Presiona…" at bounding box center [768, 309] width 260 height 172
type textarea "hero.moveUp(1)"
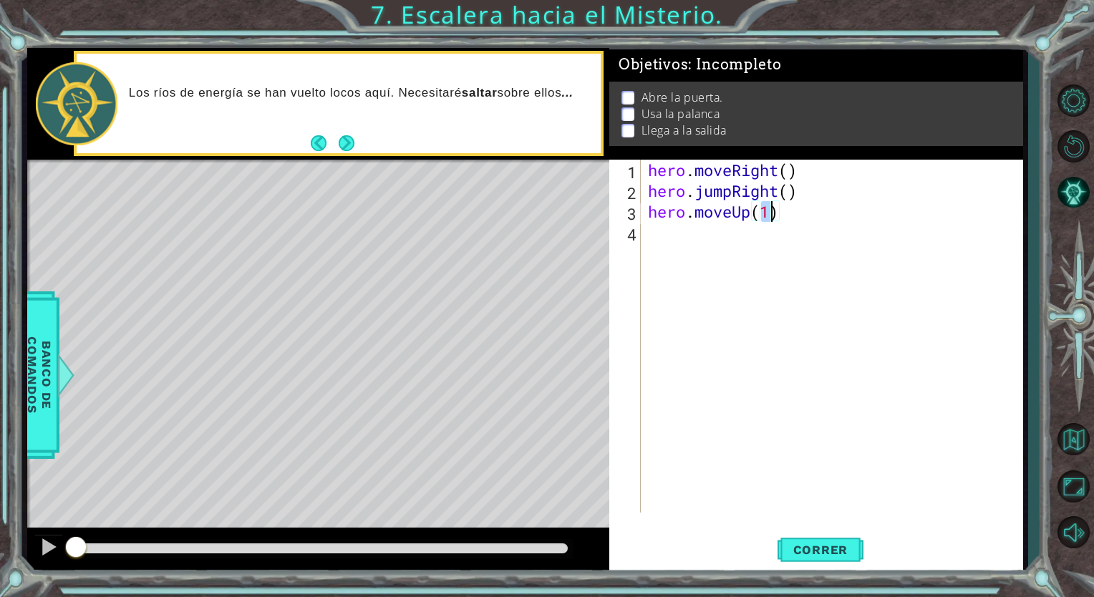
click at [682, 245] on div "hero . moveRight ( ) hero . jumpRight ( ) hero . moveUp ( 1 )" at bounding box center [835, 357] width 381 height 394
type textarea "h"
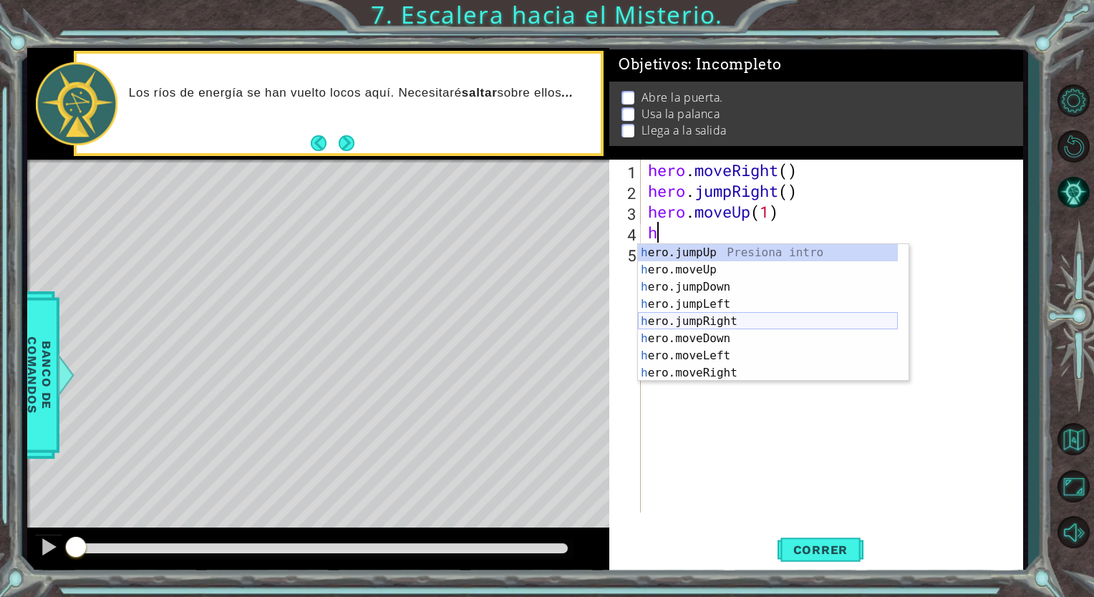
click at [744, 318] on div "h ero.jumpUp Presiona intro h ero.moveUp Presiona intro h ero.jumpDown Presiona…" at bounding box center [768, 330] width 260 height 172
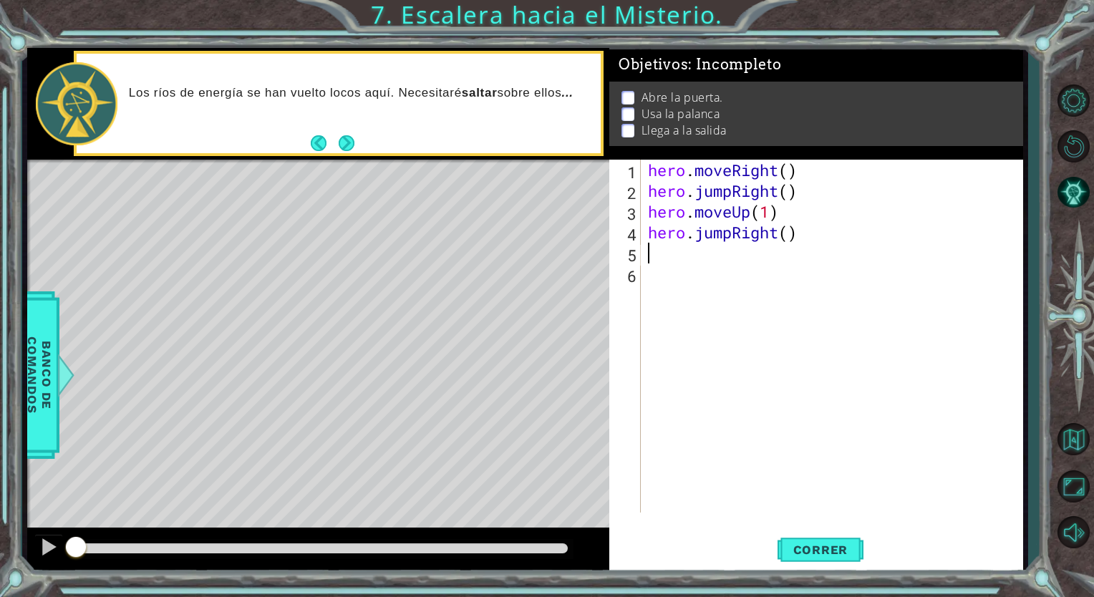
click at [675, 263] on div "hero . moveRight ( ) hero . jumpRight ( ) hero . moveUp ( 1 ) hero . jumpRight …" at bounding box center [835, 357] width 381 height 394
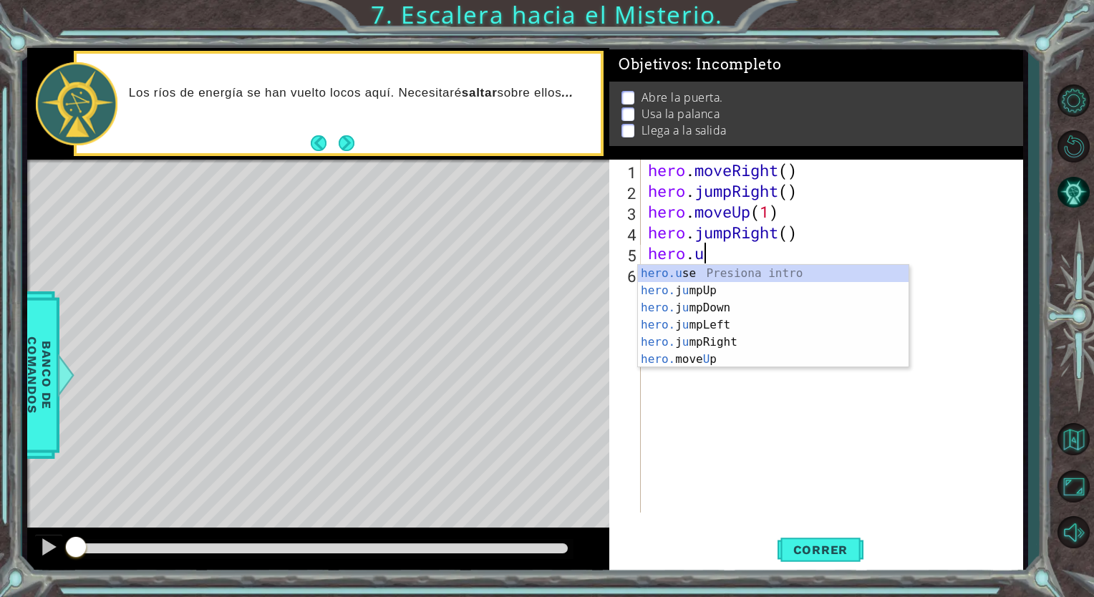
type textarea "[DOMAIN_NAME]"
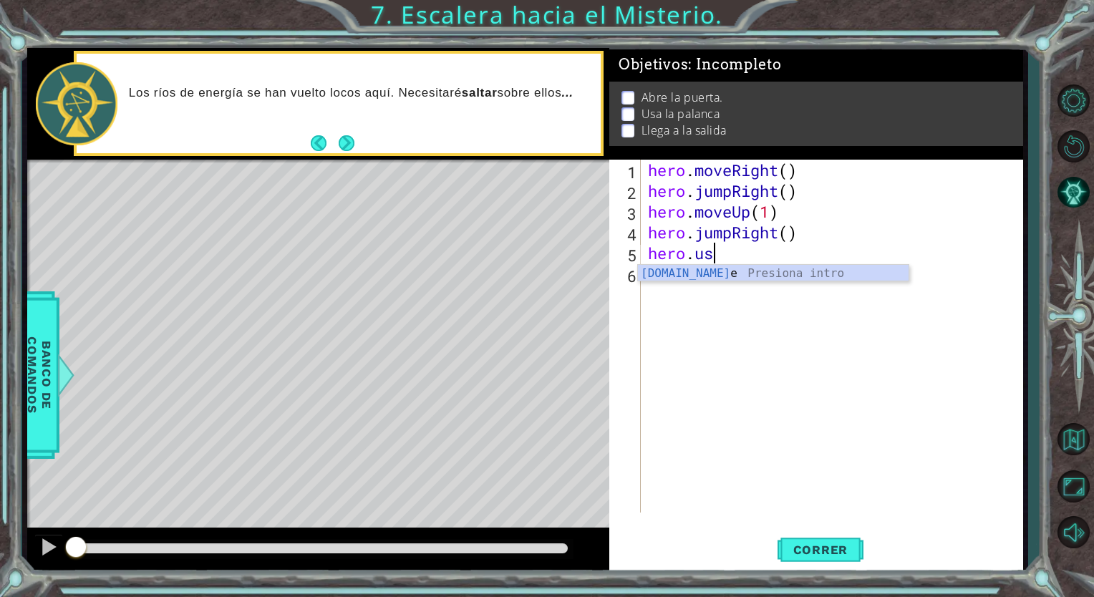
click at [674, 283] on div "hero . moveRight ( ) hero . jumpRight ( ) hero . moveUp ( 1 ) hero . jumpRight …" at bounding box center [835, 357] width 381 height 394
click at [713, 256] on div "hero . moveRight ( ) hero . jumpRight ( ) hero . moveUp ( 1 ) hero . jumpRight …" at bounding box center [835, 357] width 381 height 394
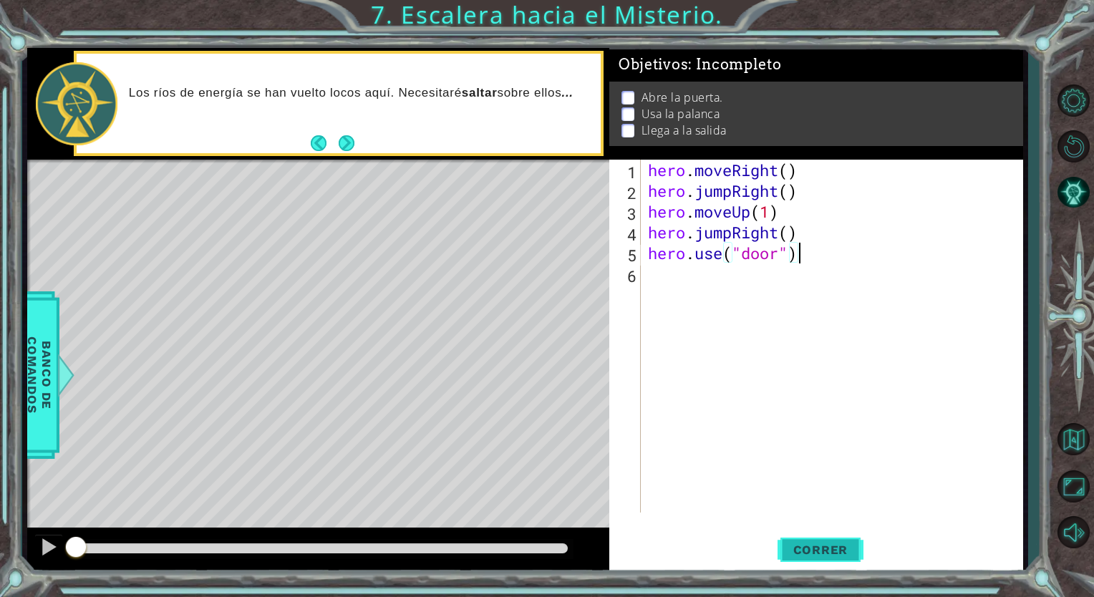
click at [833, 545] on span "Correr" at bounding box center [821, 550] width 84 height 14
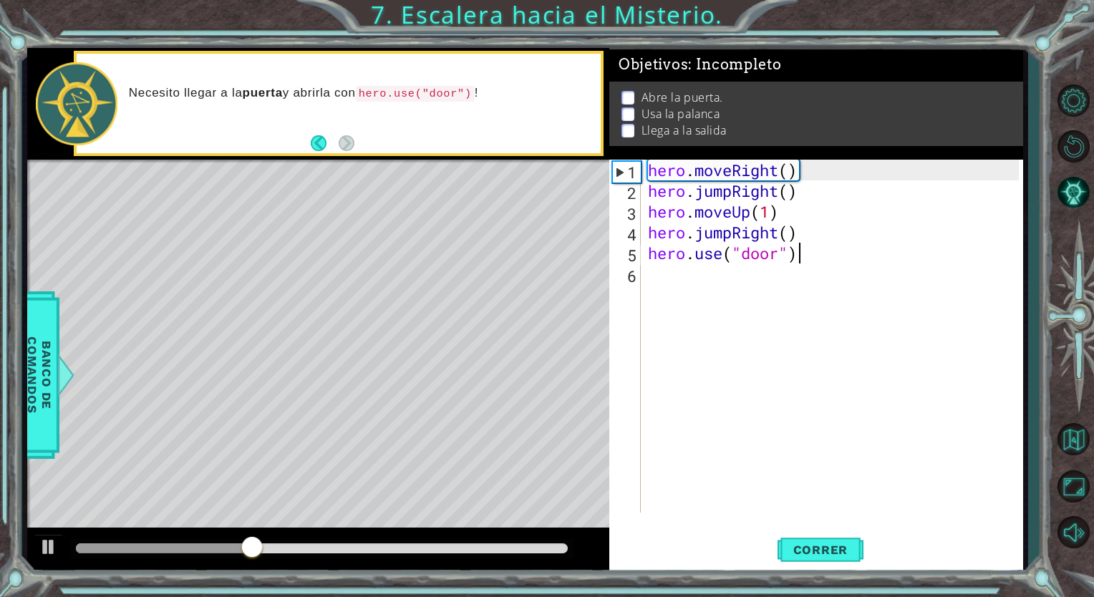
click at [800, 232] on div "hero . moveRight ( ) hero . jumpRight ( ) hero . moveUp ( 1 ) hero . jumpRight …" at bounding box center [835, 357] width 381 height 394
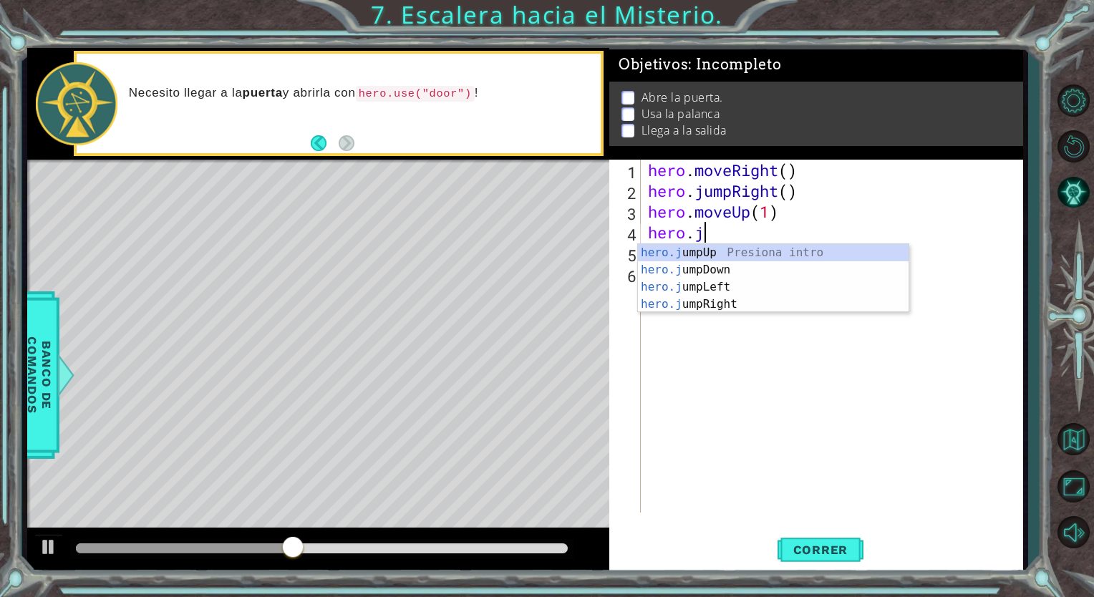
scroll to position [0, 1]
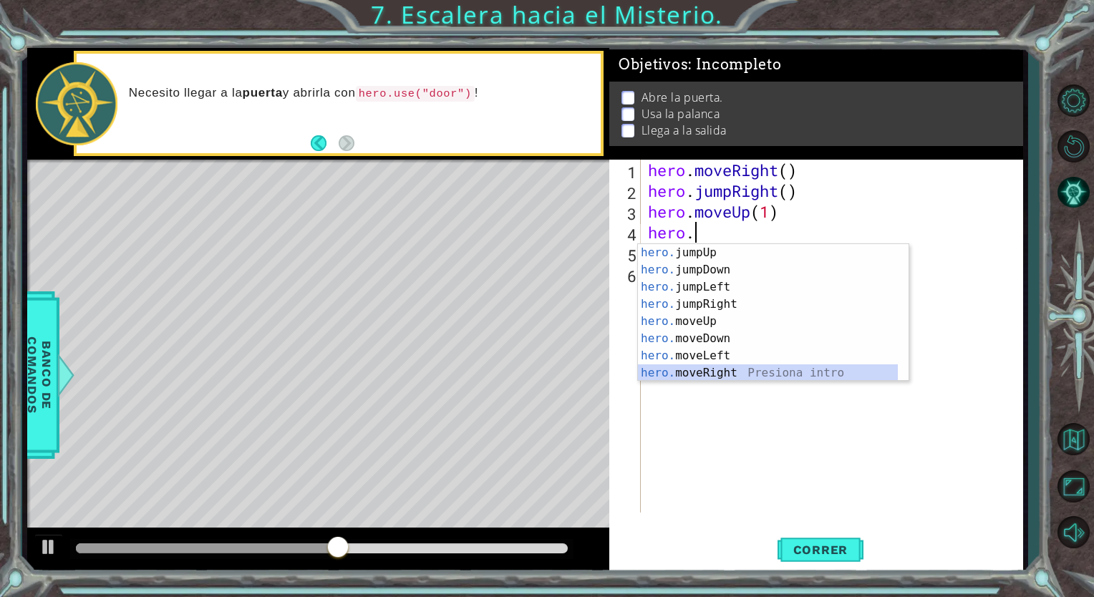
click at [727, 369] on div "hero. jumpUp Presiona intro hero. jumpDown Presiona intro hero. jumpLeft Presio…" at bounding box center [768, 330] width 260 height 172
type textarea "hero.moveRight(1)"
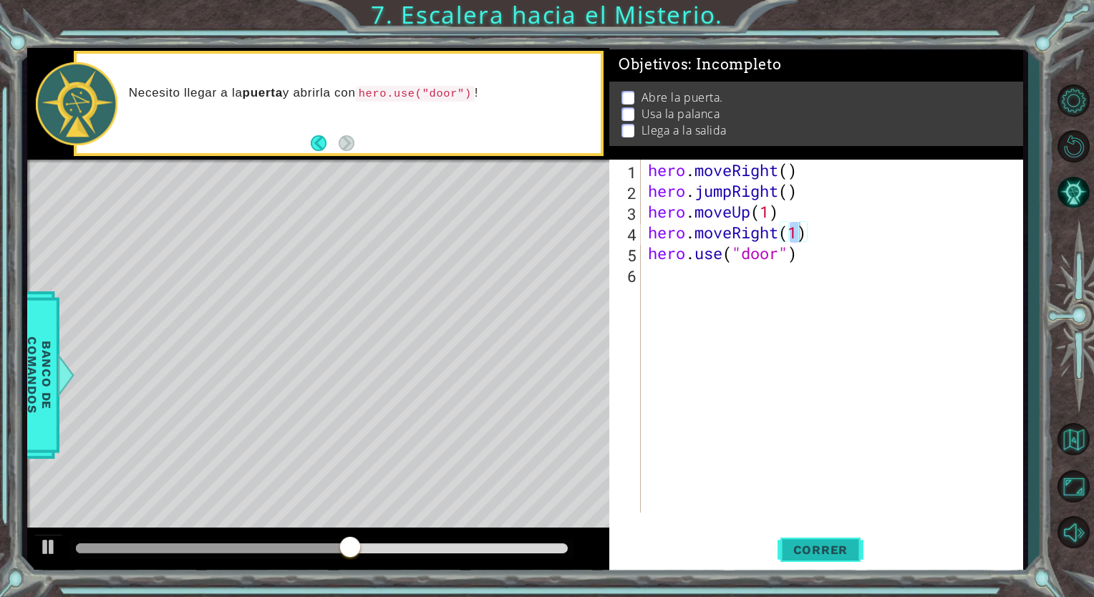
click at [813, 551] on span "Correr" at bounding box center [821, 550] width 84 height 14
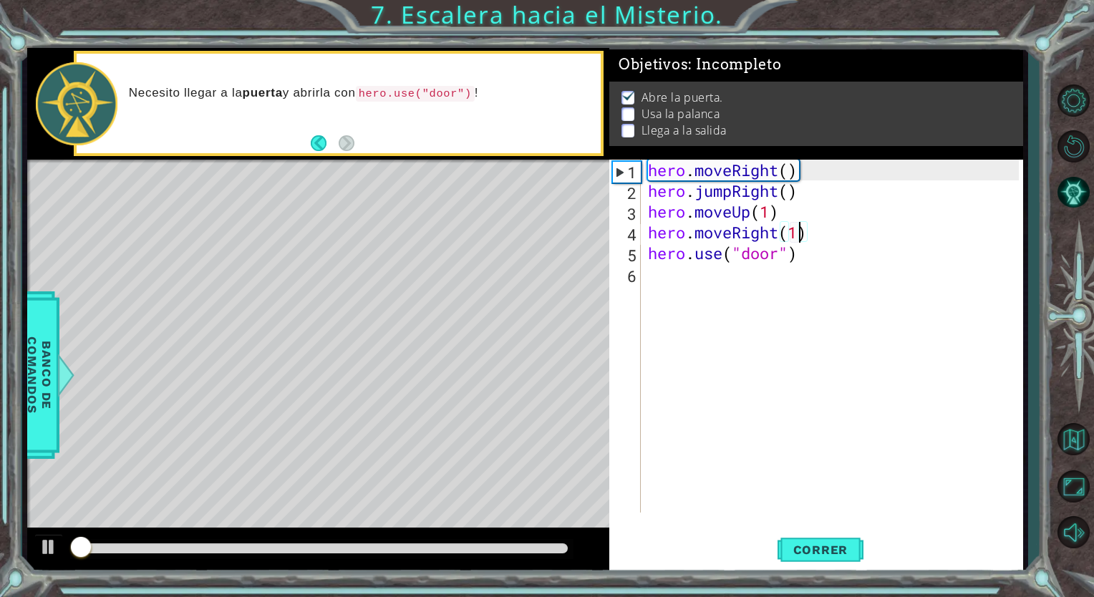
scroll to position [2, 0]
click at [682, 276] on div "hero . moveRight ( ) hero . jumpRight ( ) hero . moveUp ( 1 ) hero . moveRight …" at bounding box center [835, 357] width 381 height 394
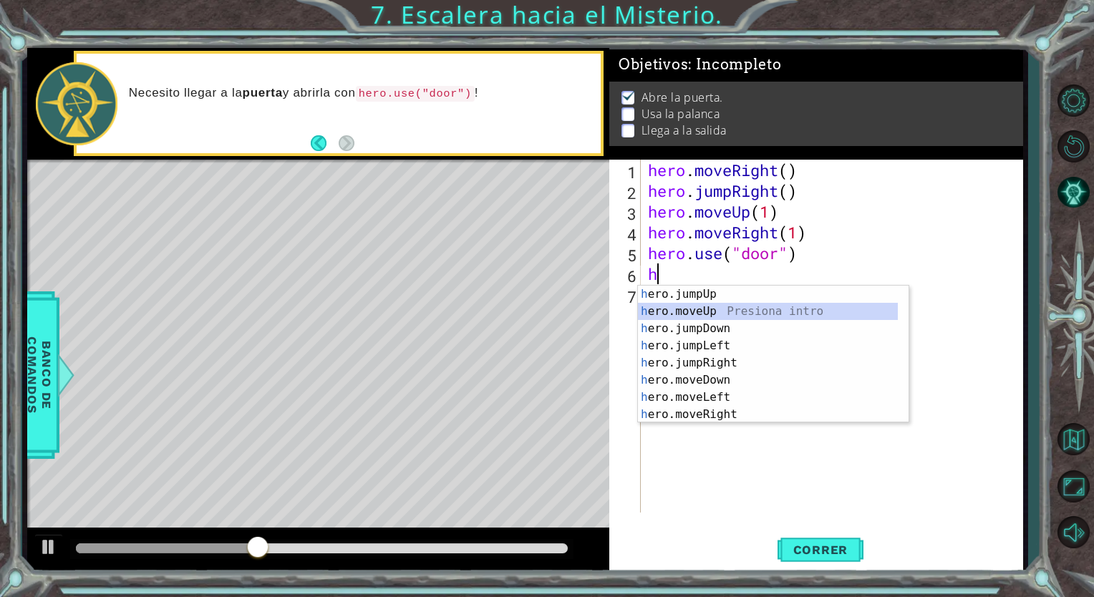
click at [706, 306] on div "h ero.jumpUp Presiona intro h ero.moveUp Presiona intro h ero.jumpDown Presiona…" at bounding box center [768, 372] width 260 height 172
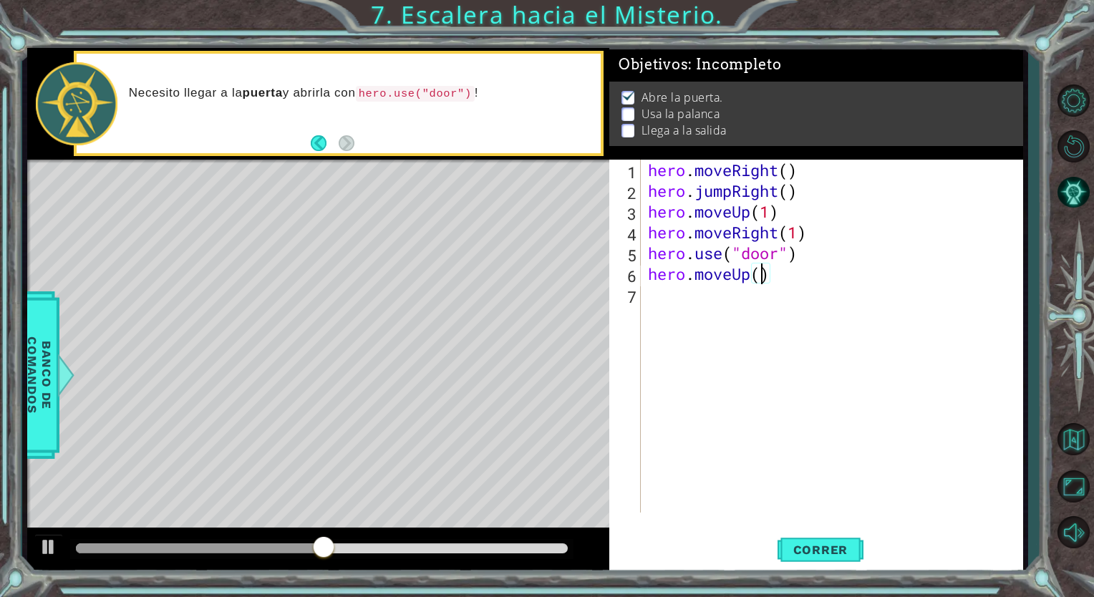
type textarea "hero.moveUp(2)"
click at [662, 299] on div "hero . moveRight ( ) hero . jumpRight ( ) hero . moveUp ( 1 ) hero . moveRight …" at bounding box center [835, 357] width 381 height 394
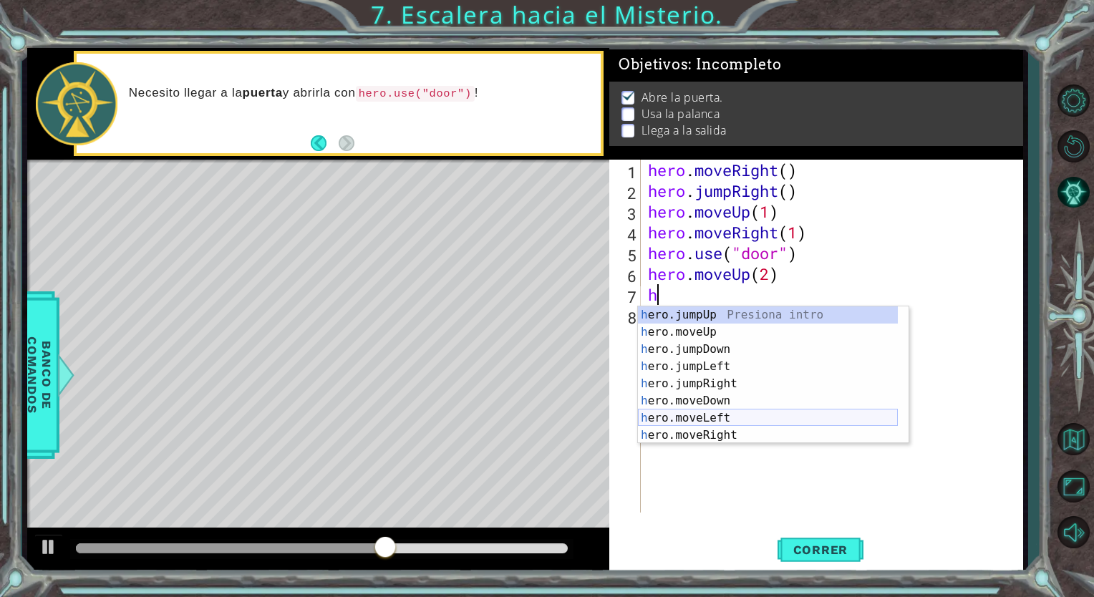
click at [685, 414] on div "h ero.jumpUp Presiona intro h ero.moveUp Presiona intro h ero.jumpDown Presiona…" at bounding box center [768, 392] width 260 height 172
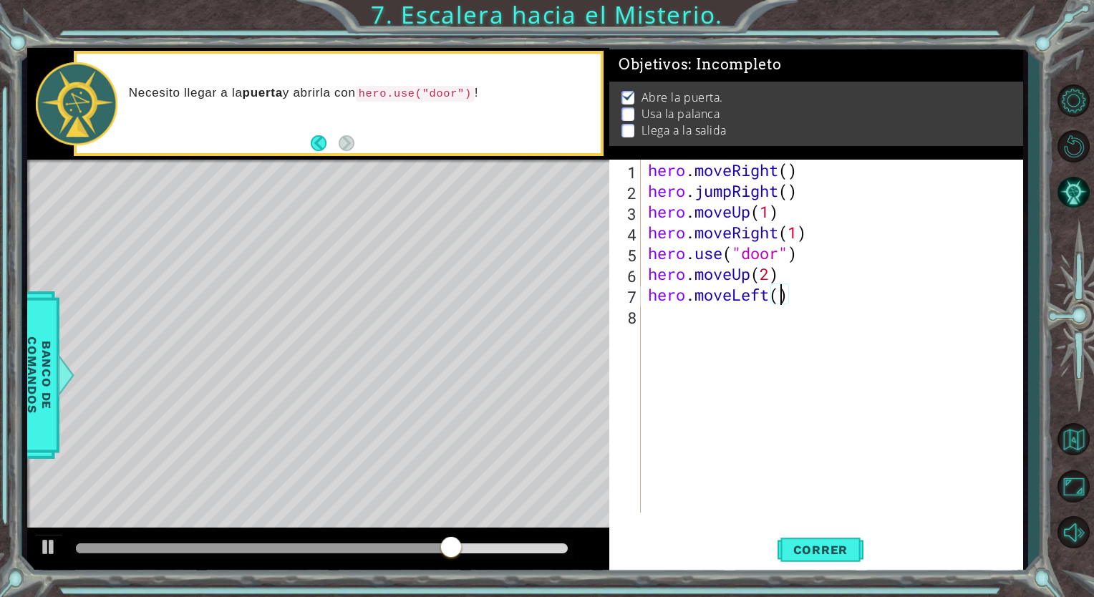
type textarea "hero.moveLeft(1)"
click at [659, 324] on div "hero . moveRight ( ) hero . jumpRight ( ) hero . moveUp ( 1 ) hero . moveRight …" at bounding box center [835, 357] width 381 height 394
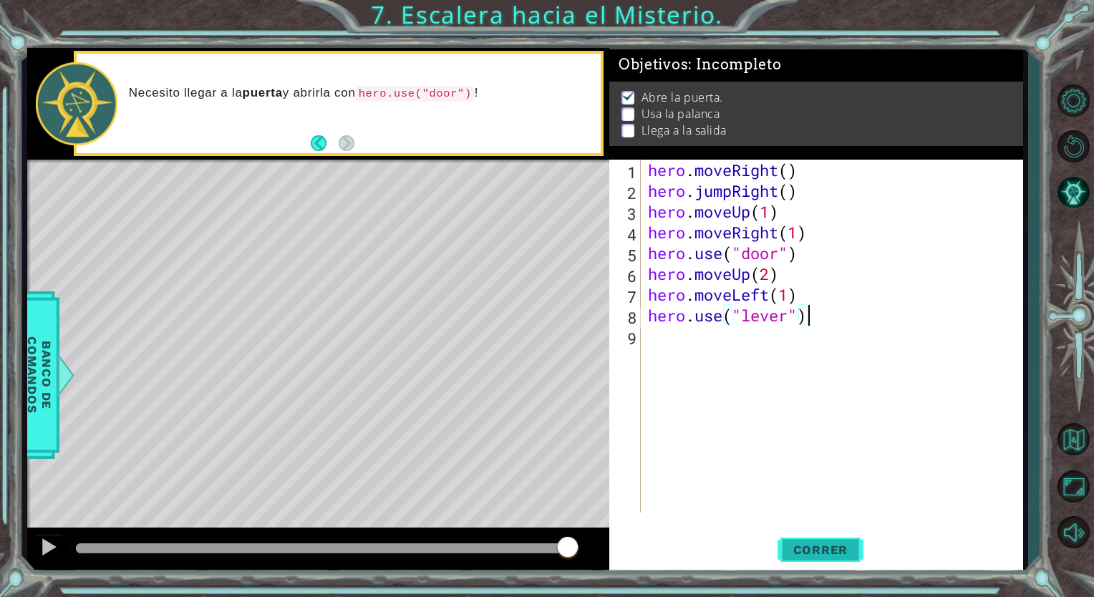
type textarea "hero.use("lever")"
click at [830, 548] on span "Correr" at bounding box center [821, 550] width 84 height 14
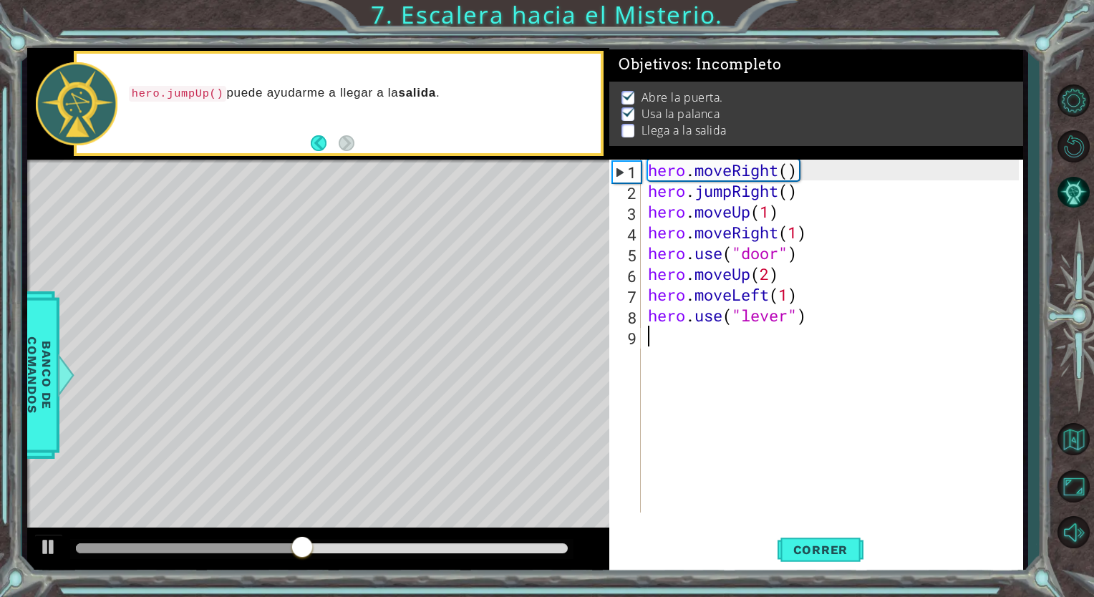
click at [661, 332] on div "hero . moveRight ( ) hero . jumpRight ( ) hero . moveUp ( 1 ) hero . moveRight …" at bounding box center [835, 357] width 381 height 394
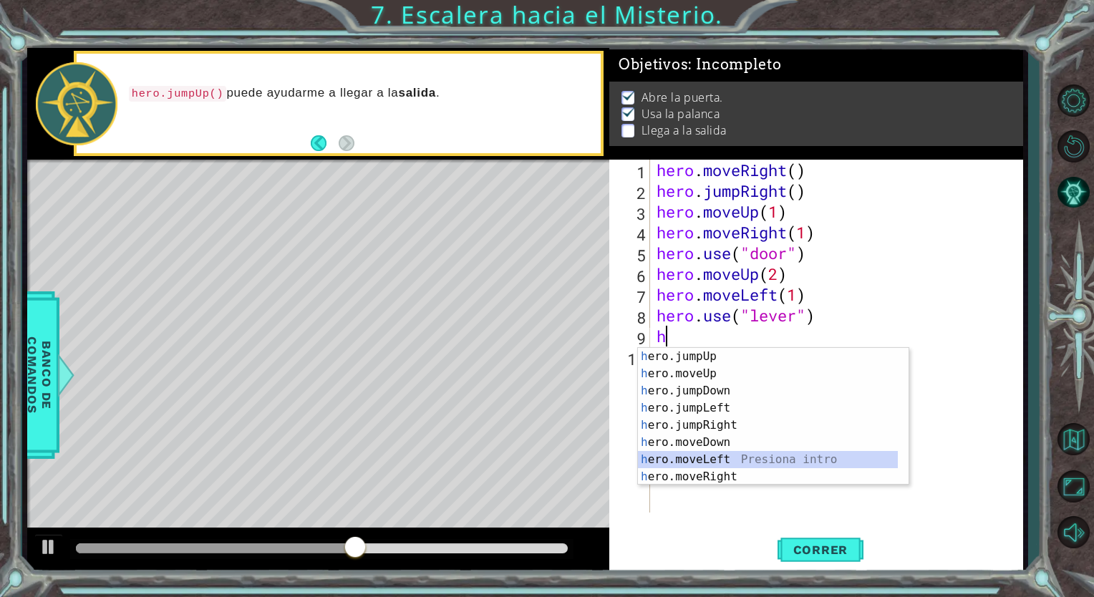
click at [718, 454] on div "h ero.jumpUp Presiona intro h ero.moveUp Presiona intro h ero.jumpDown Presiona…" at bounding box center [768, 434] width 260 height 172
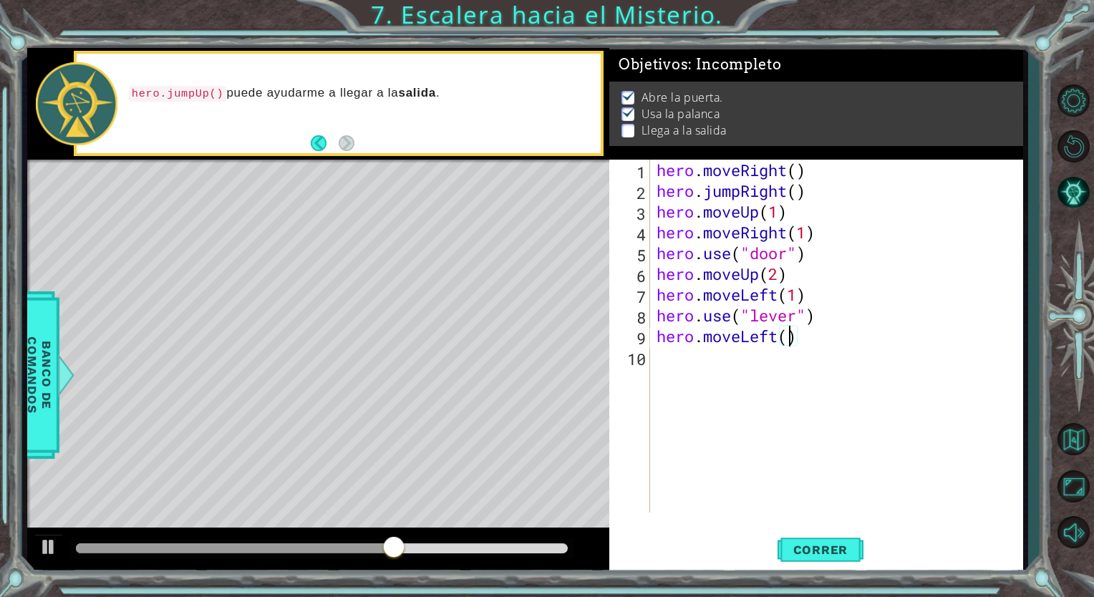
type textarea "hero.moveLeft(2)"
click at [659, 354] on div "hero . moveRight ( ) hero . jumpRight ( ) hero . moveUp ( 1 ) hero . moveRight …" at bounding box center [840, 357] width 372 height 394
type textarea "h"
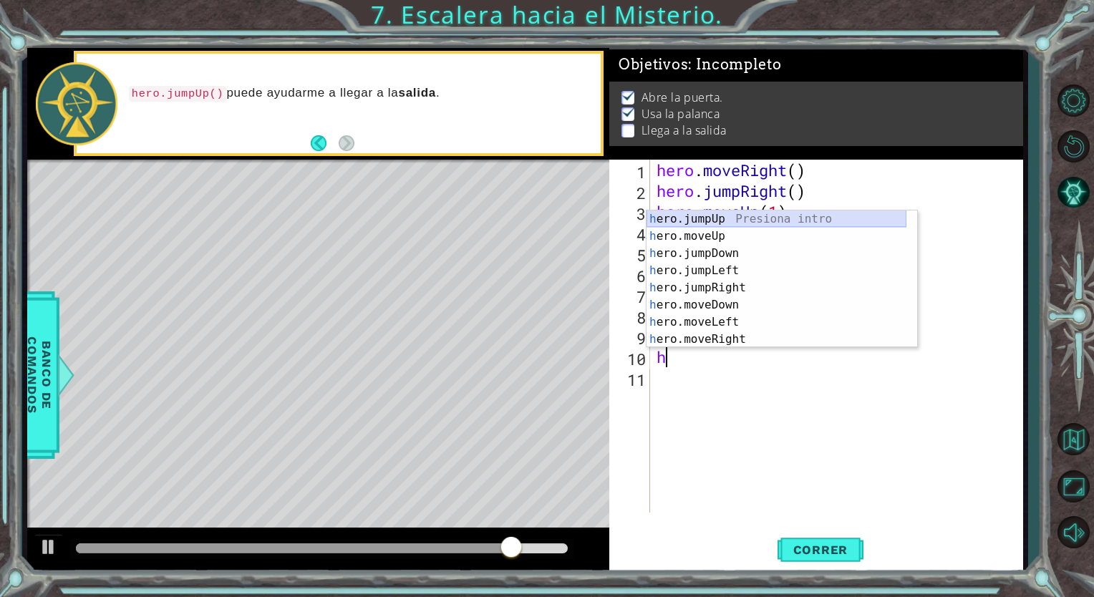
click at [714, 220] on div "h ero.jumpUp Presiona intro h ero.moveUp Presiona intro h ero.jumpDown Presiona…" at bounding box center [776, 296] width 260 height 172
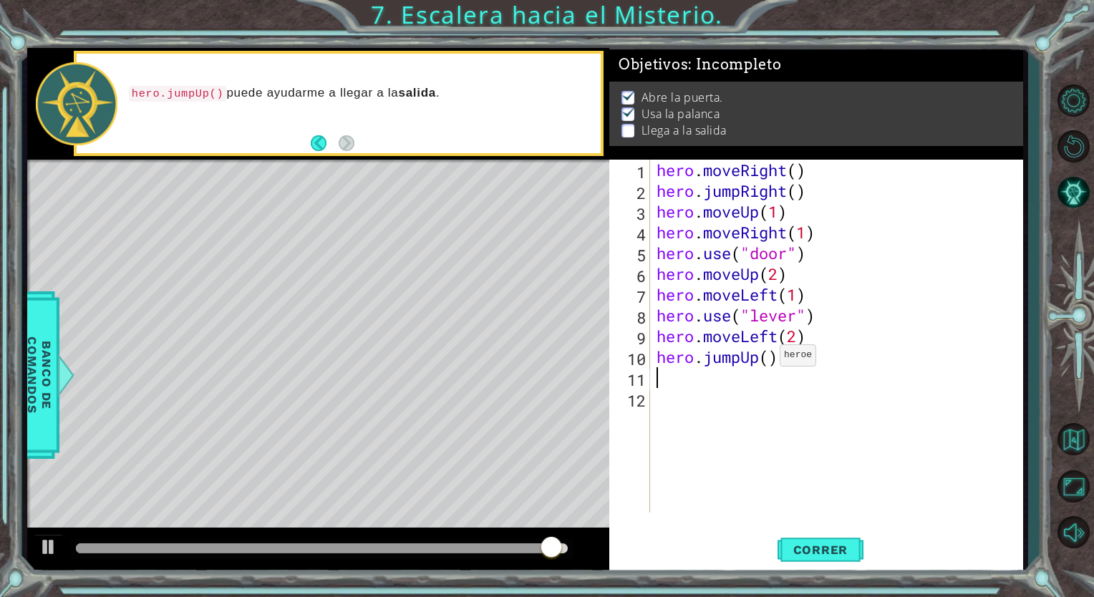
click at [767, 359] on div "hero . moveRight ( ) hero . jumpRight ( ) hero . moveUp ( 1 ) hero . moveRight …" at bounding box center [840, 357] width 372 height 394
type textarea "hero.jumpUp(1)"
click at [844, 550] on span "Correr" at bounding box center [821, 550] width 84 height 14
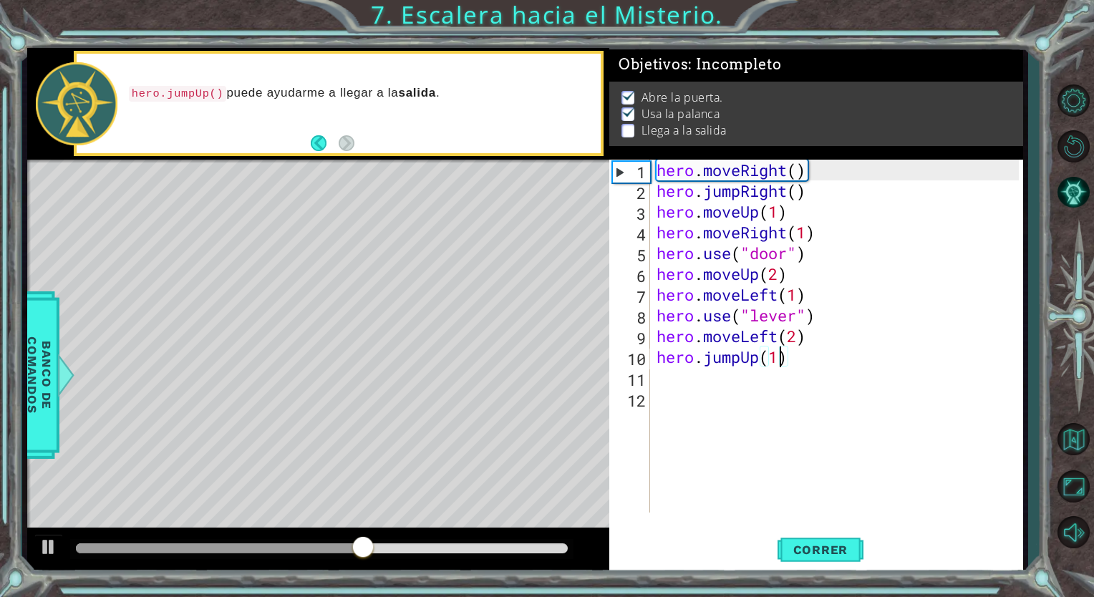
click at [665, 382] on div "hero . moveRight ( ) hero . jumpRight ( ) hero . moveUp ( 1 ) hero . moveRight …" at bounding box center [840, 357] width 372 height 394
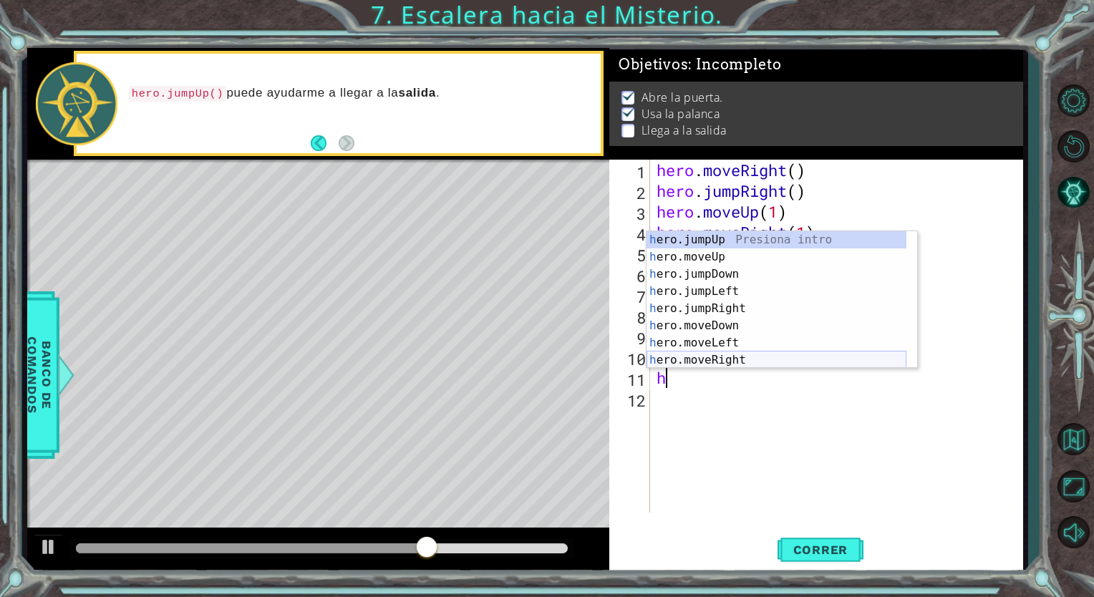
click at [723, 360] on div "h ero.jumpUp Presiona intro h ero.moveUp Presiona intro h ero.jumpDown Presiona…" at bounding box center [776, 317] width 260 height 172
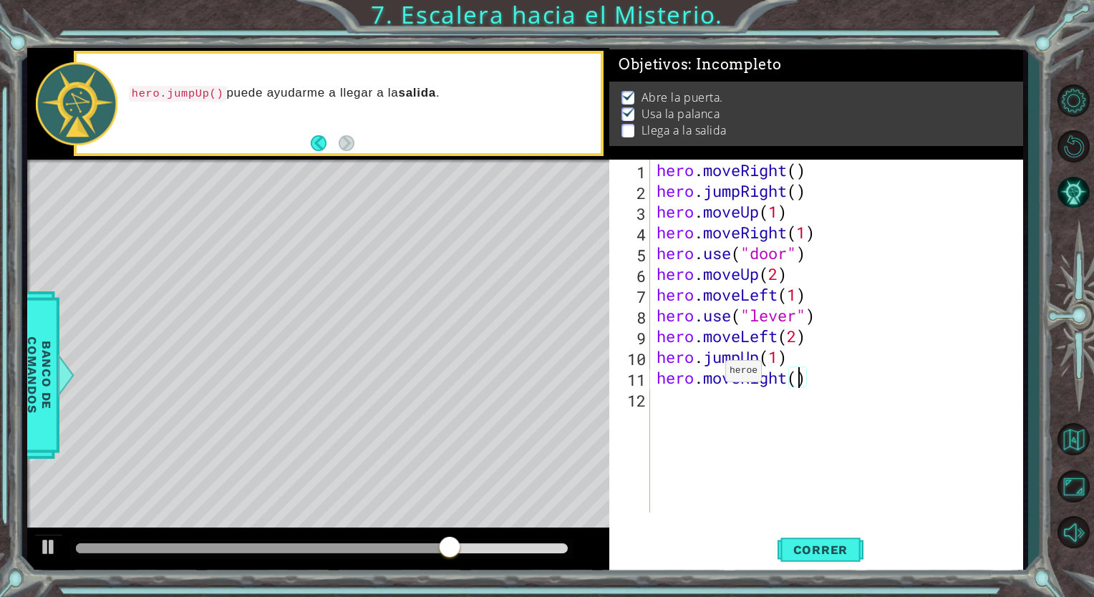
scroll to position [0, 6]
type textarea "hero.moveRight(2)"
click at [835, 534] on button "Correr" at bounding box center [820, 550] width 86 height 42
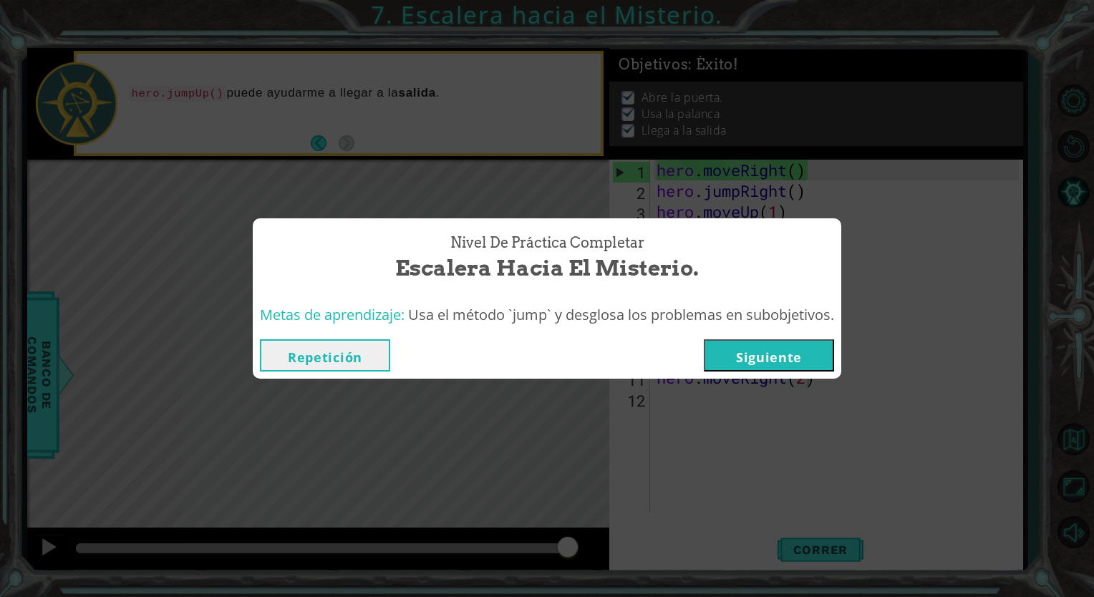
click at [790, 343] on button "Siguiente" at bounding box center [769, 355] width 130 height 32
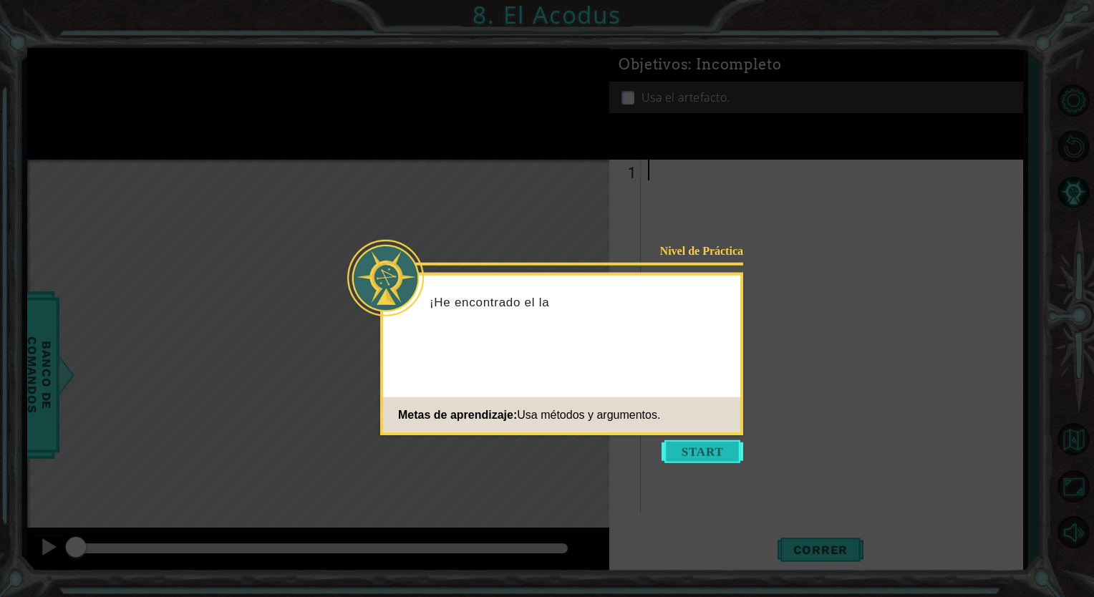
click at [695, 448] on button "Start" at bounding box center [702, 451] width 82 height 23
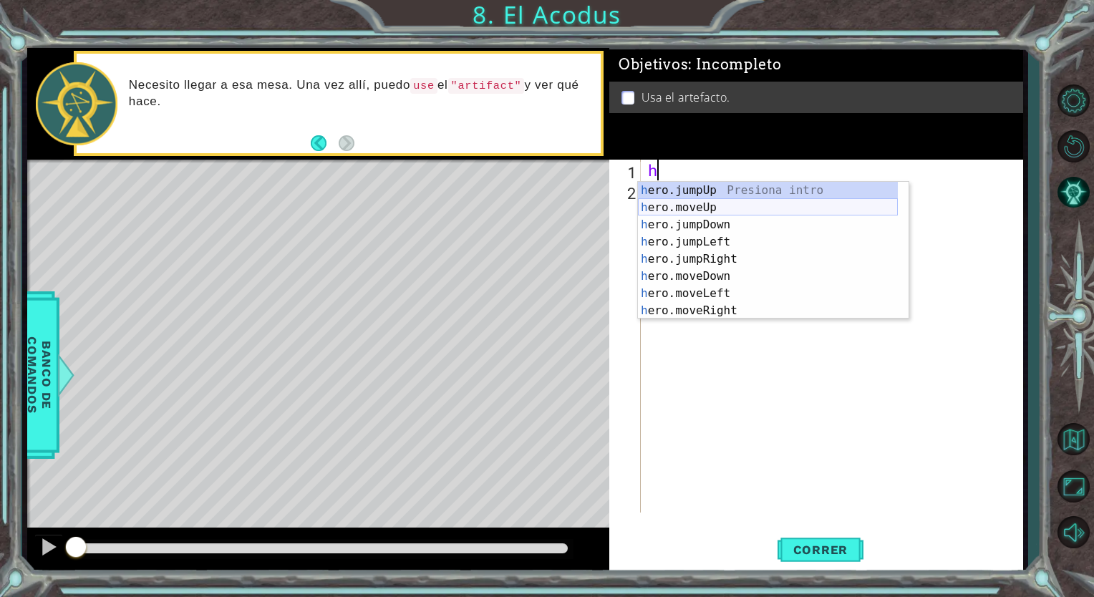
click at [735, 206] on div "h ero.jumpUp Presiona intro h ero.moveUp Presiona intro h ero.jumpDown Presiona…" at bounding box center [768, 268] width 260 height 172
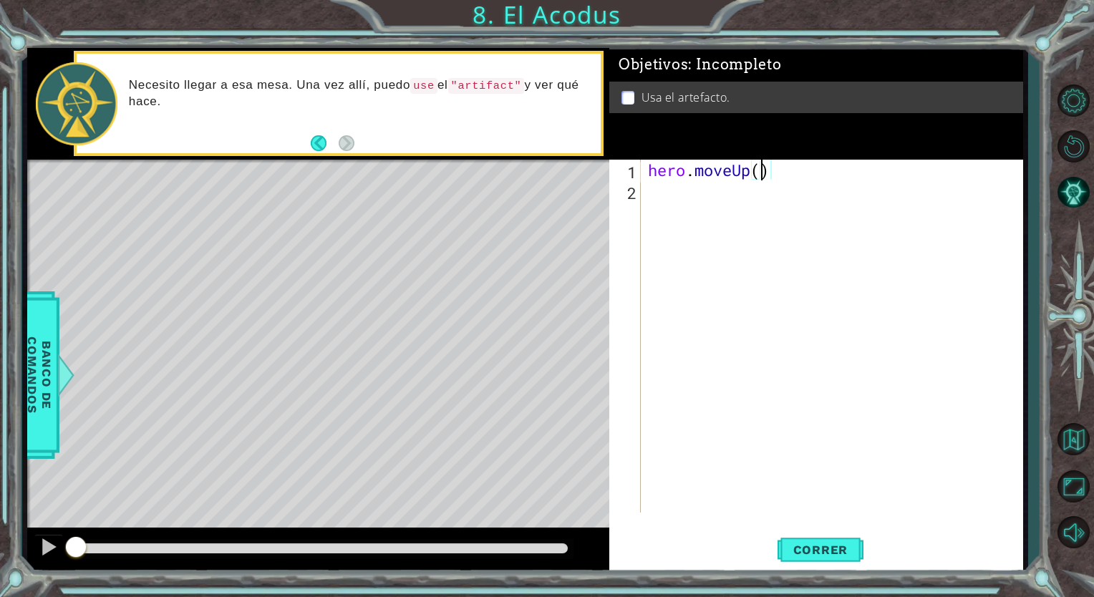
scroll to position [0, 5]
type textarea "hero.moveUp(2)"
click at [649, 185] on div "hero . moveUp ( 2 )" at bounding box center [835, 357] width 381 height 394
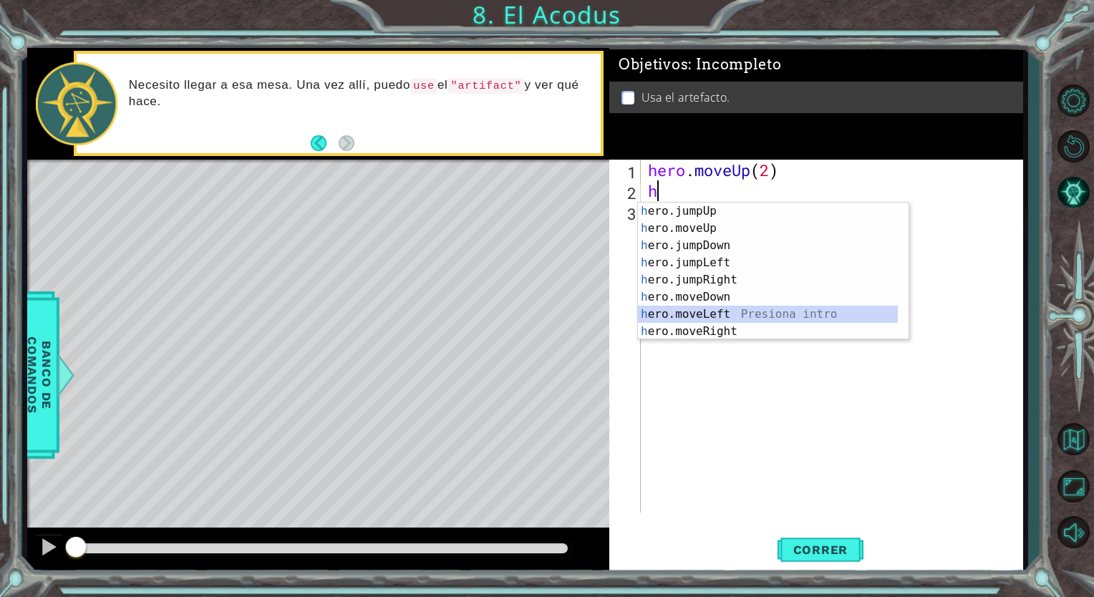
click at [733, 311] on div "h ero.jumpUp Presiona intro h ero.moveUp Presiona intro h ero.jumpDown Presiona…" at bounding box center [768, 289] width 260 height 172
type textarea "hero.moveLeft(1)"
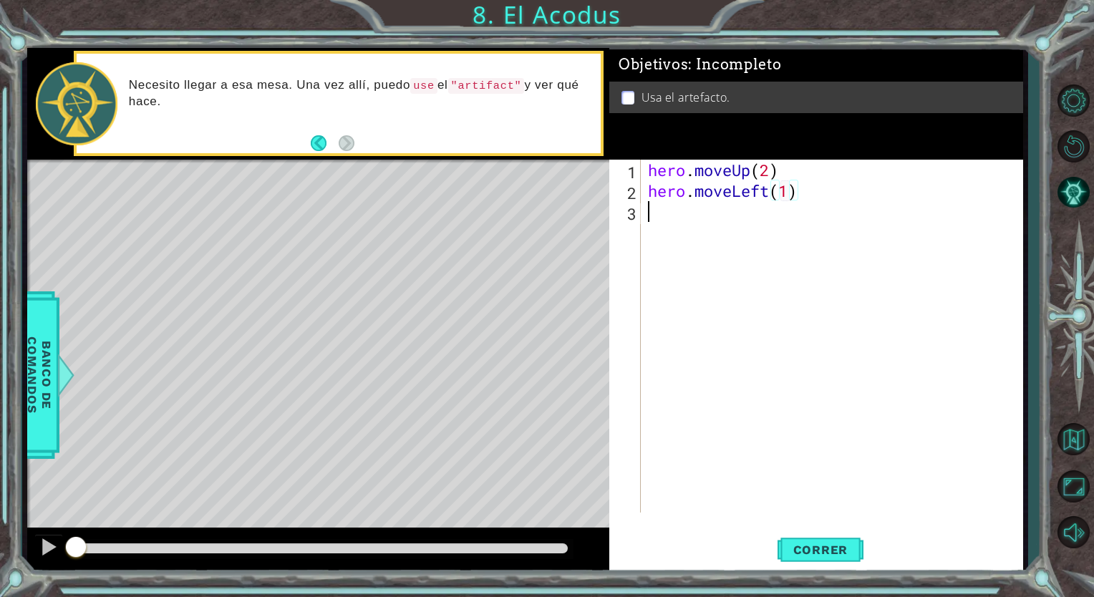
click at [661, 216] on div "hero . moveUp ( 2 ) hero . moveLeft ( 1 )" at bounding box center [835, 357] width 381 height 394
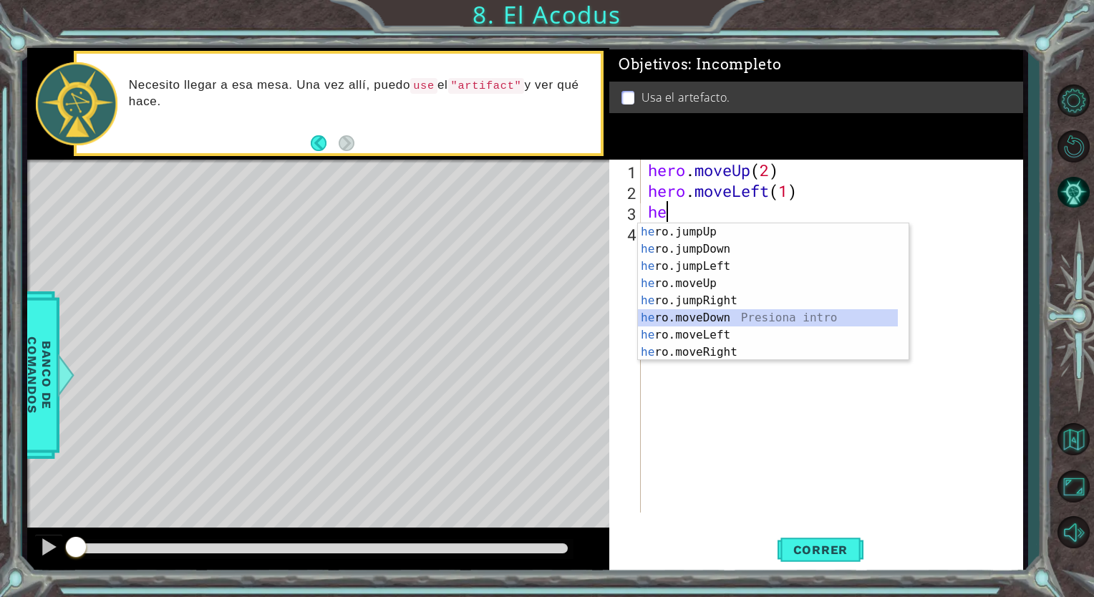
click at [720, 322] on div "he ro.jumpUp Presiona intro he ro.jumpDown Presiona intro he ro.jumpLeft Presio…" at bounding box center [768, 309] width 260 height 172
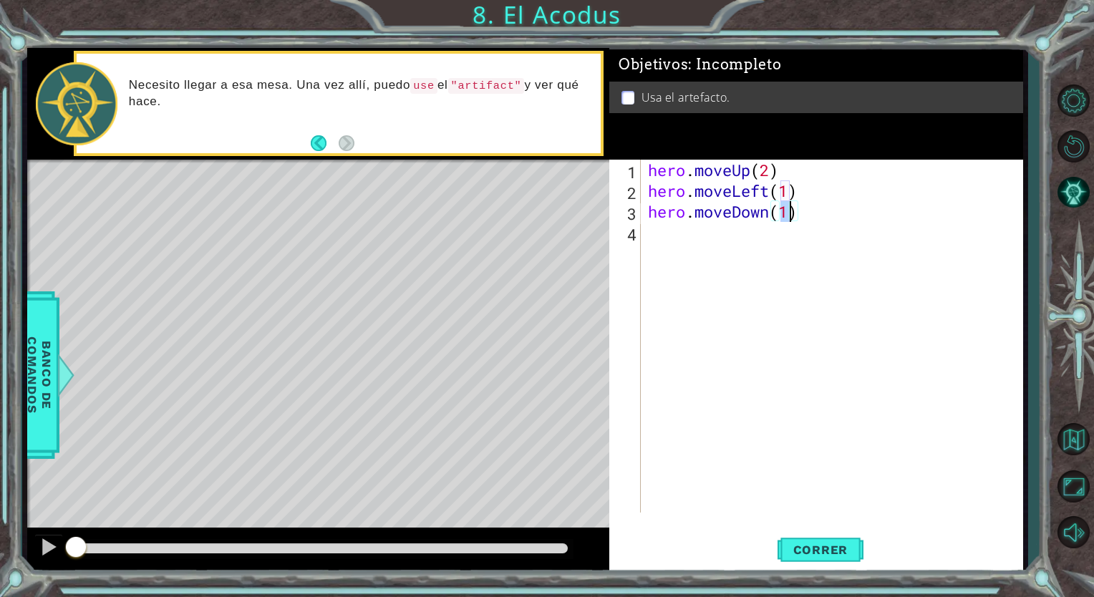
type textarea "hero.moveDown(2)"
click at [658, 231] on div "hero . moveUp ( 2 ) hero . moveLeft ( 1 ) hero . moveDown ( 2 )" at bounding box center [835, 357] width 381 height 394
type textarea "h"
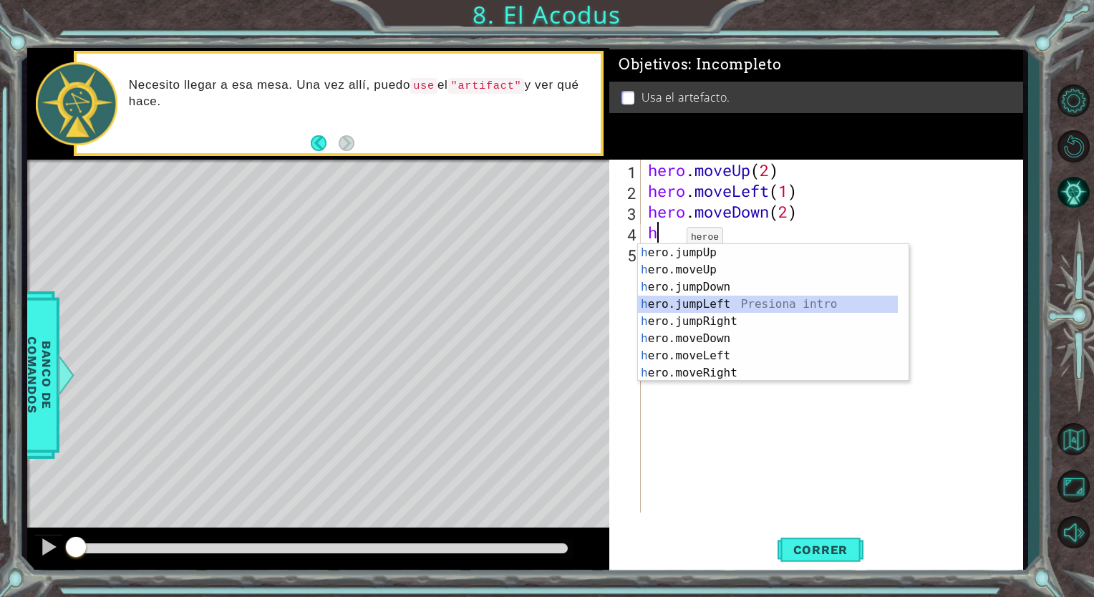
click at [694, 299] on div "h ero.jumpUp Presiona intro h ero.moveUp Presiona intro h ero.jumpDown Presiona…" at bounding box center [768, 330] width 260 height 172
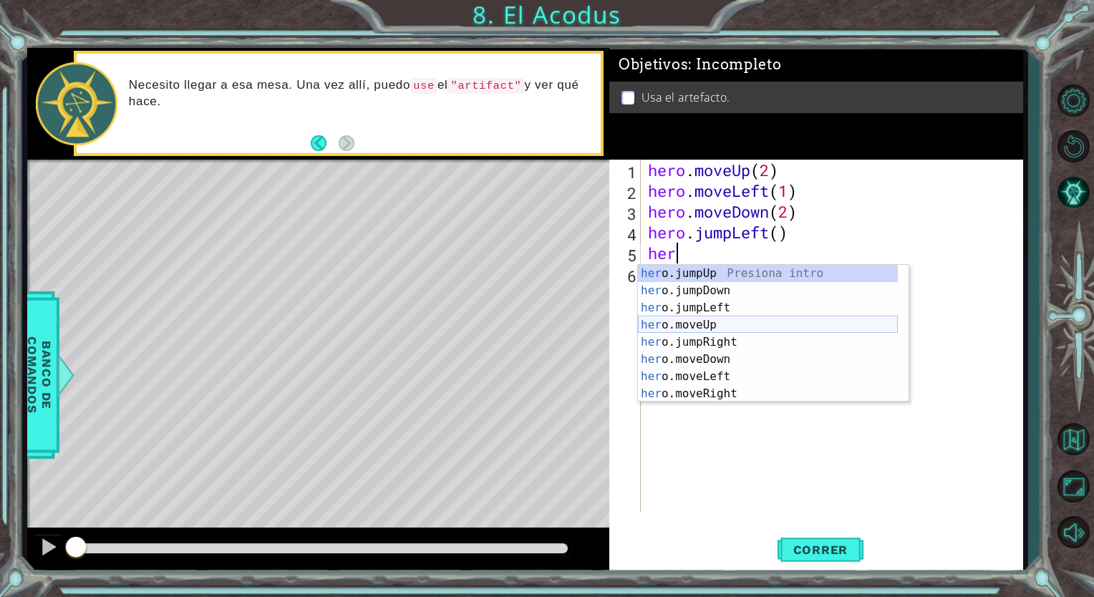
click at [714, 329] on div "her o.jumpUp Presiona intro her o.jumpDown Presiona intro her o.jumpLeft Presio…" at bounding box center [768, 351] width 260 height 172
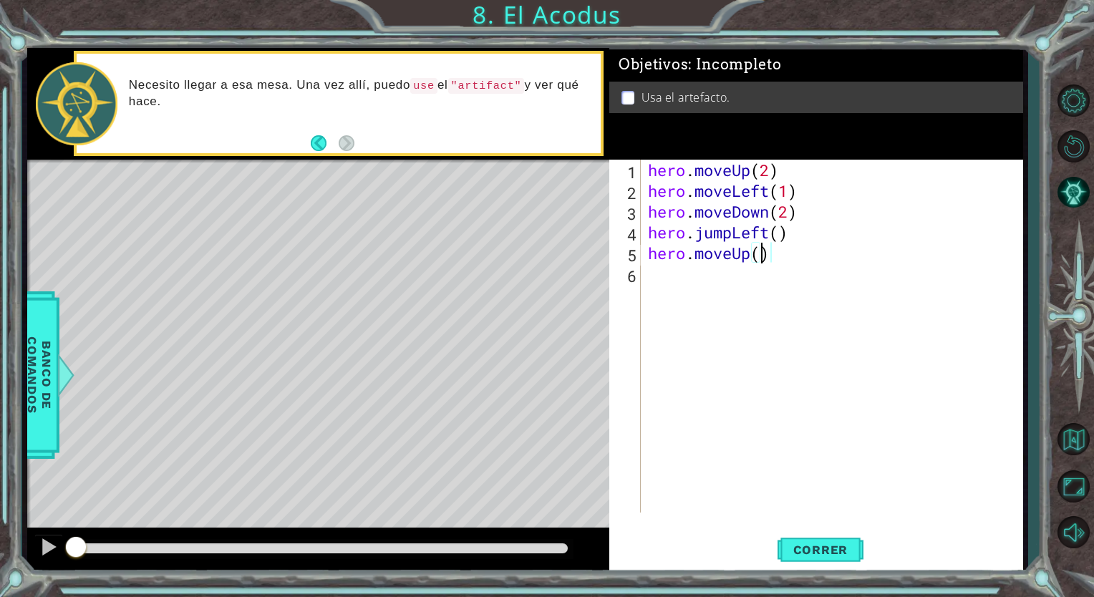
type textarea "hero.moveUp(2)"
click at [665, 276] on div "hero . moveUp ( 2 ) hero . moveLeft ( 1 ) hero . moveDown ( 2 ) hero . jumpLeft…" at bounding box center [835, 357] width 381 height 394
type textarea "h"
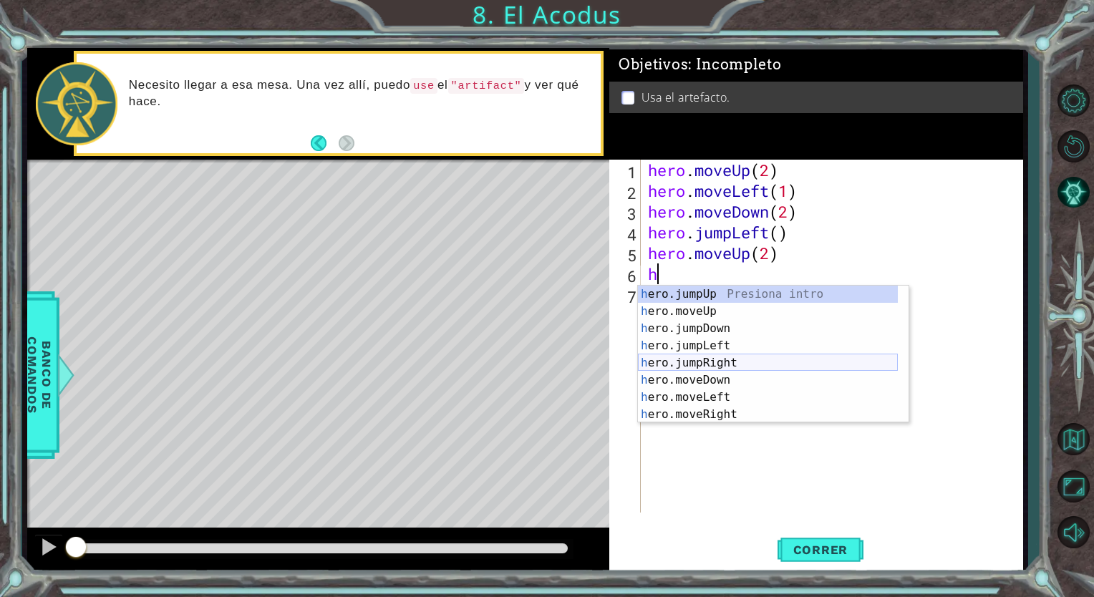
click at [734, 355] on div "h ero.jumpUp Presiona intro h ero.moveUp Presiona intro h ero.jumpDown Presiona…" at bounding box center [768, 372] width 260 height 172
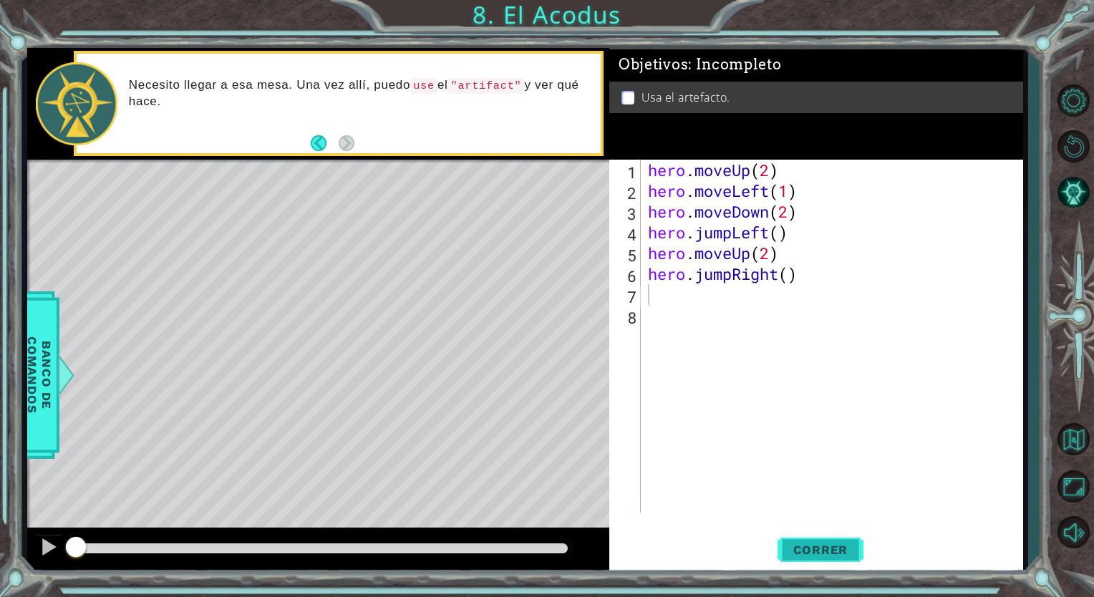
click at [849, 551] on span "Correr" at bounding box center [821, 550] width 84 height 14
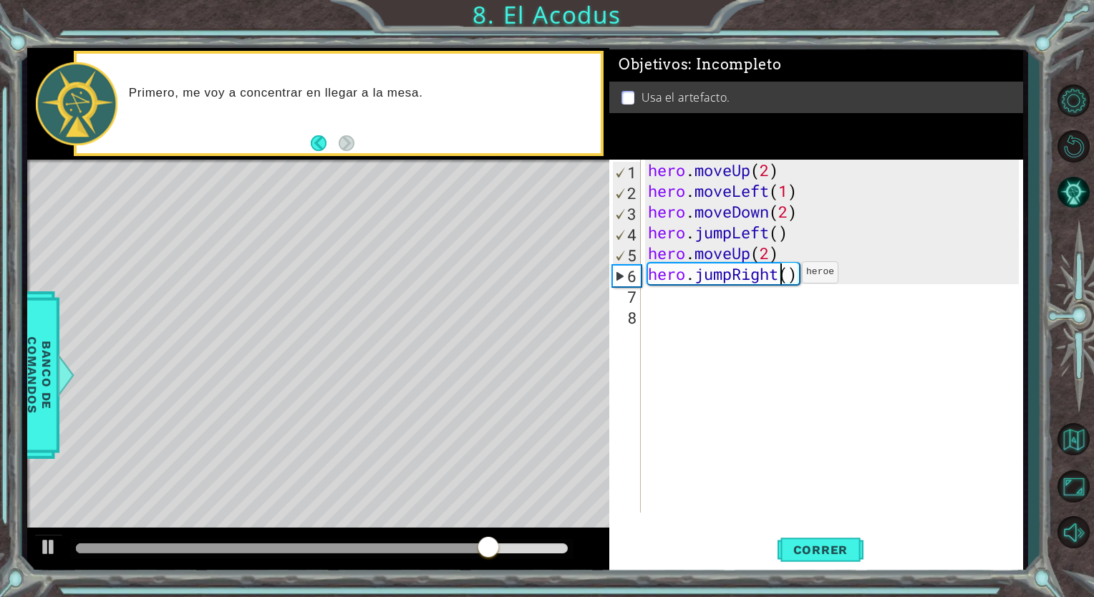
click at [780, 276] on div "hero . moveUp ( 2 ) hero . moveLeft ( 1 ) hero . moveDown ( 2 ) hero . jumpLeft…" at bounding box center [835, 357] width 381 height 394
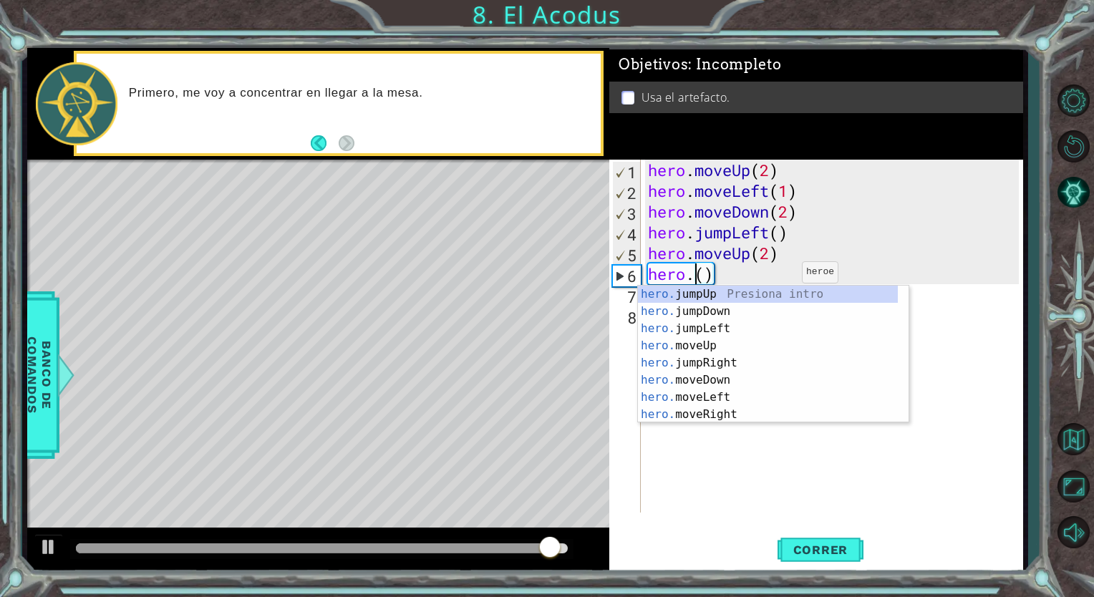
scroll to position [0, 2]
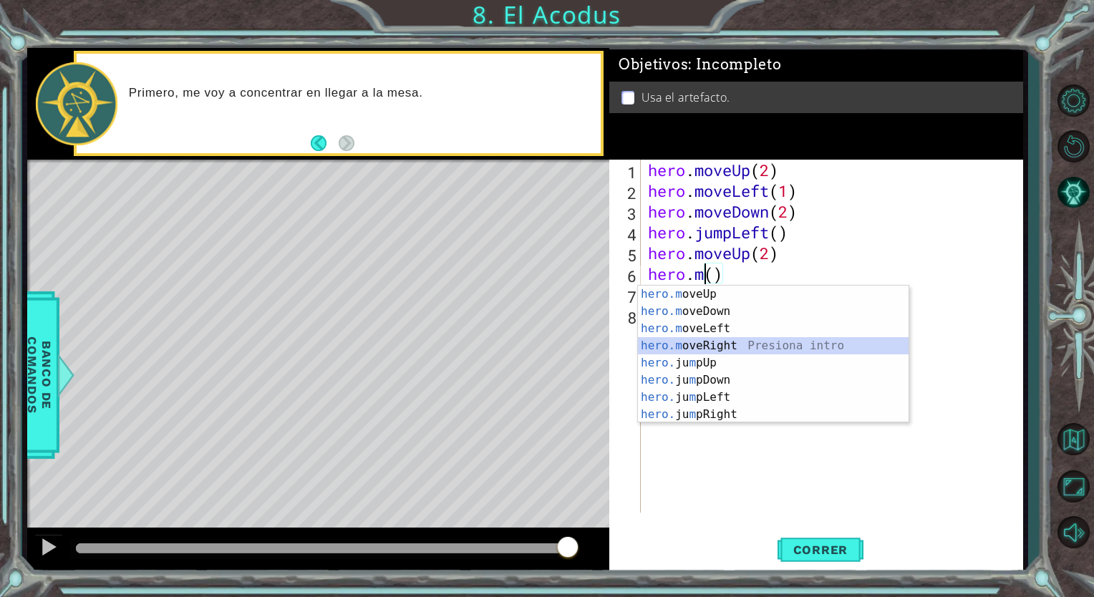
click at [714, 347] on div "hero.m oveUp Presiona intro hero.m oveDown Presiona intro hero.m oveLeft Presio…" at bounding box center [773, 372] width 271 height 172
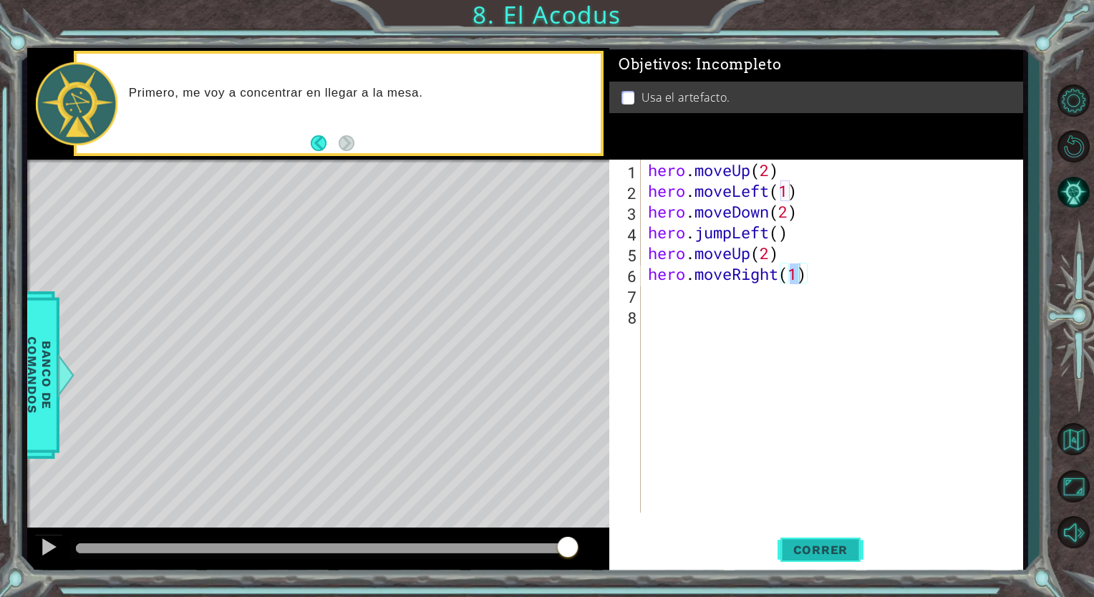
click at [835, 553] on span "Correr" at bounding box center [821, 550] width 84 height 14
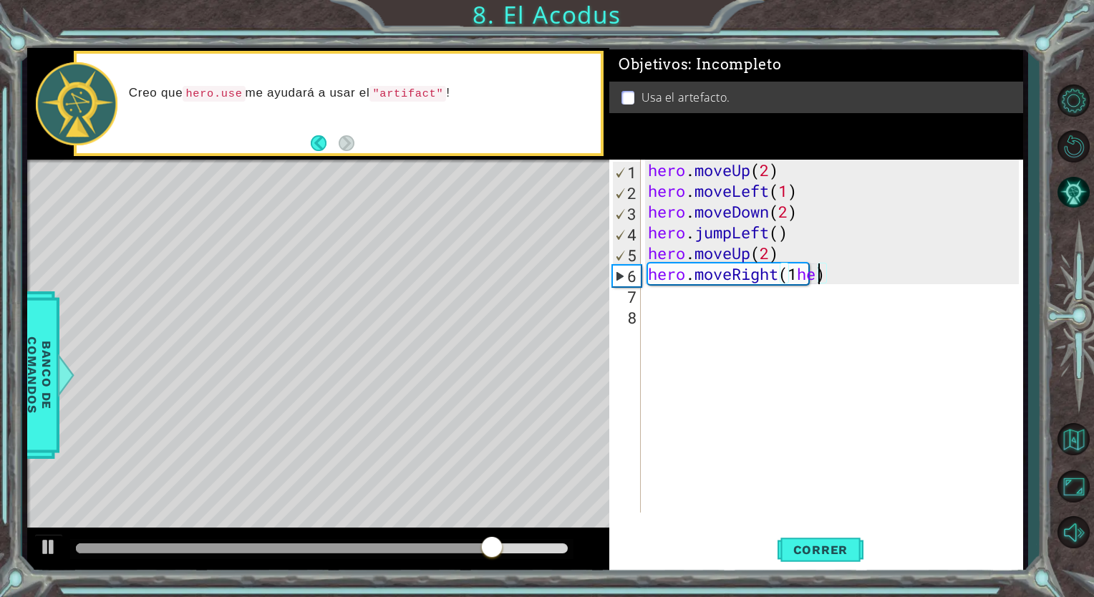
scroll to position [0, 7]
type textarea "hero.moveRight(1)"
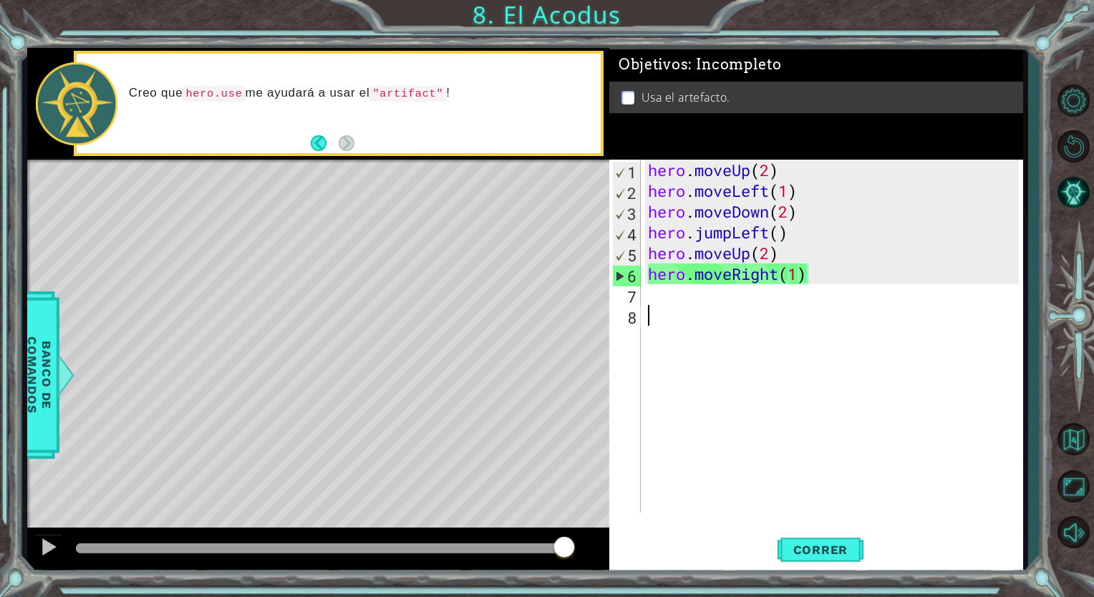
click at [657, 307] on div "hero . moveUp ( 2 ) hero . moveLeft ( 1 ) hero . moveDown ( 2 ) hero . jumpLeft…" at bounding box center [835, 357] width 381 height 394
click at [653, 290] on div "hero . moveUp ( 2 ) hero . moveLeft ( 1 ) hero . moveDown ( 2 ) hero . jumpLeft…" at bounding box center [835, 357] width 381 height 394
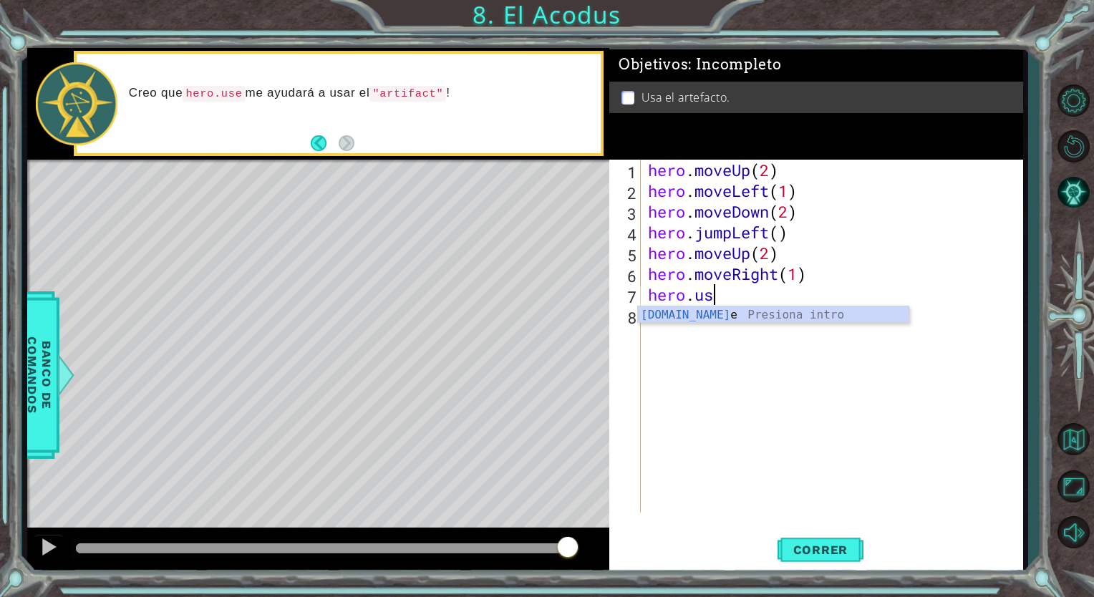
scroll to position [0, 2]
type textarea "hero.use"
click at [698, 330] on div "hero . moveUp ( 2 ) hero . moveLeft ( 1 ) hero . moveDown ( 2 ) hero . jumpLeft…" at bounding box center [835, 357] width 381 height 394
click at [727, 296] on div "hero . moveUp ( 2 ) hero . moveLeft ( 1 ) hero . moveDown ( 2 ) hero . jumpLeft…" at bounding box center [835, 357] width 381 height 394
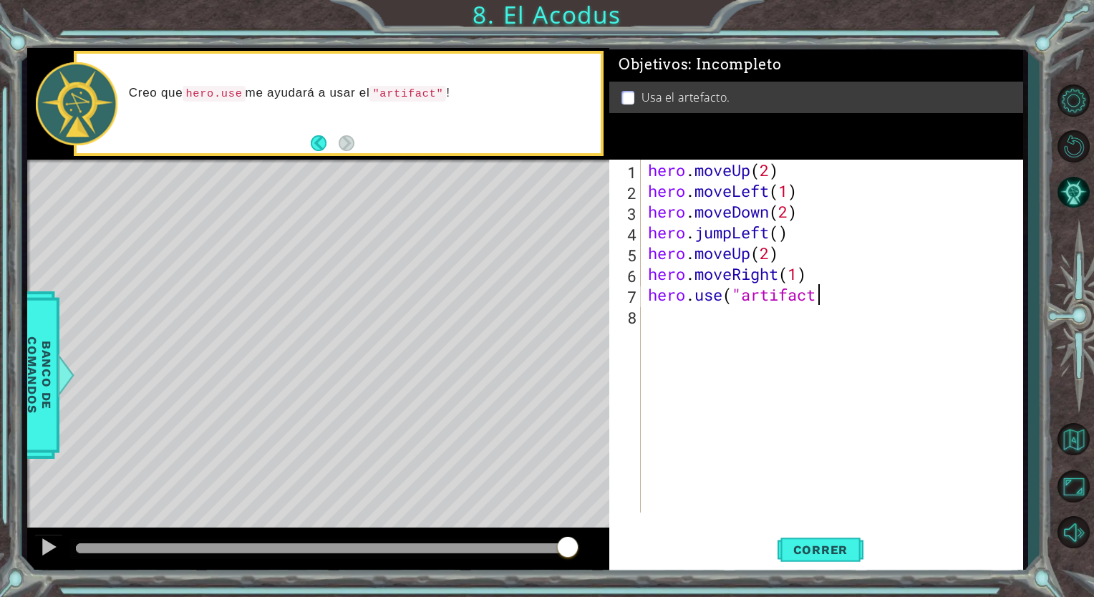
scroll to position [0, 7]
type textarea "hero.use("artifact")"
click at [845, 561] on button "Correr" at bounding box center [820, 550] width 86 height 42
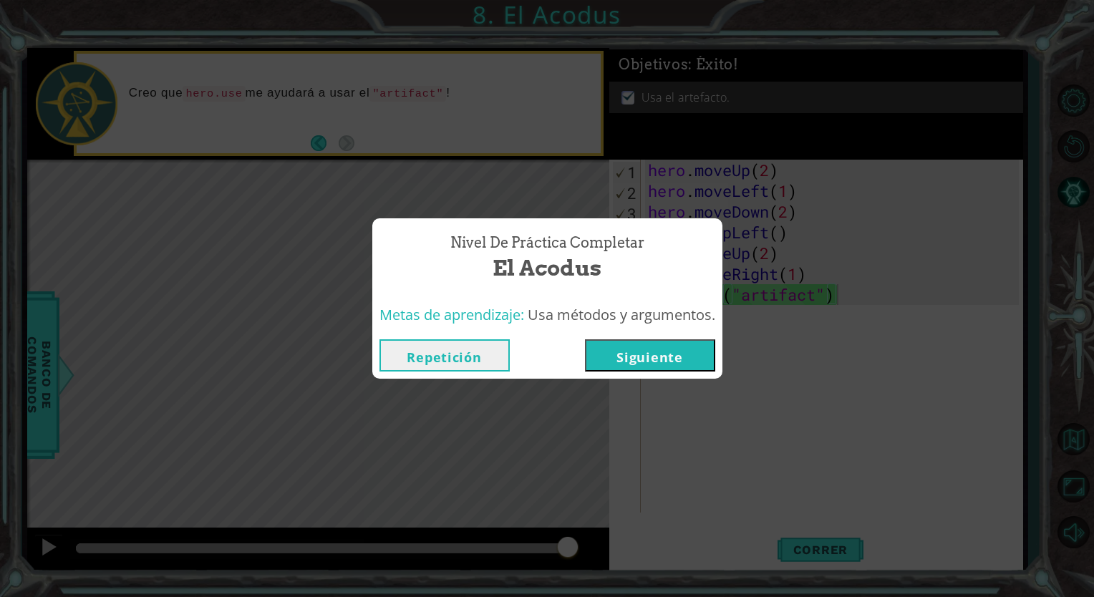
click at [472, 359] on button "Repetición" at bounding box center [444, 355] width 130 height 32
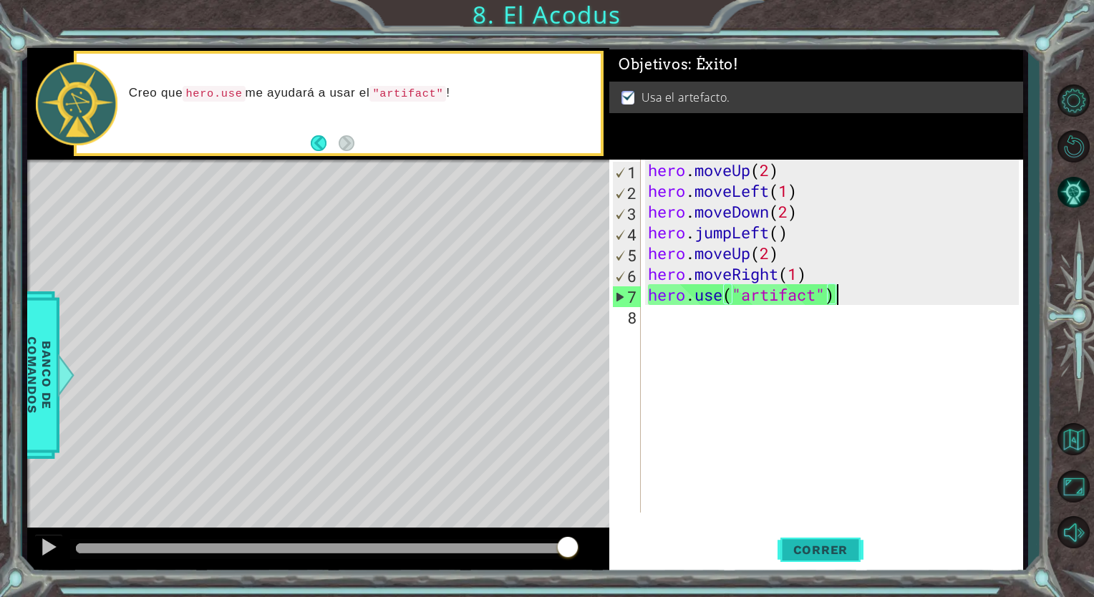
click at [787, 543] on span "Correr" at bounding box center [821, 550] width 84 height 14
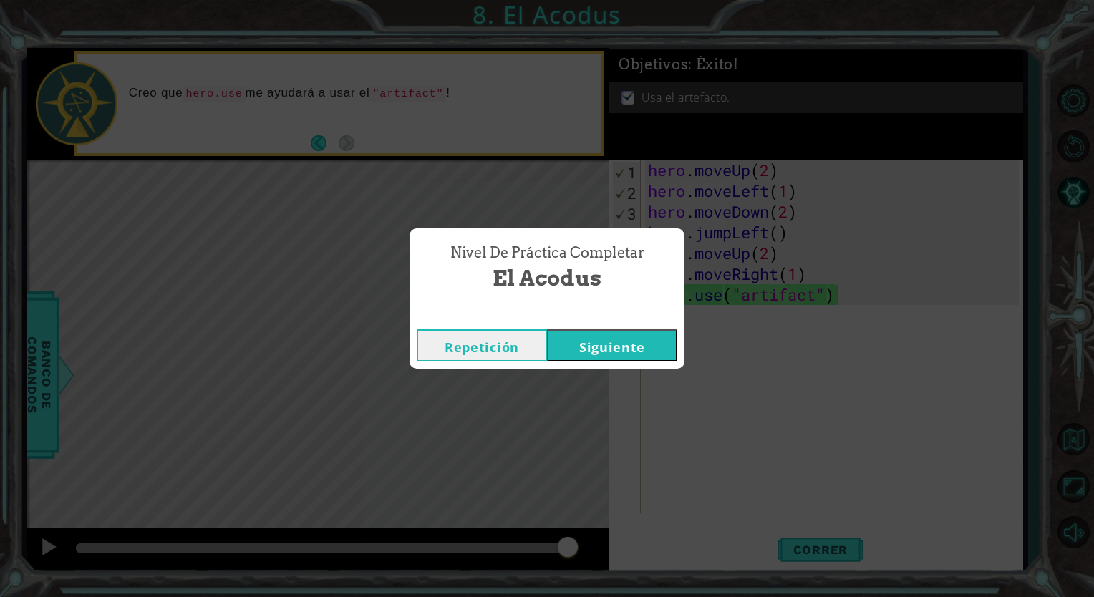
click at [598, 352] on button "Siguiente" at bounding box center [612, 345] width 130 height 32
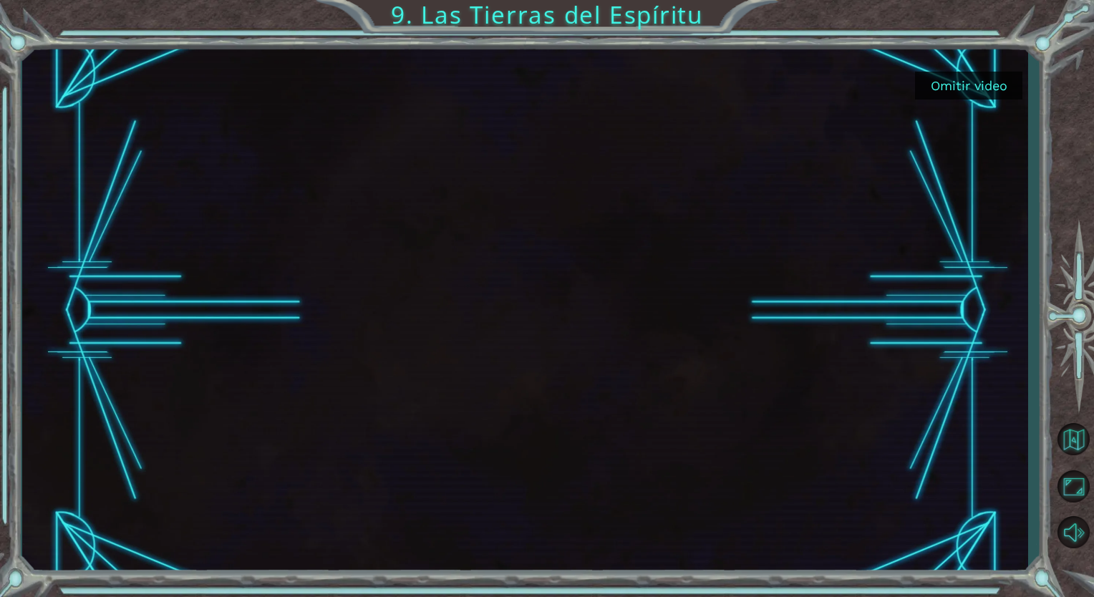
click at [946, 88] on button "Omitir video" at bounding box center [968, 86] width 107 height 28
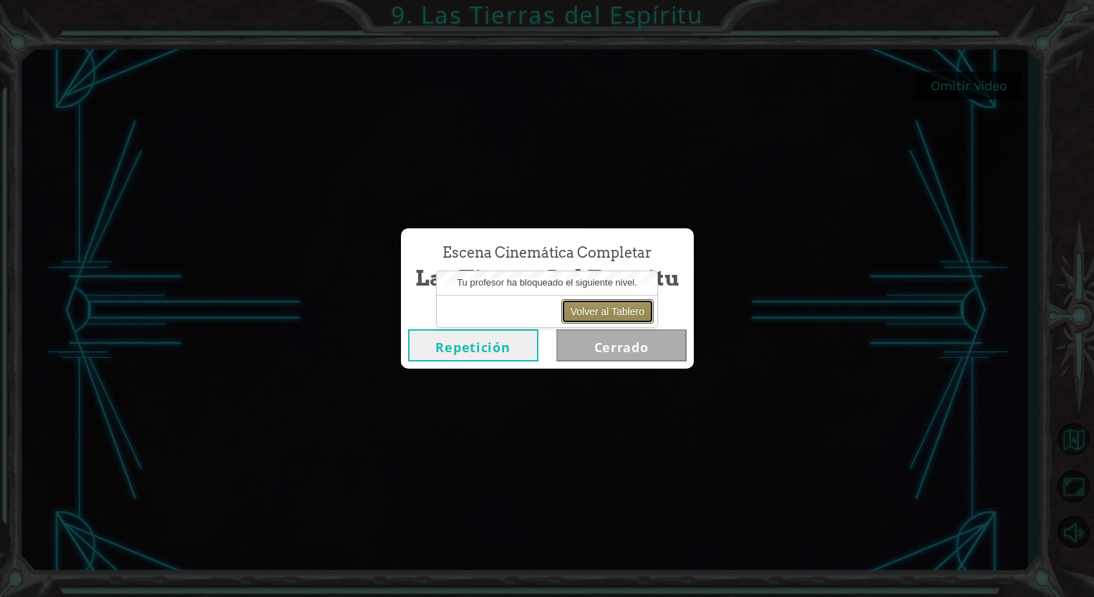
click at [601, 314] on button "Volver al Tablero" at bounding box center [607, 311] width 92 height 24
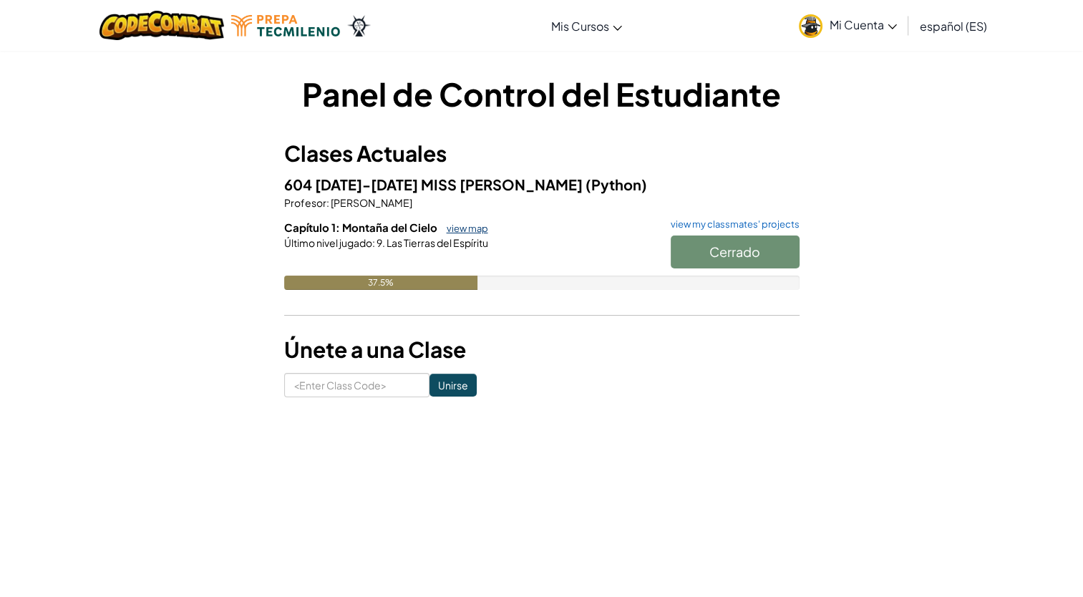
click at [457, 226] on link "view map" at bounding box center [464, 228] width 49 height 11
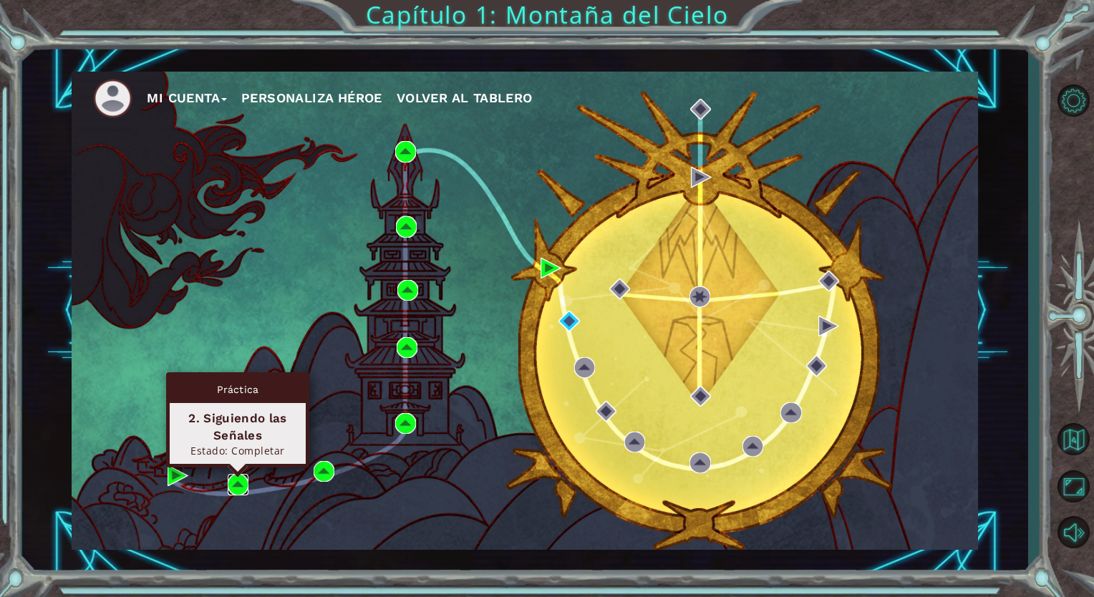
click at [246, 483] on img at bounding box center [238, 484] width 21 height 21
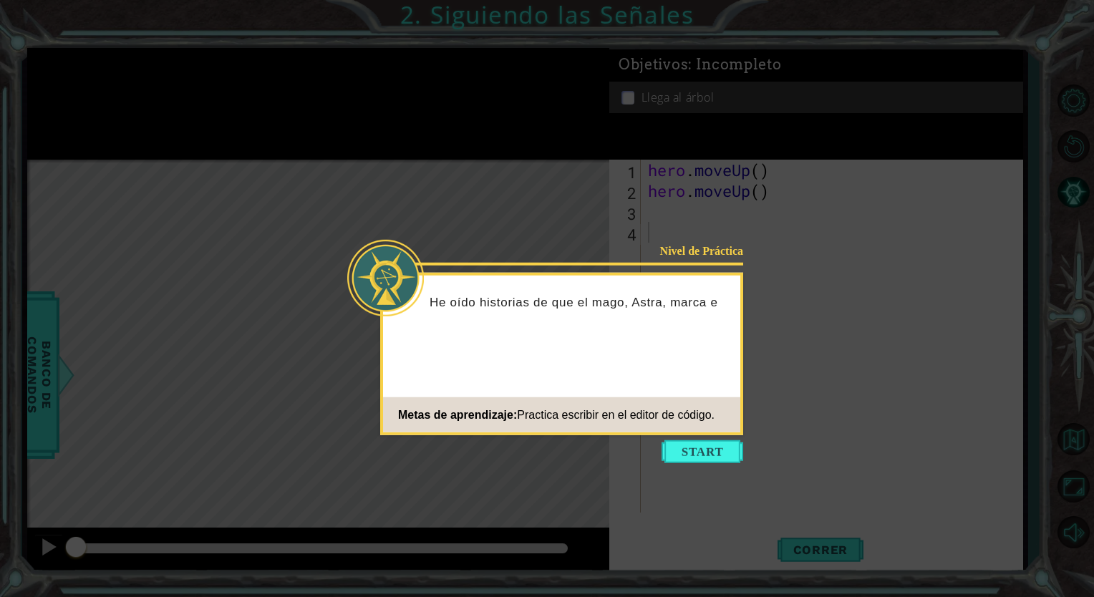
click at [712, 451] on button "Start" at bounding box center [702, 451] width 82 height 23
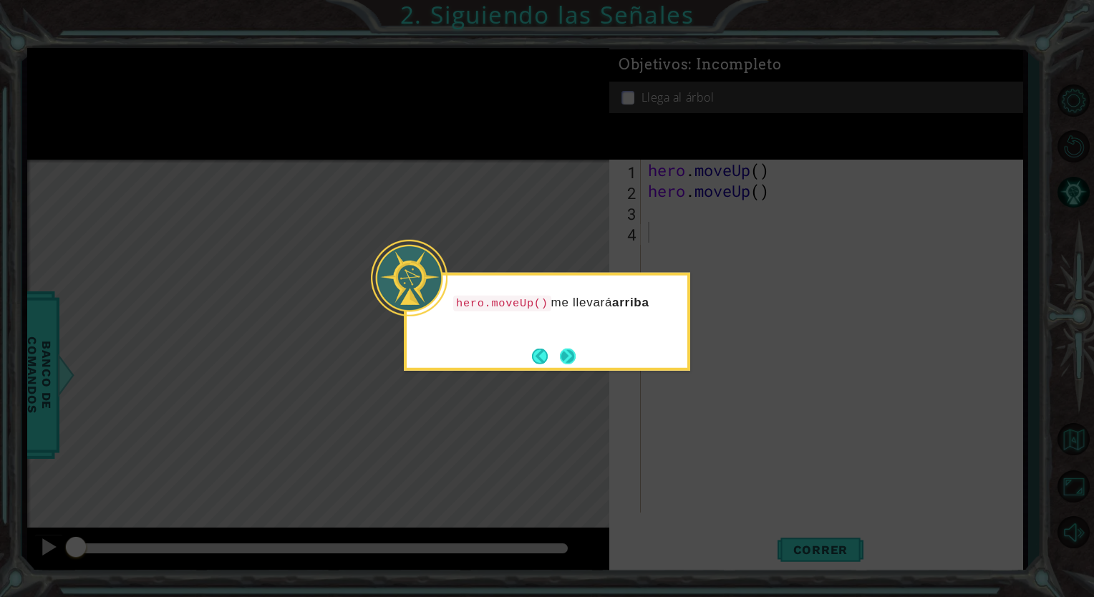
click at [563, 352] on button "Next" at bounding box center [568, 356] width 18 height 18
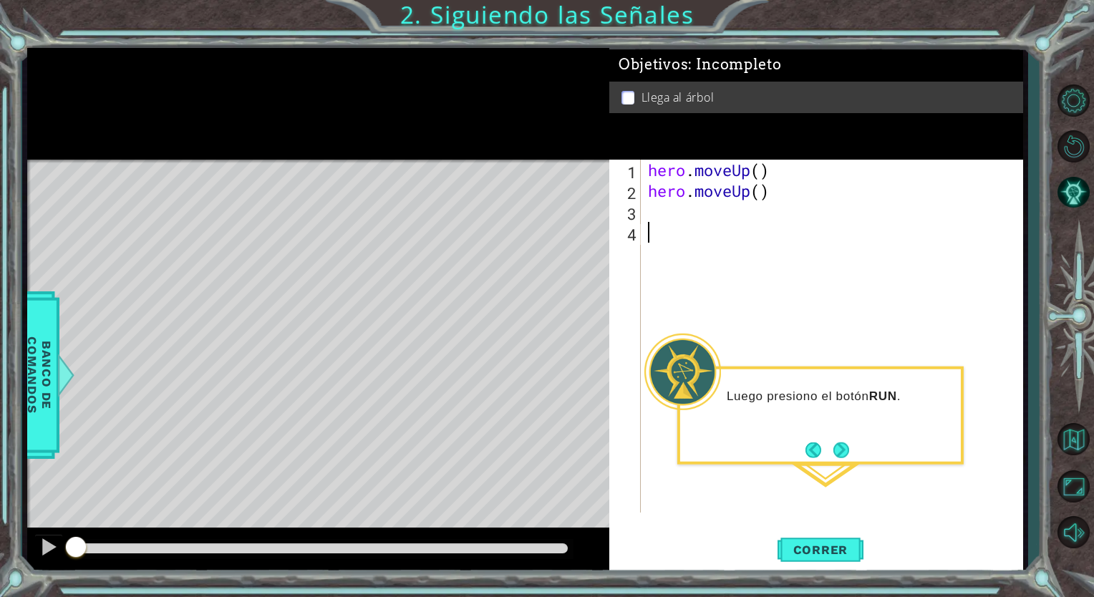
click at [673, 234] on div "hero . moveUp ( ) hero . moveUp ( )" at bounding box center [835, 357] width 381 height 394
click at [837, 540] on button "Correr" at bounding box center [820, 550] width 86 height 42
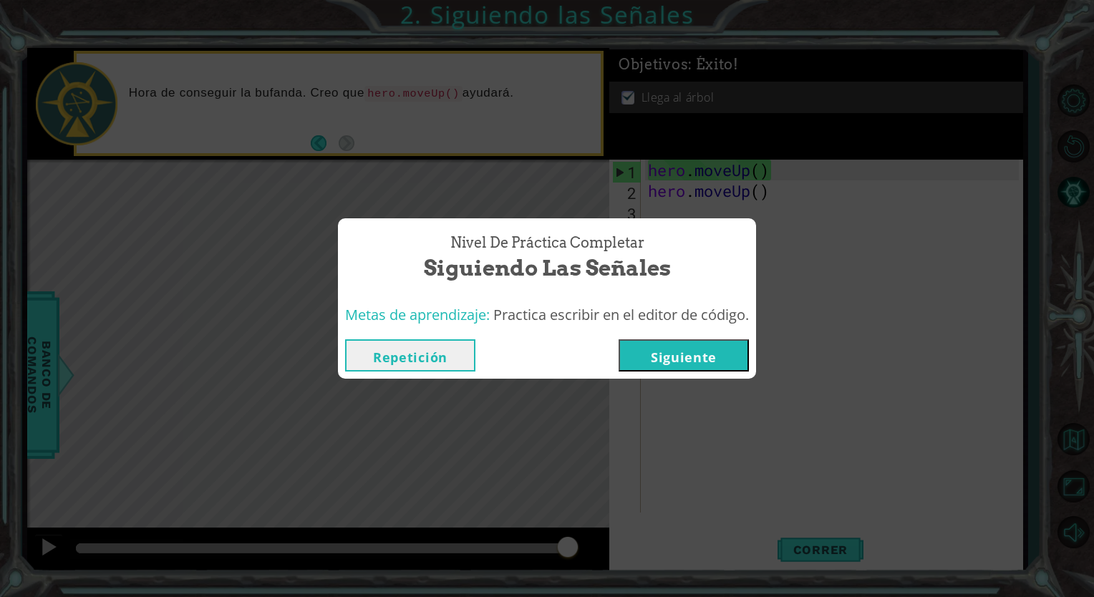
click at [684, 353] on button "Siguiente" at bounding box center [684, 355] width 130 height 32
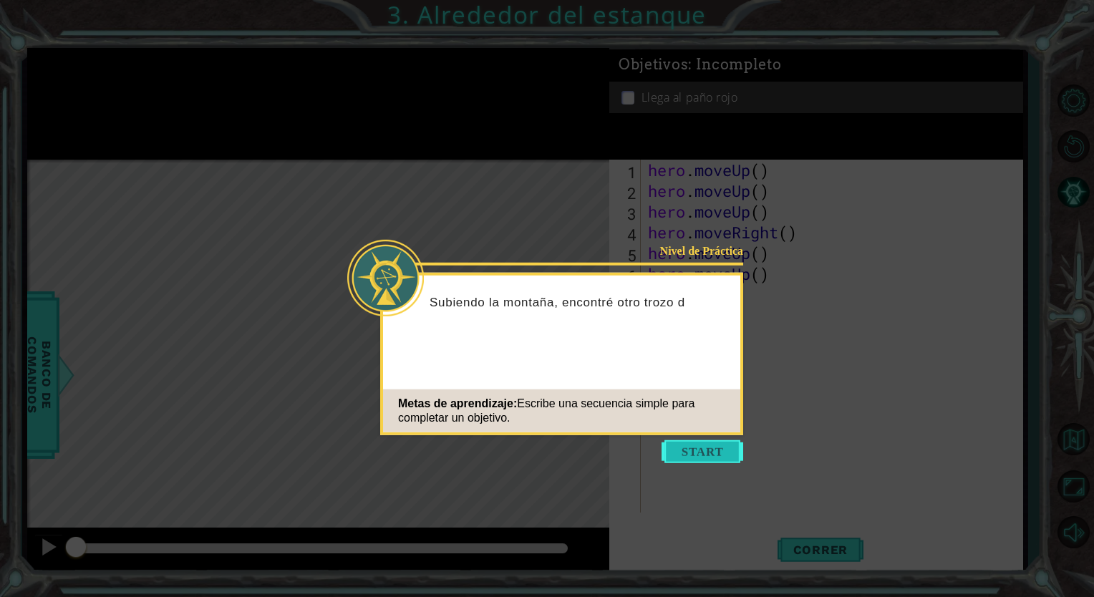
click at [729, 445] on button "Start" at bounding box center [702, 451] width 82 height 23
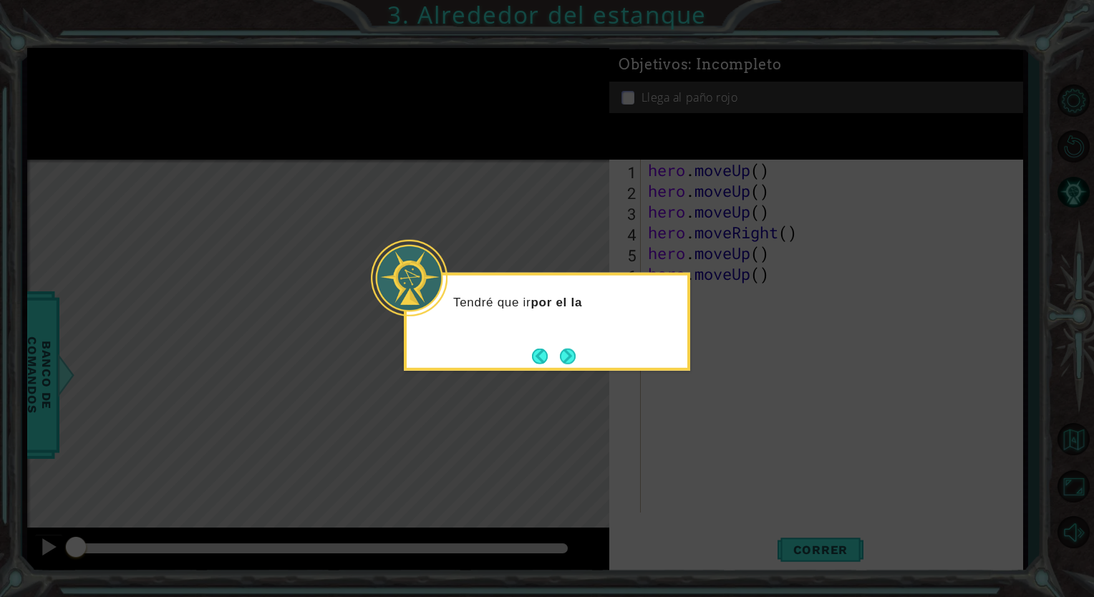
click at [742, 331] on icon at bounding box center [547, 298] width 1094 height 597
click at [567, 357] on button "Next" at bounding box center [568, 356] width 24 height 24
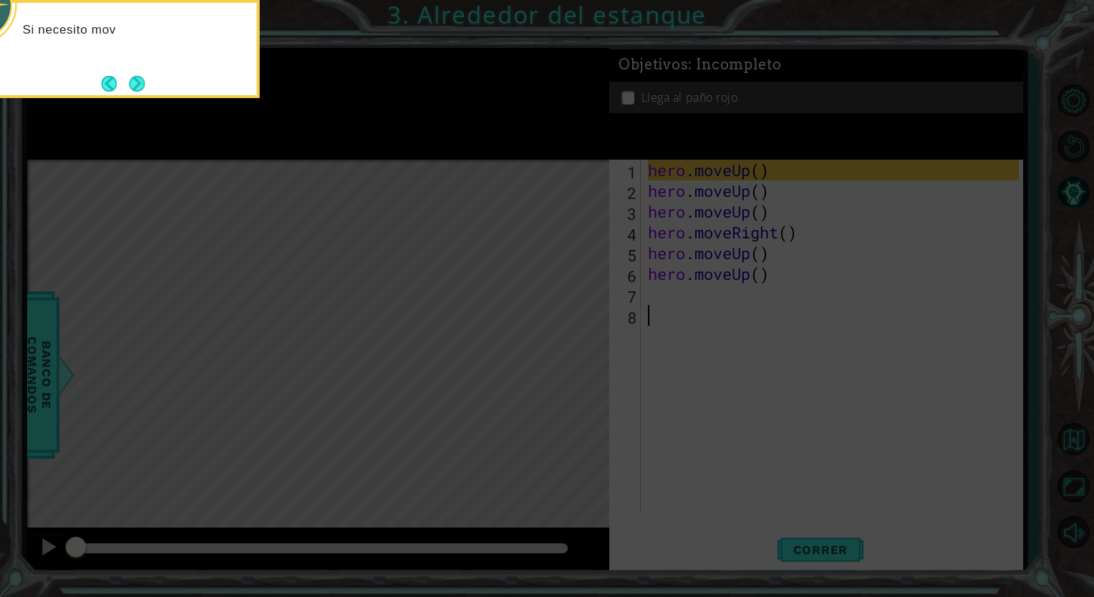
click at [636, 378] on icon at bounding box center [547, 89] width 1094 height 1016
click at [136, 83] on button "Next" at bounding box center [137, 84] width 16 height 16
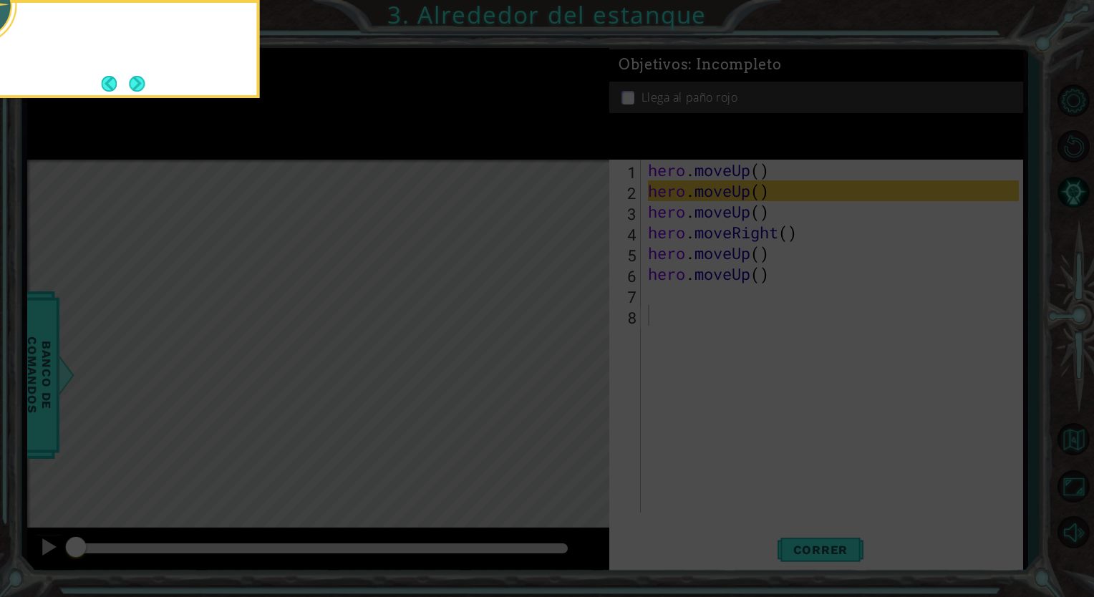
click at [136, 83] on button "Next" at bounding box center [136, 83] width 17 height 17
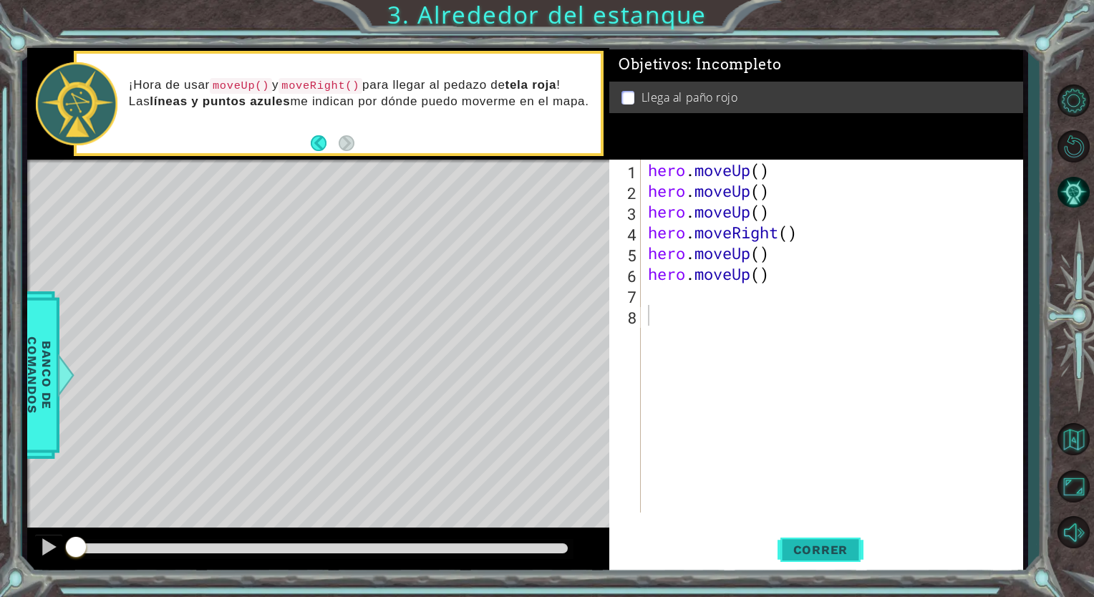
click at [787, 544] on span "Correr" at bounding box center [821, 550] width 84 height 14
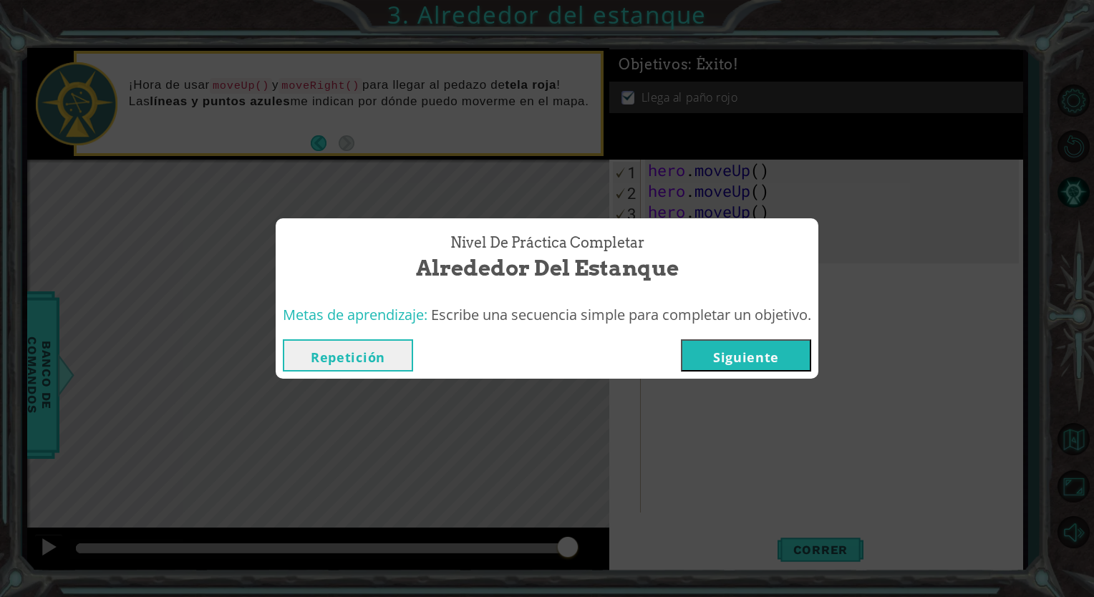
click at [762, 350] on button "Siguiente" at bounding box center [746, 355] width 130 height 32
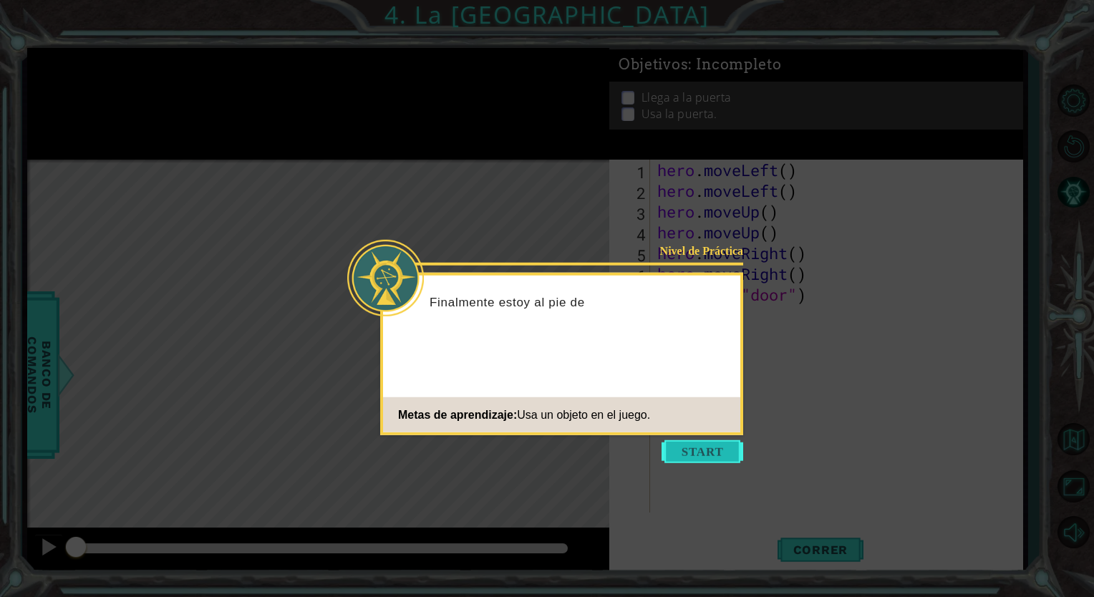
click at [716, 449] on button "Start" at bounding box center [702, 451] width 82 height 23
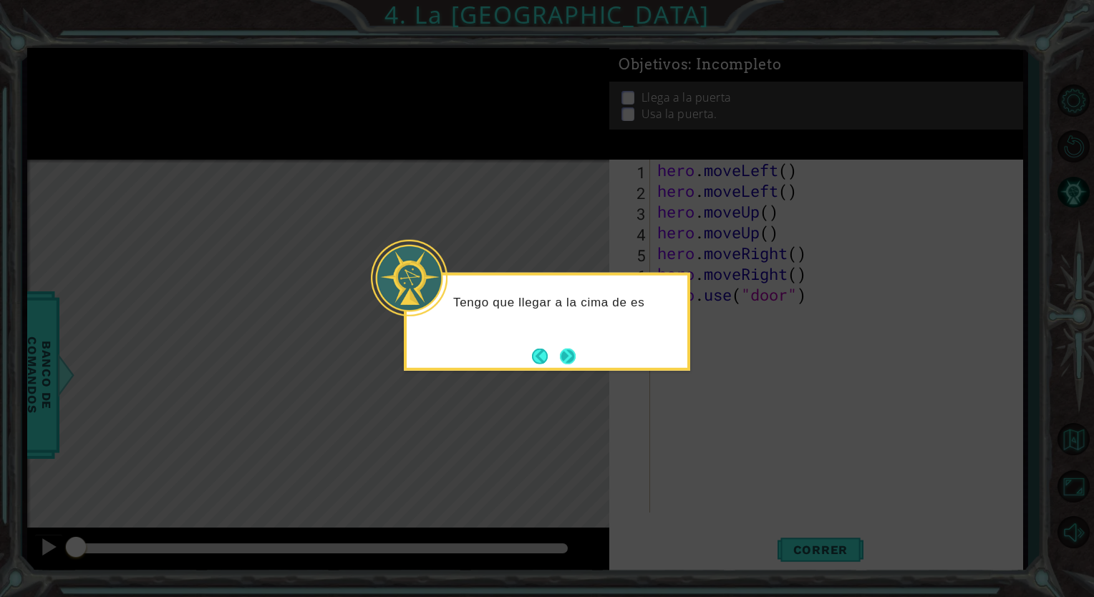
click at [573, 353] on button "Next" at bounding box center [568, 356] width 16 height 16
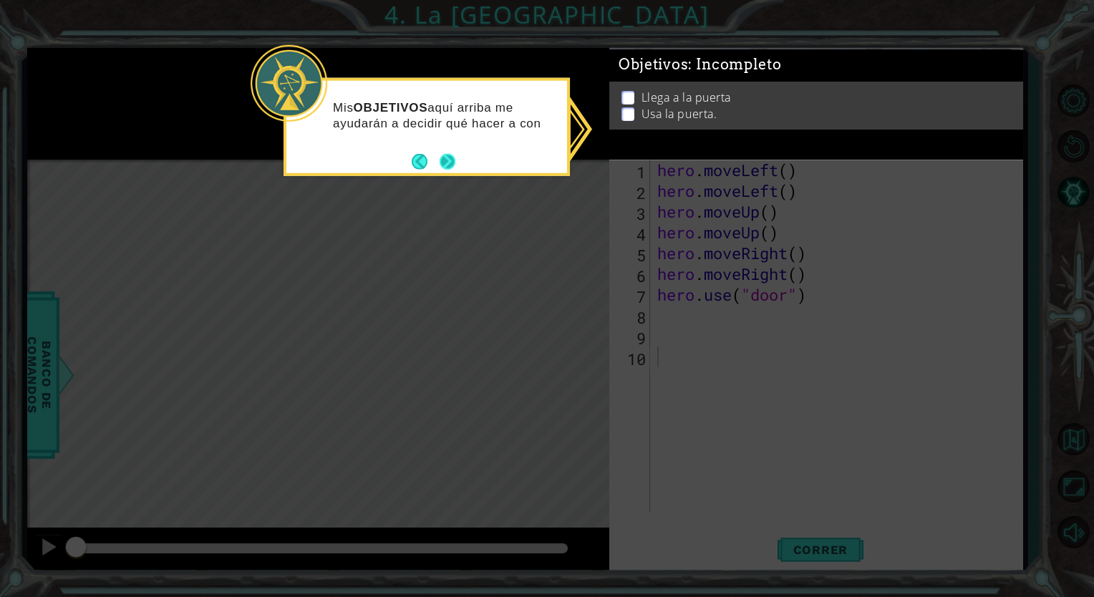
click at [448, 165] on button "Next" at bounding box center [447, 161] width 21 height 21
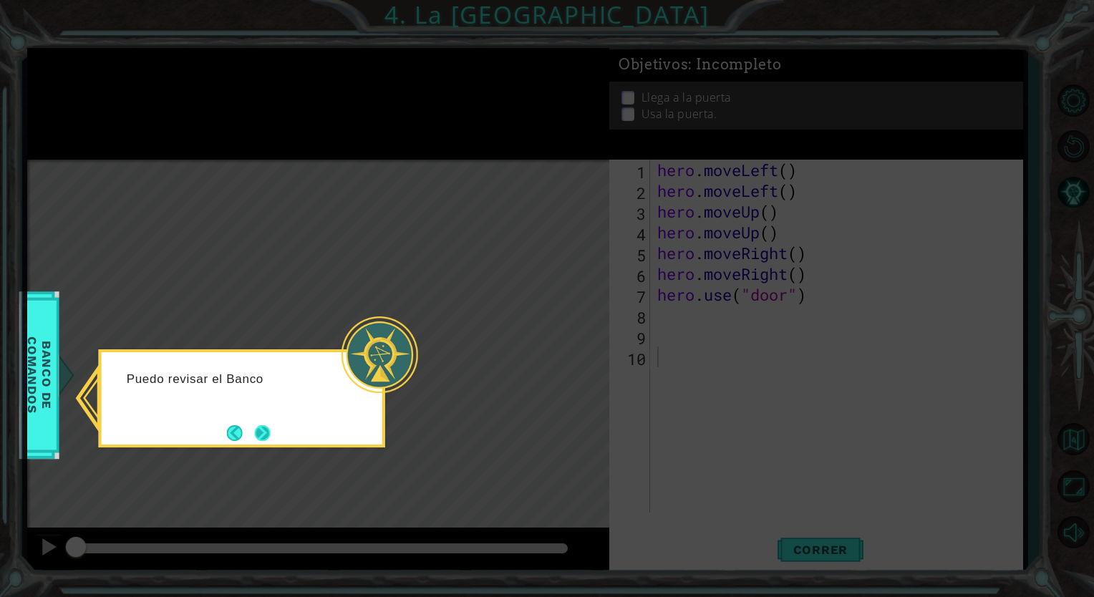
click at [259, 438] on button "Next" at bounding box center [261, 433] width 17 height 17
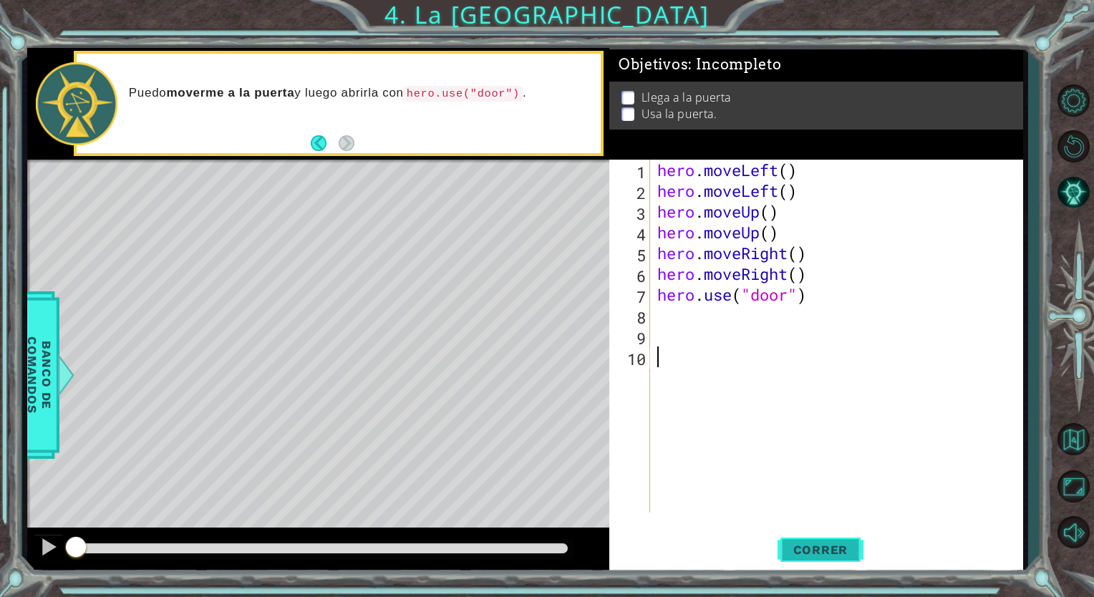
click at [828, 556] on span "Correr" at bounding box center [821, 550] width 84 height 14
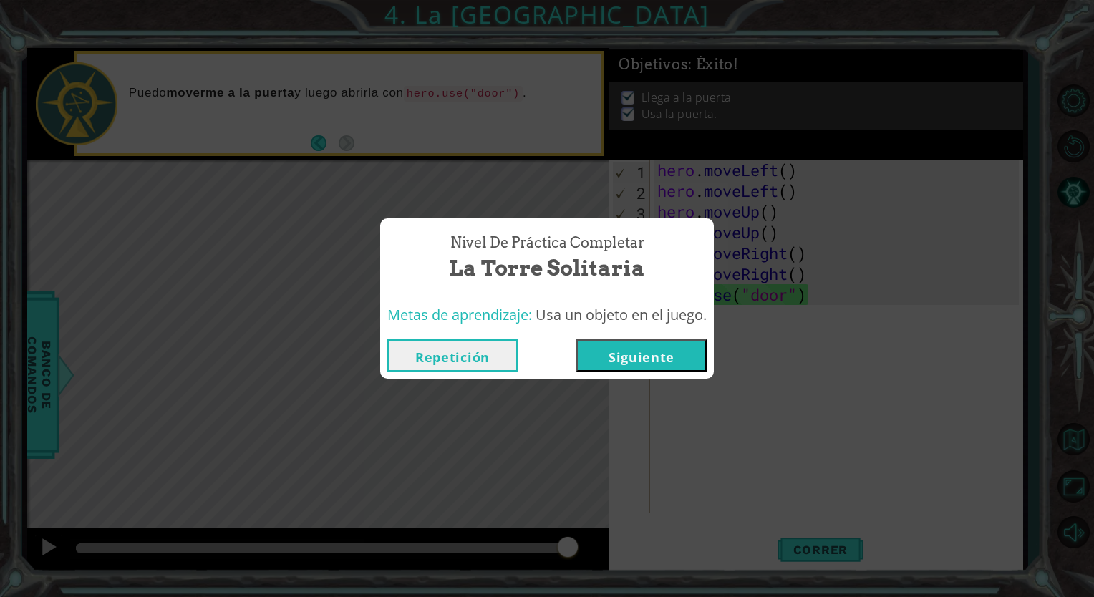
click at [631, 356] on button "Siguiente" at bounding box center [641, 355] width 130 height 32
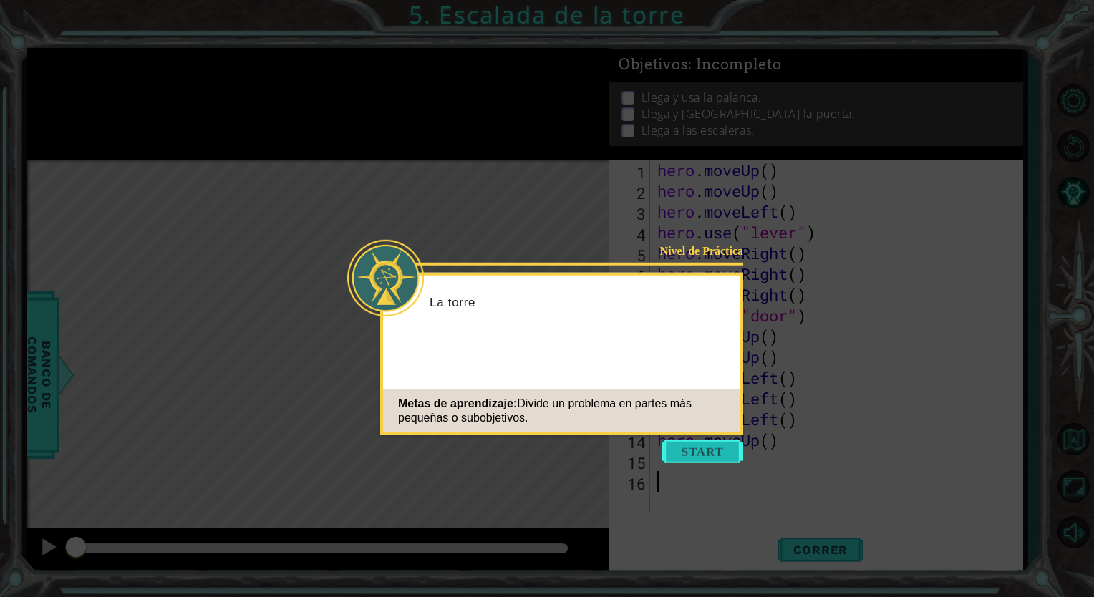
click at [677, 447] on button "Start" at bounding box center [702, 451] width 82 height 23
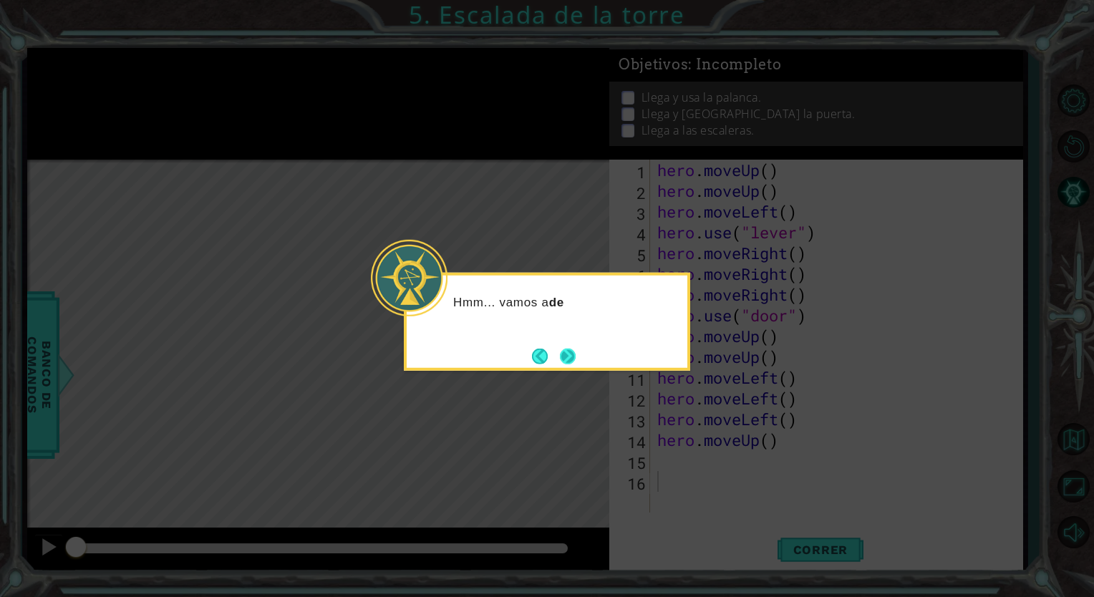
click at [571, 359] on button "Next" at bounding box center [567, 355] width 19 height 19
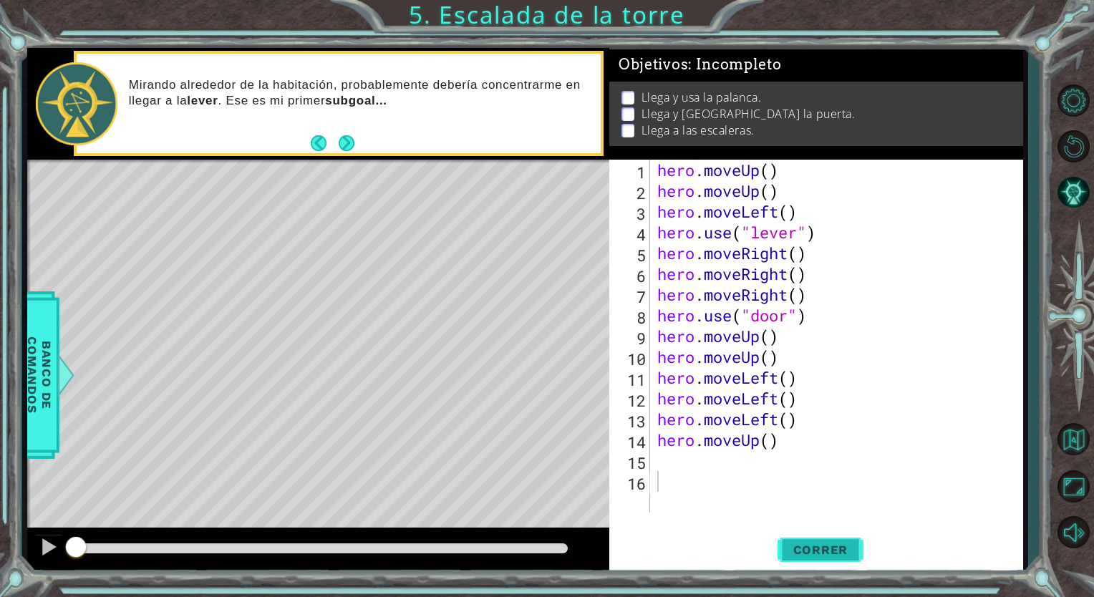
click at [816, 556] on span "Correr" at bounding box center [821, 550] width 84 height 14
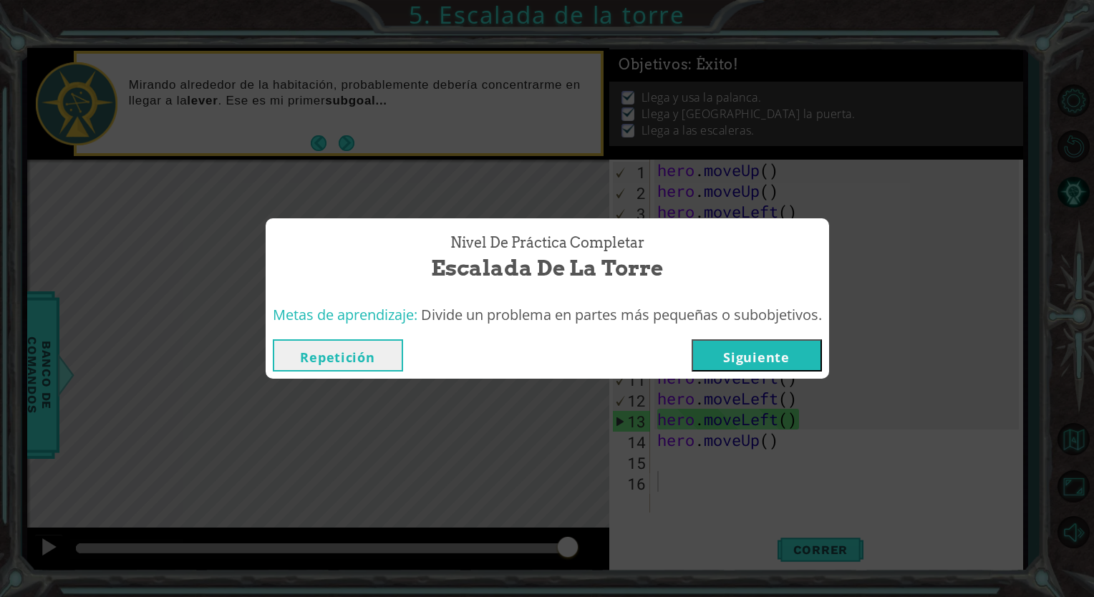
click at [785, 365] on button "Siguiente" at bounding box center [757, 355] width 130 height 32
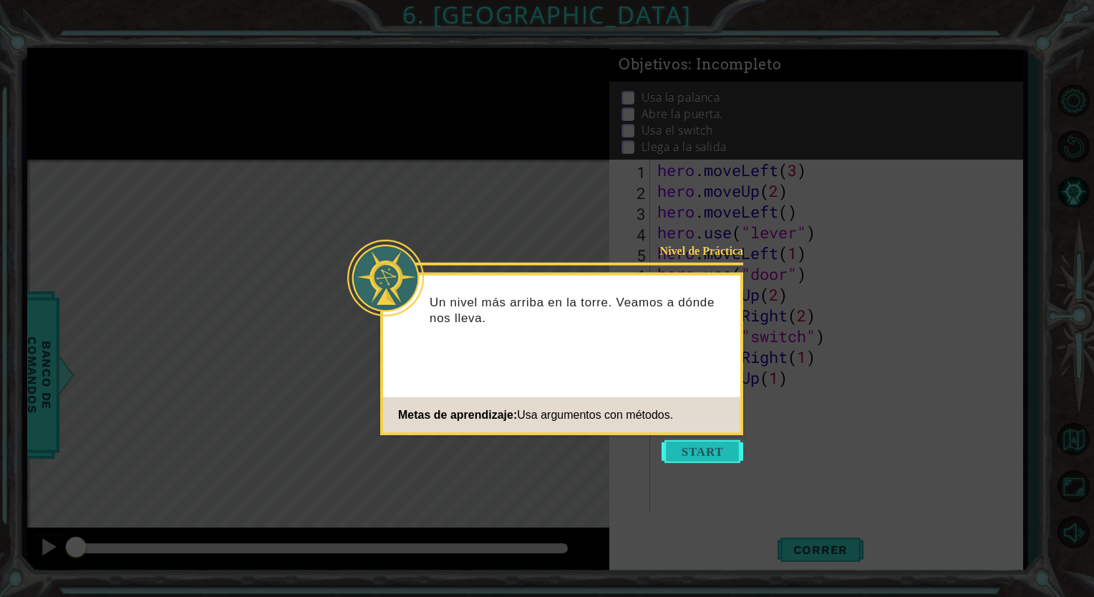
click at [717, 446] on button "Start" at bounding box center [702, 451] width 82 height 23
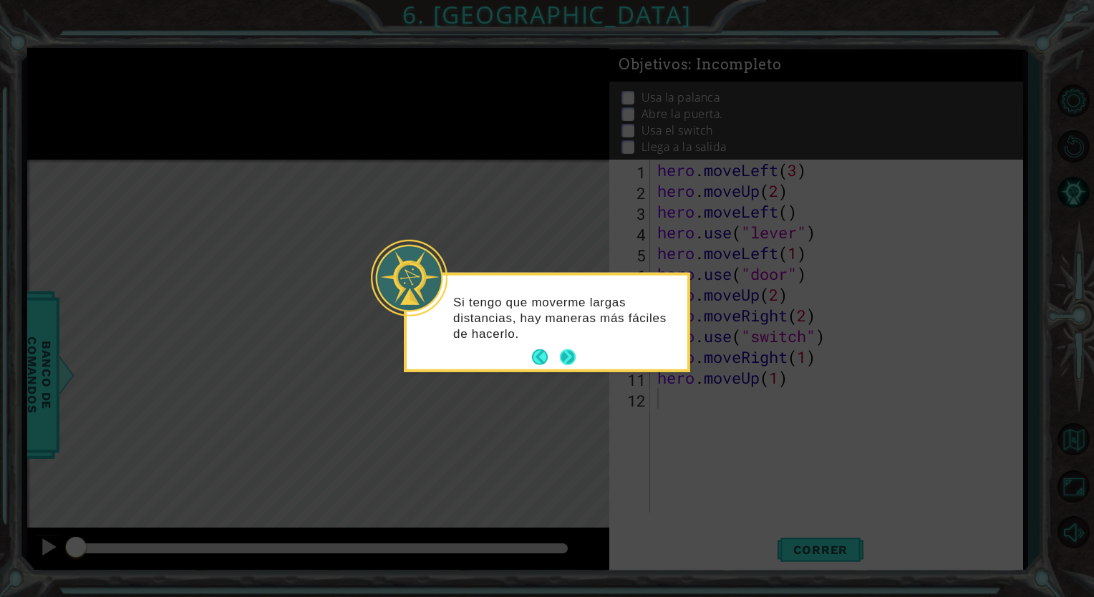
click at [563, 357] on button "Next" at bounding box center [568, 357] width 16 height 16
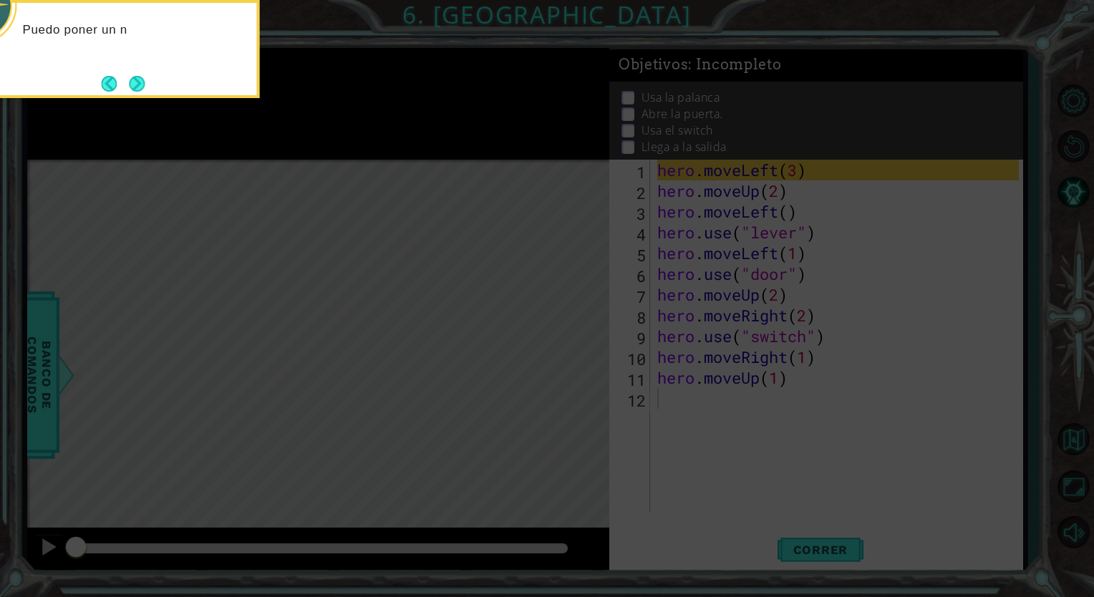
click at [547, 345] on icon at bounding box center [547, 89] width 1094 height 1016
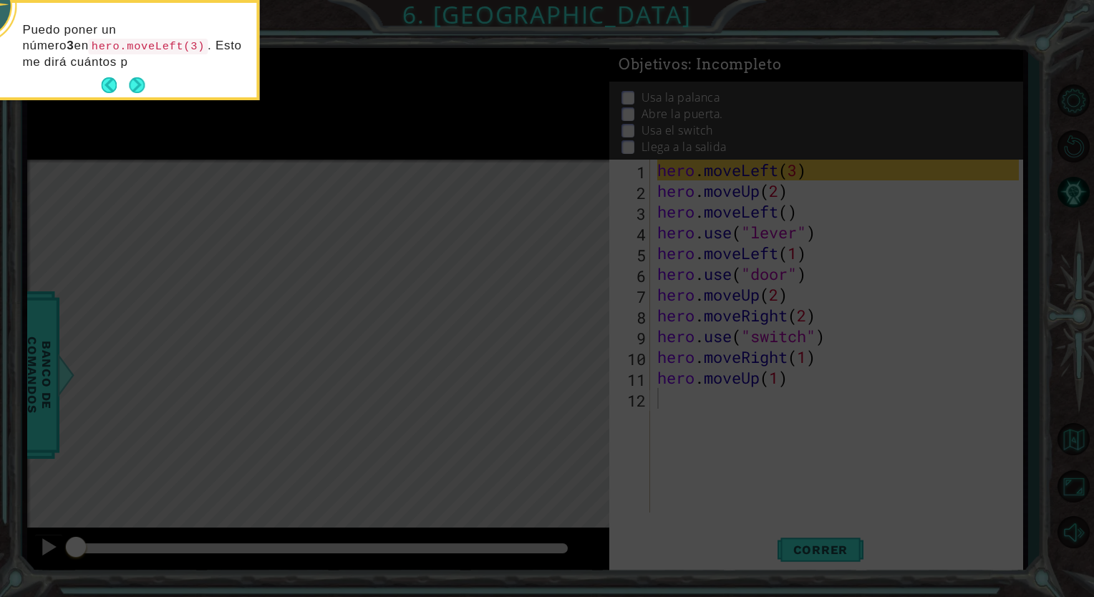
click at [148, 88] on div "Puedo poner un número 3 en hero.moveLeft(3) . Esto me dirá cuántos p" at bounding box center [116, 53] width 281 height 89
click at [145, 88] on button "Next" at bounding box center [137, 85] width 16 height 16
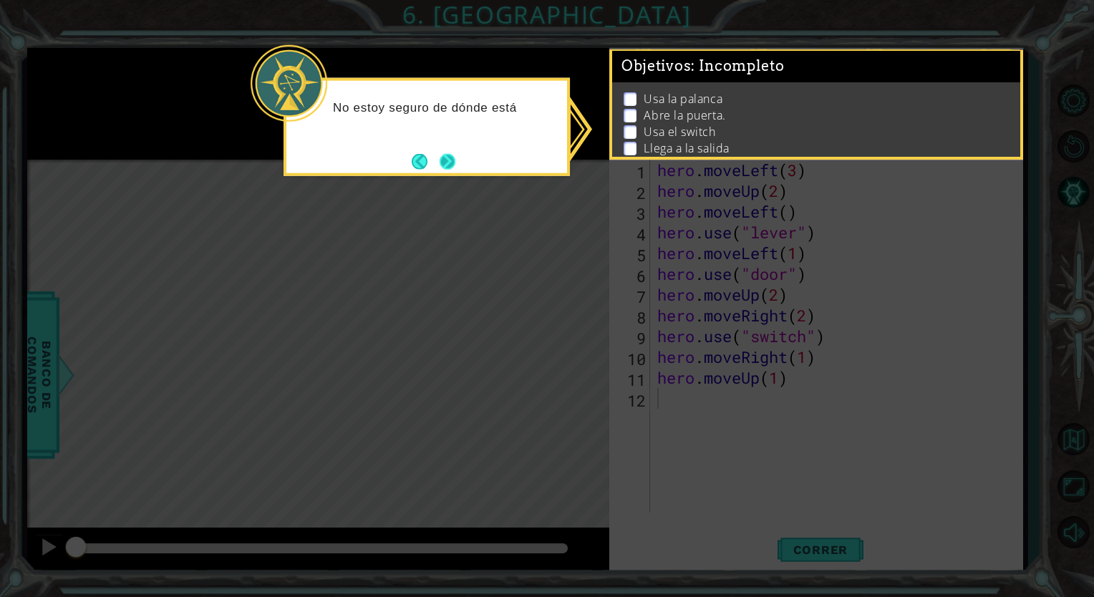
click at [444, 152] on button "Next" at bounding box center [447, 161] width 19 height 19
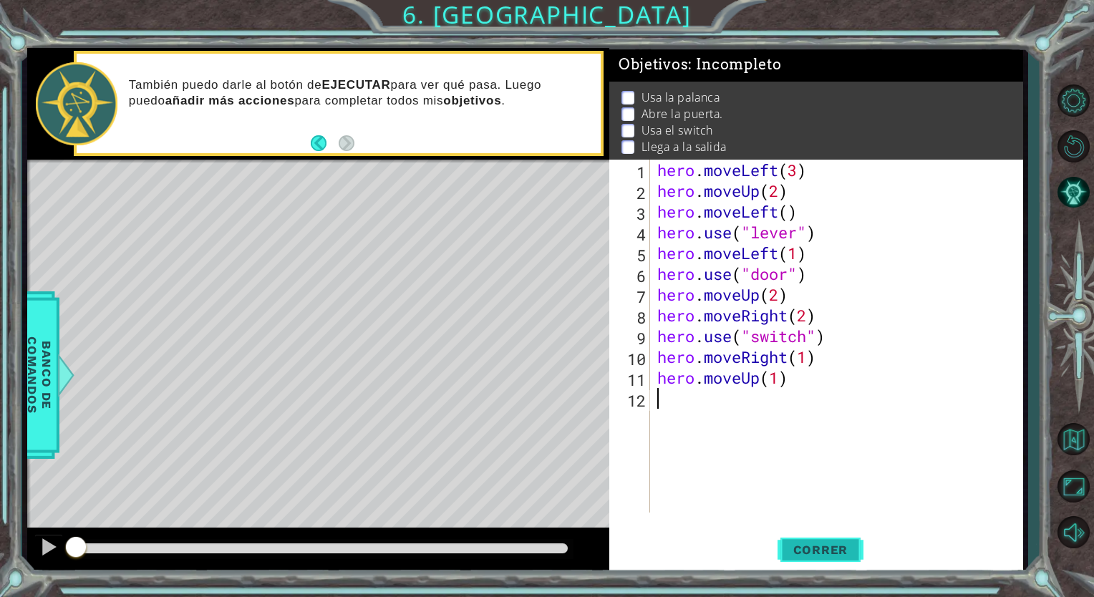
click at [846, 543] on span "Correr" at bounding box center [821, 550] width 84 height 14
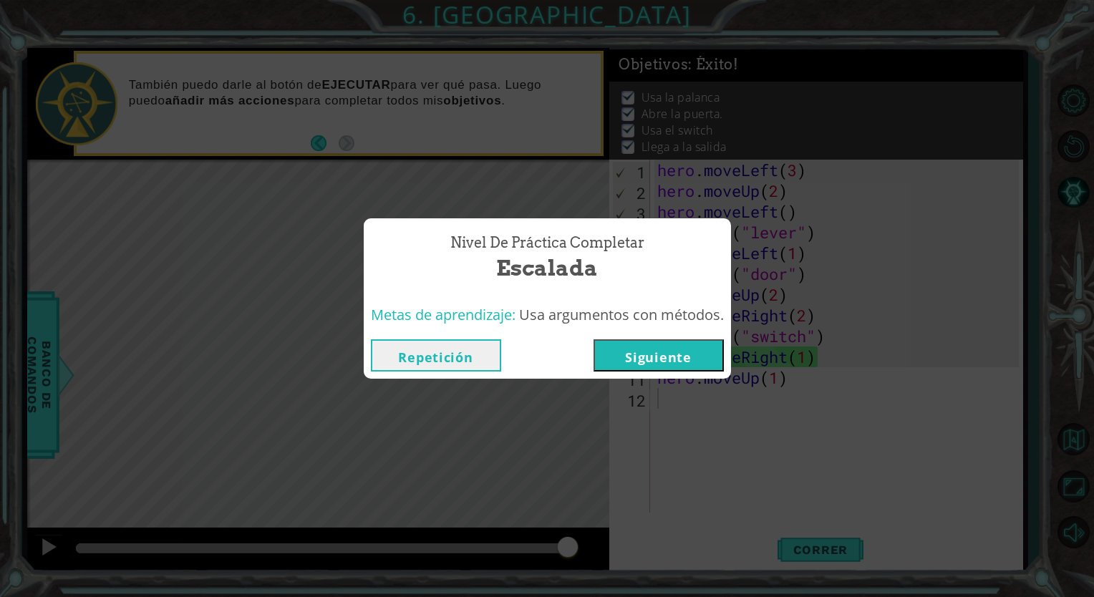
click at [687, 354] on button "Siguiente" at bounding box center [658, 355] width 130 height 32
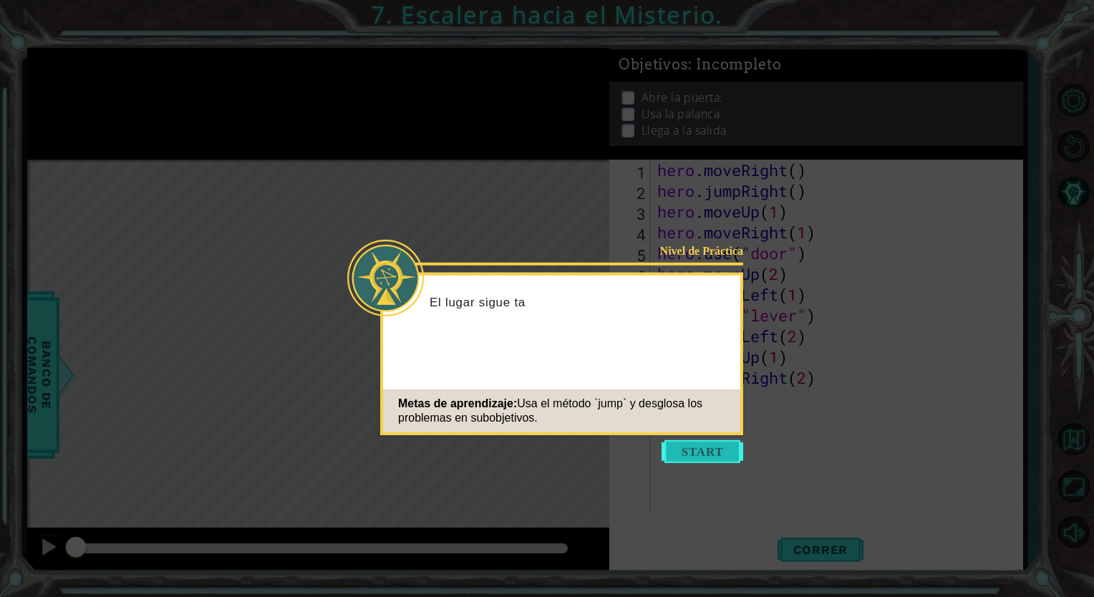
click at [682, 442] on button "Start" at bounding box center [702, 451] width 82 height 23
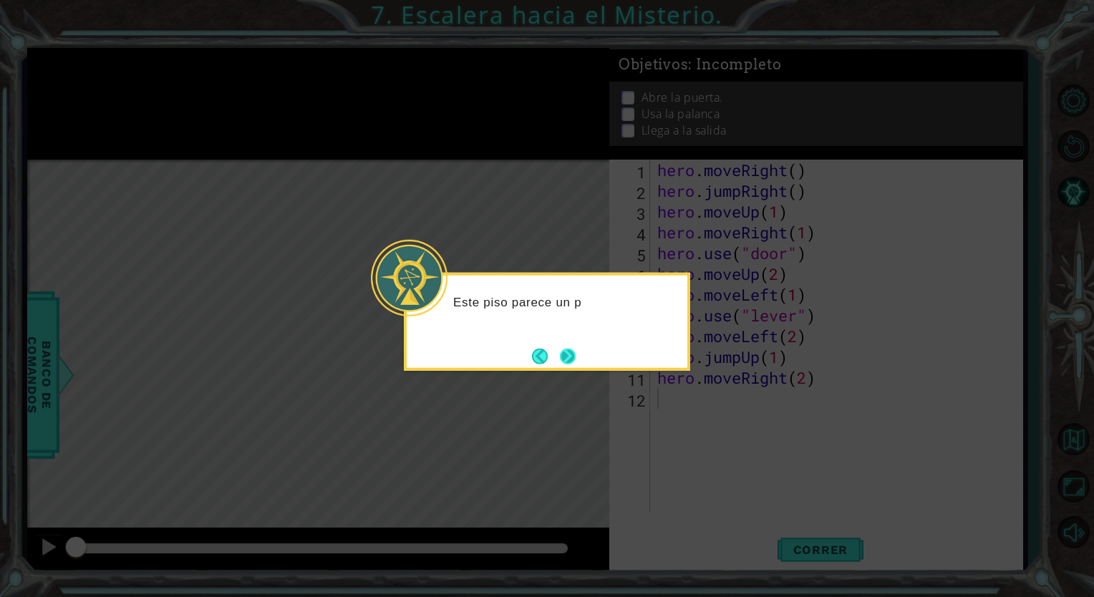
click at [568, 354] on button "Next" at bounding box center [567, 356] width 18 height 18
click at [567, 354] on div "Level Map" at bounding box center [357, 371] width 661 height 422
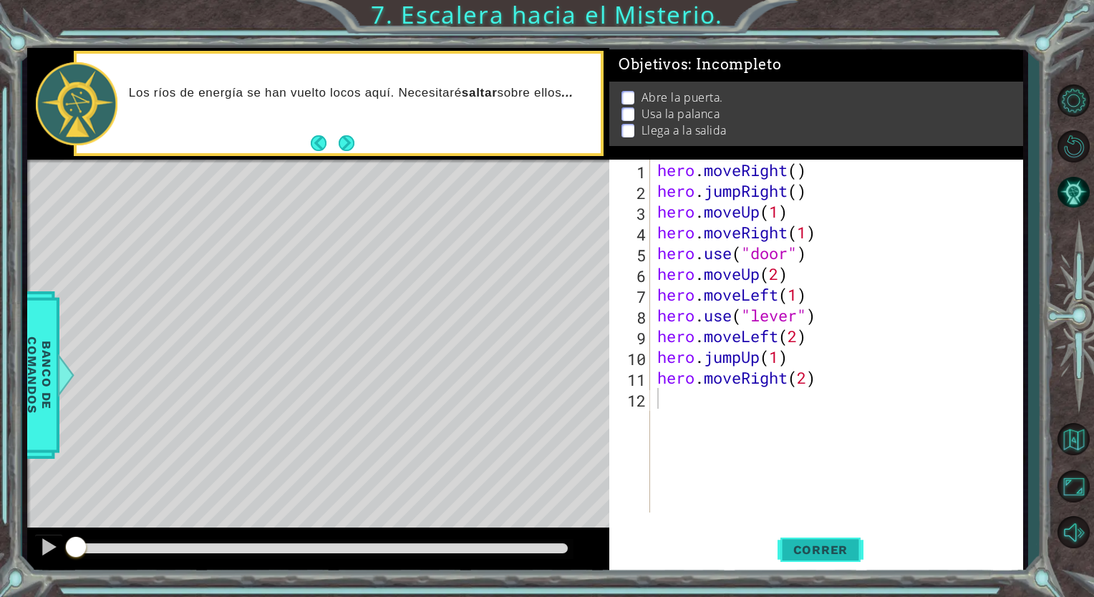
click at [786, 551] on span "Correr" at bounding box center [821, 550] width 84 height 14
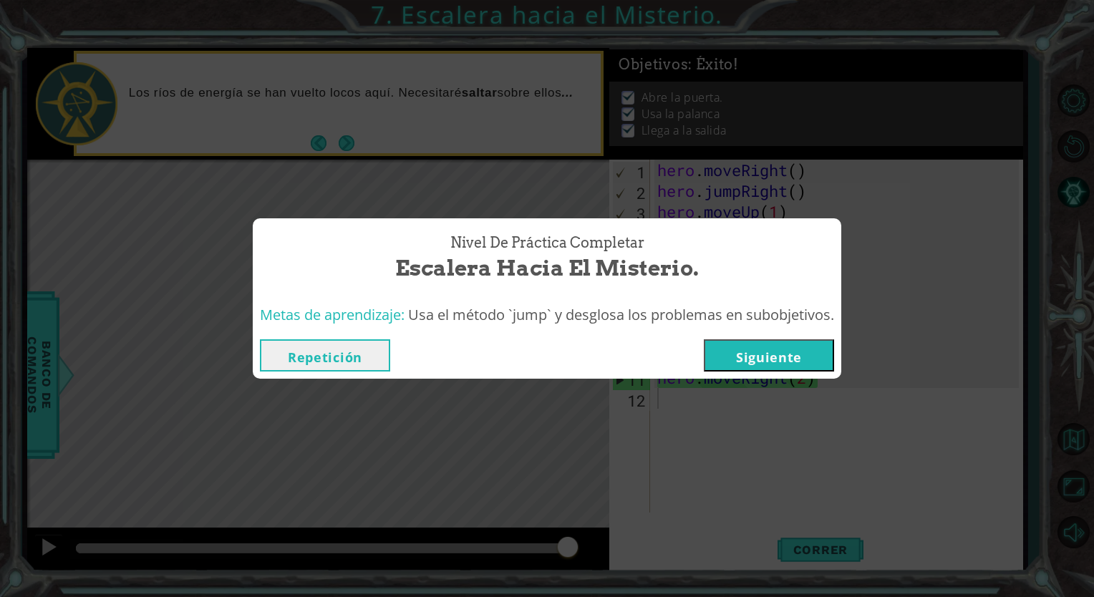
click at [798, 351] on button "Siguiente" at bounding box center [769, 355] width 130 height 32
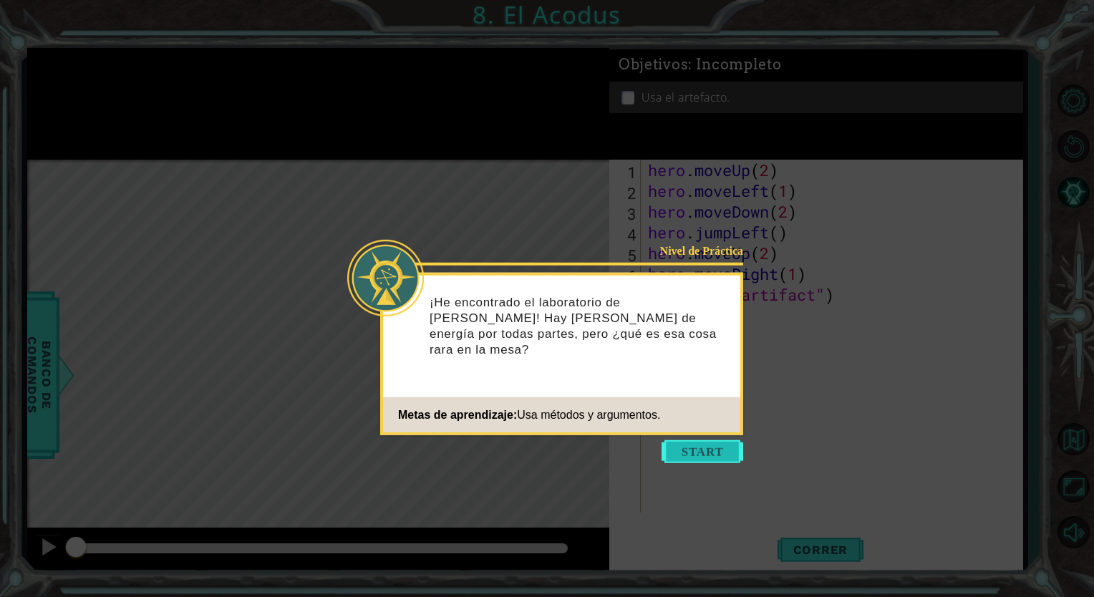
click at [705, 445] on button "Start" at bounding box center [702, 451] width 82 height 23
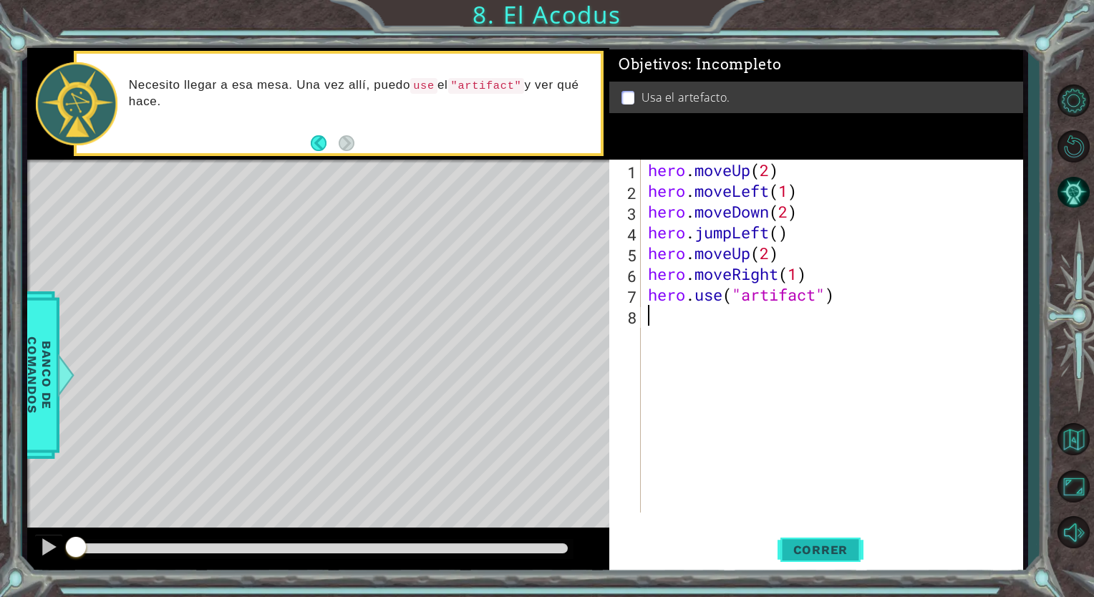
click at [830, 551] on span "Correr" at bounding box center [821, 550] width 84 height 14
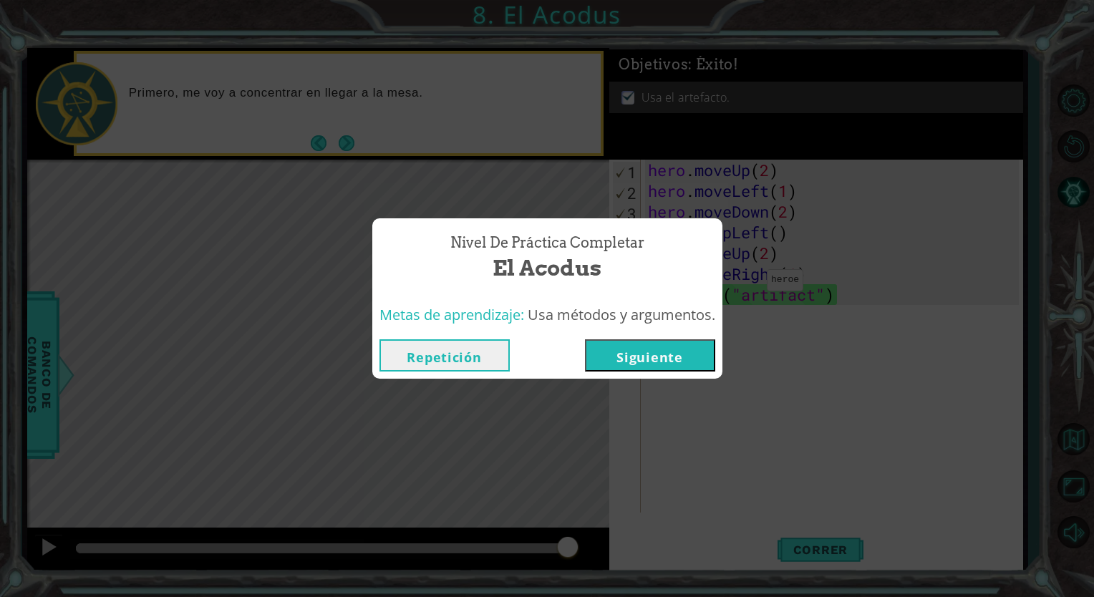
click at [640, 344] on button "Siguiente" at bounding box center [650, 355] width 130 height 32
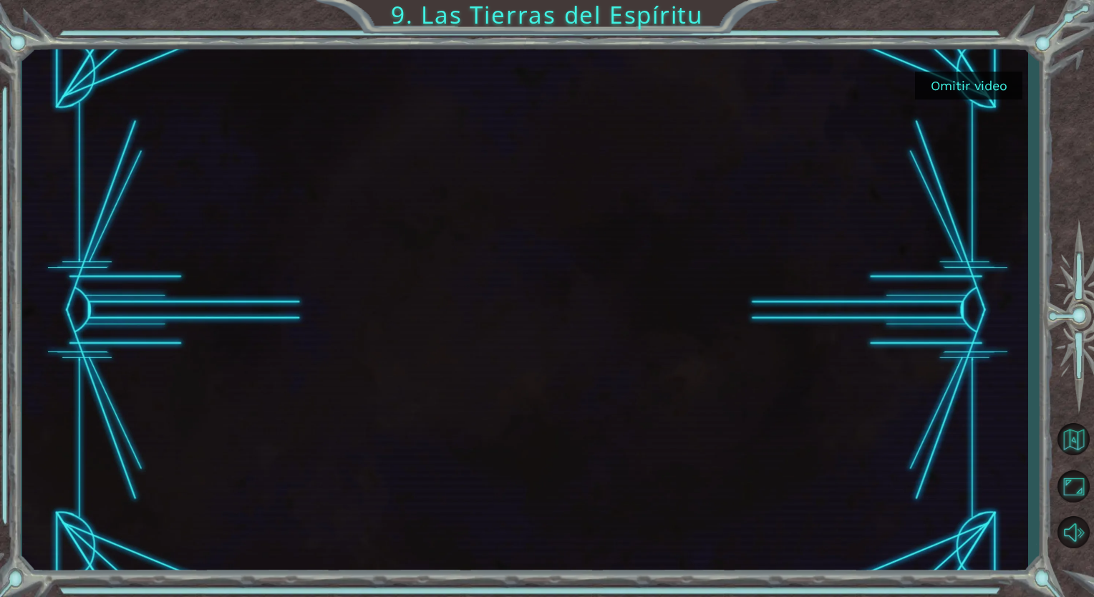
click at [979, 79] on button "Omitir video" at bounding box center [968, 86] width 107 height 28
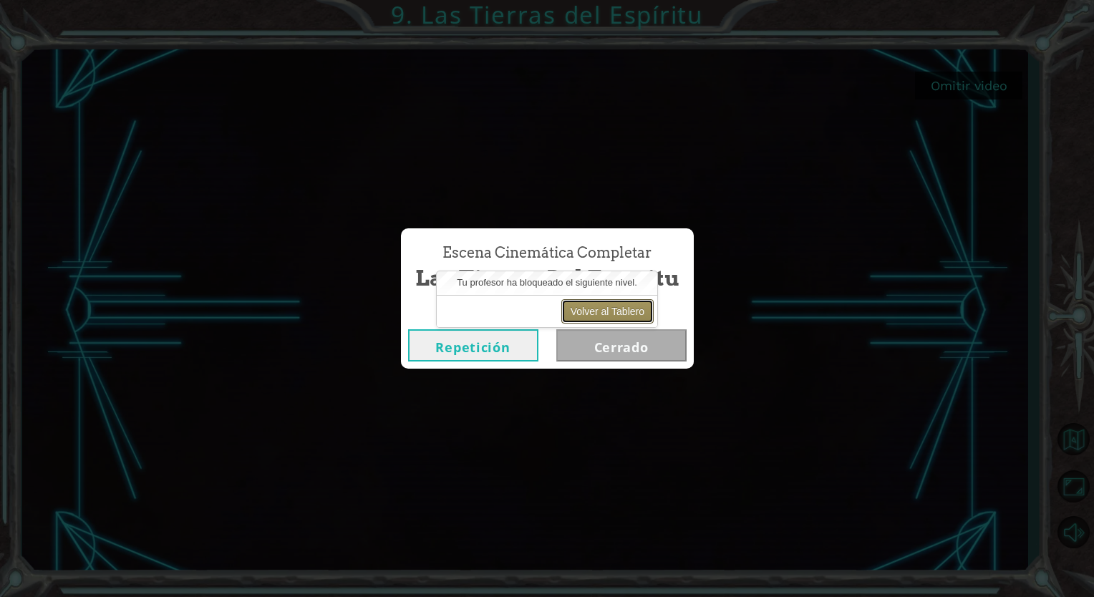
click at [626, 309] on button "Volver al Tablero" at bounding box center [607, 311] width 92 height 24
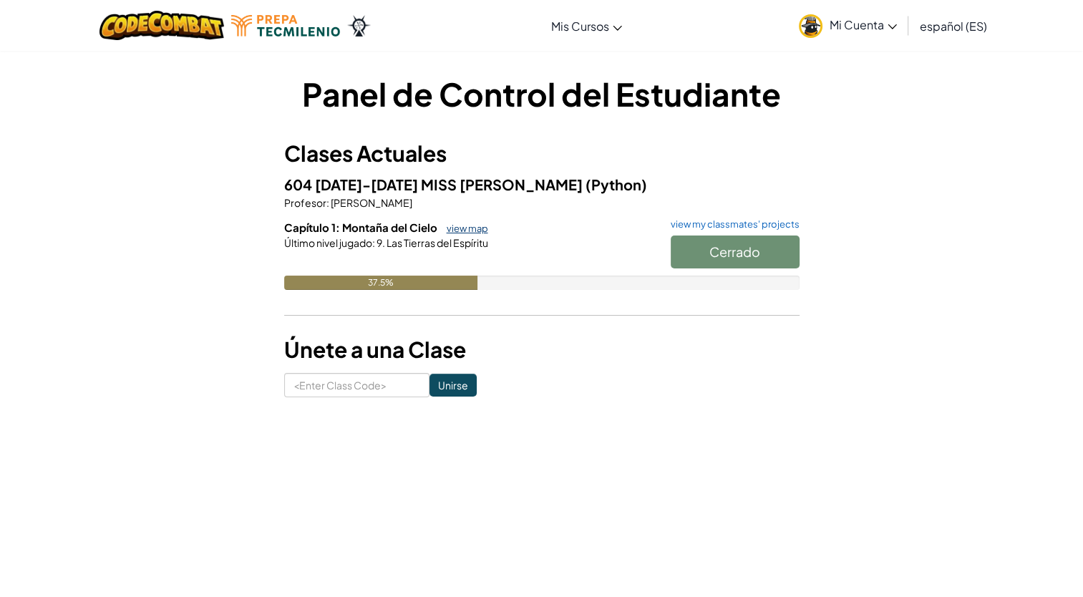
click at [467, 228] on link "view map" at bounding box center [464, 228] width 49 height 11
